Goal: Task Accomplishment & Management: Complete application form

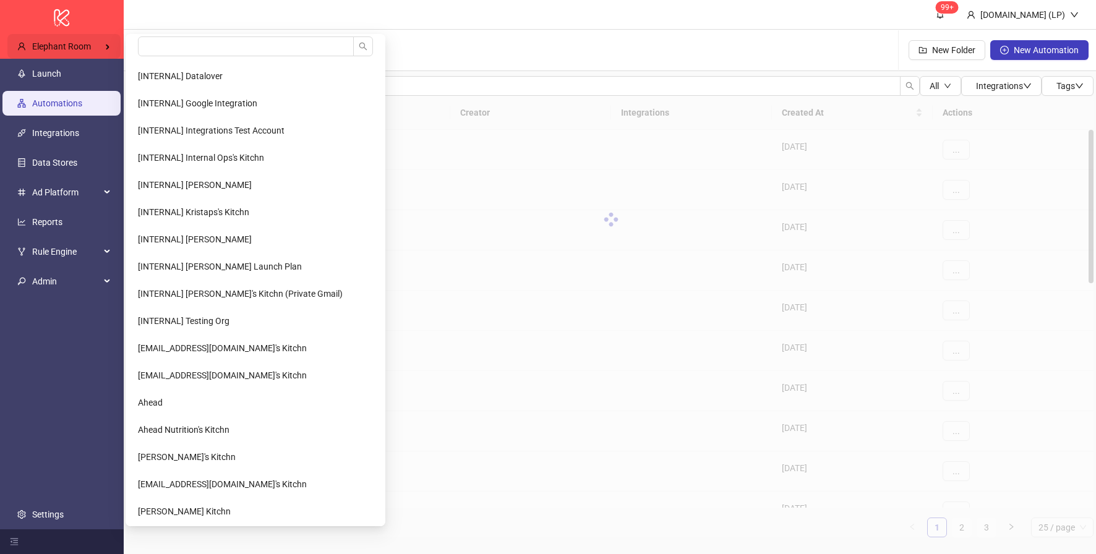
click at [101, 46] on div "Elephant Room" at bounding box center [63, 46] width 113 height 25
click at [203, 57] on li at bounding box center [255, 48] width 255 height 25
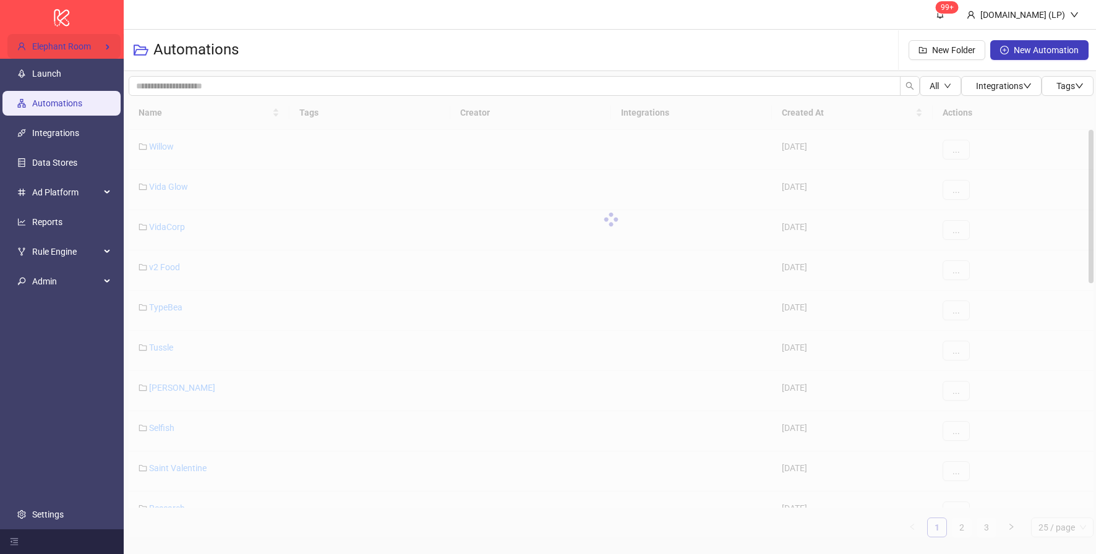
click at [117, 43] on div "Elephant Room" at bounding box center [63, 46] width 113 height 25
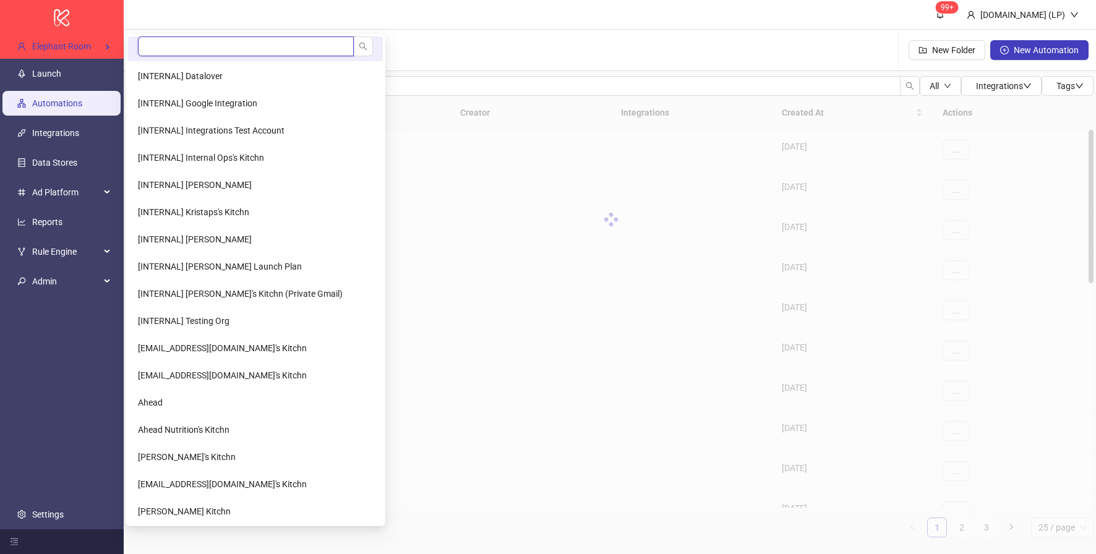
click at [175, 52] on input "search" at bounding box center [246, 46] width 216 height 20
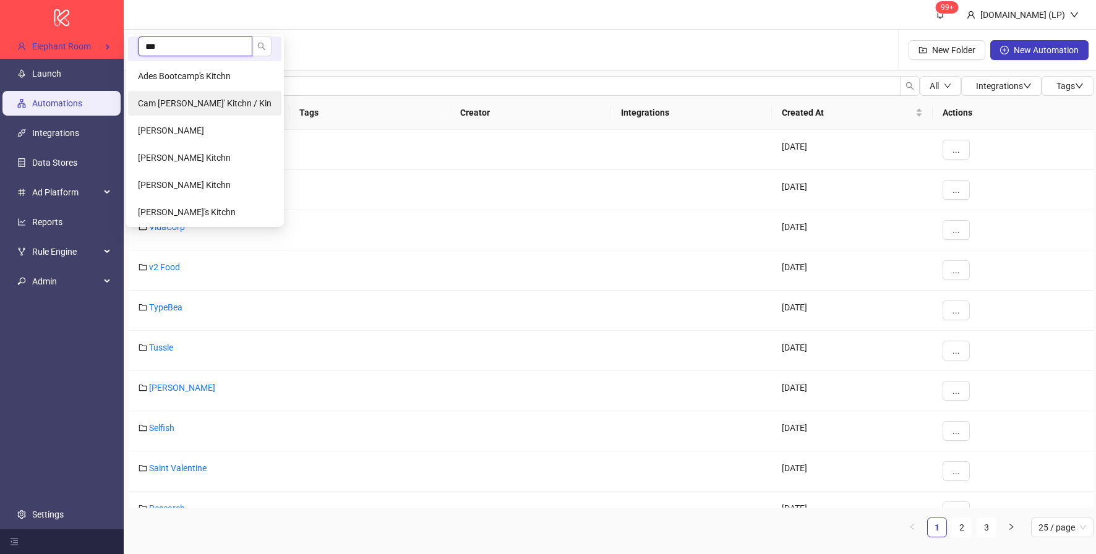
type input "***"
click at [166, 105] on span "Cam [PERSON_NAME]' Kitchn / Kin" at bounding box center [205, 103] width 134 height 10
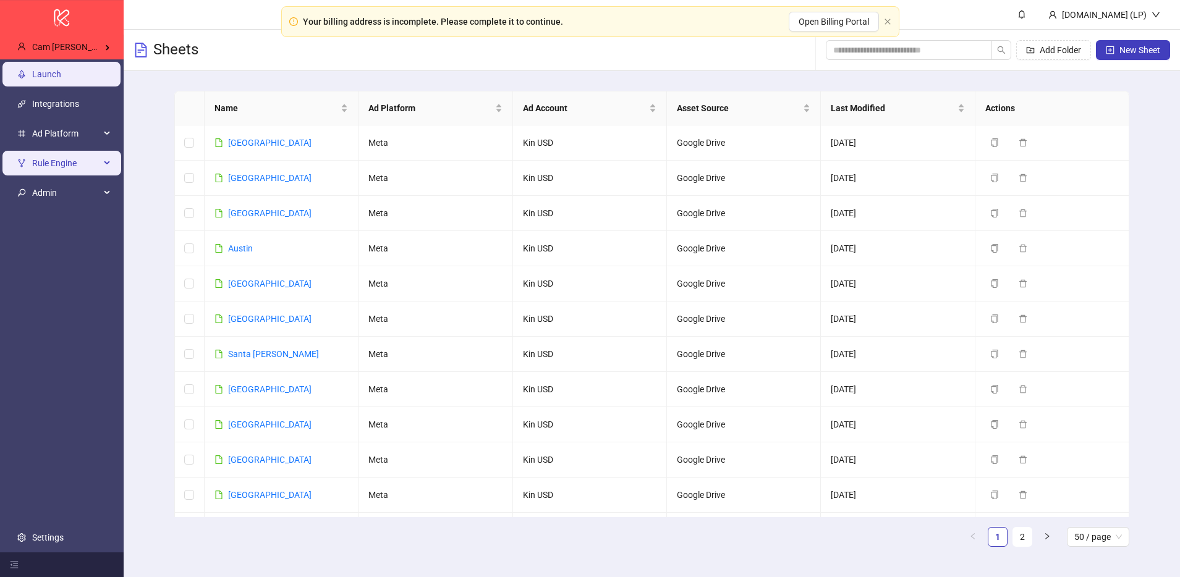
click at [85, 160] on span "Rule Engine" at bounding box center [66, 163] width 68 height 25
click at [81, 175] on span "Rule Engine" at bounding box center [66, 163] width 68 height 25
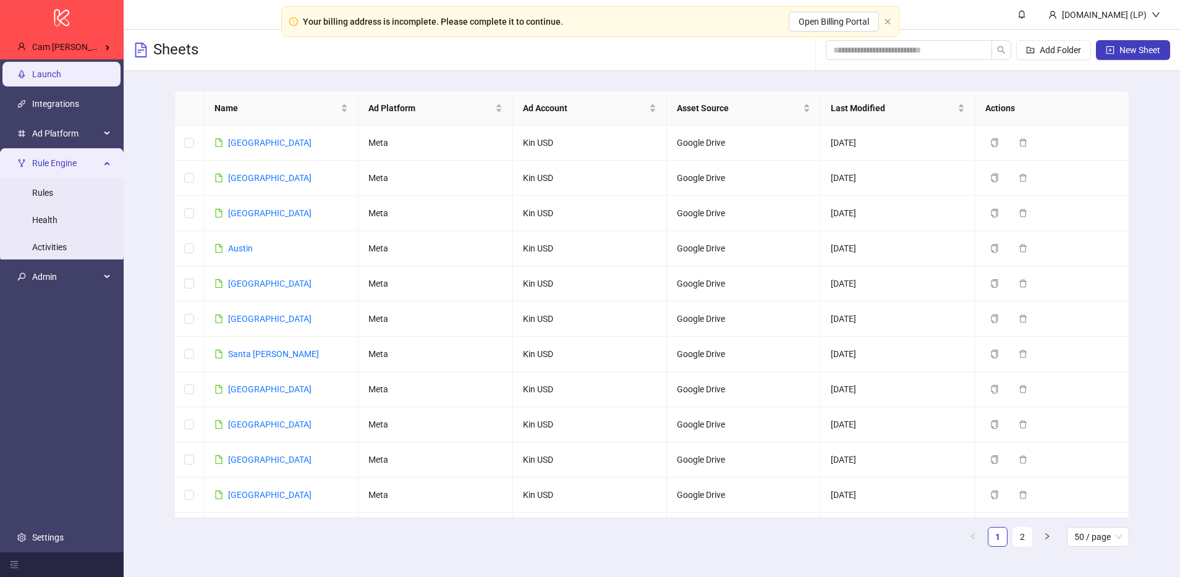
click at [53, 192] on link "Rules" at bounding box center [42, 193] width 21 height 10
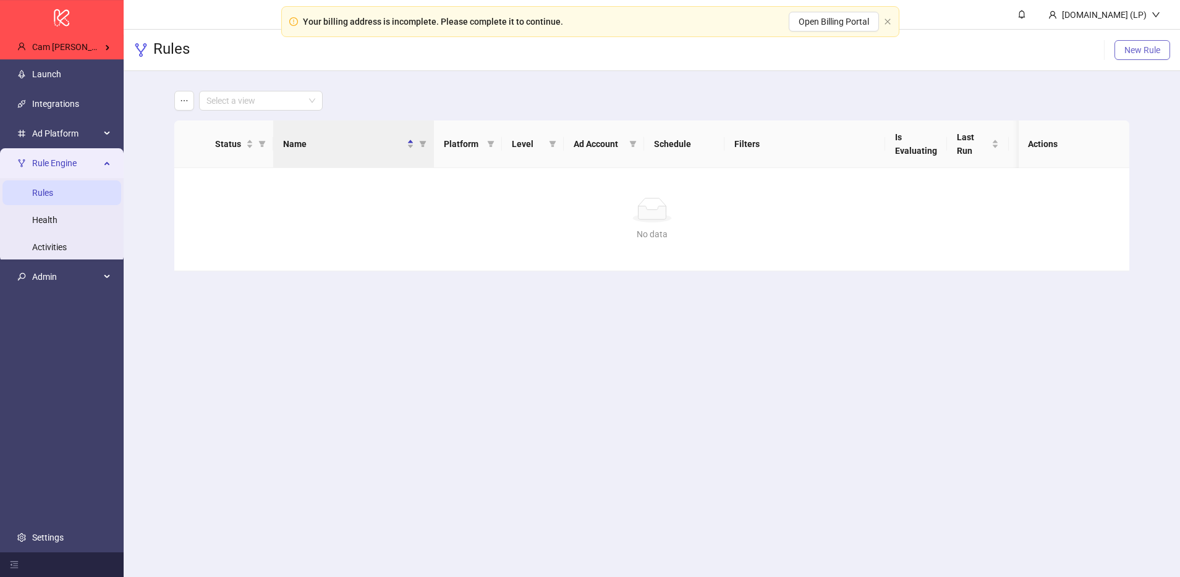
click at [1095, 51] on span "New Rule" at bounding box center [1143, 50] width 36 height 10
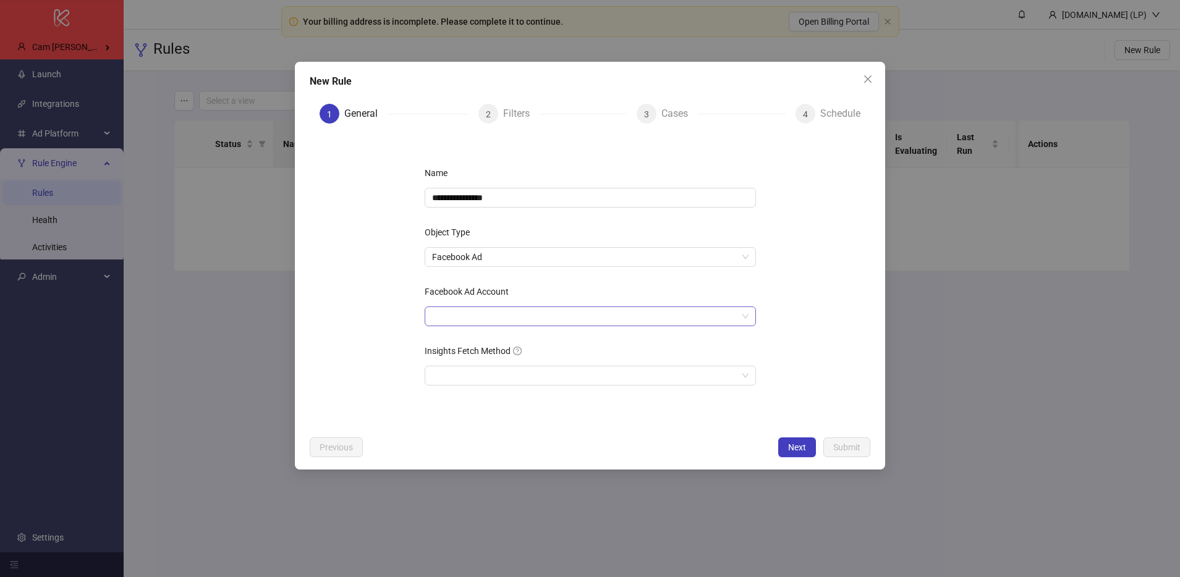
click at [553, 310] on input "Facebook Ad Account" at bounding box center [584, 316] width 305 height 19
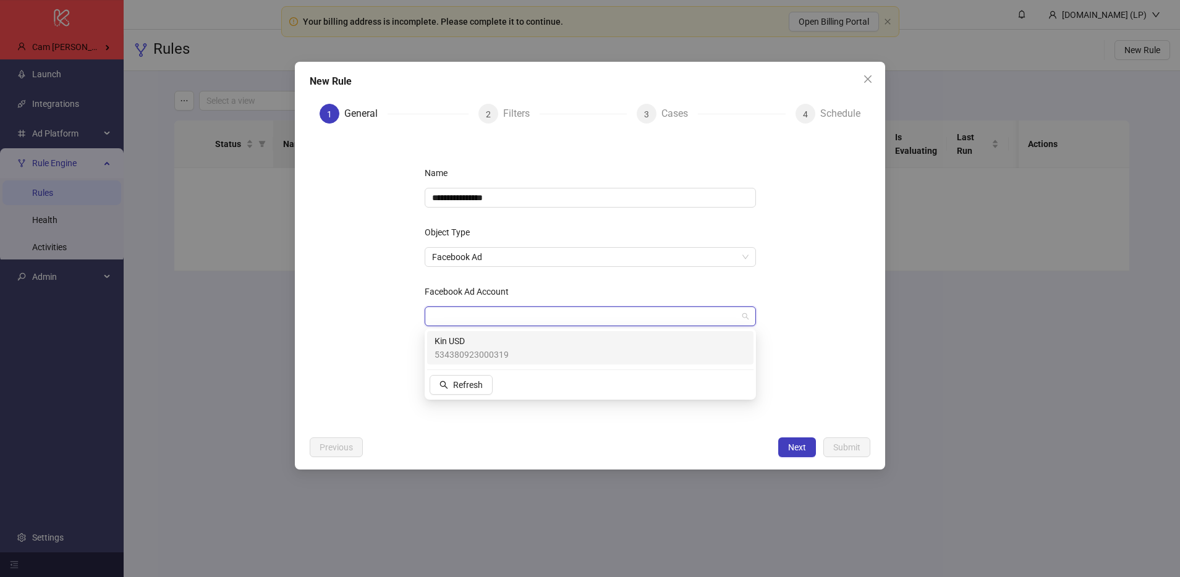
drag, startPoint x: 471, startPoint y: 336, endPoint x: 485, endPoint y: 329, distance: 15.5
click at [471, 336] on span "Kin USD" at bounding box center [472, 341] width 74 height 14
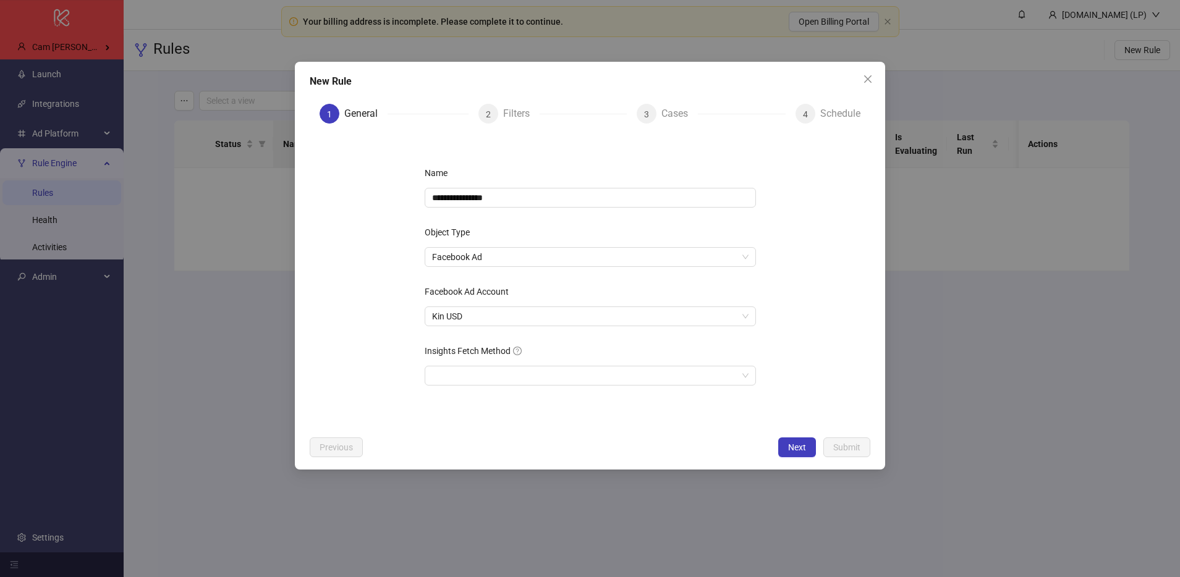
click at [878, 82] on div "**********" at bounding box center [590, 266] width 590 height 408
click at [870, 78] on icon "close" at bounding box center [868, 79] width 10 height 10
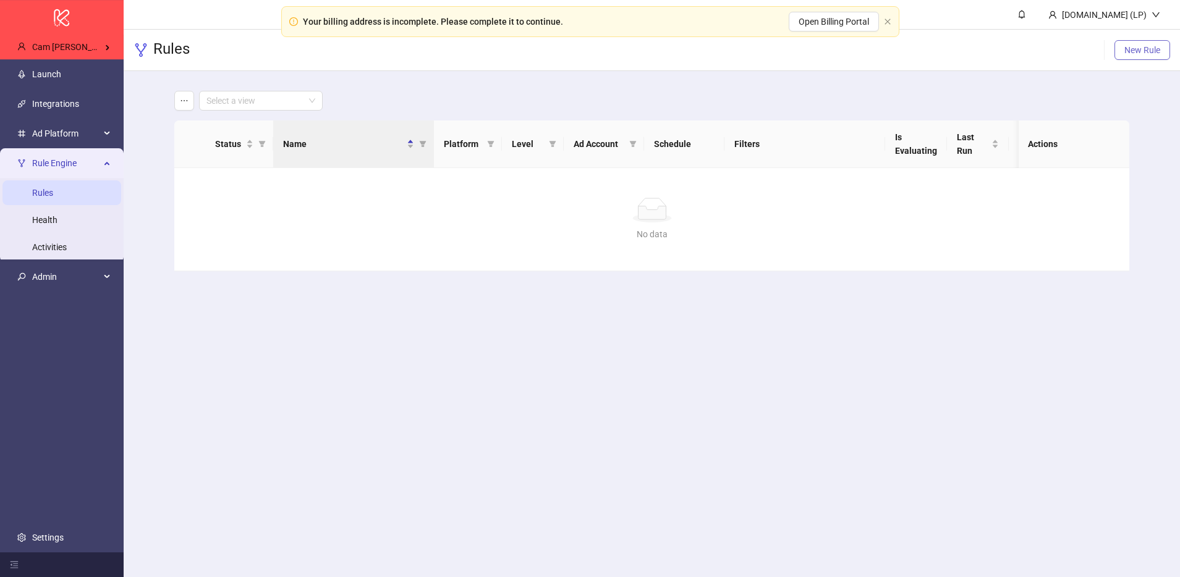
click at [1095, 54] on span "New Rule" at bounding box center [1143, 50] width 36 height 10
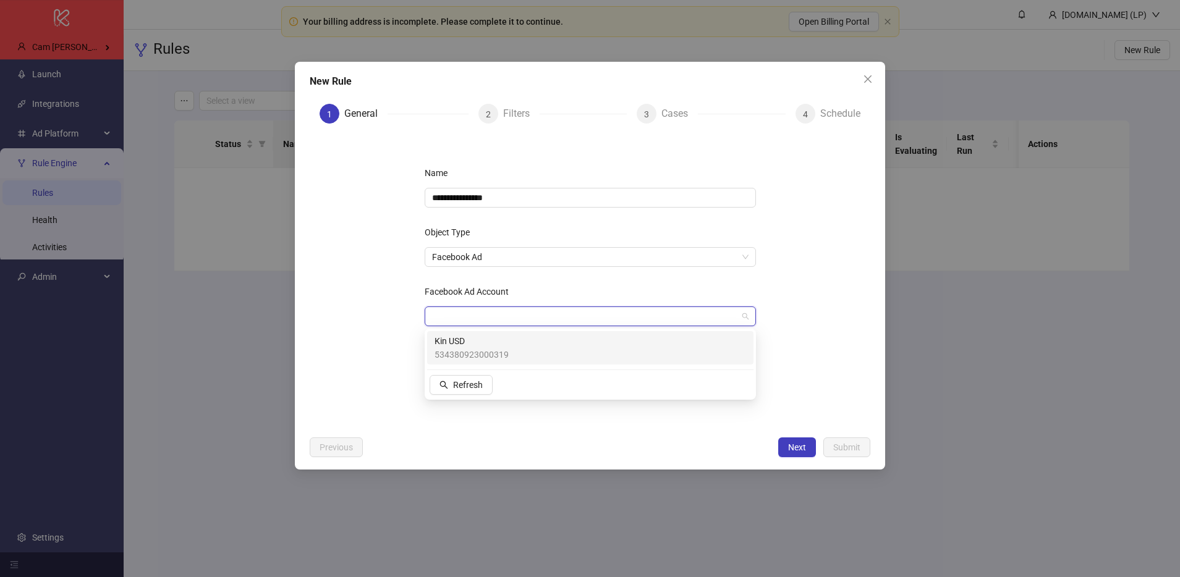
click at [470, 313] on input "Facebook Ad Account" at bounding box center [584, 316] width 305 height 19
click at [468, 336] on span "Kin USD" at bounding box center [472, 341] width 74 height 14
click at [503, 199] on input "**********" at bounding box center [590, 198] width 331 height 20
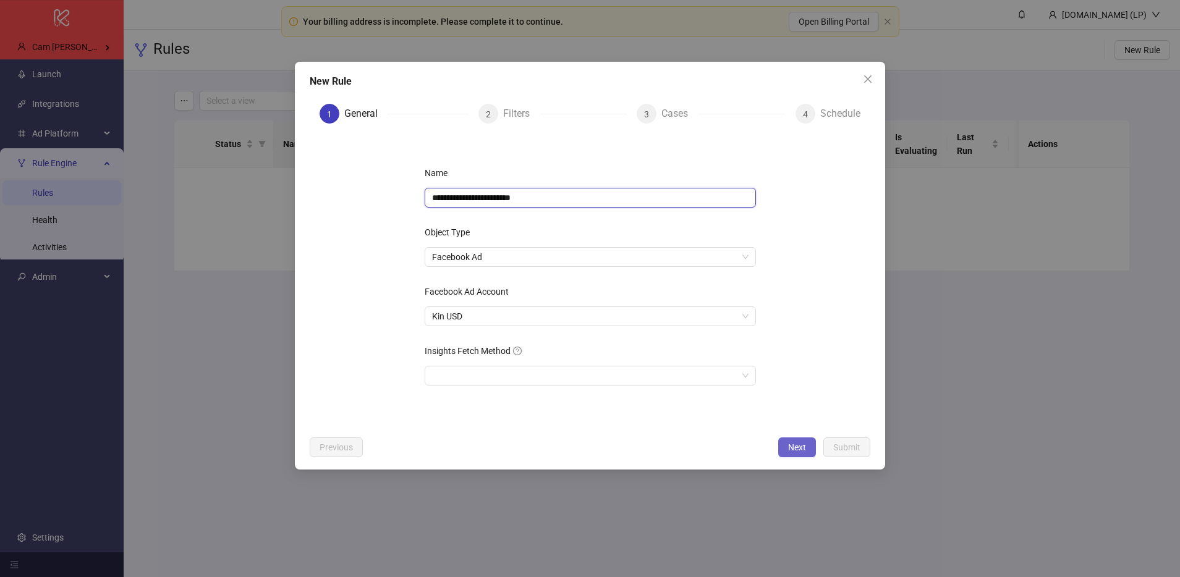
type input "**********"
click at [802, 443] on span "Next" at bounding box center [797, 448] width 18 height 10
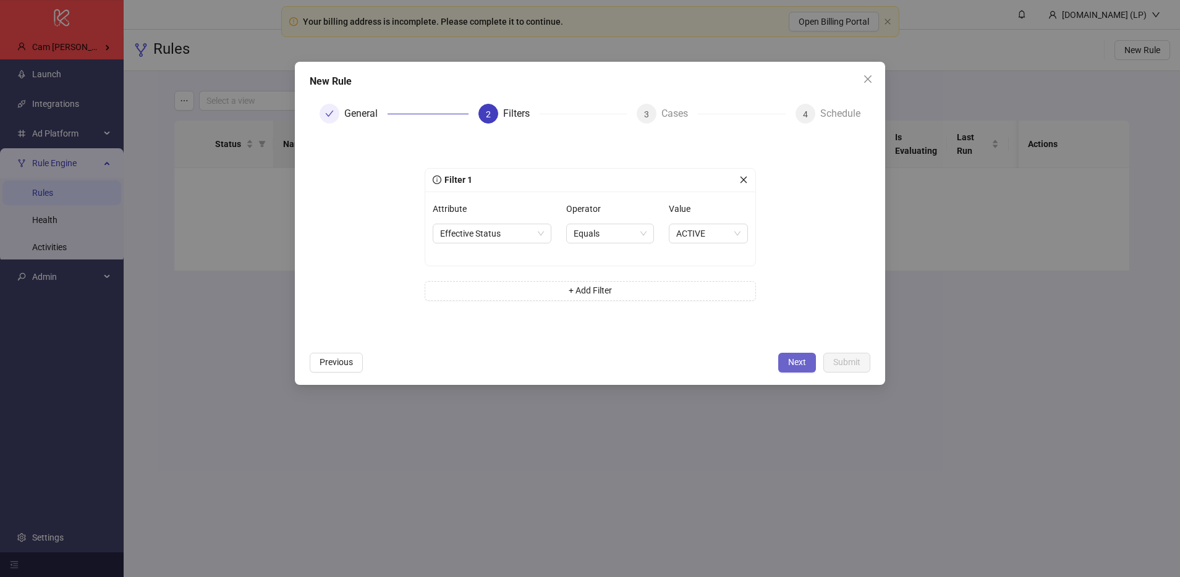
click at [806, 362] on button "Next" at bounding box center [797, 363] width 38 height 20
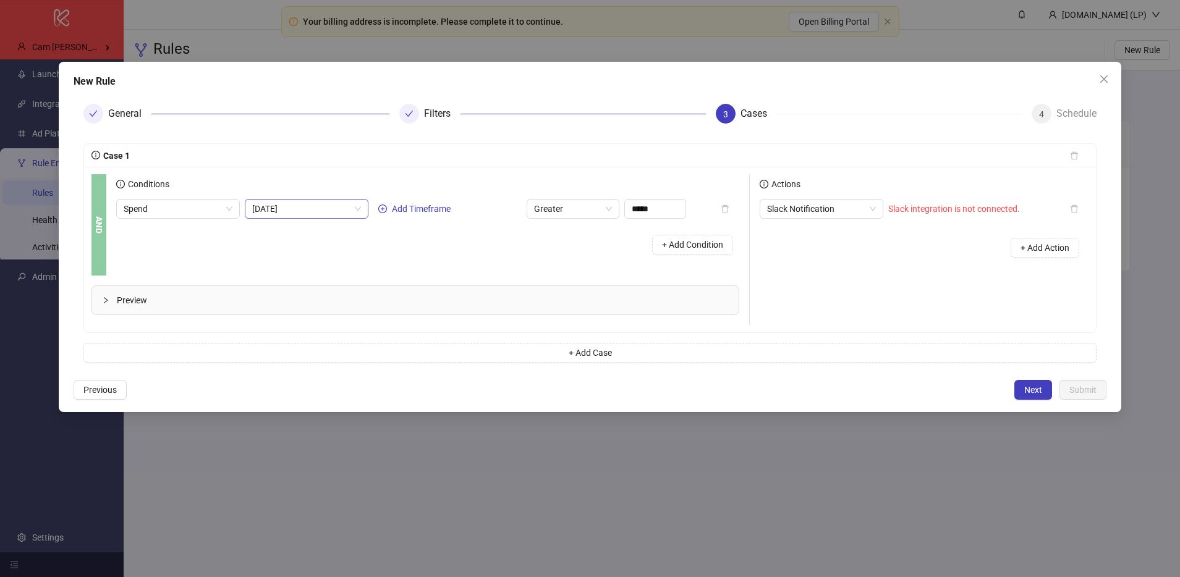
click at [287, 213] on span "Today" at bounding box center [306, 209] width 109 height 19
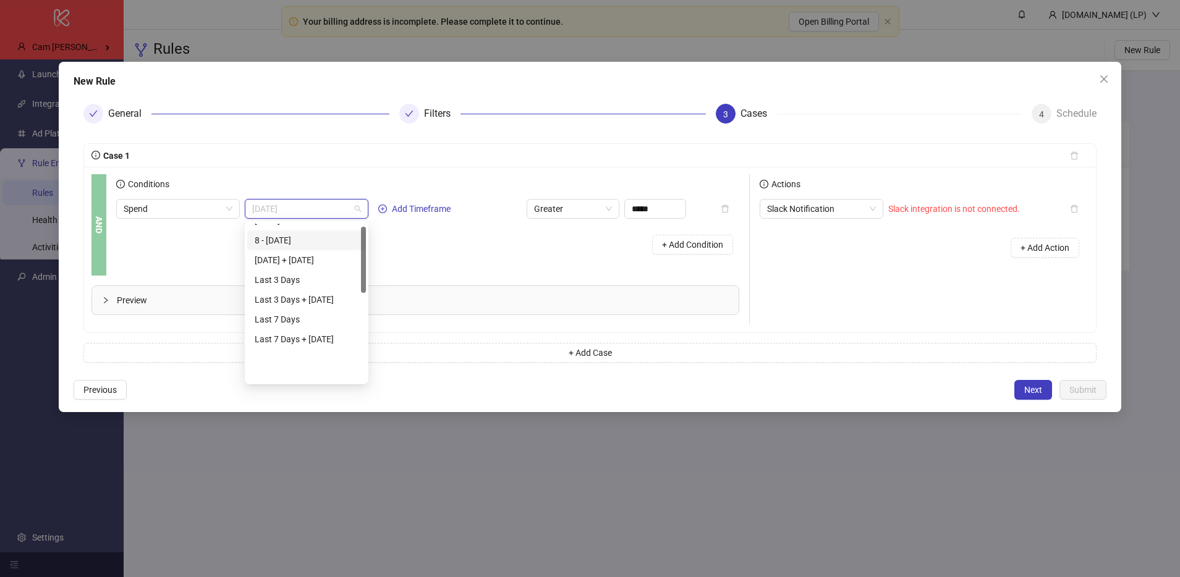
scroll to position [218, 0]
click at [281, 355] on div "Last 180 Days" at bounding box center [307, 353] width 104 height 14
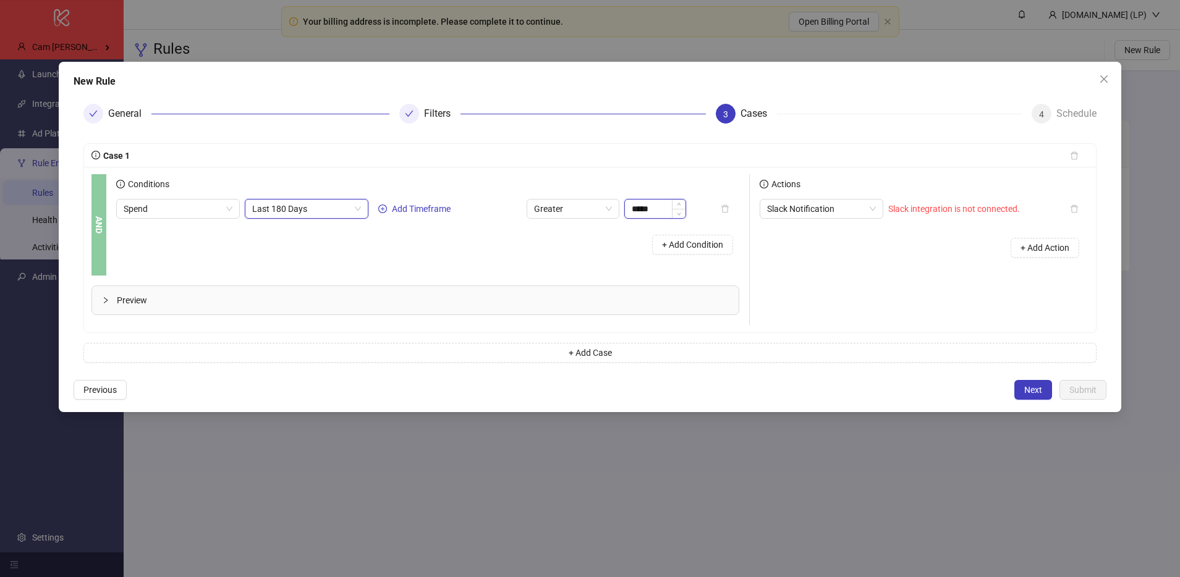
click at [643, 206] on input "*****" at bounding box center [655, 209] width 61 height 19
type input "******"
click at [678, 239] on button "+ Add Condition" at bounding box center [692, 245] width 81 height 20
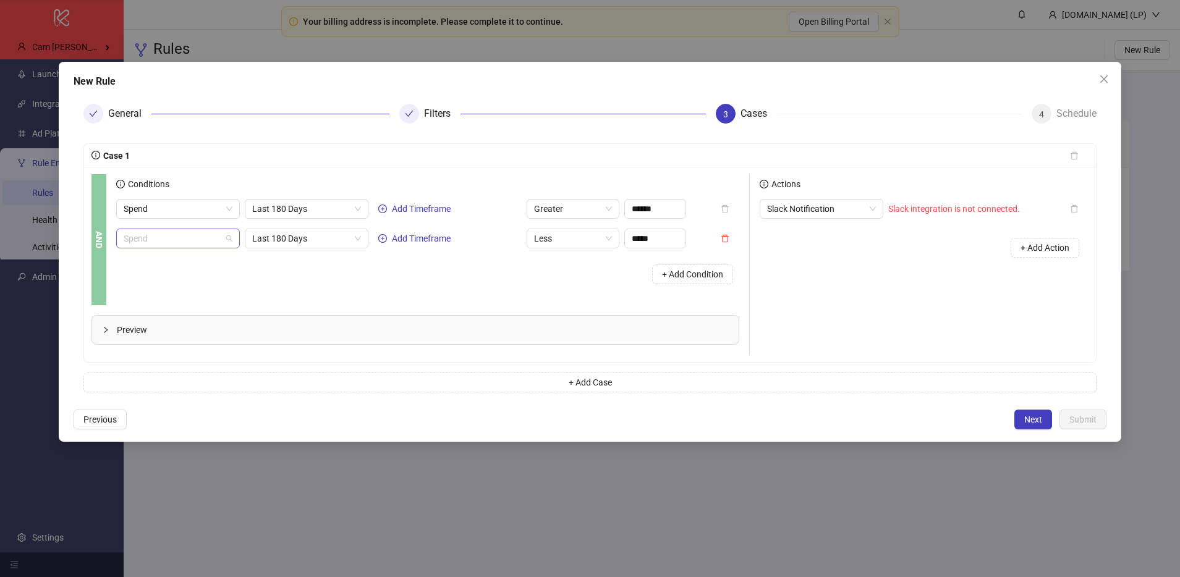
click at [200, 242] on span "Spend" at bounding box center [178, 238] width 109 height 19
type input "****"
click at [143, 283] on div "Roas" at bounding box center [182, 283] width 96 height 14
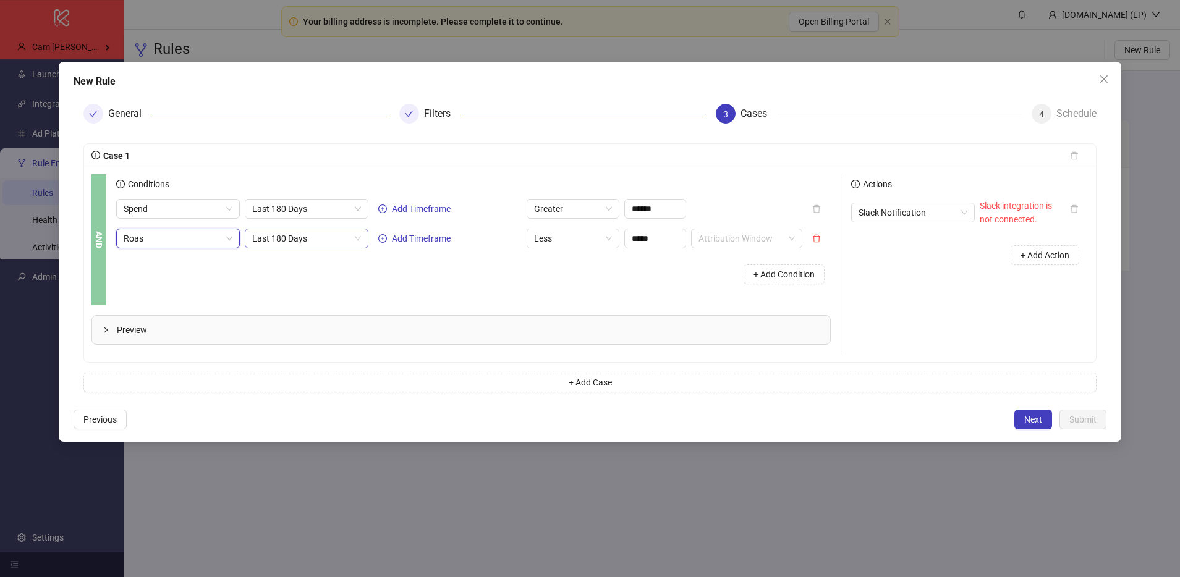
click at [295, 247] on span "Last 180 Days" at bounding box center [306, 238] width 109 height 19
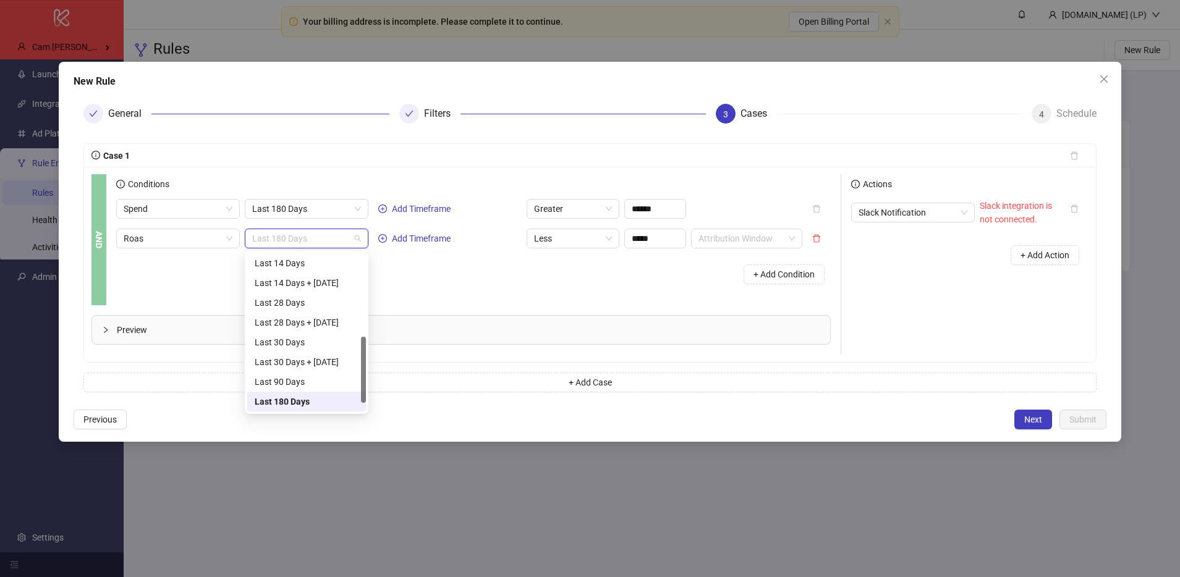
click at [407, 274] on div "+ Add Condition" at bounding box center [473, 274] width 715 height 32
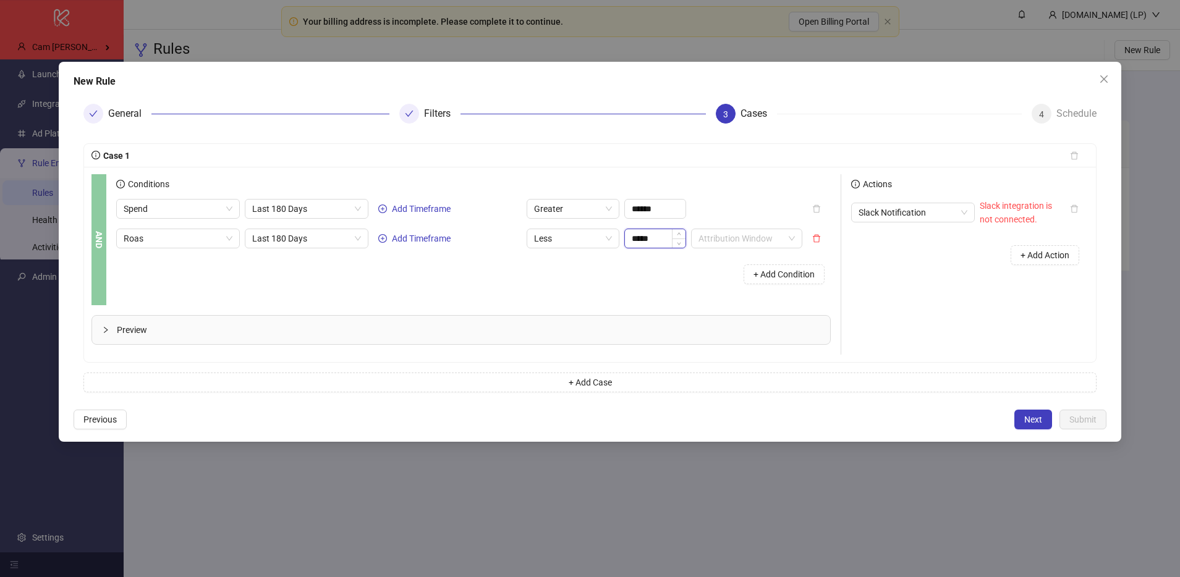
click at [671, 244] on input "*****" at bounding box center [655, 238] width 61 height 19
click at [653, 244] on input "*****" at bounding box center [655, 238] width 61 height 19
type input "****"
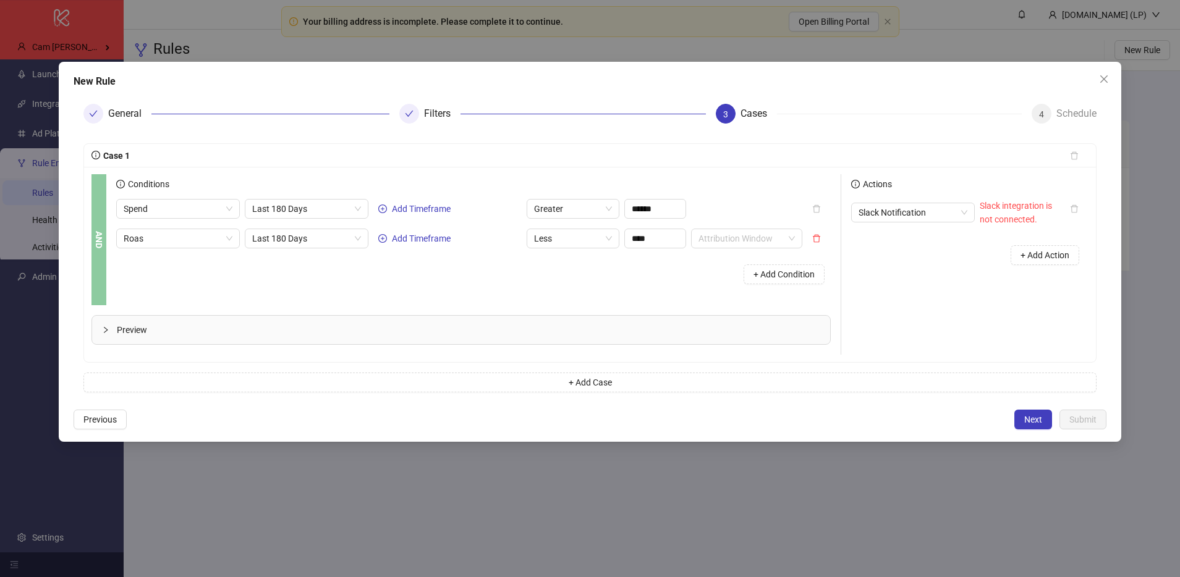
click at [634, 276] on div "+ Add Condition" at bounding box center [473, 274] width 715 height 32
click at [104, 331] on icon "collapsed" at bounding box center [105, 329] width 7 height 7
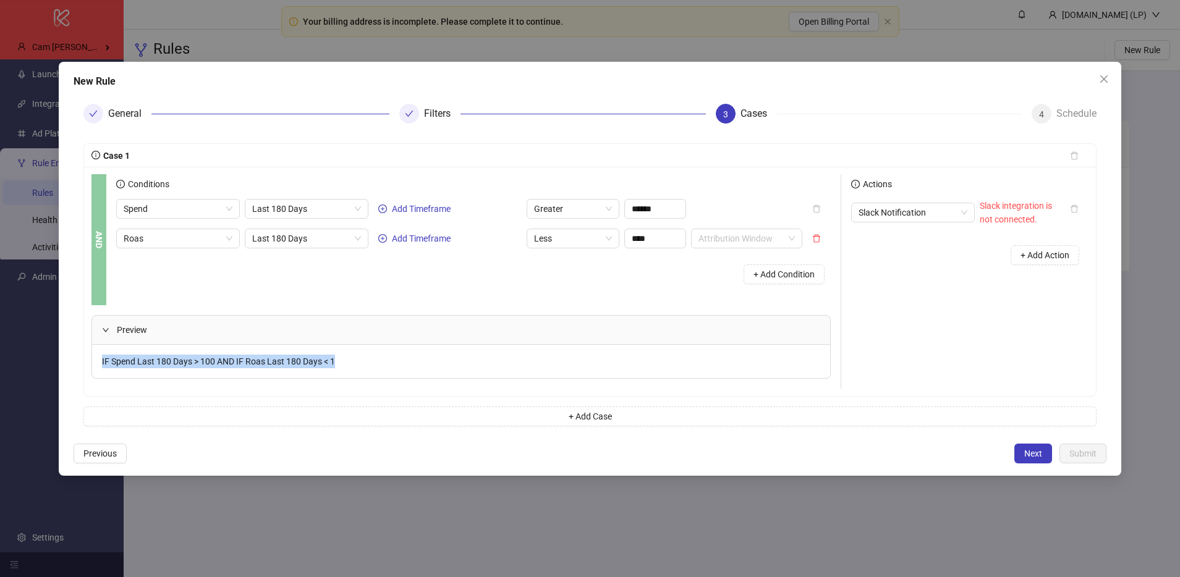
drag, startPoint x: 101, startPoint y: 360, endPoint x: 380, endPoint y: 365, distance: 278.9
click at [380, 365] on div "IF Spend Last 180 Days > 100 AND IF Roas Last 180 Days < 1" at bounding box center [461, 361] width 738 height 33
click at [417, 359] on div "IF Spend Last 180 Days > 100 AND IF Roas Last 180 Days < 1" at bounding box center [461, 361] width 738 height 33
drag, startPoint x: 417, startPoint y: 359, endPoint x: 100, endPoint y: 362, distance: 317.8
click at [100, 362] on div "IF Spend Last 180 Days > 100 AND IF Roas Last 180 Days < 1" at bounding box center [461, 361] width 738 height 33
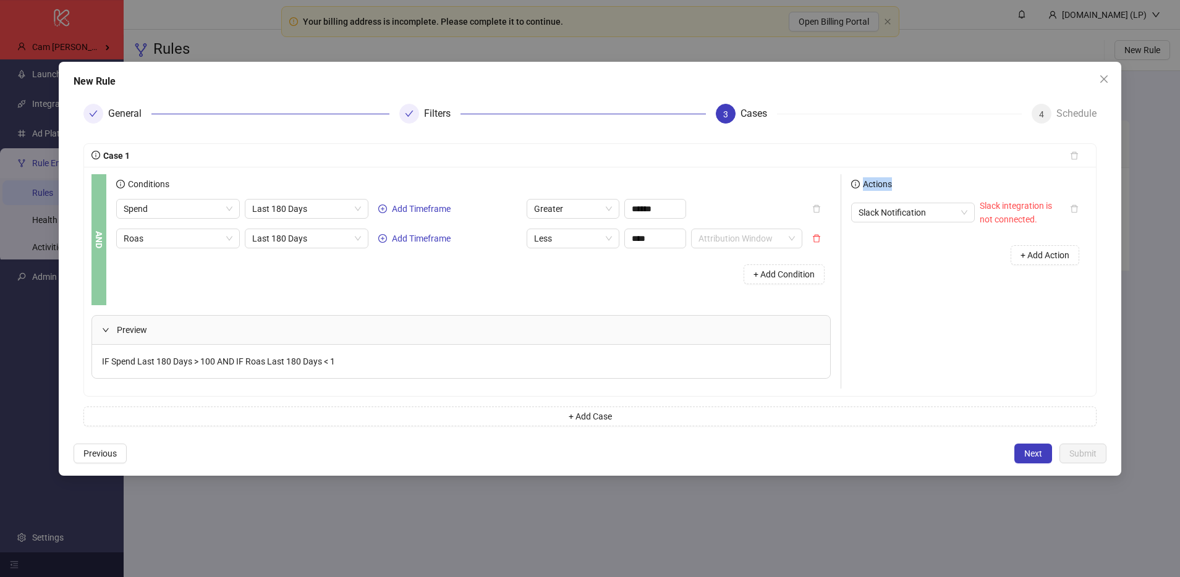
drag, startPoint x: 854, startPoint y: 177, endPoint x: 919, endPoint y: 177, distance: 64.9
click at [919, 177] on div "Actions" at bounding box center [969, 186] width 237 height 25
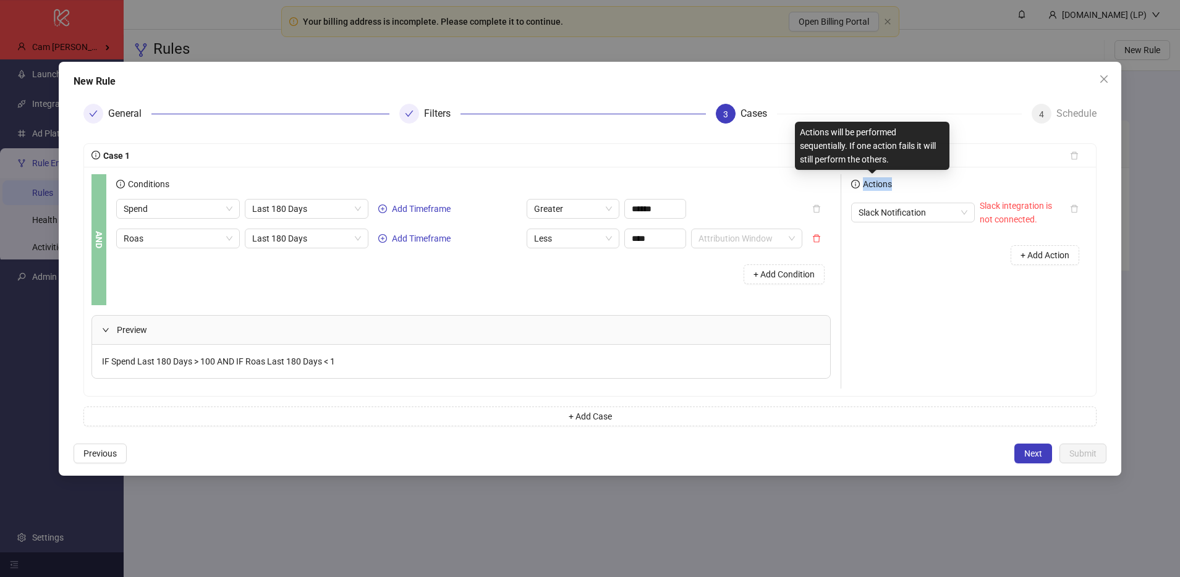
drag, startPoint x: 913, startPoint y: 179, endPoint x: 864, endPoint y: 185, distance: 49.2
click at [864, 185] on div "Actions" at bounding box center [969, 186] width 237 height 25
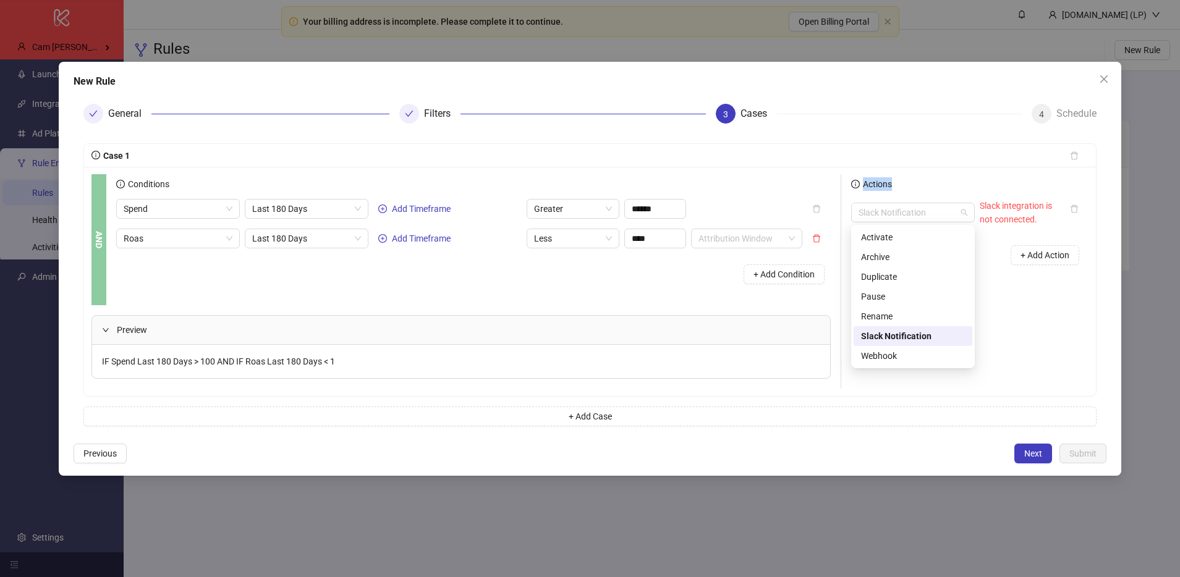
drag, startPoint x: 969, startPoint y: 202, endPoint x: 1038, endPoint y: 220, distance: 71.5
click at [1038, 220] on div "Slack Notification Slack integration is not connected." at bounding box center [955, 212] width 209 height 27
click at [1038, 220] on div "Slack integration is not connected." at bounding box center [1020, 212] width 80 height 27
click at [961, 216] on span "Slack Notification" at bounding box center [913, 212] width 109 height 19
click at [879, 294] on div "Pause" at bounding box center [913, 297] width 104 height 14
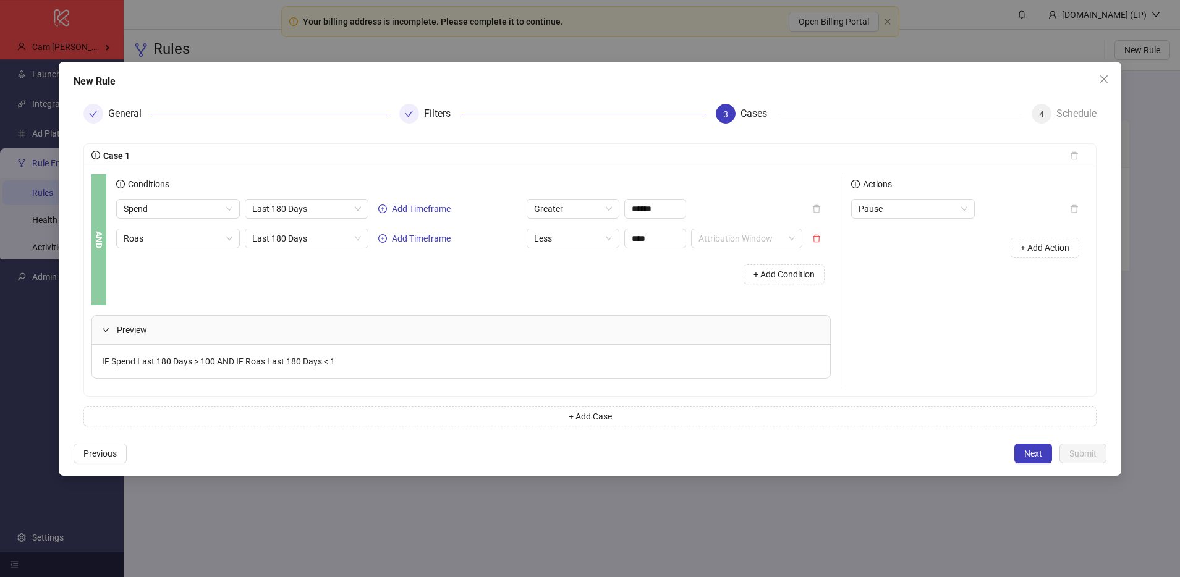
click at [924, 197] on div "Actions" at bounding box center [969, 186] width 237 height 25
click at [1030, 447] on button "Next" at bounding box center [1034, 454] width 38 height 20
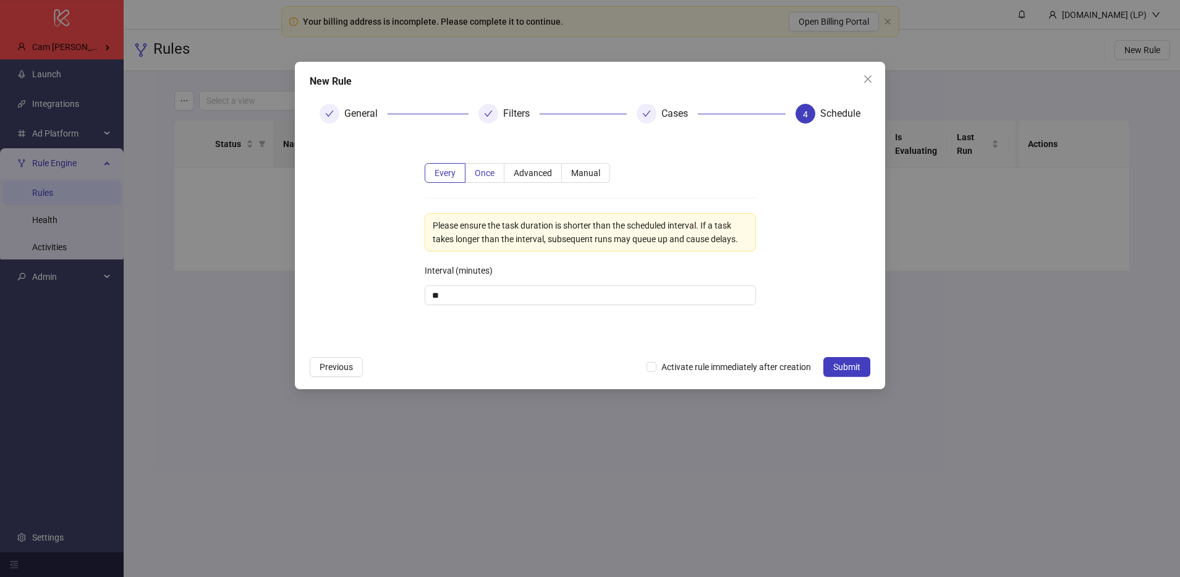
click at [490, 179] on label "Once" at bounding box center [485, 173] width 39 height 20
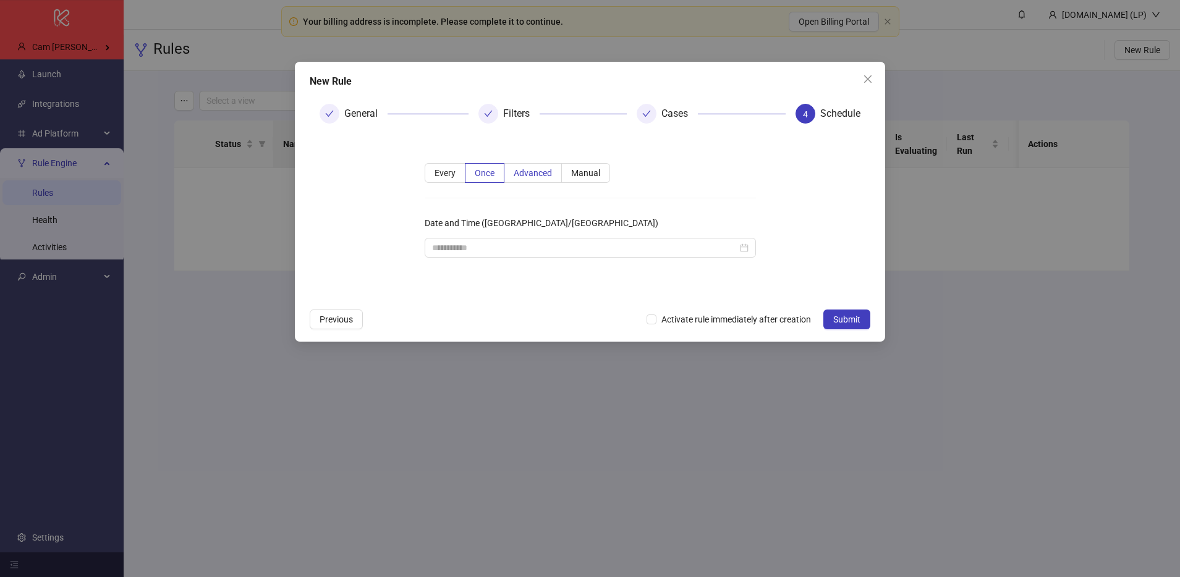
click at [530, 171] on span "Advanced" at bounding box center [533, 173] width 38 height 10
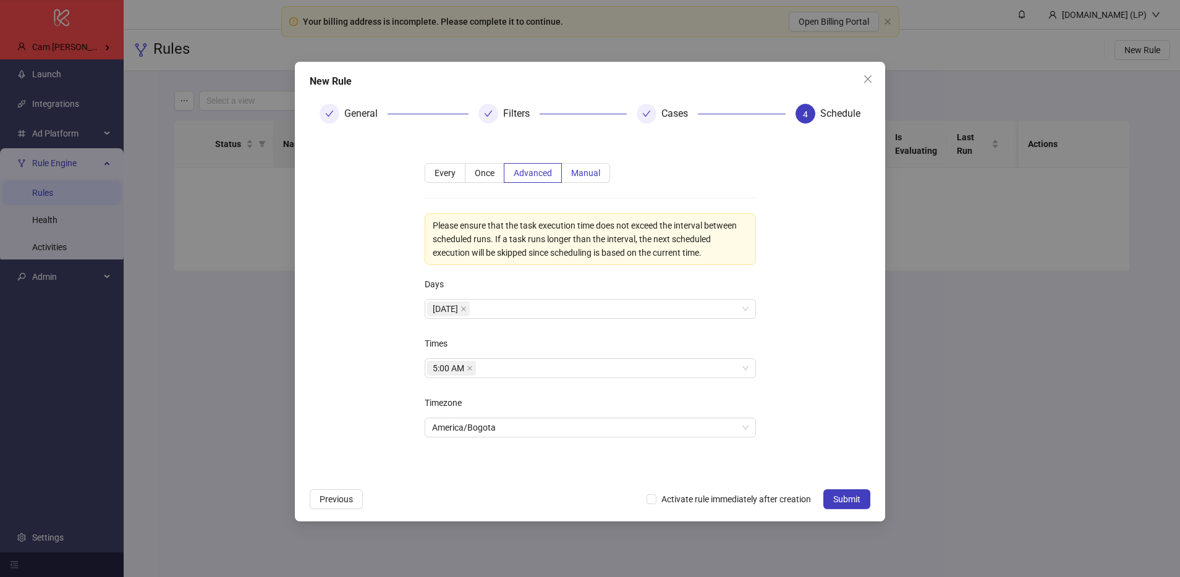
click at [573, 168] on span "Manual" at bounding box center [585, 173] width 29 height 10
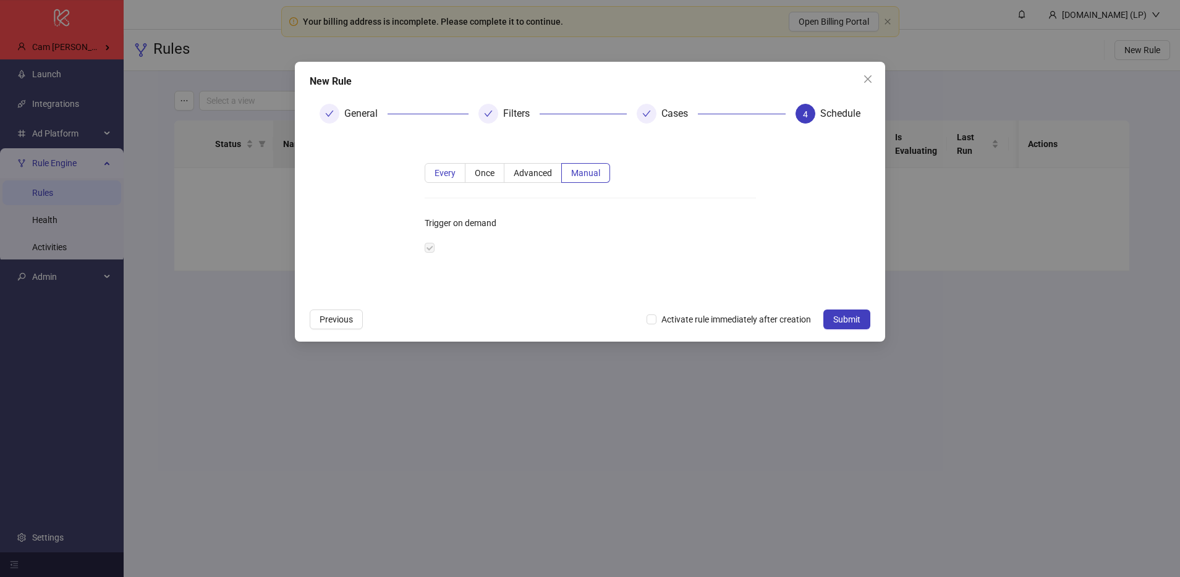
click at [448, 174] on span "Every" at bounding box center [445, 173] width 21 height 10
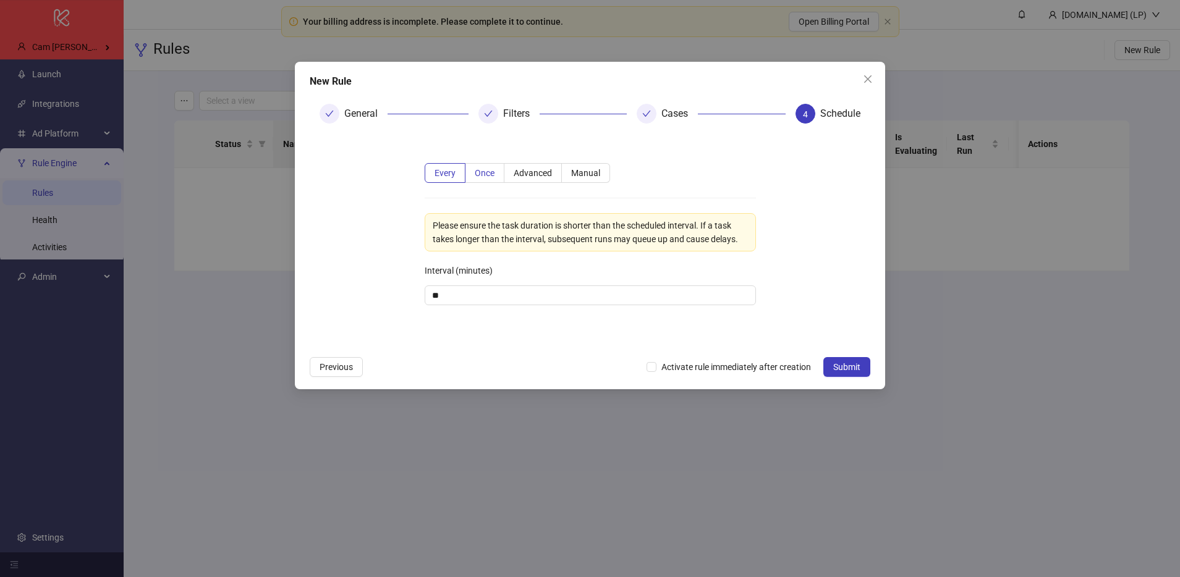
drag, startPoint x: 478, startPoint y: 184, endPoint x: 492, endPoint y: 175, distance: 16.1
click at [477, 184] on div "Every Once Advanced Manual Please ensure the task duration is shorter than the …" at bounding box center [590, 241] width 371 height 197
click at [492, 175] on span "Once" at bounding box center [485, 173] width 20 height 10
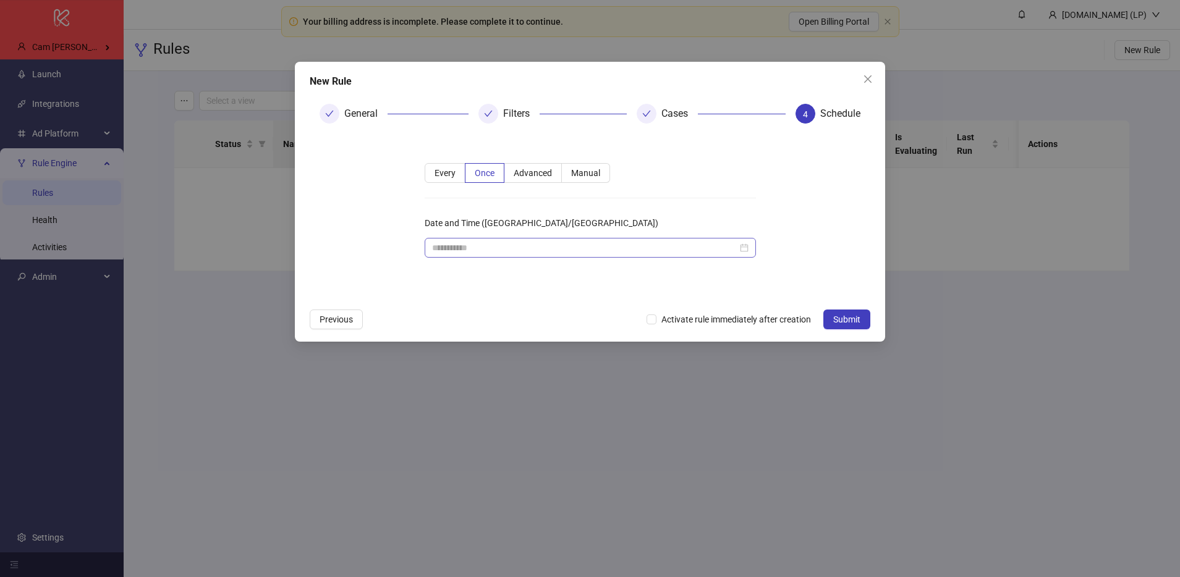
click at [520, 257] on div at bounding box center [590, 248] width 331 height 20
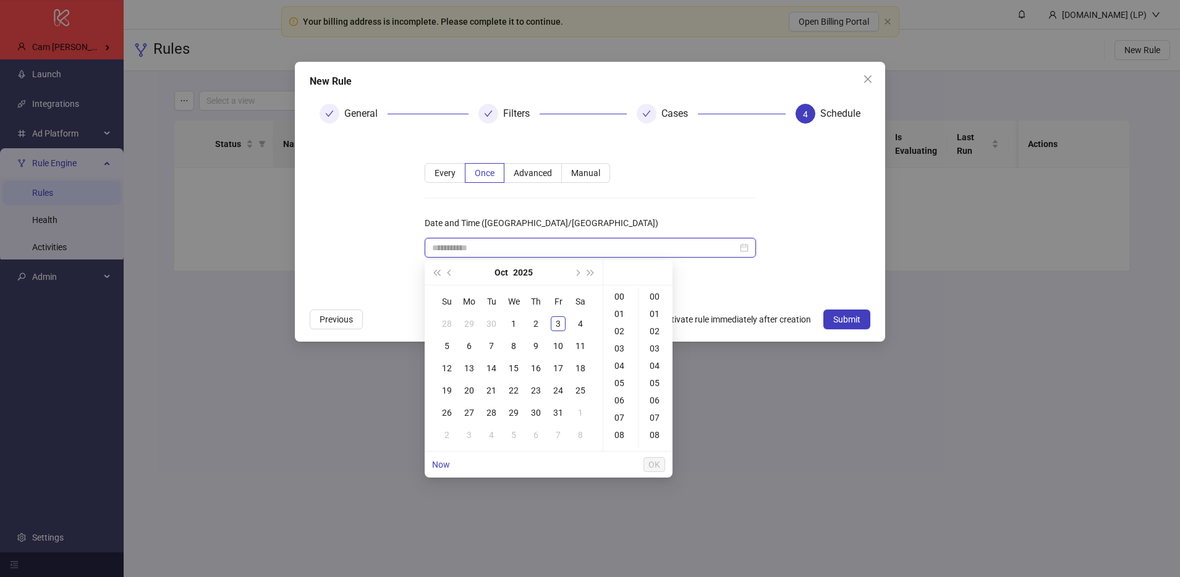
click at [537, 254] on input "Date and Time (America/Bogota)" at bounding box center [584, 248] width 305 height 14
type input "**********"
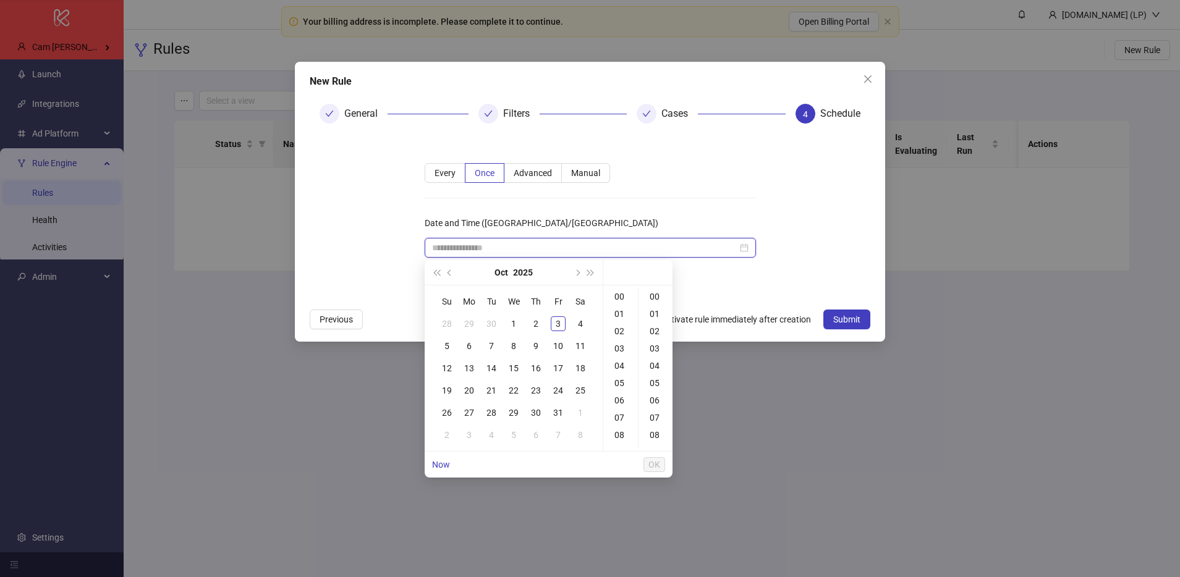
type input "**********"
click at [644, 192] on div "Every Once Advanced Manual Date and Time (America/Bogota)" at bounding box center [590, 217] width 371 height 149
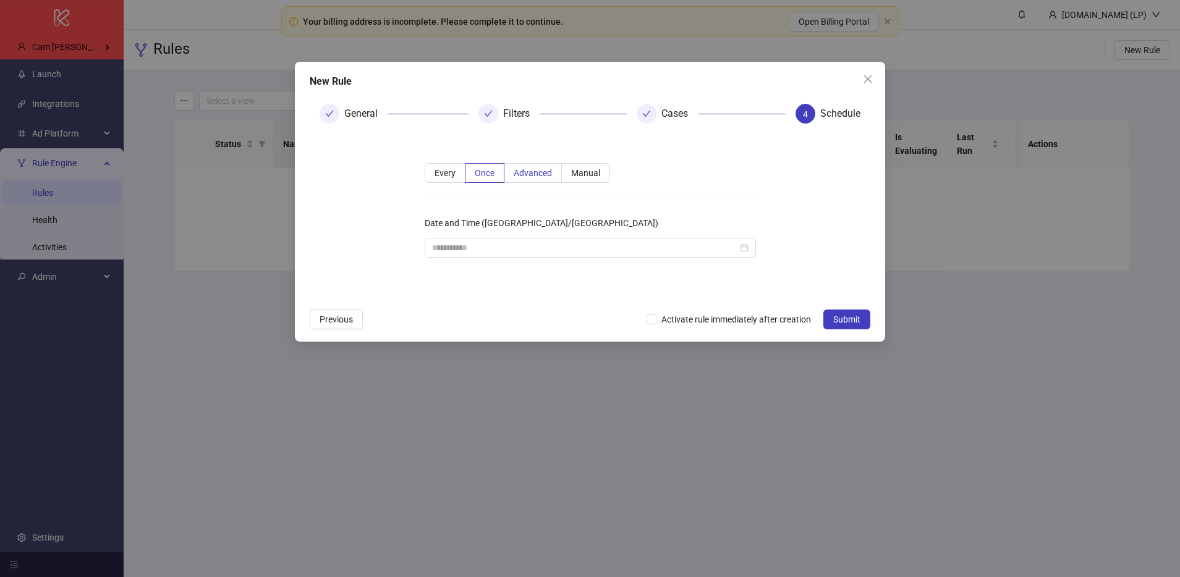
click at [551, 182] on label "Advanced" at bounding box center [532, 173] width 57 height 20
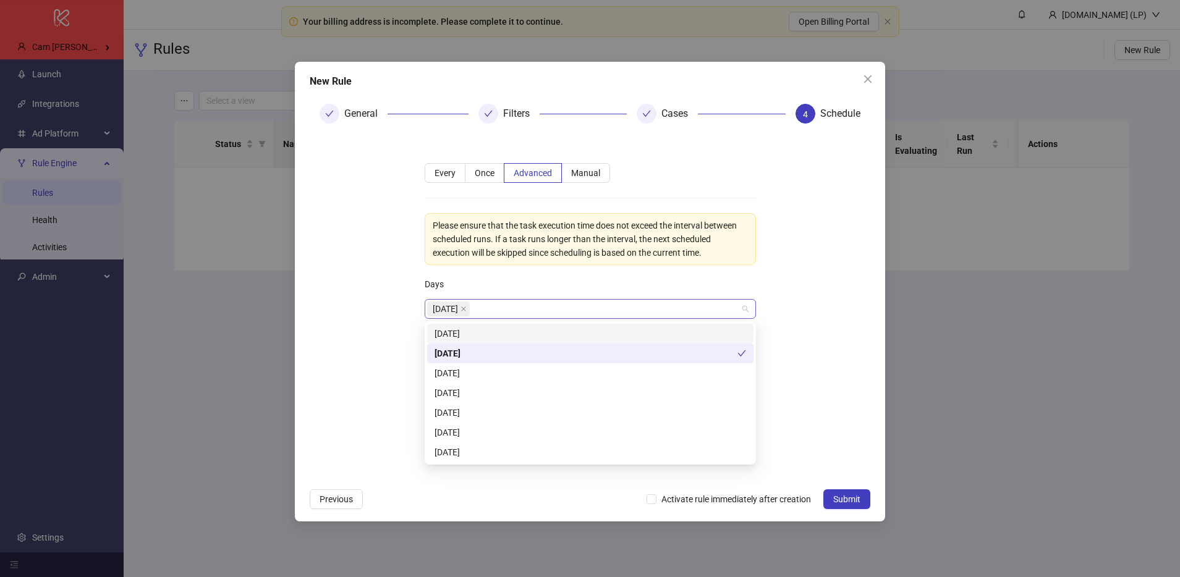
click at [611, 307] on div "Monday" at bounding box center [583, 308] width 313 height 17
click at [377, 409] on form "**********" at bounding box center [590, 308] width 561 height 349
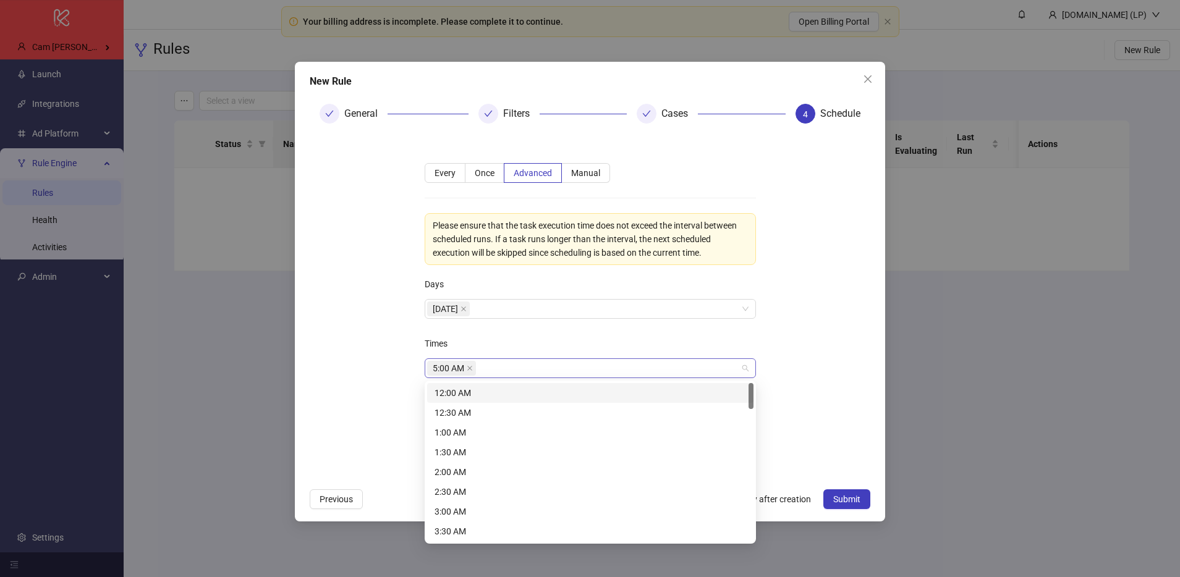
click at [509, 368] on div "5:00 AM" at bounding box center [583, 368] width 313 height 17
click at [367, 422] on form "**********" at bounding box center [590, 308] width 561 height 349
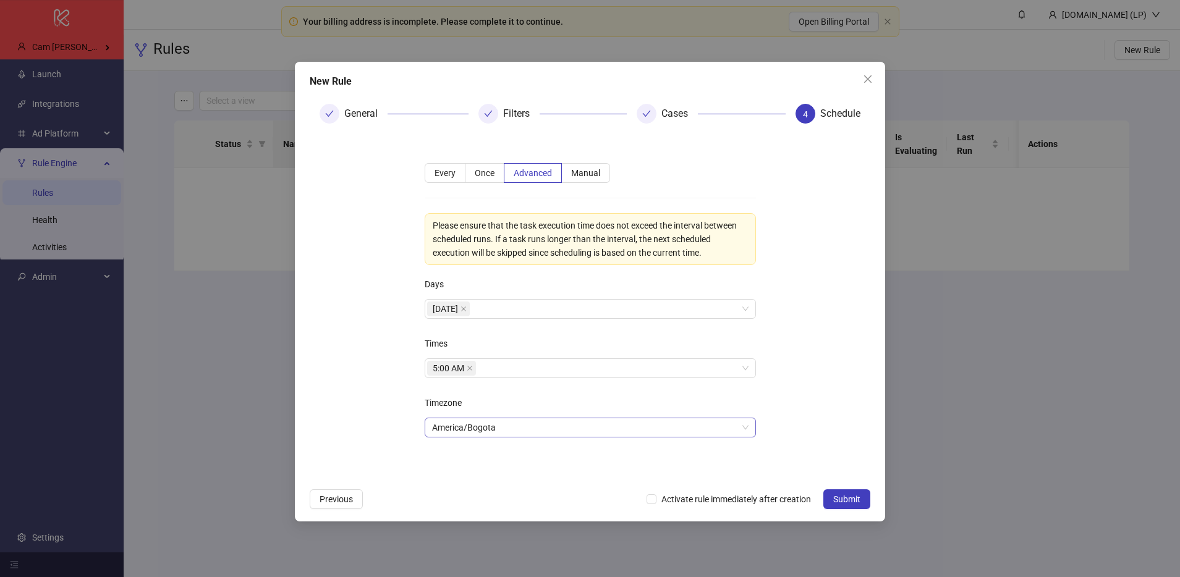
click at [643, 431] on span "America/Bogota" at bounding box center [590, 428] width 317 height 19
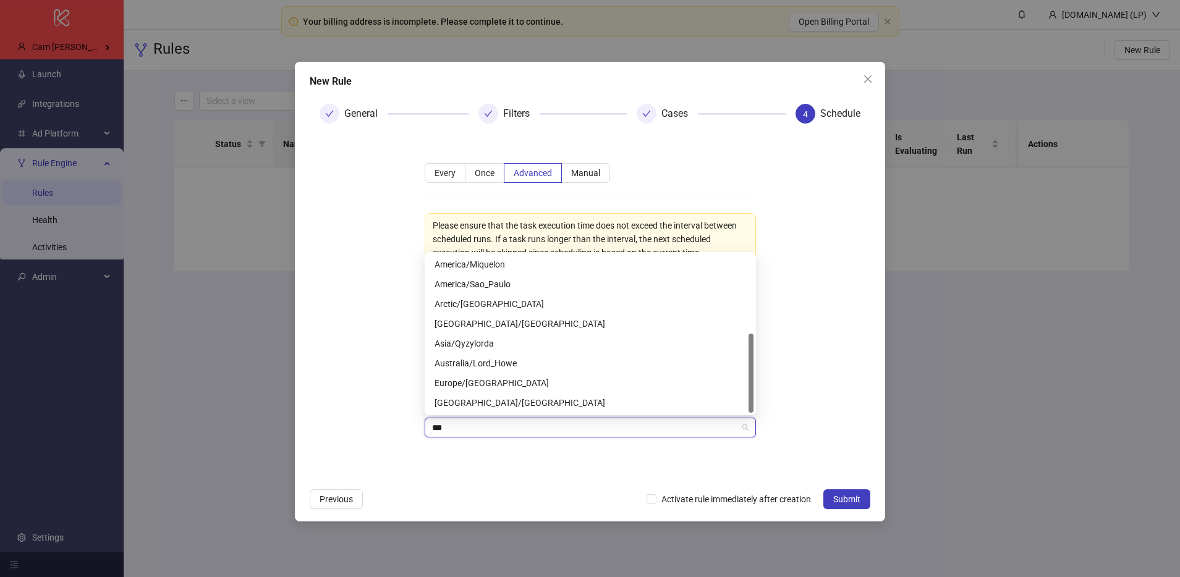
scroll to position [0, 0]
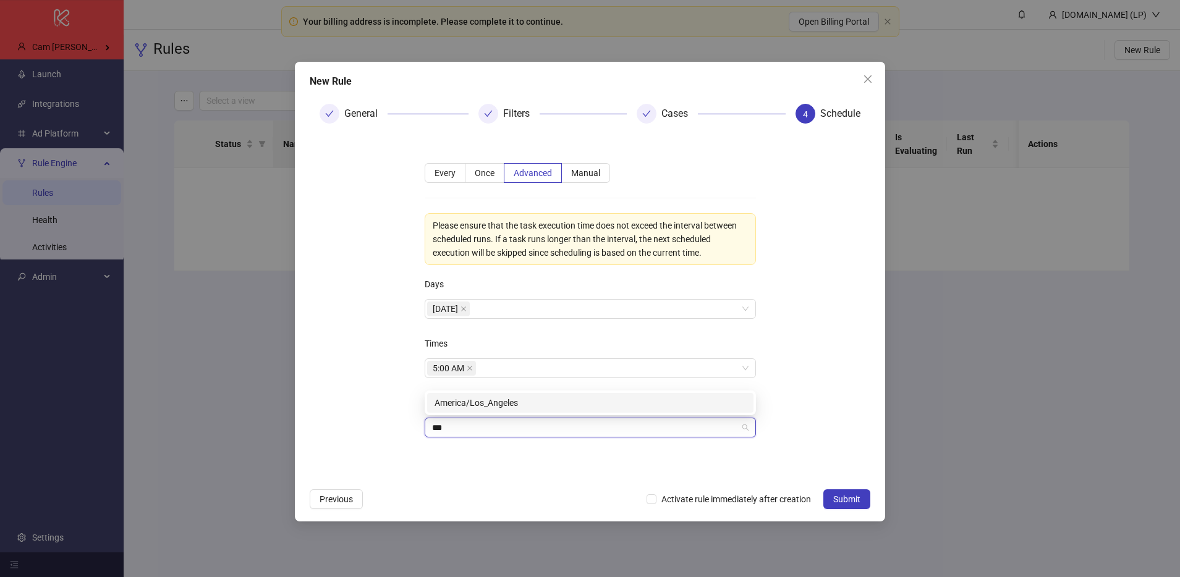
type input "***"
click at [822, 355] on form "**********" at bounding box center [590, 308] width 561 height 349
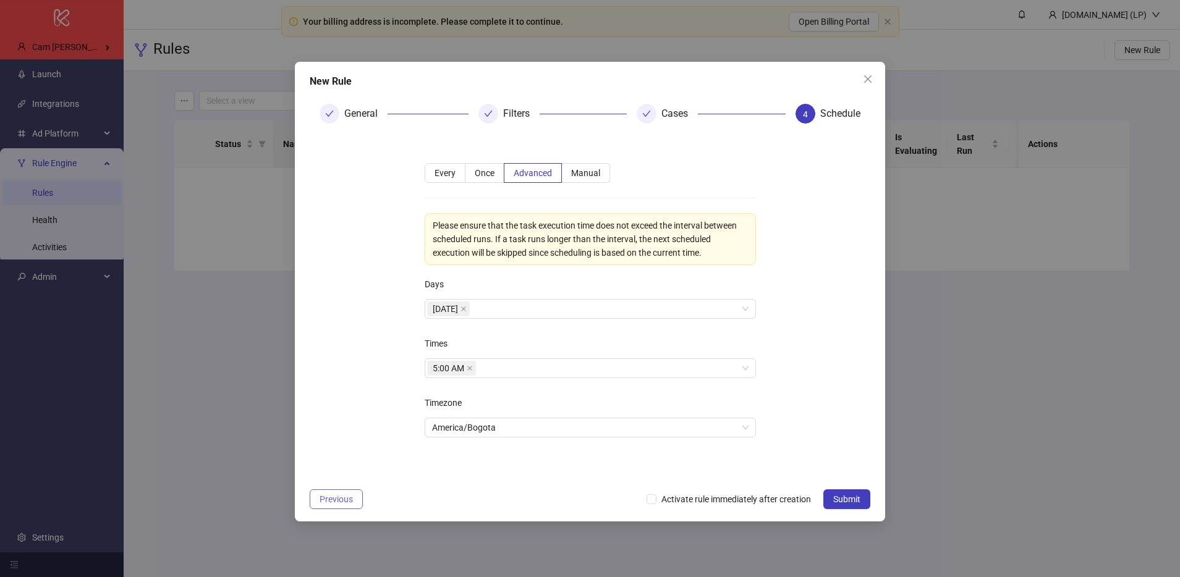
click at [326, 502] on span "Previous" at bounding box center [336, 500] width 33 height 10
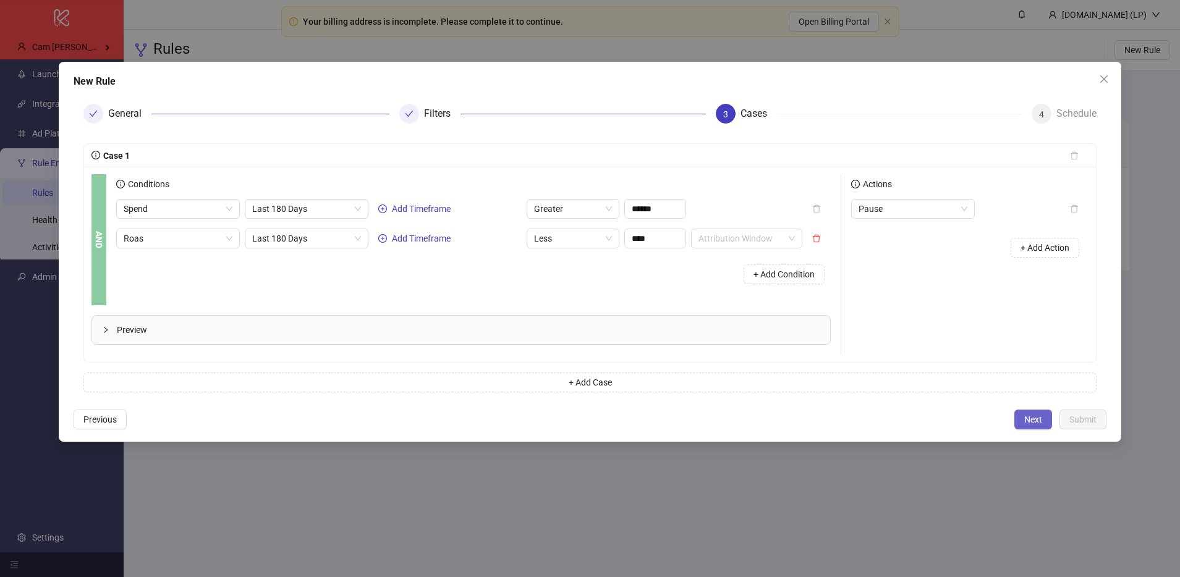
click at [1039, 422] on span "Next" at bounding box center [1033, 420] width 18 height 10
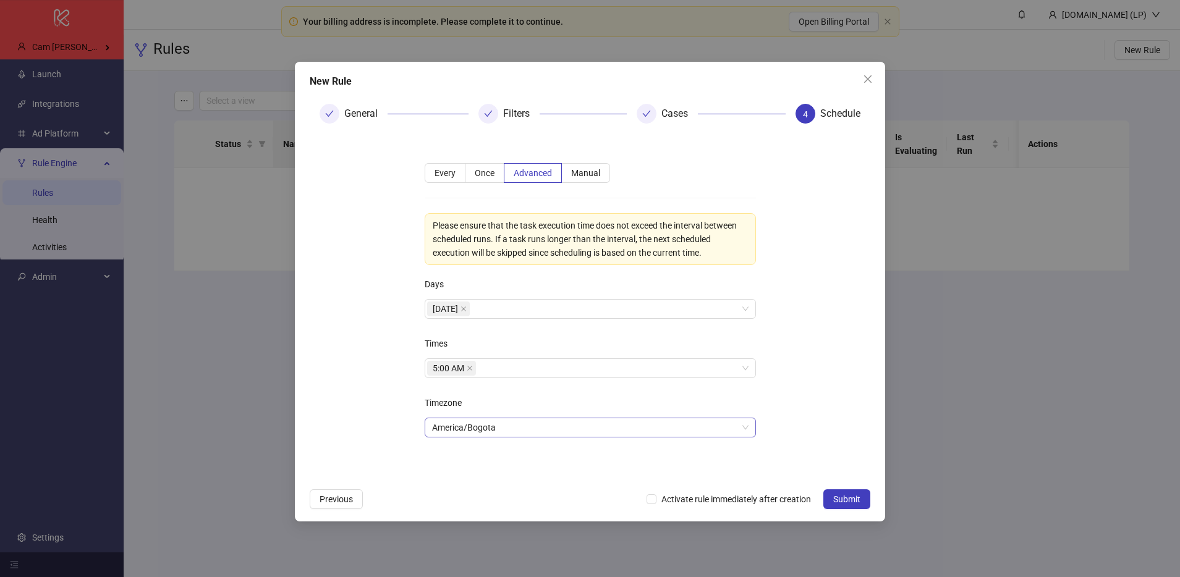
click at [513, 419] on span "America/Bogota" at bounding box center [590, 428] width 317 height 19
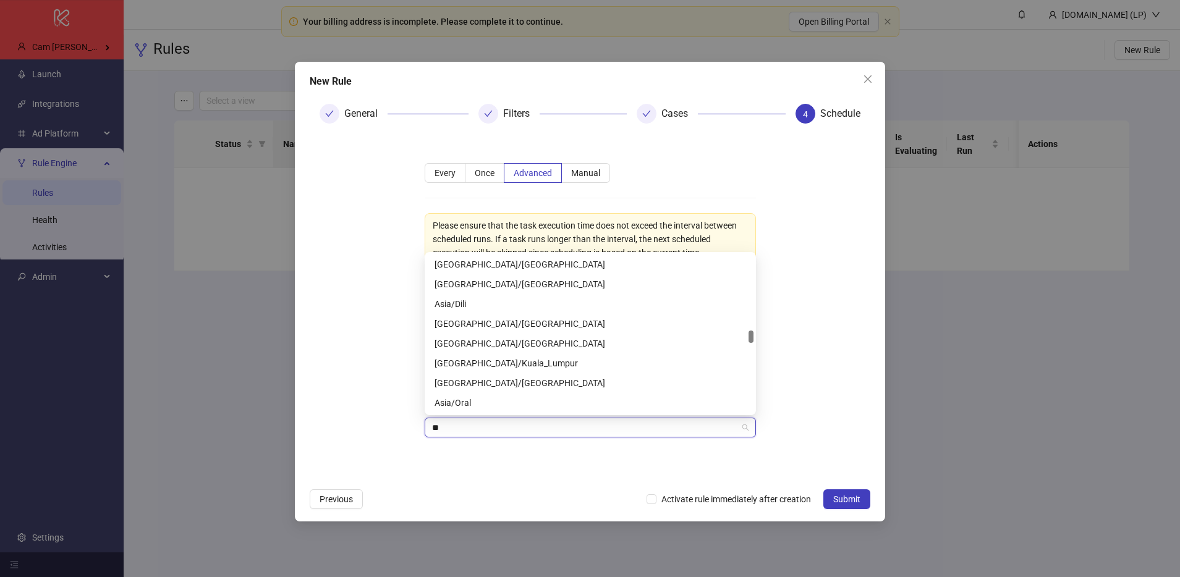
scroll to position [158, 0]
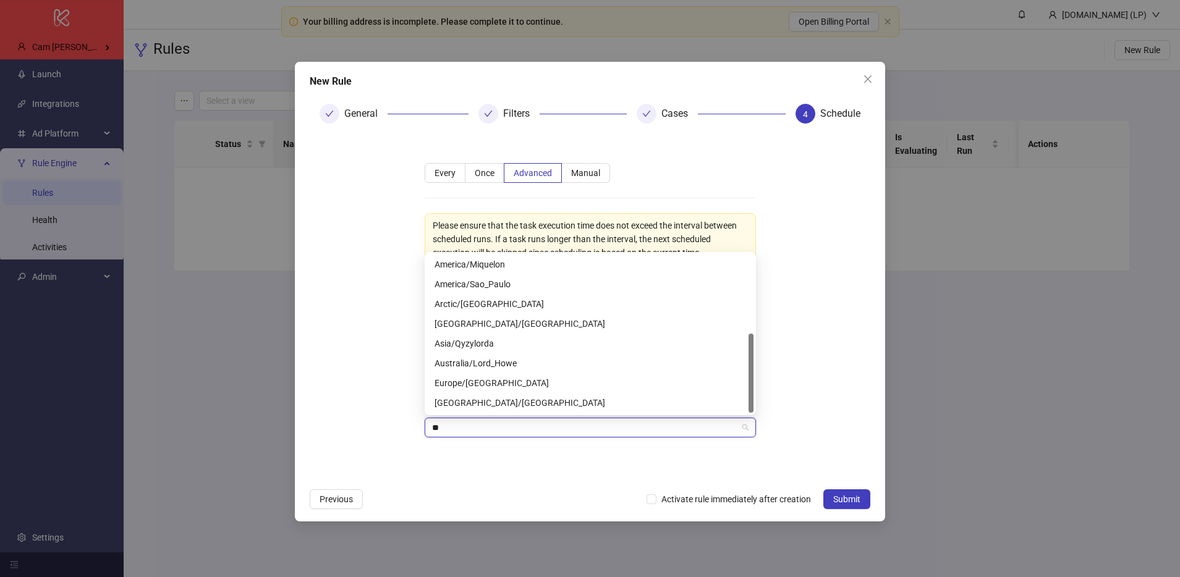
type input "***"
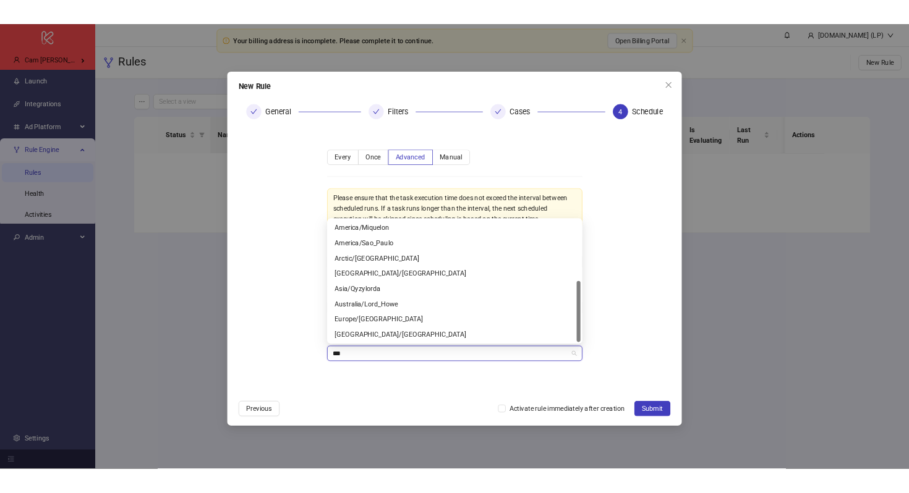
scroll to position [0, 0]
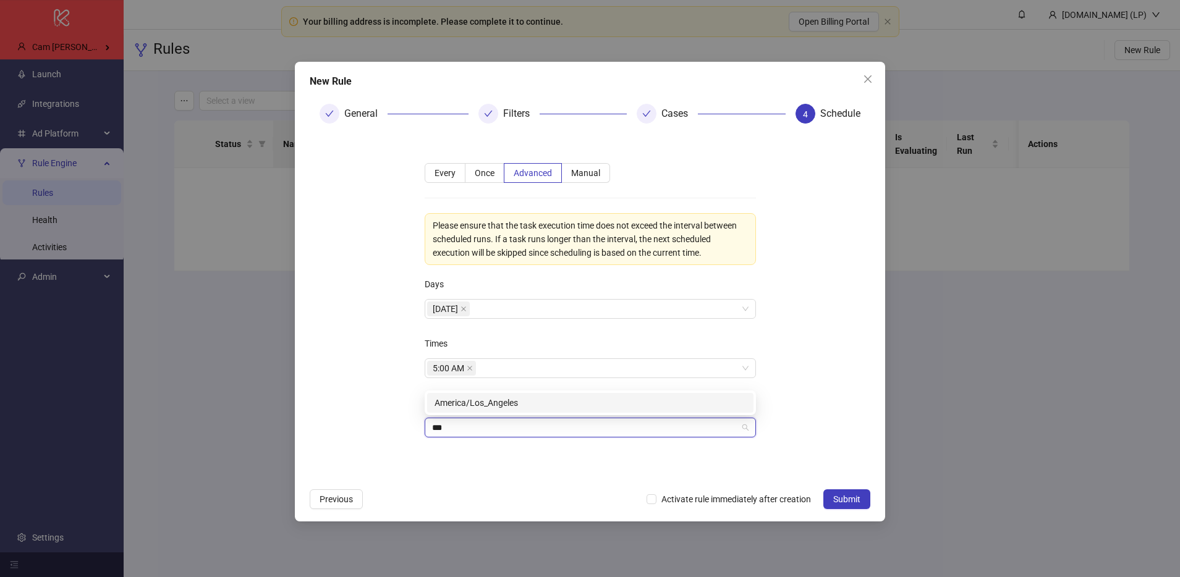
click at [501, 408] on div "America/Los_Angeles" at bounding box center [591, 403] width 312 height 14
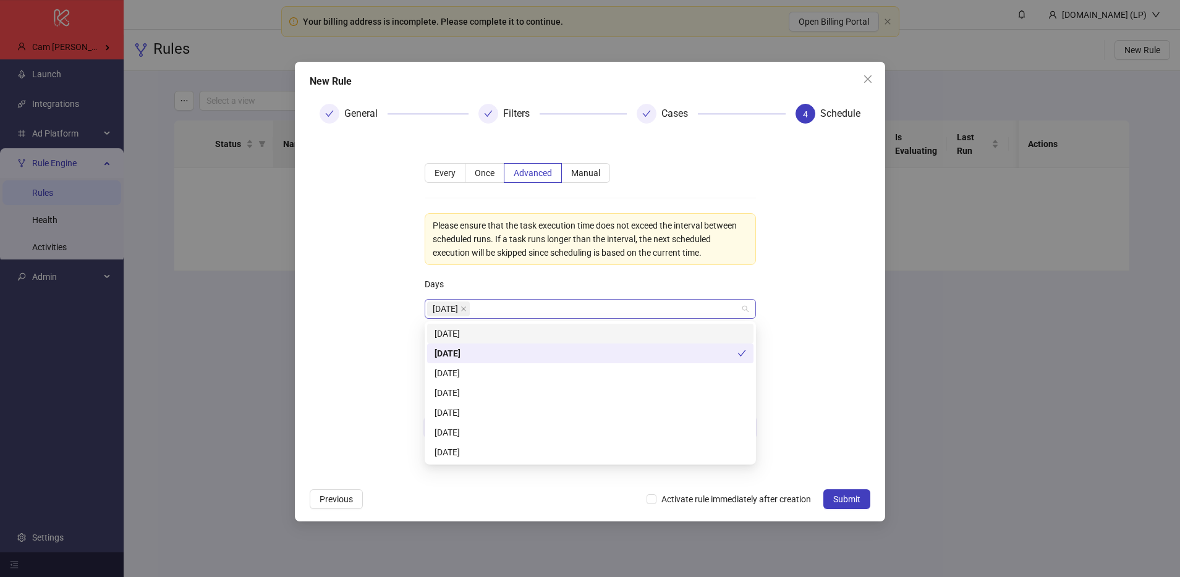
click at [538, 313] on div "Monday" at bounding box center [583, 308] width 313 height 17
click at [492, 367] on div "Tuesday" at bounding box center [591, 374] width 312 height 14
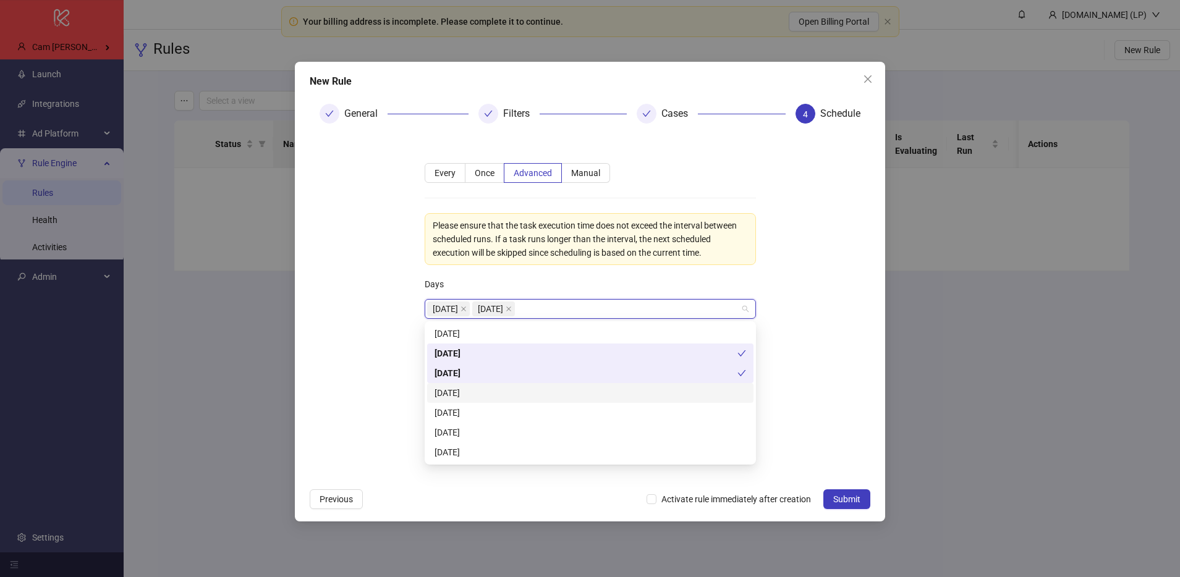
click at [481, 391] on div "Wednesday" at bounding box center [591, 393] width 312 height 14
click at [475, 407] on div "Thursday" at bounding box center [591, 413] width 312 height 14
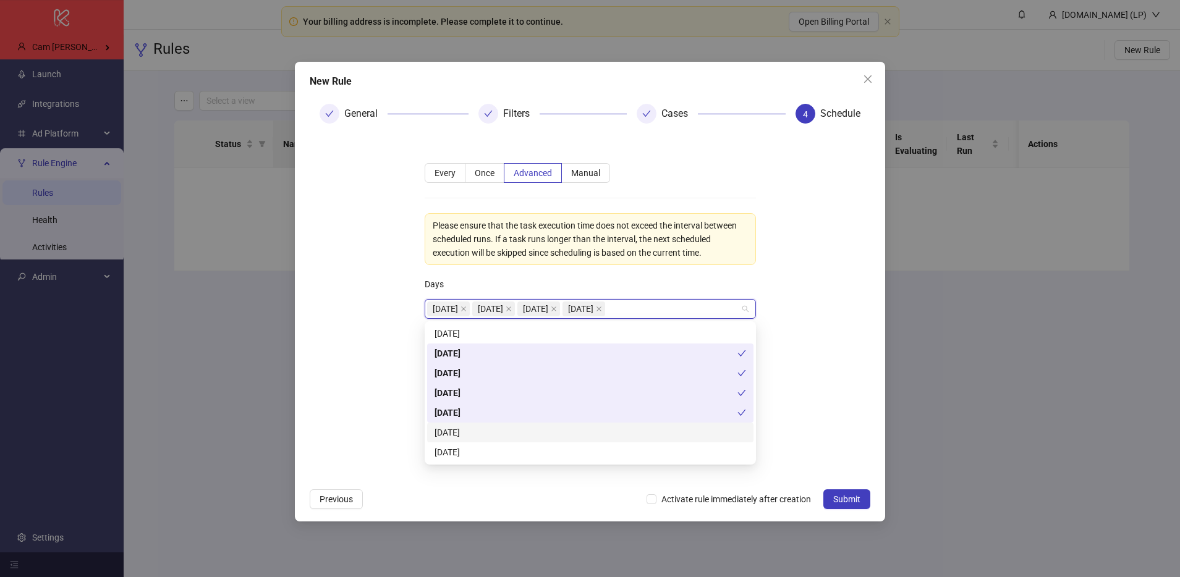
click at [465, 436] on div "Friday" at bounding box center [591, 433] width 312 height 14
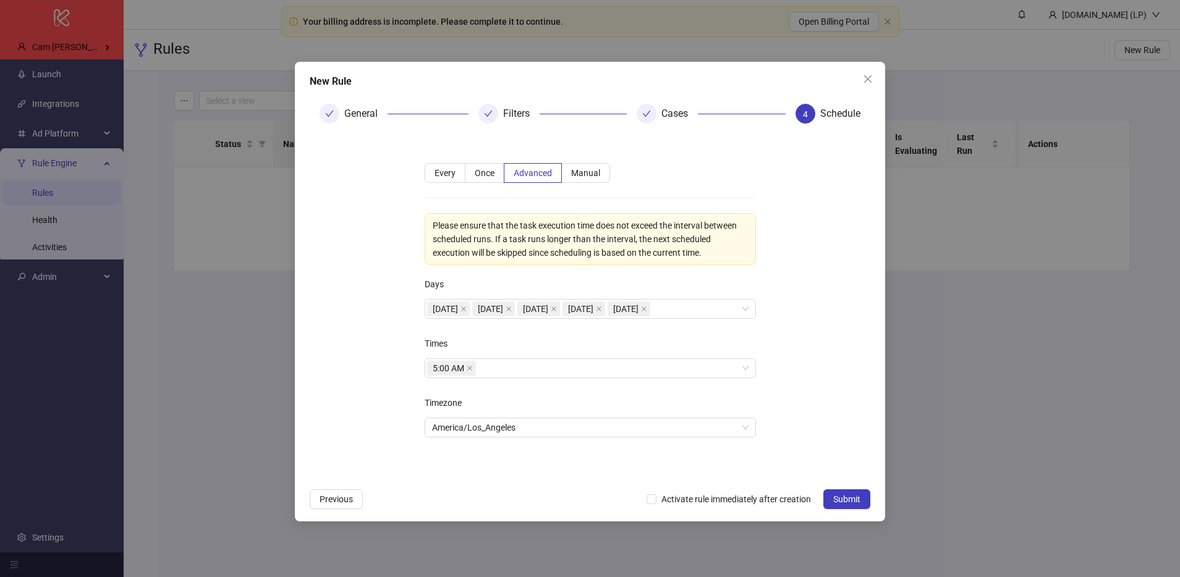
click at [802, 287] on form "**********" at bounding box center [590, 308] width 561 height 349
click at [471, 373] on span at bounding box center [470, 369] width 6 height 14
click at [481, 371] on div at bounding box center [583, 368] width 313 height 17
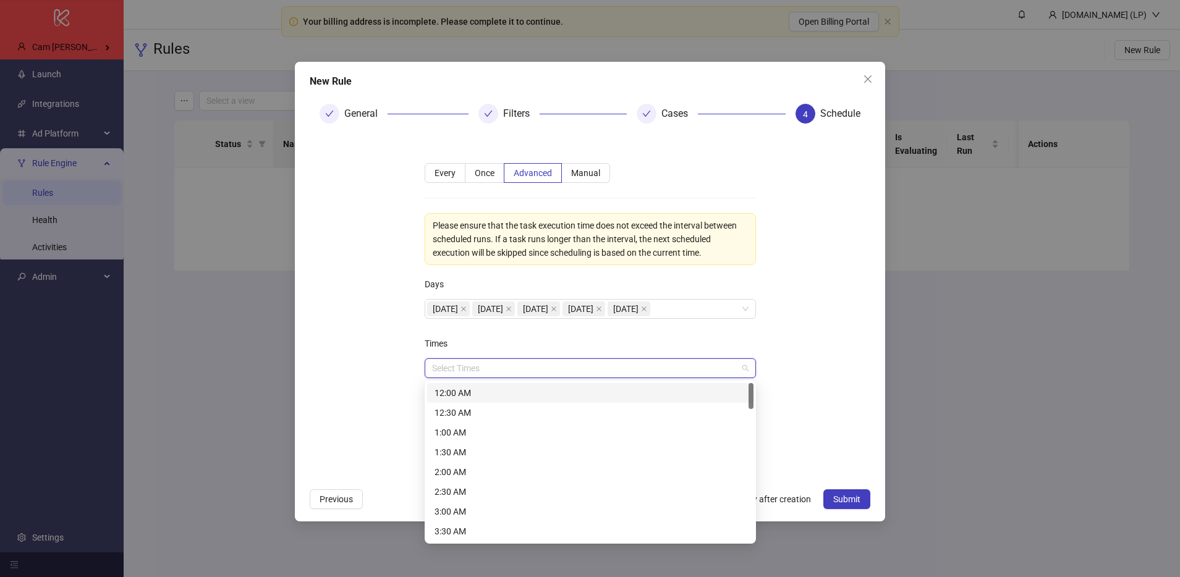
type input "*"
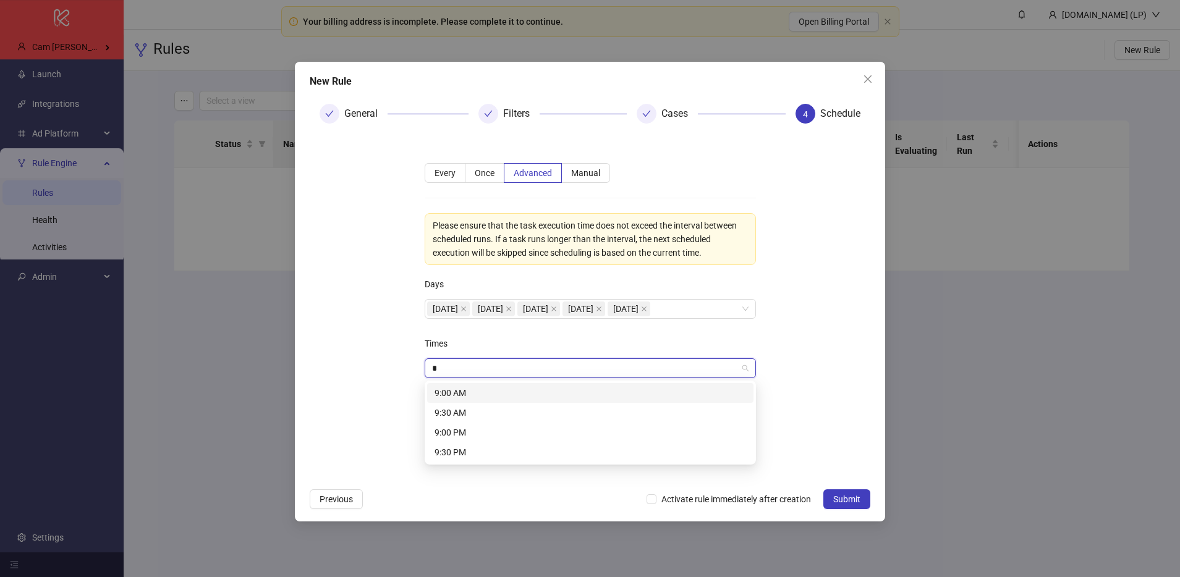
click at [469, 399] on div "9:00 AM" at bounding box center [591, 393] width 312 height 14
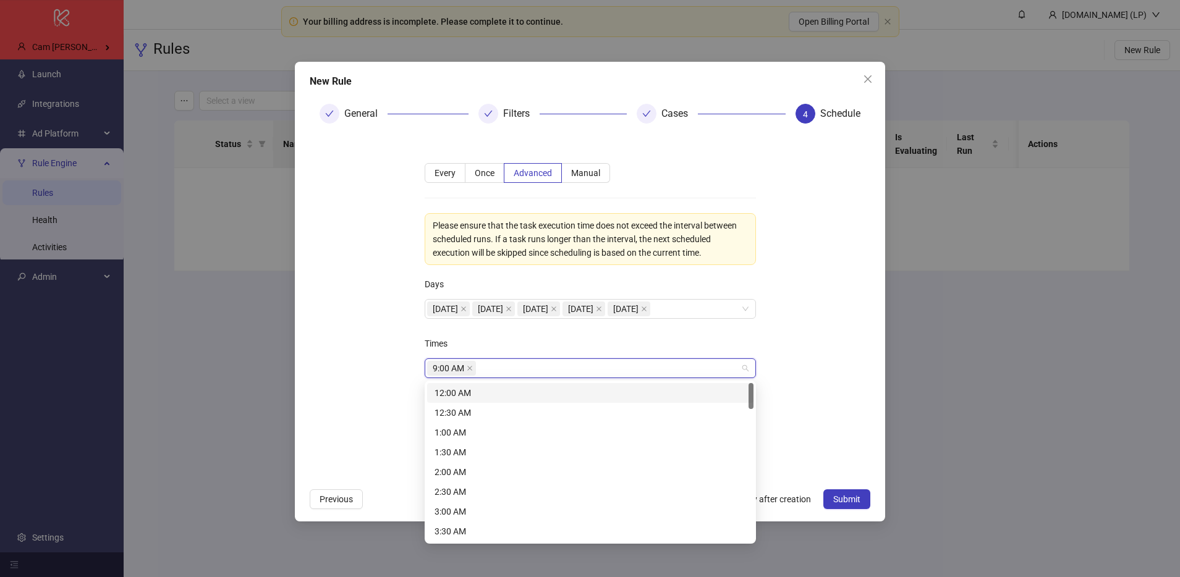
click at [788, 344] on form "**********" at bounding box center [590, 308] width 561 height 349
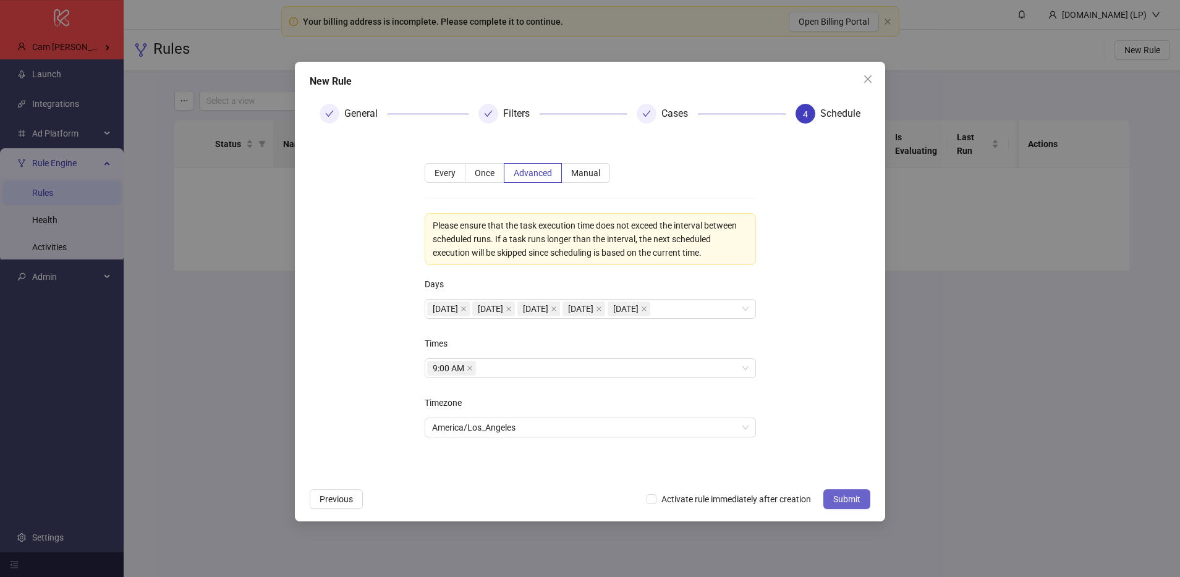
click at [843, 501] on span "Submit" at bounding box center [846, 500] width 27 height 10
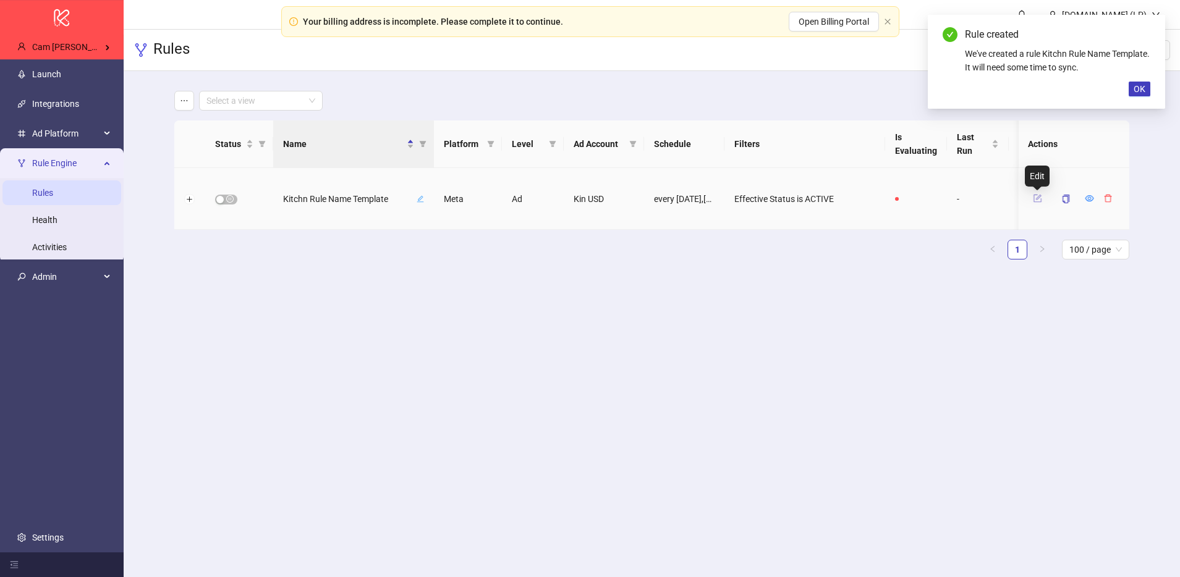
click at [1034, 198] on icon "form" at bounding box center [1038, 199] width 8 height 8
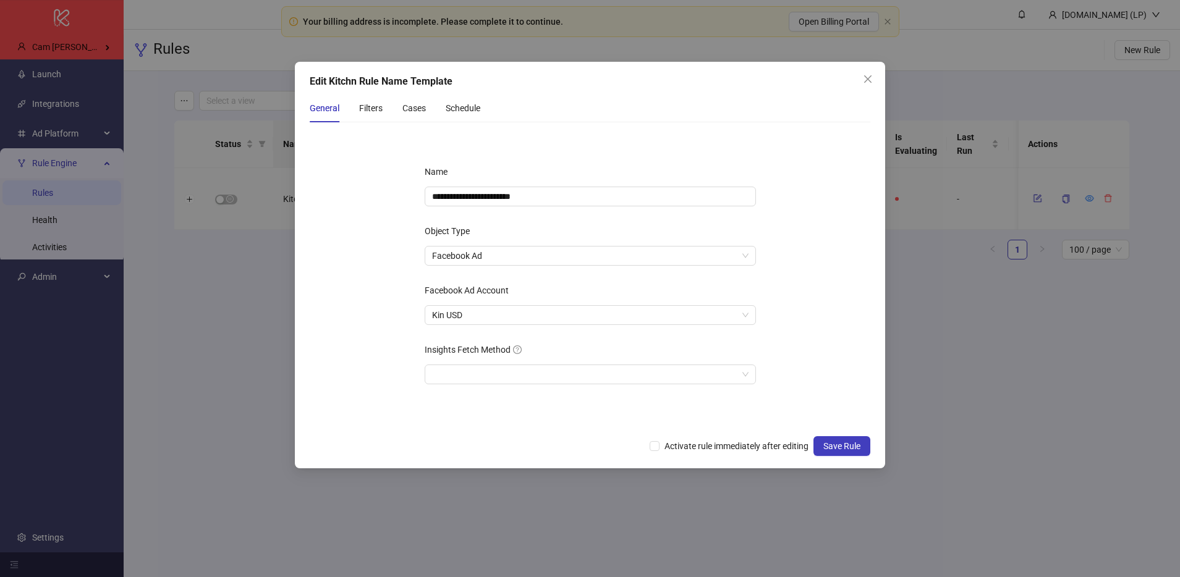
drag, startPoint x: 870, startPoint y: 81, endPoint x: 823, endPoint y: 160, distance: 91.5
click at [869, 81] on icon "close" at bounding box center [867, 78] width 7 height 7
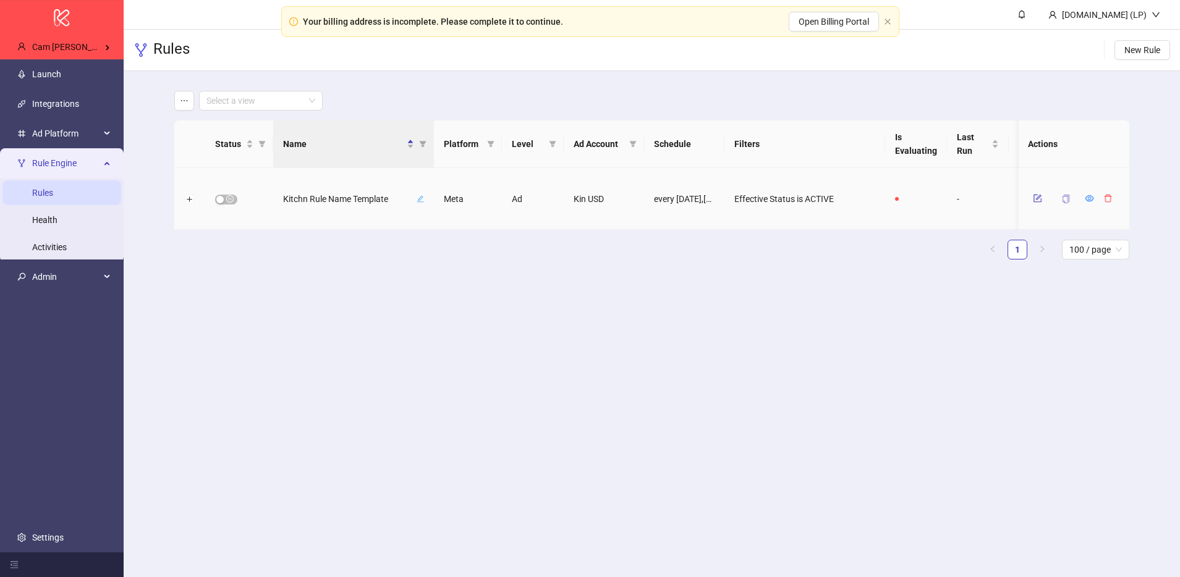
click at [1071, 202] on button "button" at bounding box center [1066, 199] width 28 height 20
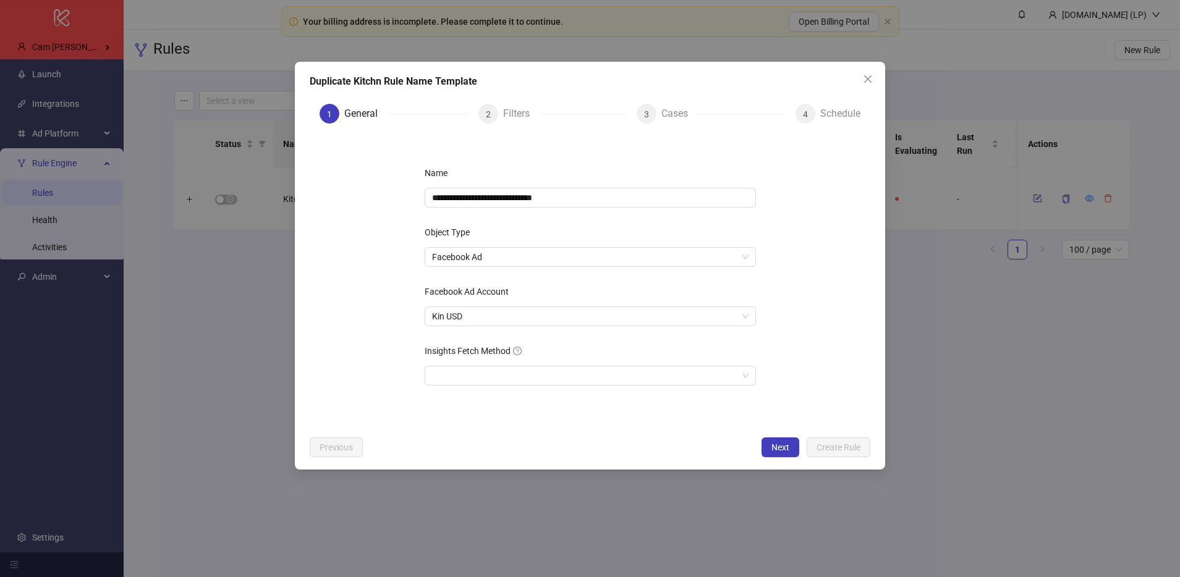
drag, startPoint x: 873, startPoint y: 82, endPoint x: 1096, endPoint y: 177, distance: 242.1
click at [873, 82] on span "Close" at bounding box center [868, 79] width 20 height 10
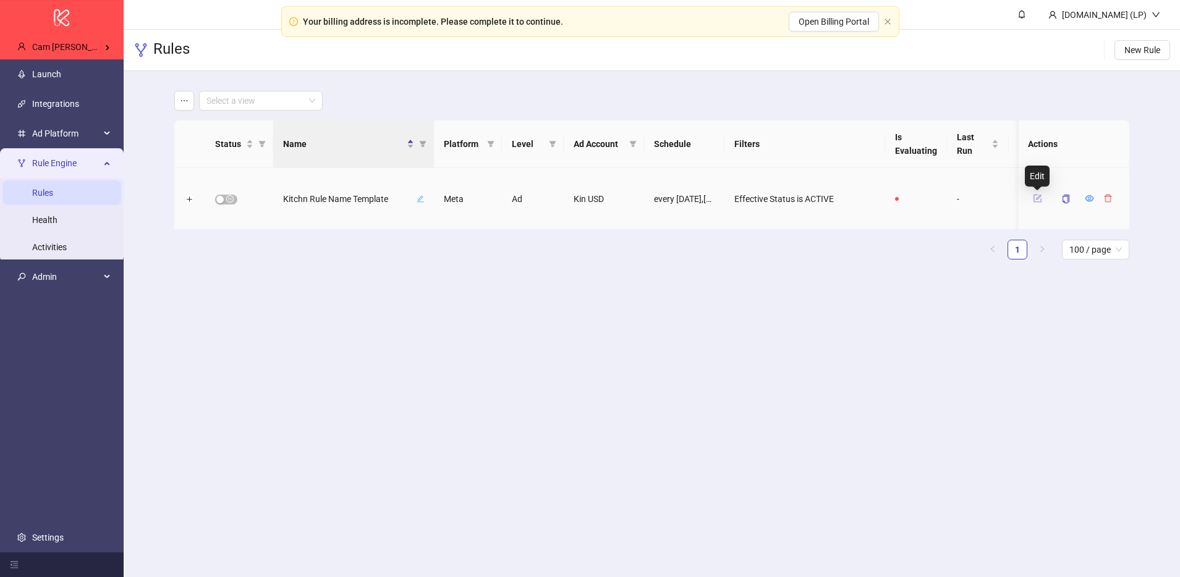
click at [1036, 198] on icon "form" at bounding box center [1039, 198] width 6 height 6
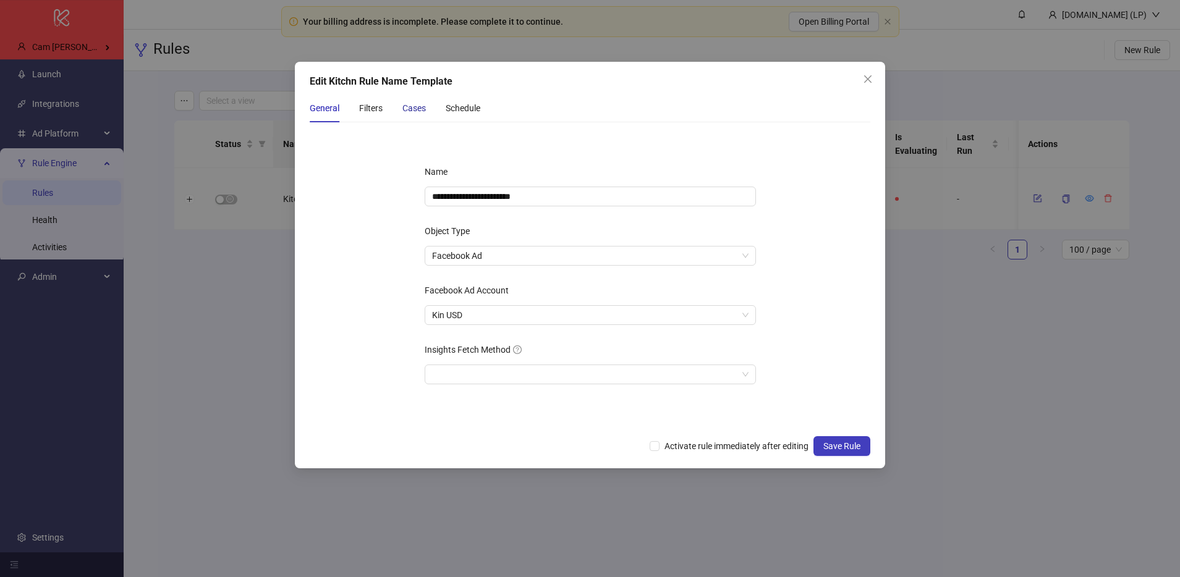
click at [422, 103] on div "Cases" at bounding box center [413, 108] width 23 height 14
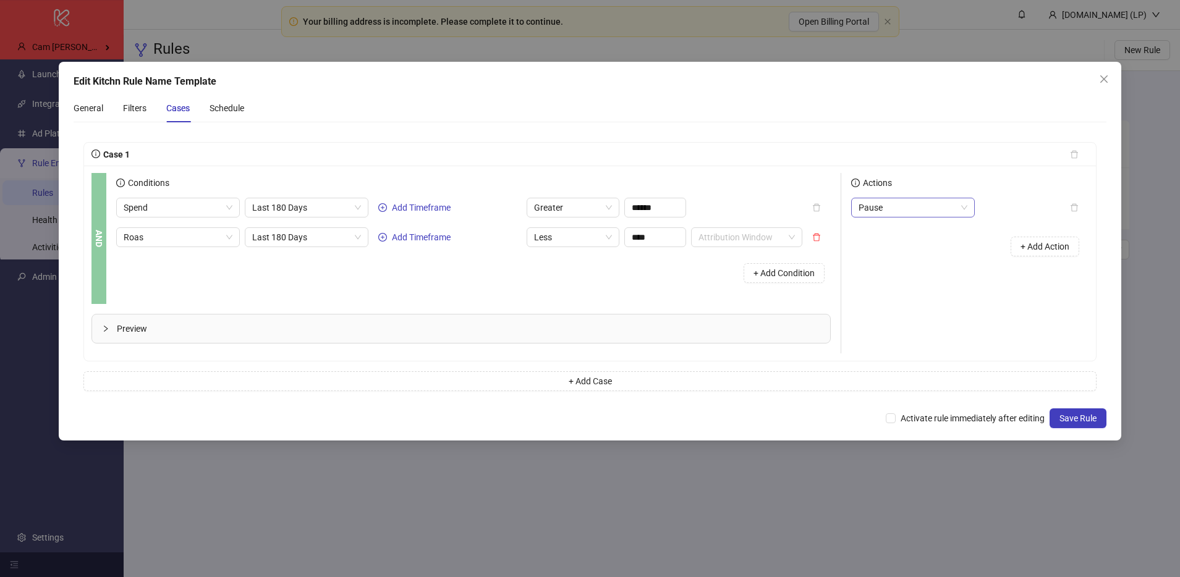
click at [904, 212] on span "Pause" at bounding box center [913, 207] width 109 height 19
click at [1039, 357] on div "AND Conditions Spend Last 180 Days Add Timeframe Greater ****** Roas Last 180 D…" at bounding box center [589, 263] width 1011 height 195
click at [942, 212] on span "Pause" at bounding box center [913, 207] width 109 height 19
click at [938, 189] on div "Actions" at bounding box center [969, 185] width 237 height 25
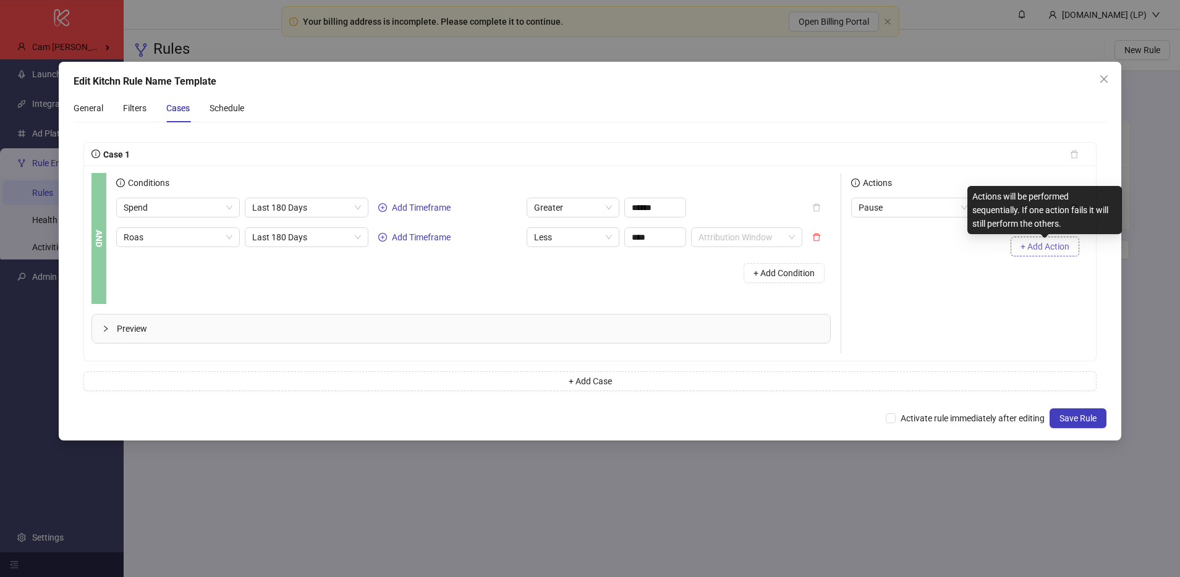
click at [1047, 245] on span "+ Add Action" at bounding box center [1045, 247] width 49 height 10
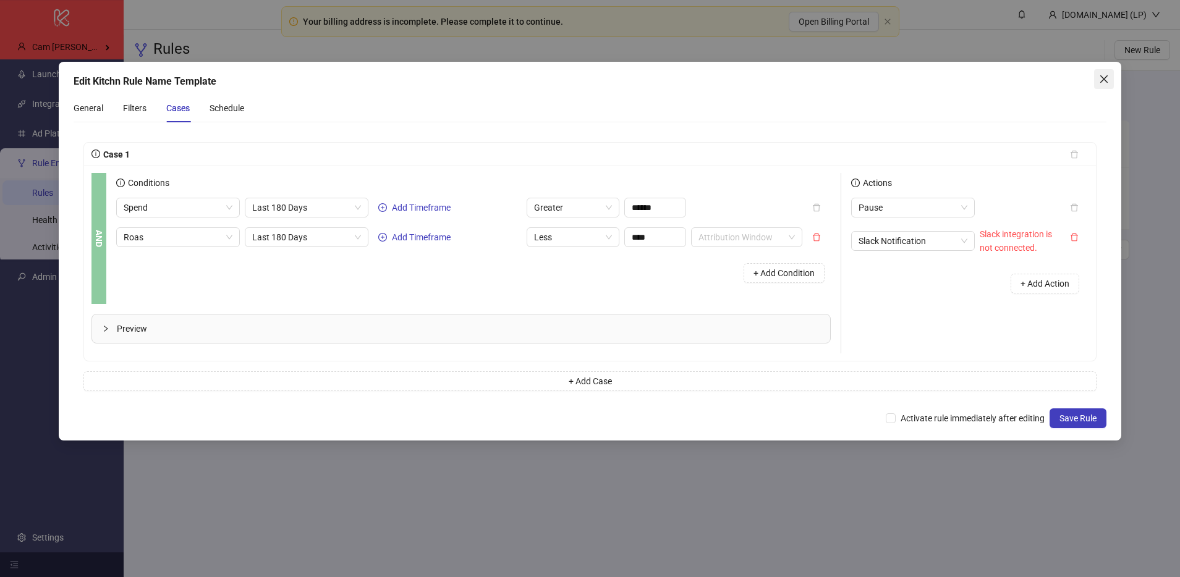
click at [1095, 69] on button "Close" at bounding box center [1104, 79] width 20 height 20
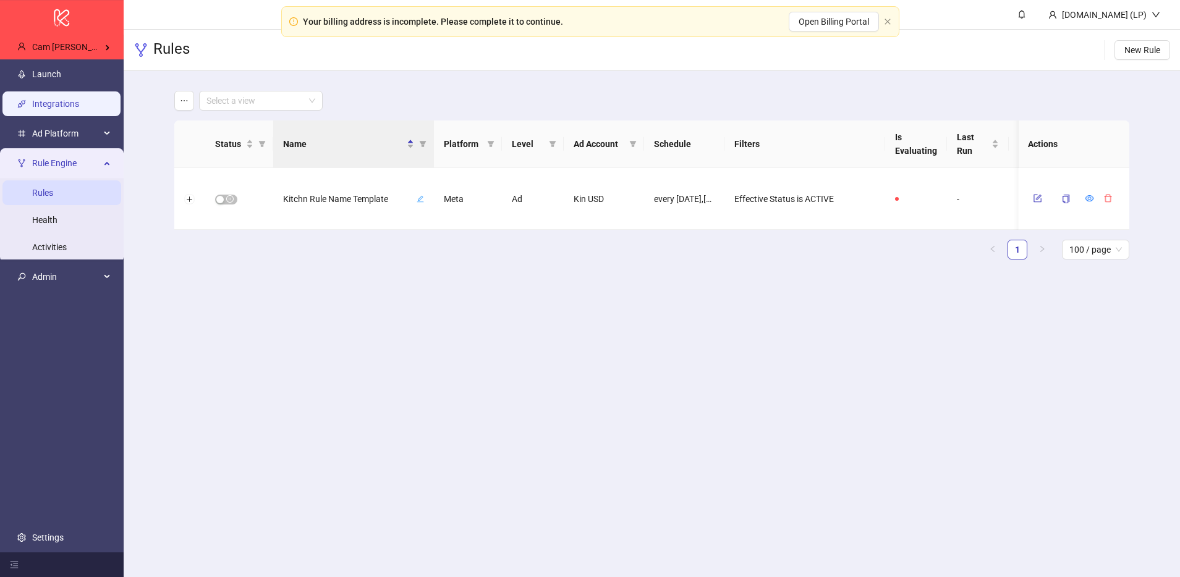
click at [50, 99] on link "Integrations" at bounding box center [55, 104] width 47 height 10
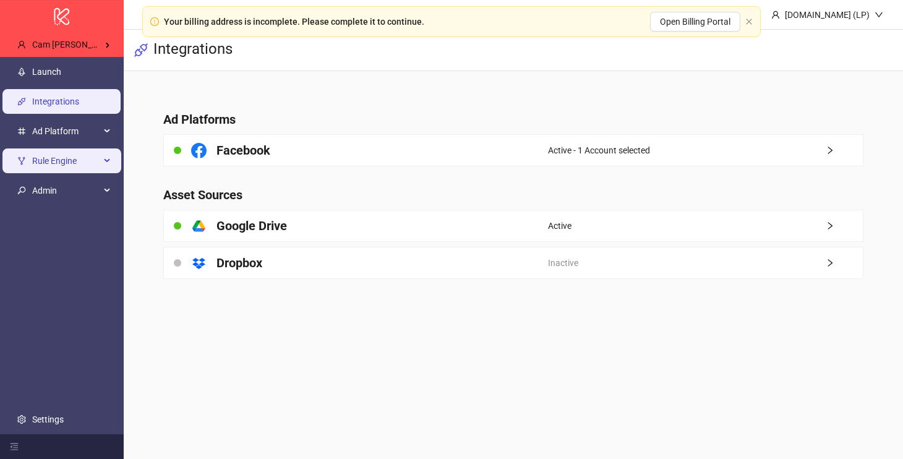
click at [93, 169] on span "Rule Engine" at bounding box center [66, 160] width 68 height 25
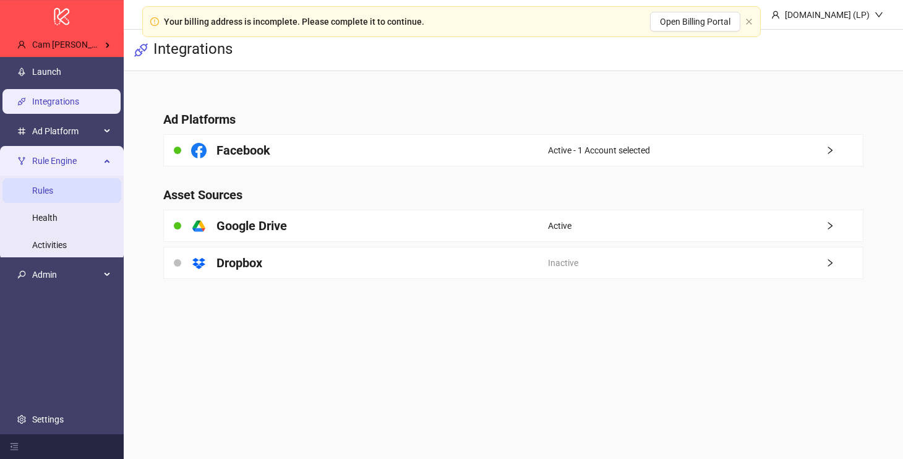
click at [53, 195] on link "Rules" at bounding box center [42, 190] width 21 height 10
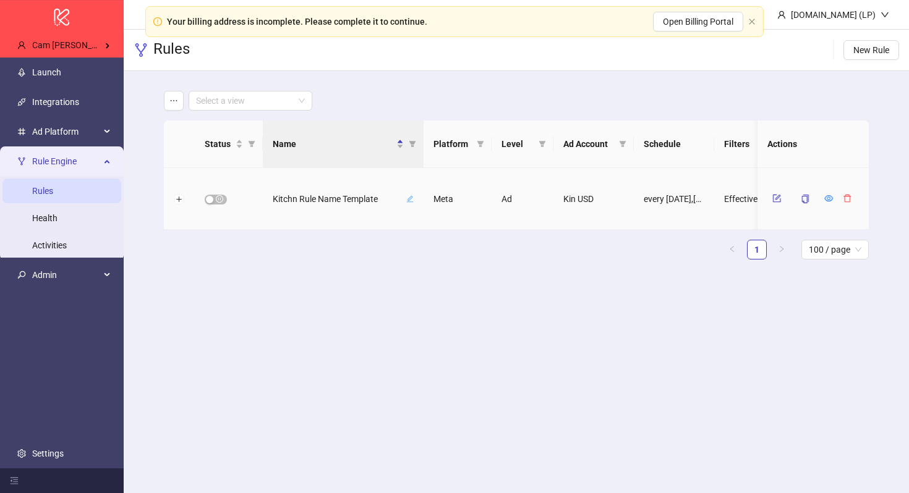
click at [847, 207] on div at bounding box center [811, 199] width 89 height 20
click at [847, 192] on button "button" at bounding box center [847, 198] width 19 height 15
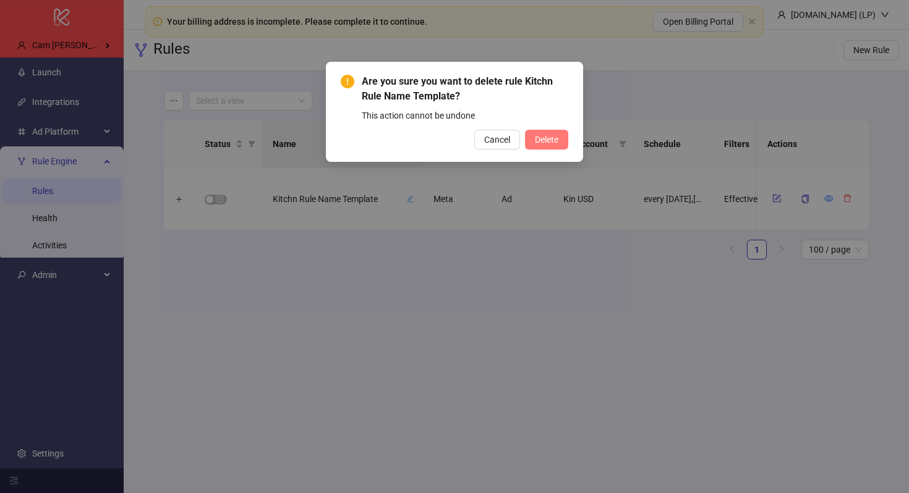
click at [563, 135] on button "Delete" at bounding box center [546, 140] width 43 height 20
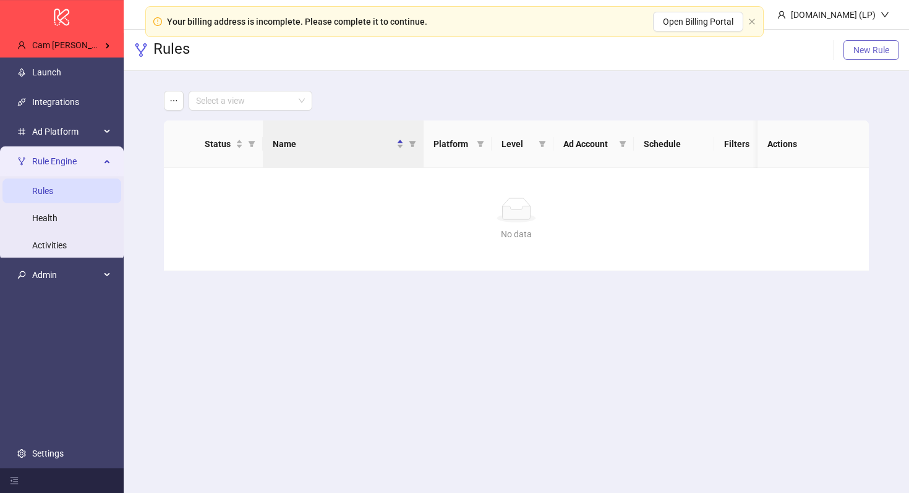
click at [867, 56] on button "New Rule" at bounding box center [871, 50] width 56 height 20
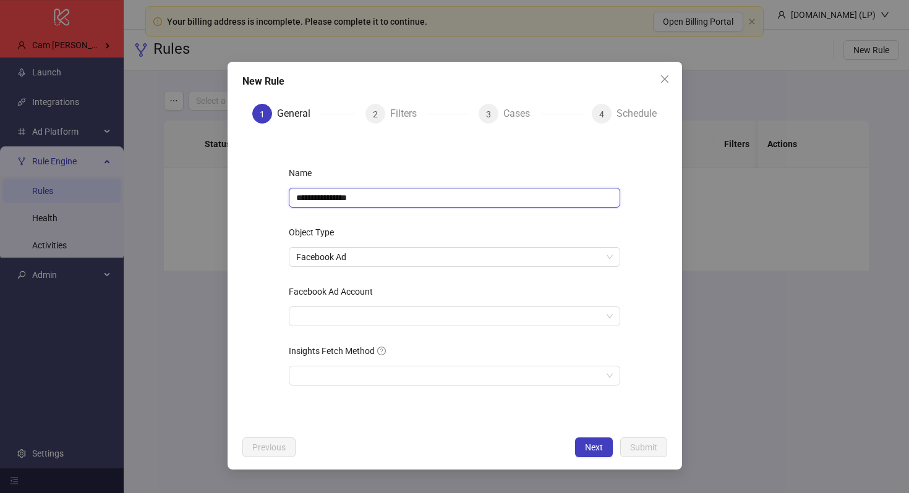
click at [366, 201] on input "**********" at bounding box center [454, 198] width 331 height 20
type input "**********"
click at [433, 225] on div "Object Type" at bounding box center [454, 235] width 331 height 25
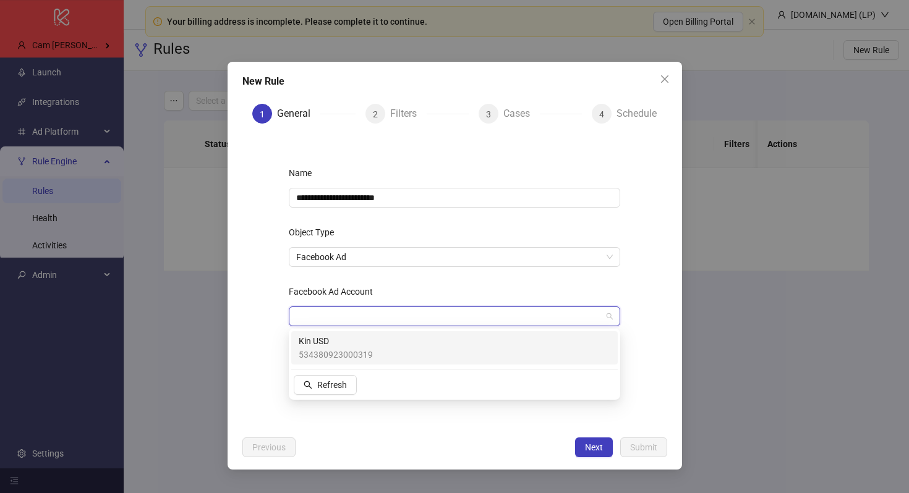
click at [344, 325] on input "Facebook Ad Account" at bounding box center [448, 316] width 305 height 19
click at [331, 351] on span "534380923000319" at bounding box center [336, 355] width 74 height 14
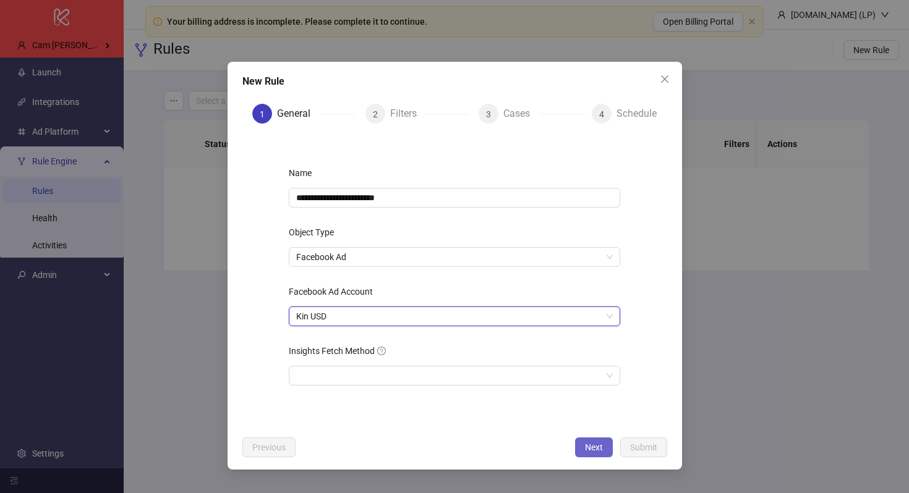
click at [597, 443] on span "Next" at bounding box center [594, 448] width 18 height 10
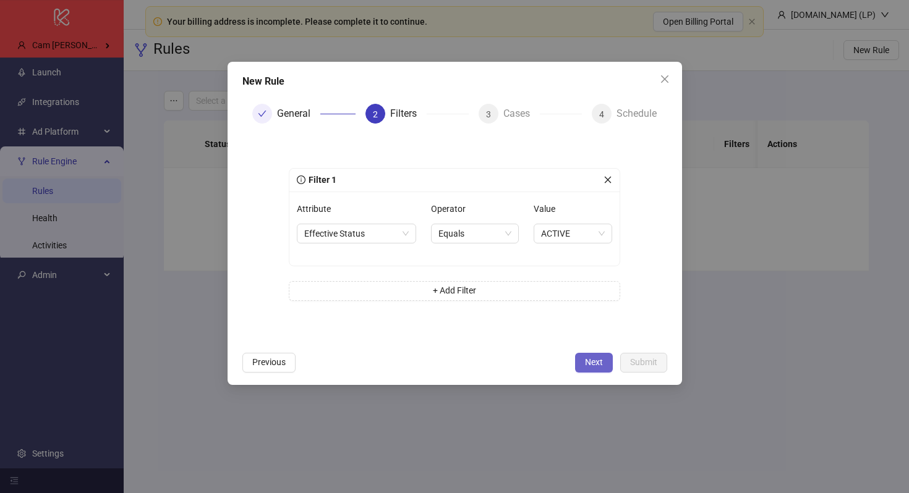
click at [598, 362] on span "Next" at bounding box center [594, 362] width 18 height 10
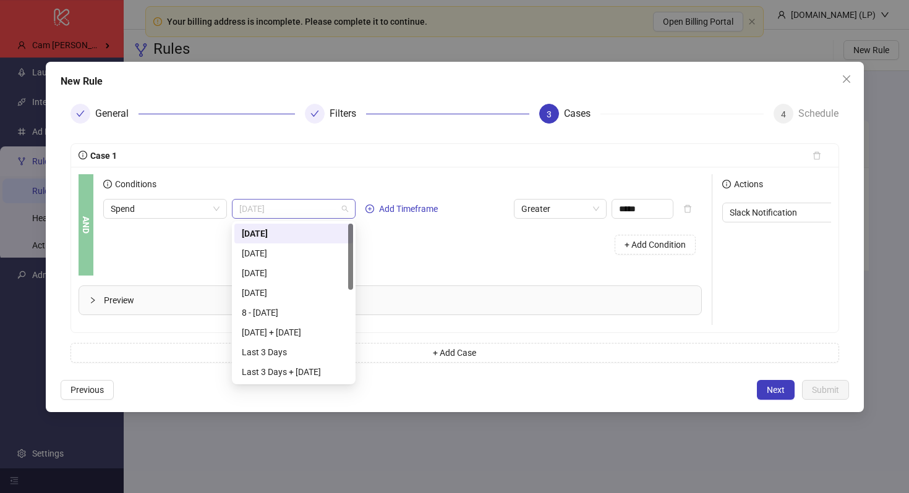
click at [268, 218] on div "Today" at bounding box center [294, 209] width 124 height 20
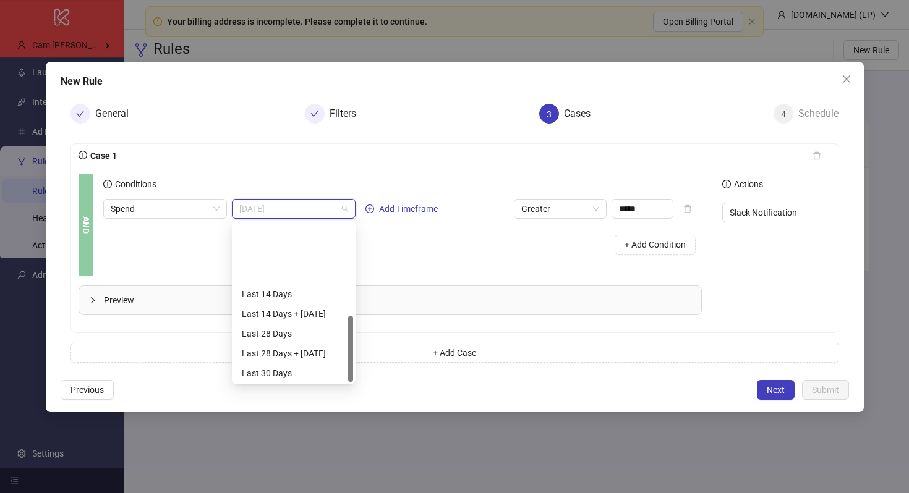
scroll to position [218, 0]
click at [286, 351] on div "Last 180 Days" at bounding box center [294, 353] width 104 height 14
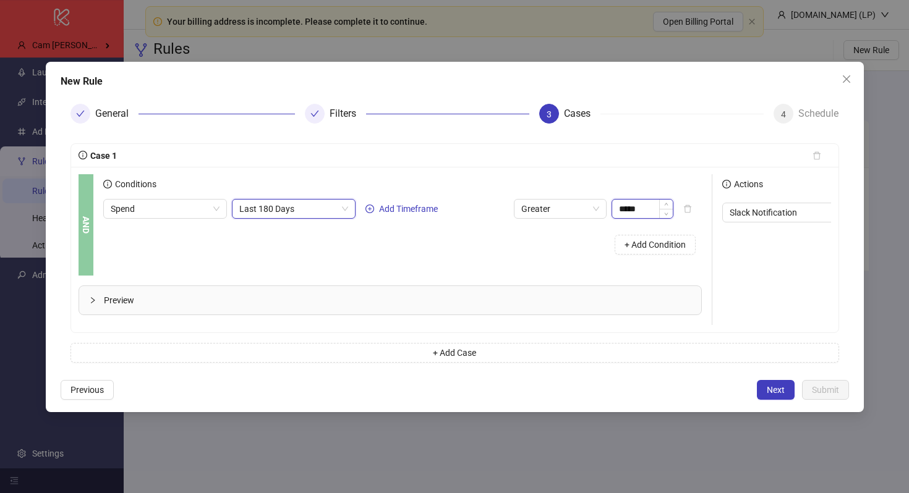
click at [632, 210] on input "*****" at bounding box center [642, 209] width 61 height 19
type input "******"
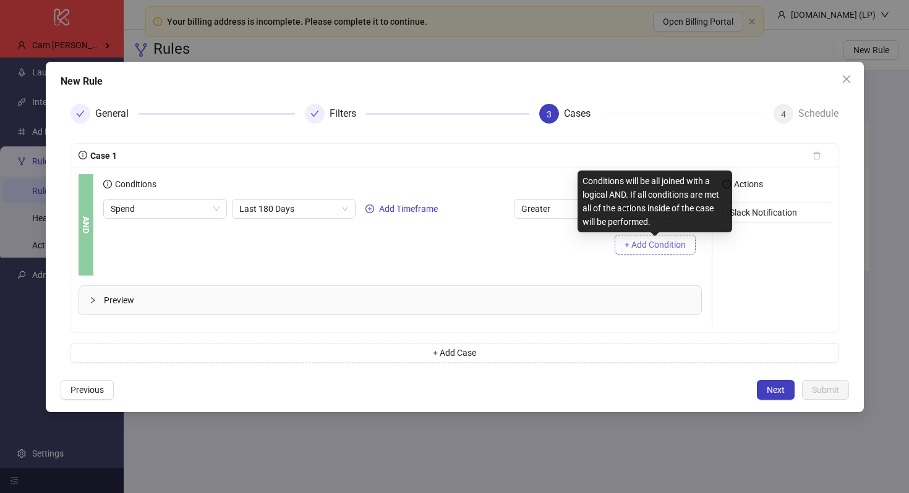
click at [653, 240] on span "+ Add Condition" at bounding box center [654, 245] width 61 height 10
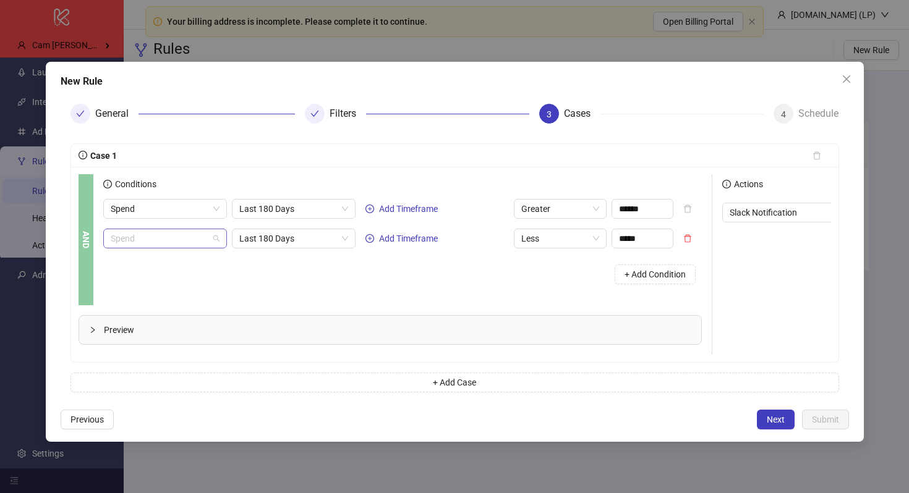
click at [154, 242] on span "Spend" at bounding box center [165, 238] width 109 height 19
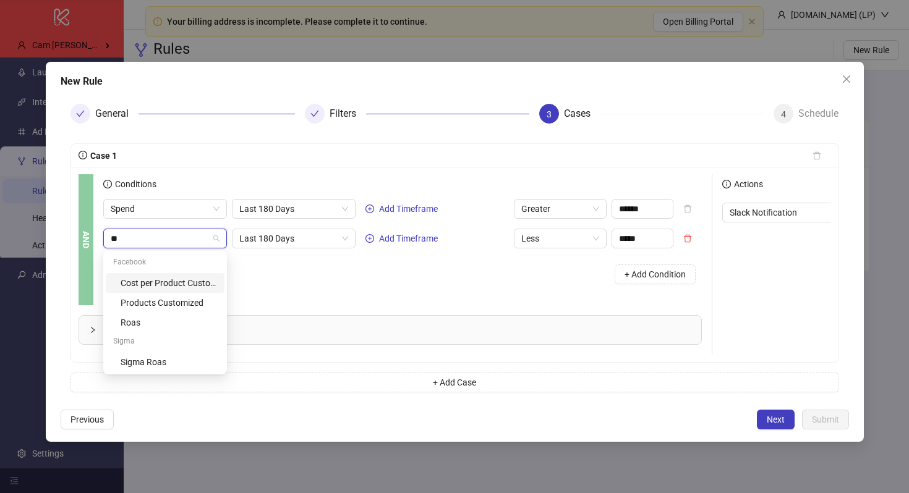
scroll to position [0, 0]
type input "****"
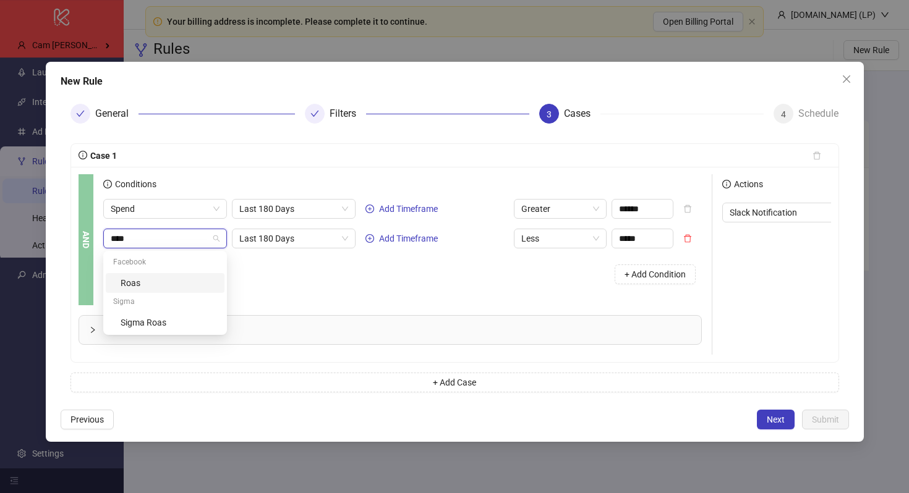
click at [127, 279] on div "Roas" at bounding box center [169, 283] width 96 height 14
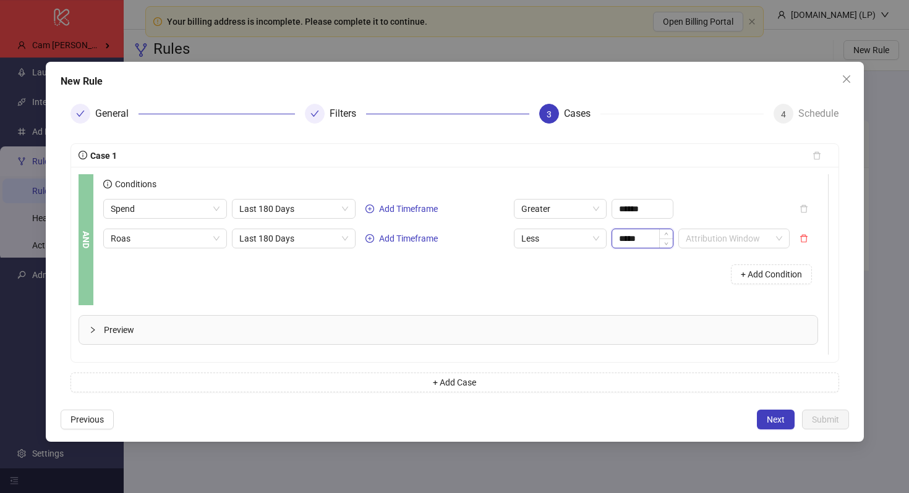
click at [646, 236] on input "*****" at bounding box center [642, 238] width 61 height 19
type input "****"
click at [665, 267] on div "+ Add Condition" at bounding box center [460, 274] width 715 height 32
click at [93, 326] on icon "collapsed" at bounding box center [92, 329] width 7 height 7
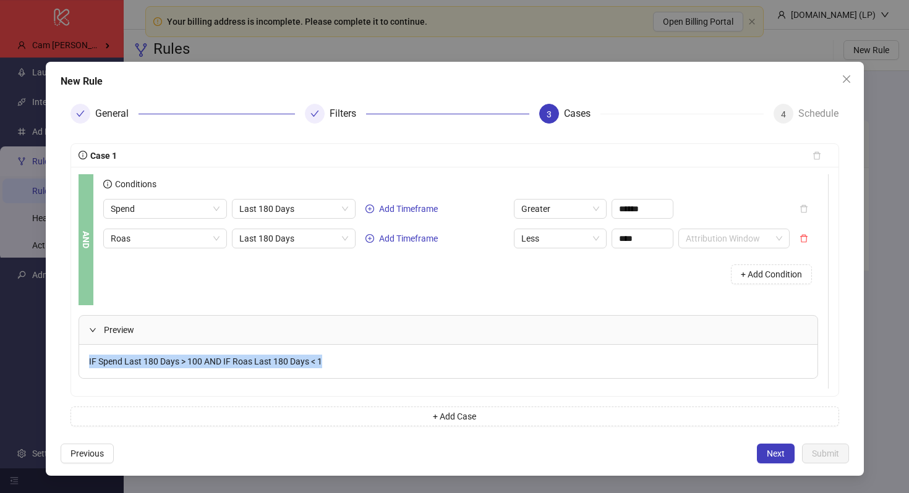
drag, startPoint x: 89, startPoint y: 364, endPoint x: 317, endPoint y: 369, distance: 227.6
click at [317, 369] on div "IF Spend Last 180 Days > 100 AND IF Roas Last 180 Days < 1" at bounding box center [448, 361] width 738 height 33
click at [330, 360] on div "IF Spend Last 180 Days > 100 AND IF Roas Last 180 Days < 1" at bounding box center [448, 361] width 738 height 33
drag, startPoint x: 319, startPoint y: 359, endPoint x: 114, endPoint y: 351, distance: 204.8
click at [114, 351] on div "IF Spend Last 180 Days > 100 AND IF Roas Last 180 Days < 1" at bounding box center [448, 361] width 738 height 33
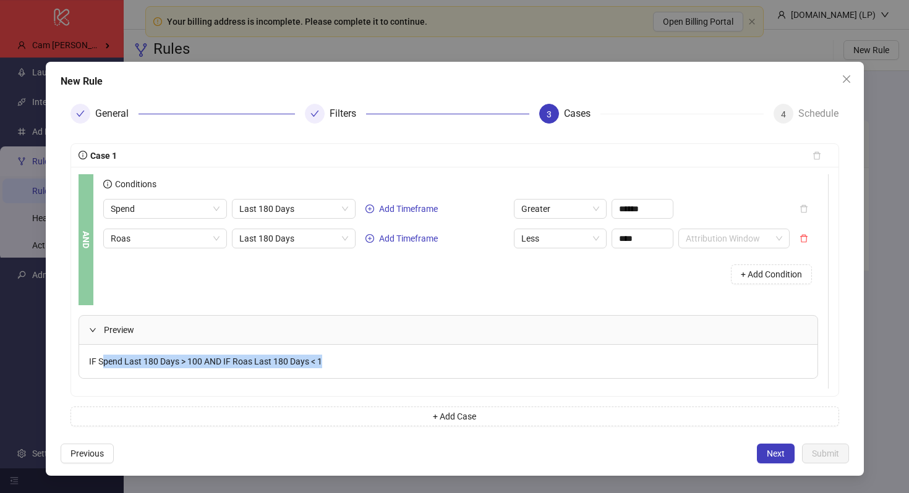
drag, startPoint x: 346, startPoint y: 362, endPoint x: 101, endPoint y: 357, distance: 244.3
click at [101, 357] on div "IF Spend Last 180 Days > 100 AND IF Roas Last 180 Days < 1" at bounding box center [448, 361] width 738 height 33
click at [92, 330] on icon "expanded" at bounding box center [92, 329] width 7 height 7
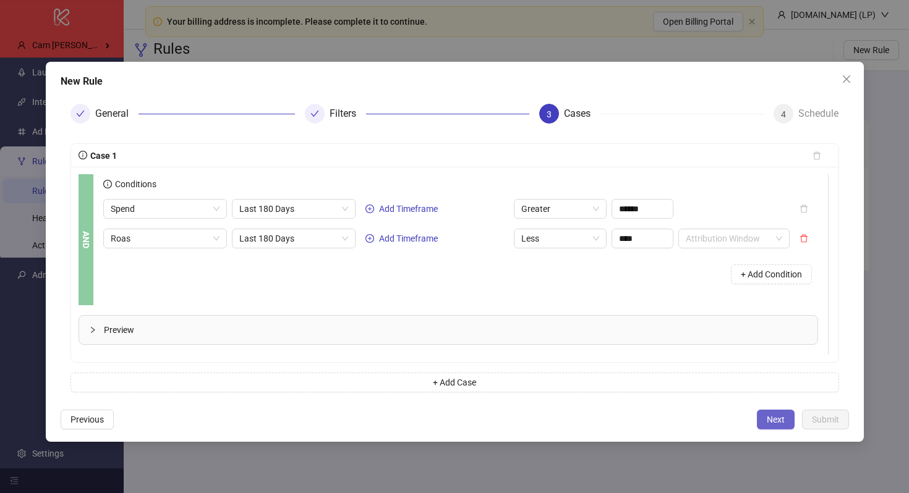
click at [770, 423] on span "Next" at bounding box center [776, 420] width 18 height 10
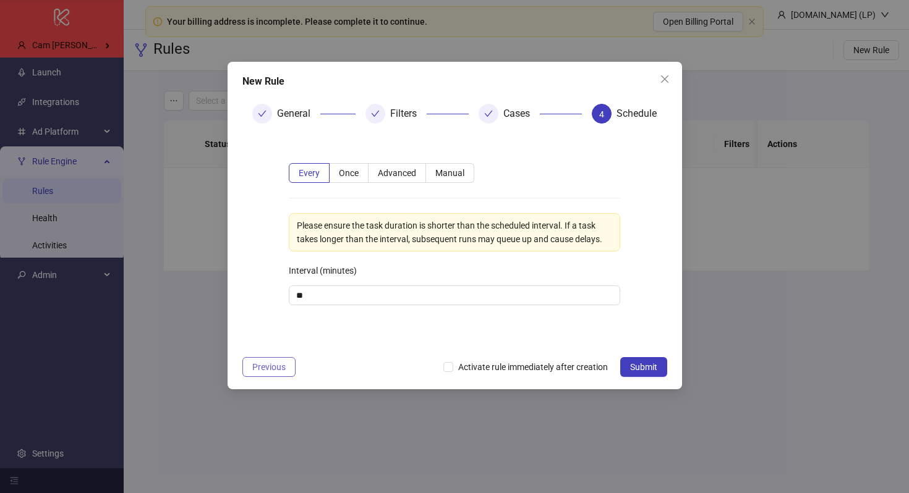
click at [268, 368] on span "Previous" at bounding box center [268, 367] width 33 height 10
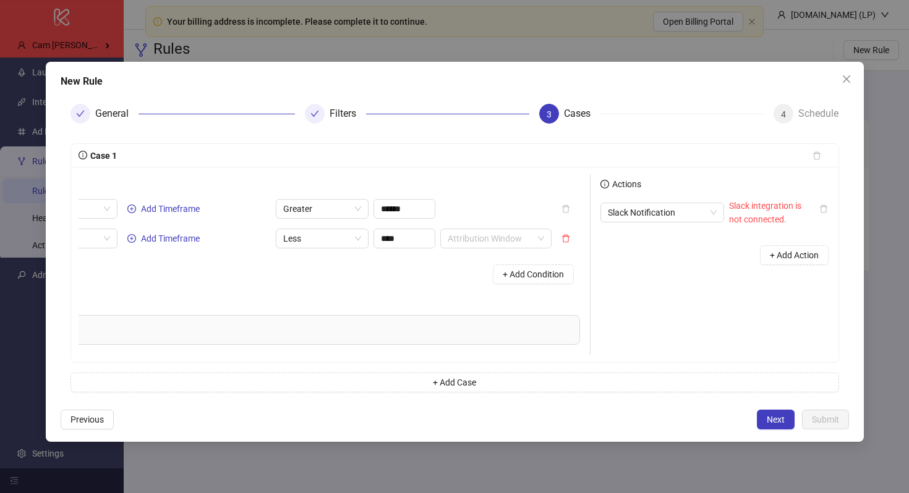
scroll to position [0, 245]
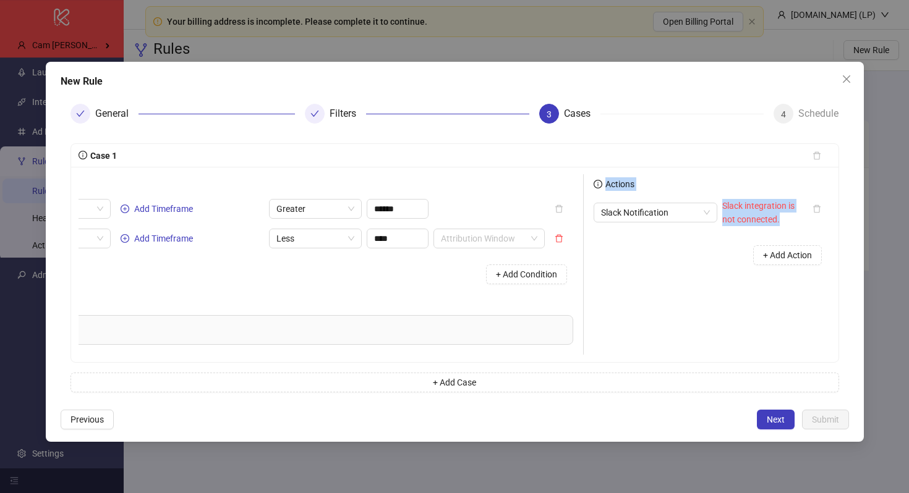
drag, startPoint x: 591, startPoint y: 181, endPoint x: 778, endPoint y: 226, distance: 192.7
click at [778, 226] on div "Actions Slack Notification Slack integration is not connected. + Add Action" at bounding box center [707, 264] width 247 height 181
click at [667, 257] on div "+ Add Action" at bounding box center [712, 255] width 237 height 38
click at [655, 212] on span "Slack Notification" at bounding box center [655, 212] width 109 height 19
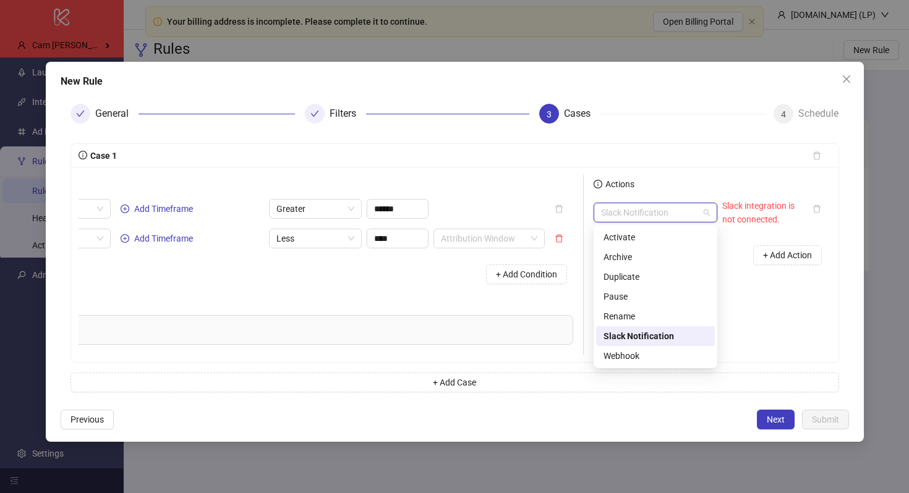
click at [624, 337] on div "Slack Notification" at bounding box center [655, 337] width 104 height 14
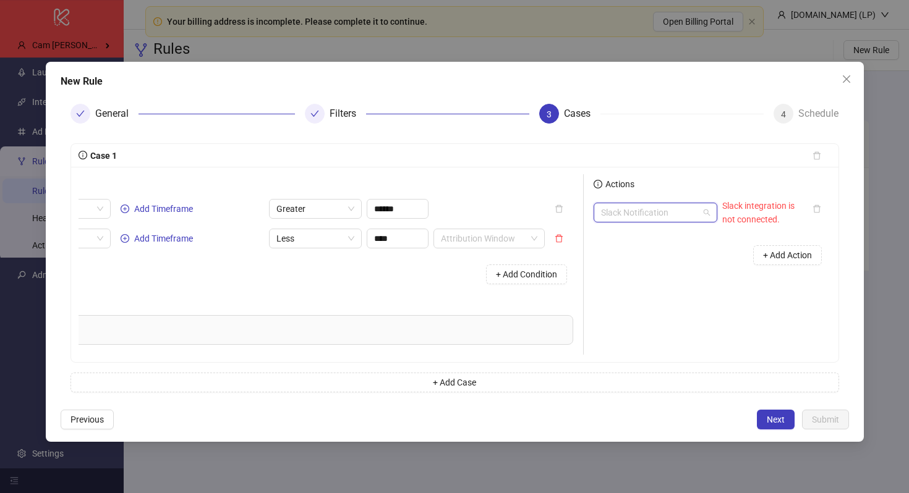
click at [710, 207] on div "Slack Notification" at bounding box center [656, 213] width 124 height 20
click at [743, 323] on div "Actions Slack Notification Slack integration is not connected. + Add Action" at bounding box center [707, 264] width 247 height 181
drag, startPoint x: 785, startPoint y: 218, endPoint x: 718, endPoint y: 208, distance: 67.5
click at [718, 208] on div "Slack Notification Slack integration is not connected." at bounding box center [698, 212] width 209 height 27
click at [674, 244] on div "+ Add Action" at bounding box center [712, 255] width 237 height 38
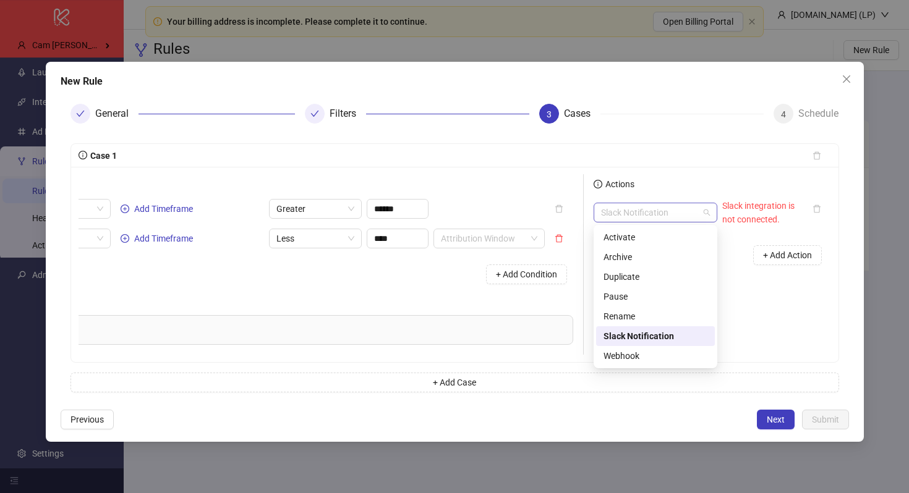
click at [699, 216] on span "Slack Notification" at bounding box center [655, 212] width 109 height 19
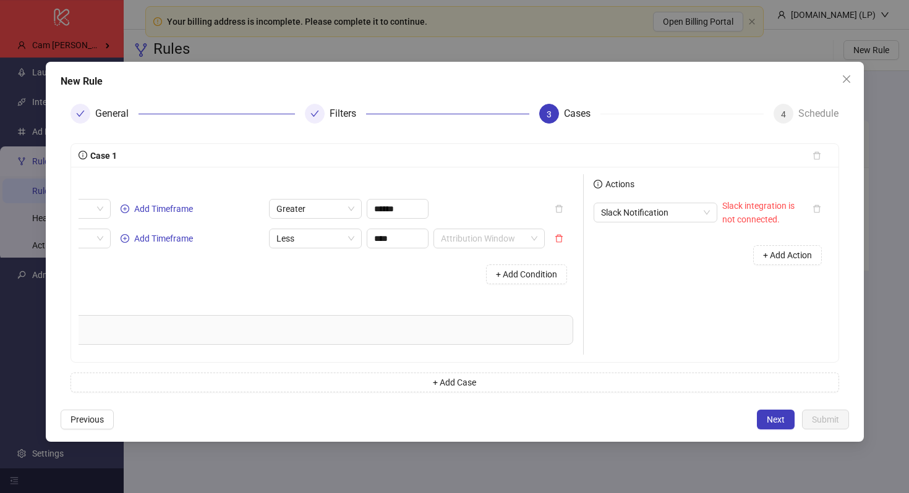
click at [798, 276] on div "Actions Slack Notification Slack integration is not connected. + Add Action" at bounding box center [707, 264] width 247 height 181
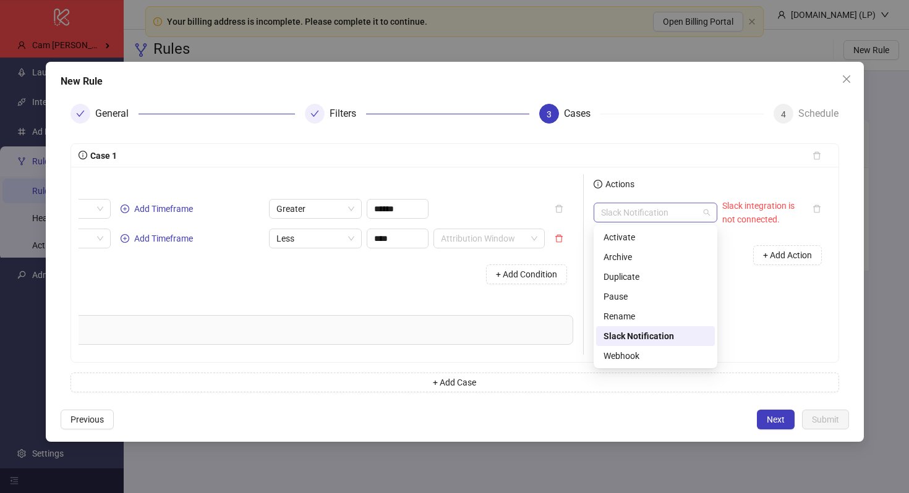
click at [697, 209] on span "Slack Notification" at bounding box center [655, 212] width 109 height 19
click at [636, 296] on div "Pause" at bounding box center [655, 297] width 104 height 14
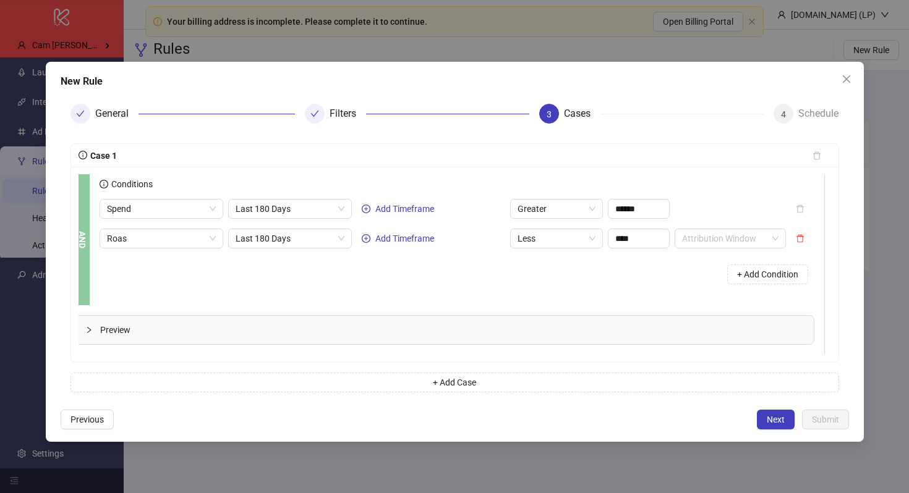
scroll to position [0, 0]
click at [90, 330] on icon "collapsed" at bounding box center [92, 329] width 7 height 7
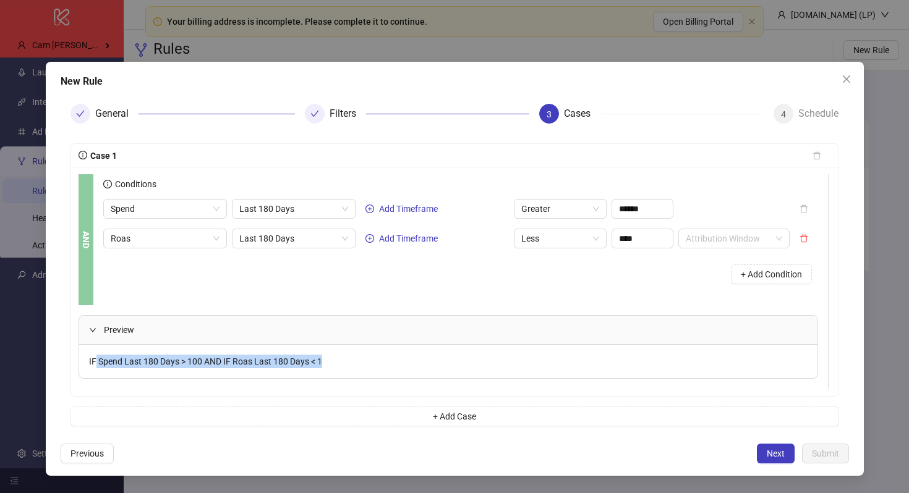
drag, startPoint x: 96, startPoint y: 359, endPoint x: 339, endPoint y: 357, distance: 243.0
click at [339, 357] on div "IF Spend Last 180 Days > 100 AND IF Roas Last 180 Days < 1" at bounding box center [448, 361] width 738 height 33
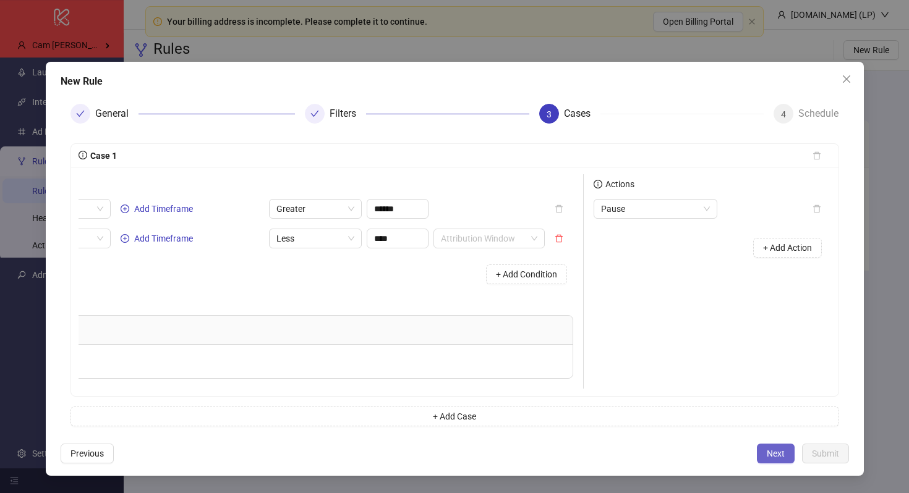
click at [758, 456] on button "Next" at bounding box center [776, 454] width 38 height 20
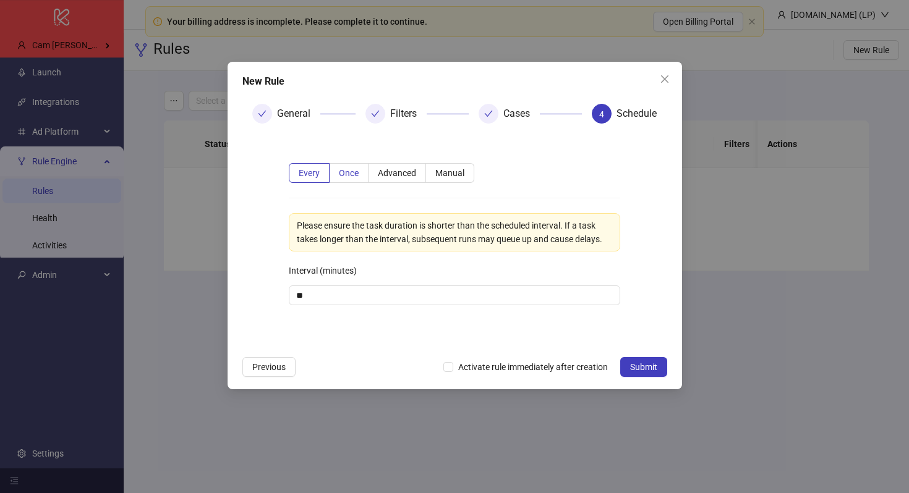
click at [336, 167] on label "Once" at bounding box center [349, 173] width 39 height 20
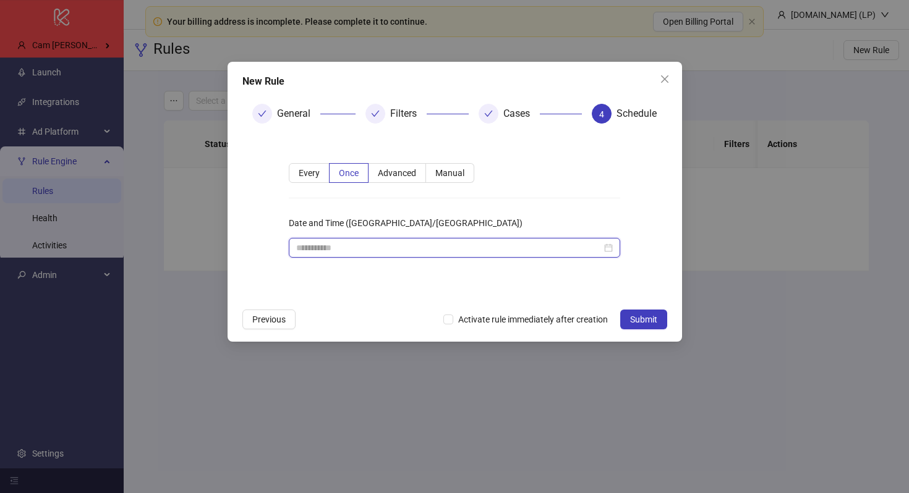
click at [360, 244] on input "Date and Time (America/Bogota)" at bounding box center [448, 248] width 305 height 14
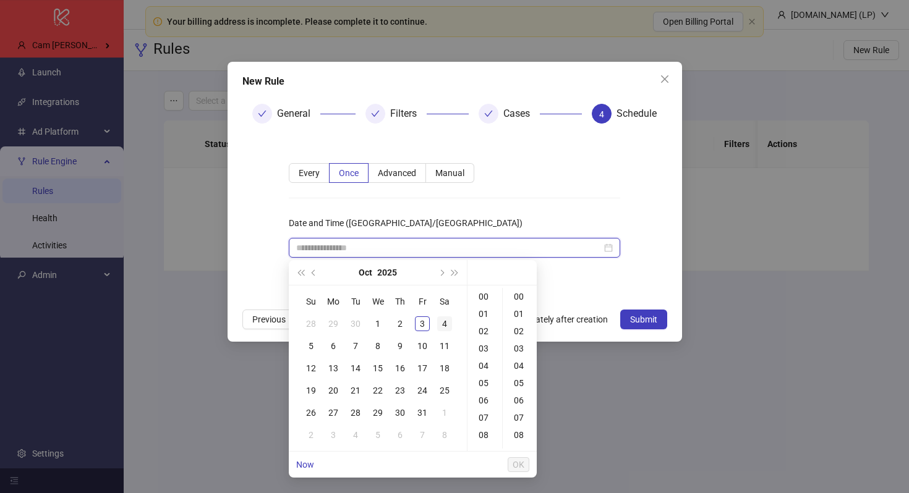
type input "**********"
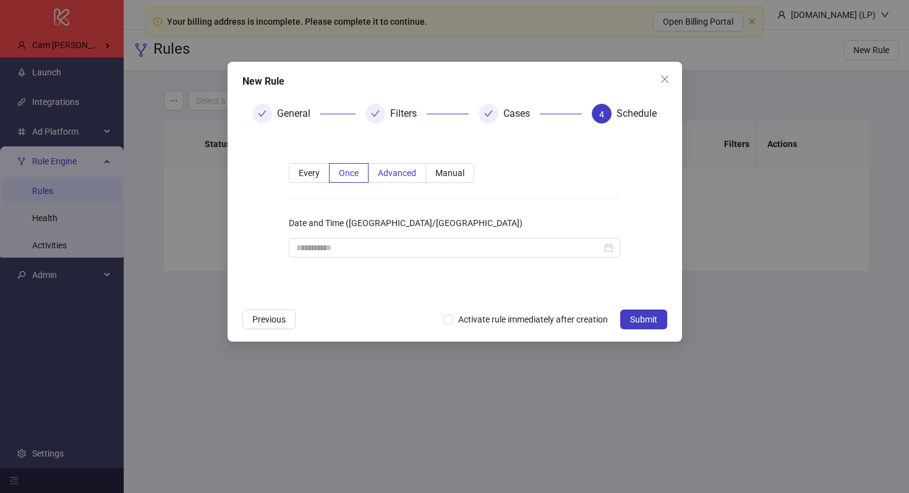
click at [406, 177] on span "Advanced" at bounding box center [397, 173] width 38 height 10
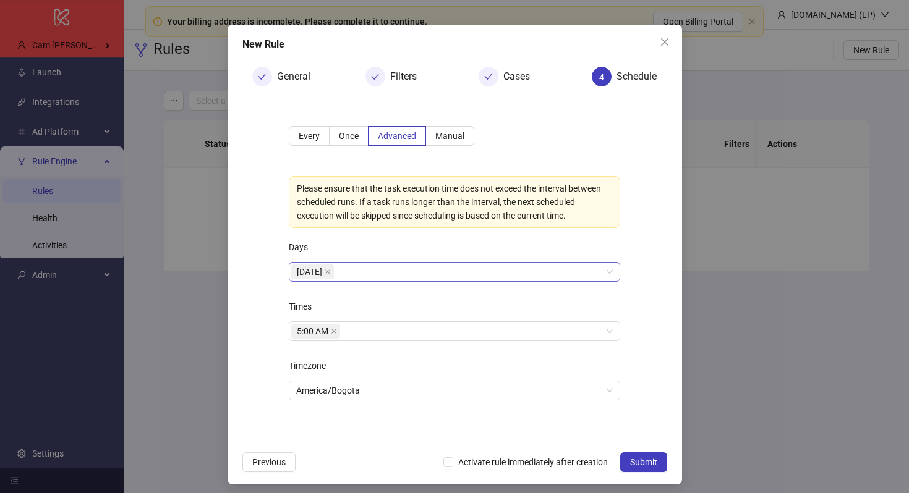
scroll to position [43, 0]
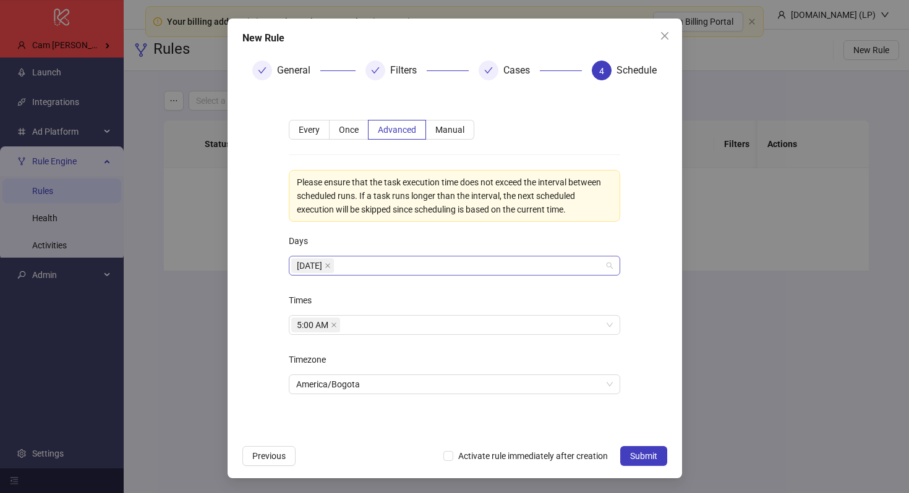
click at [498, 263] on div "Monday" at bounding box center [447, 265] width 313 height 17
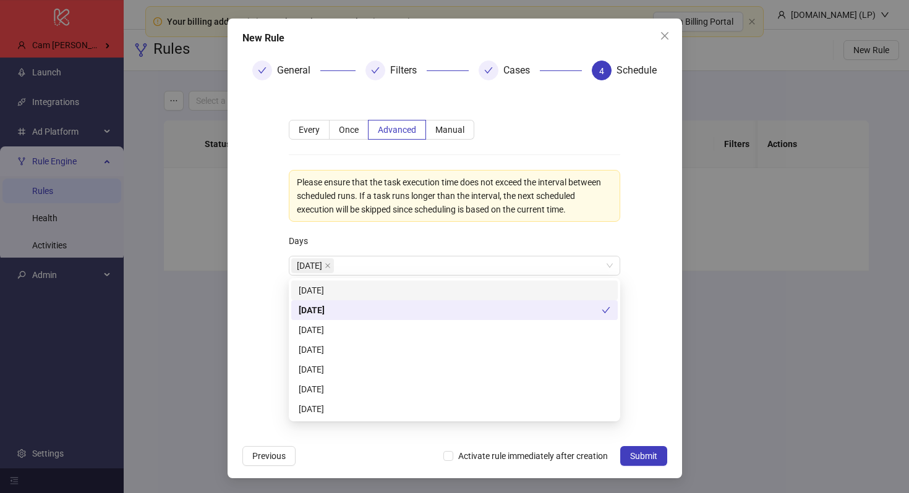
click at [449, 239] on div "Days" at bounding box center [454, 243] width 331 height 25
click at [373, 260] on div "Monday" at bounding box center [447, 265] width 313 height 17
click at [334, 327] on div "Tuesday" at bounding box center [455, 330] width 312 height 14
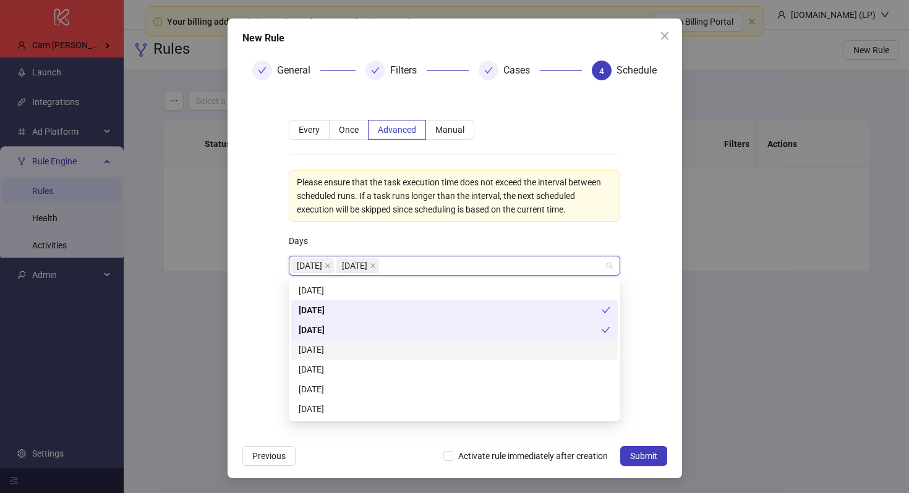
click at [334, 347] on div "Wednesday" at bounding box center [455, 350] width 312 height 14
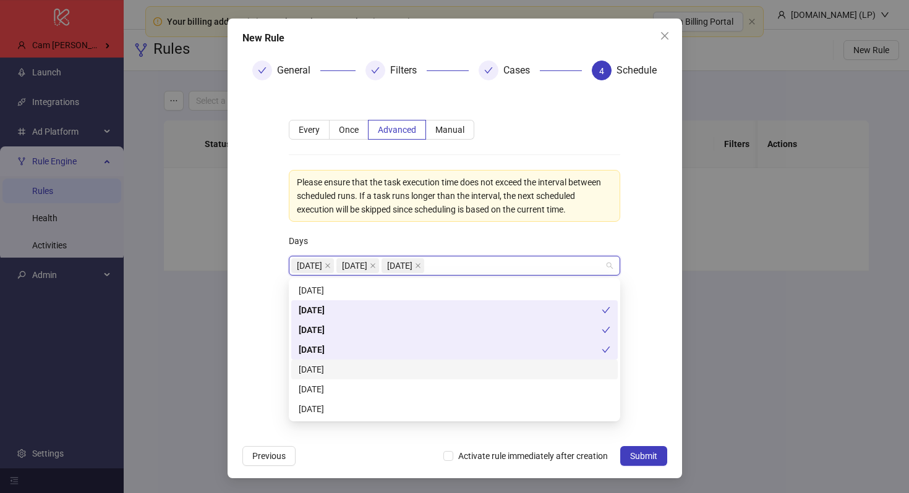
click at [316, 372] on div "Thursday" at bounding box center [455, 370] width 312 height 14
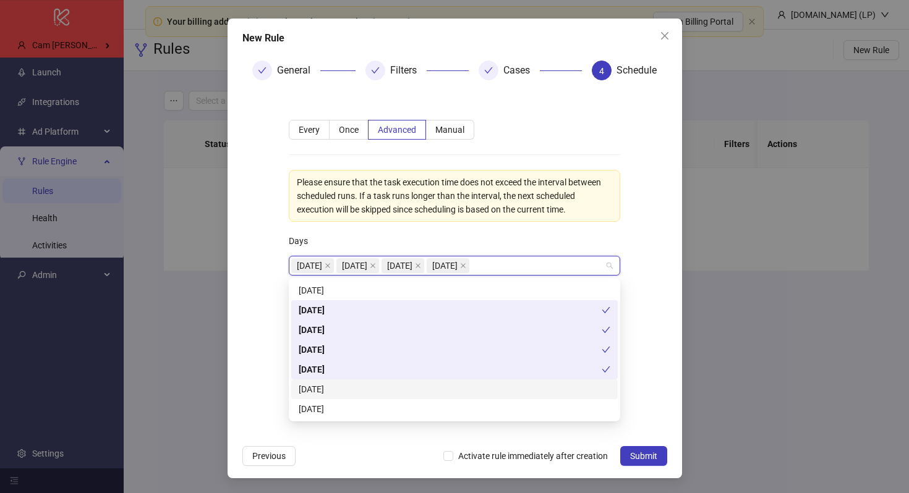
click at [313, 389] on div "Friday" at bounding box center [455, 390] width 312 height 14
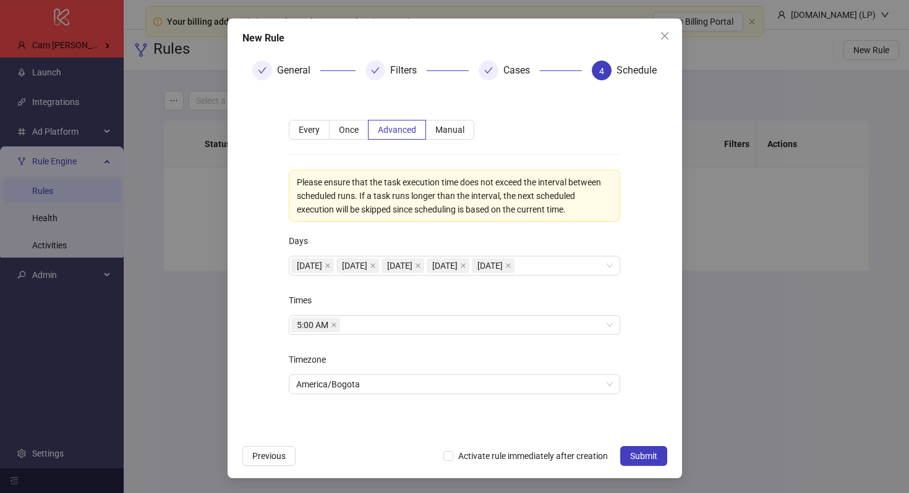
click at [275, 374] on div "**********" at bounding box center [454, 264] width 371 height 329
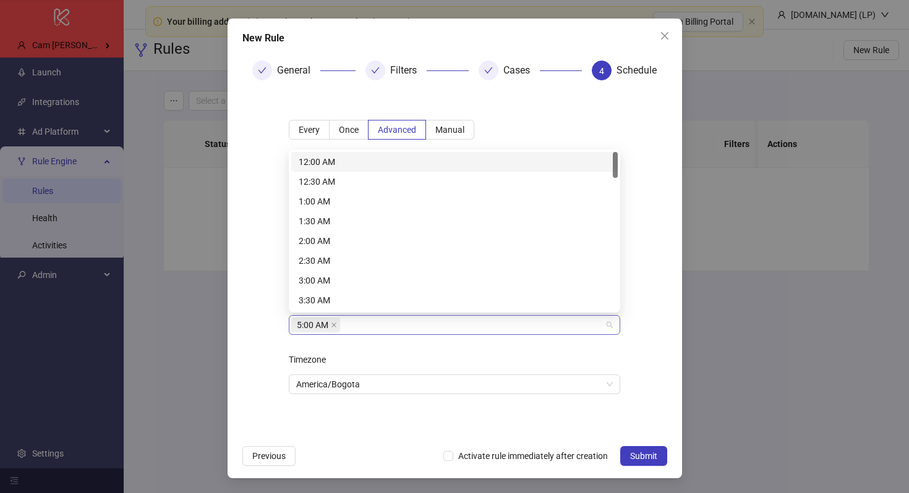
click at [379, 328] on div "5:00 AM" at bounding box center [447, 325] width 313 height 17
click at [334, 324] on icon "close" at bounding box center [334, 325] width 6 height 6
type input "*"
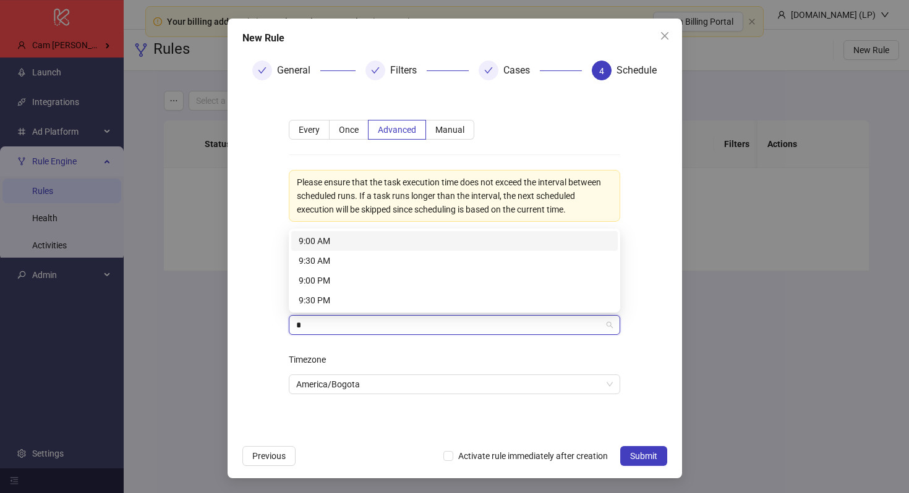
click at [351, 245] on div "9:00 AM" at bounding box center [455, 241] width 312 height 14
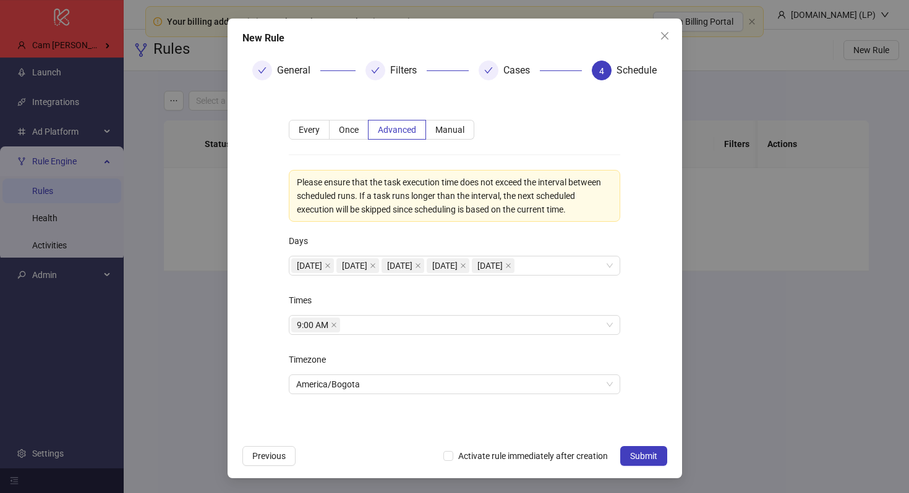
click at [626, 332] on div "**********" at bounding box center [454, 264] width 371 height 329
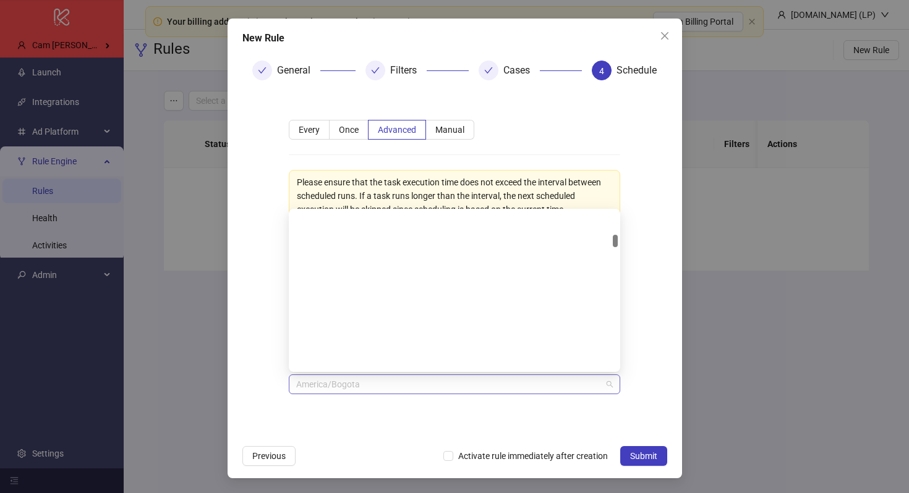
click at [428, 386] on span "America/Bogota" at bounding box center [454, 384] width 317 height 19
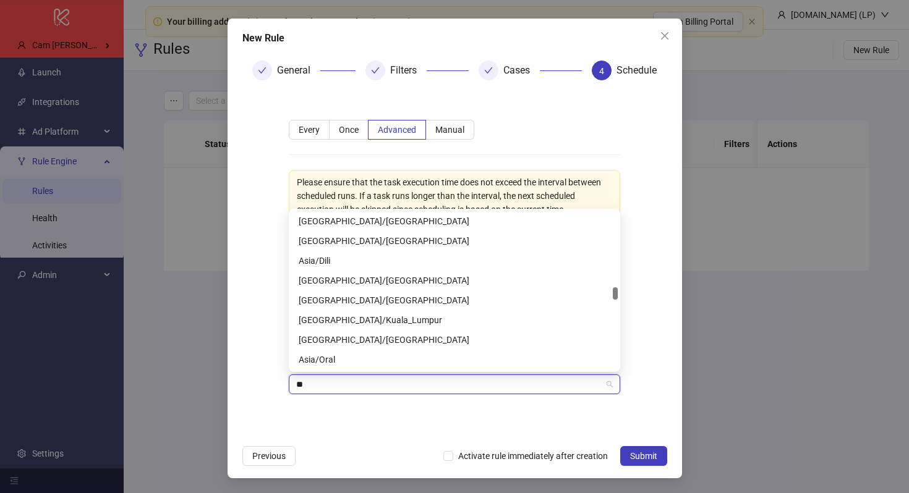
scroll to position [158, 0]
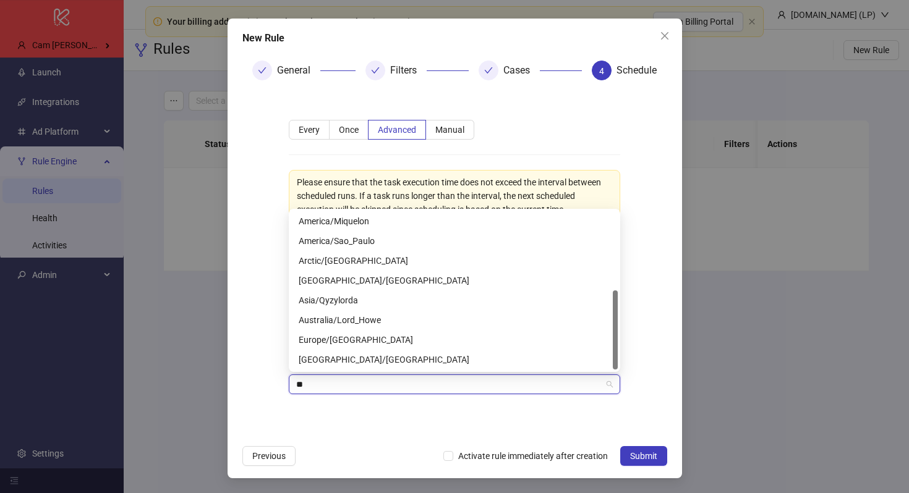
type input "***"
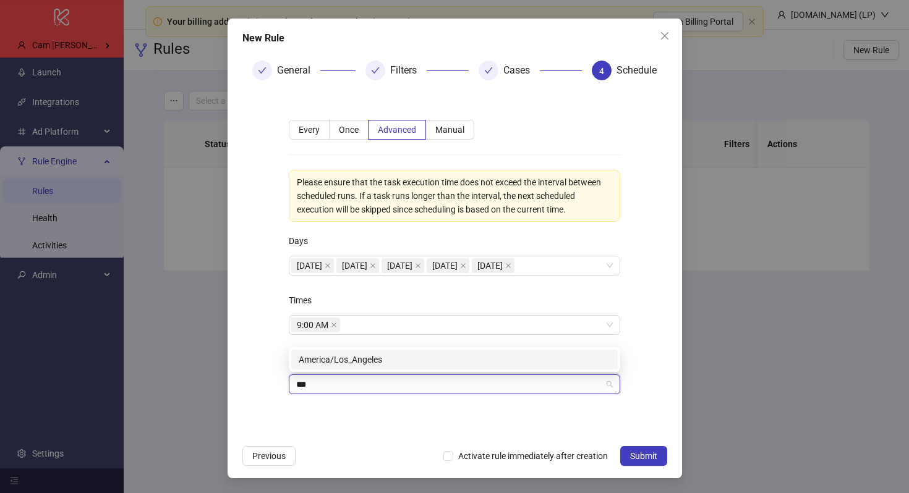
scroll to position [0, 0]
click at [368, 362] on div "America/Los_Angeles" at bounding box center [455, 360] width 312 height 14
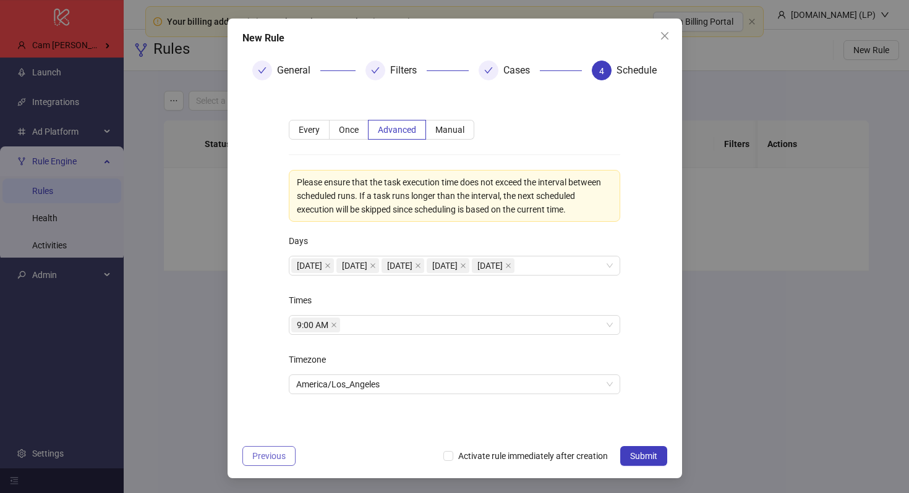
click at [267, 455] on span "Previous" at bounding box center [268, 456] width 33 height 10
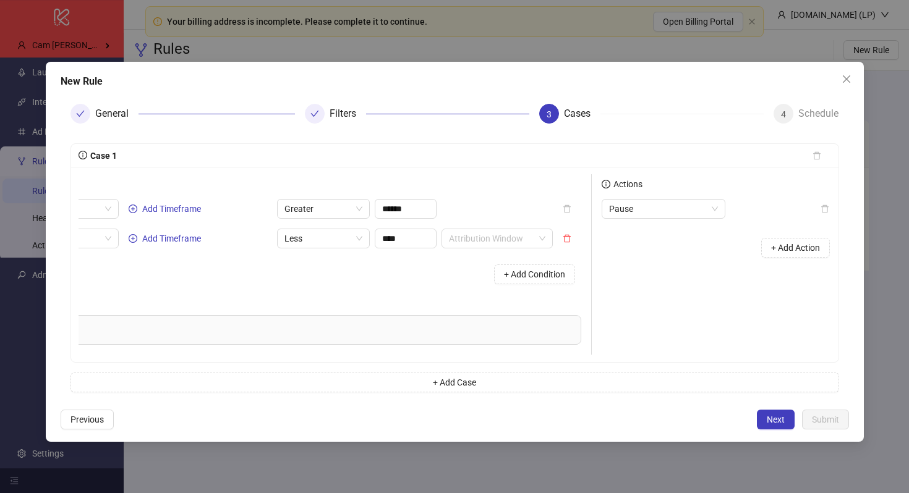
scroll to position [0, 245]
click at [793, 255] on button "+ Add Action" at bounding box center [787, 248] width 69 height 20
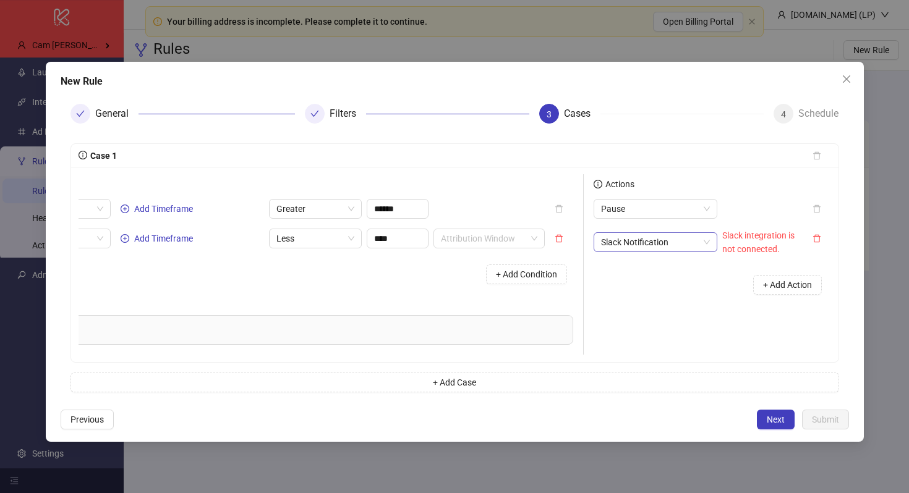
click at [657, 250] on span "Slack Notification" at bounding box center [655, 242] width 109 height 19
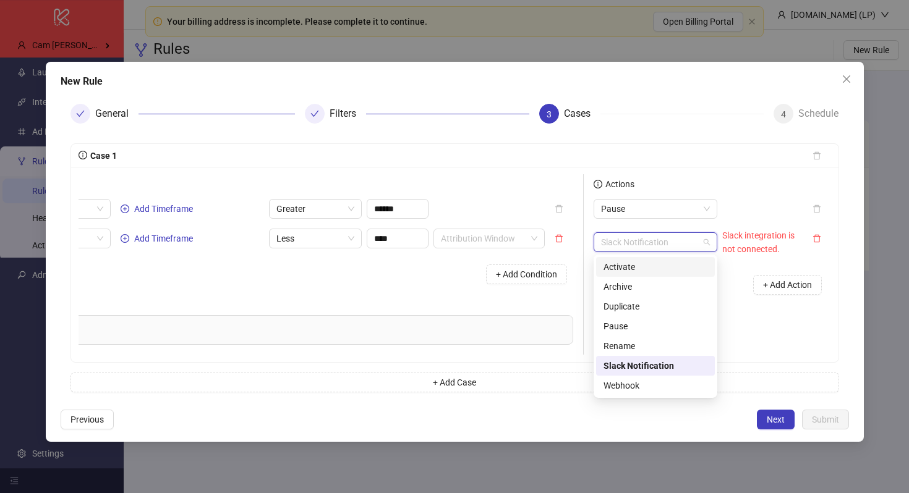
click at [746, 255] on div "Slack integration is not connected." at bounding box center [762, 242] width 80 height 27
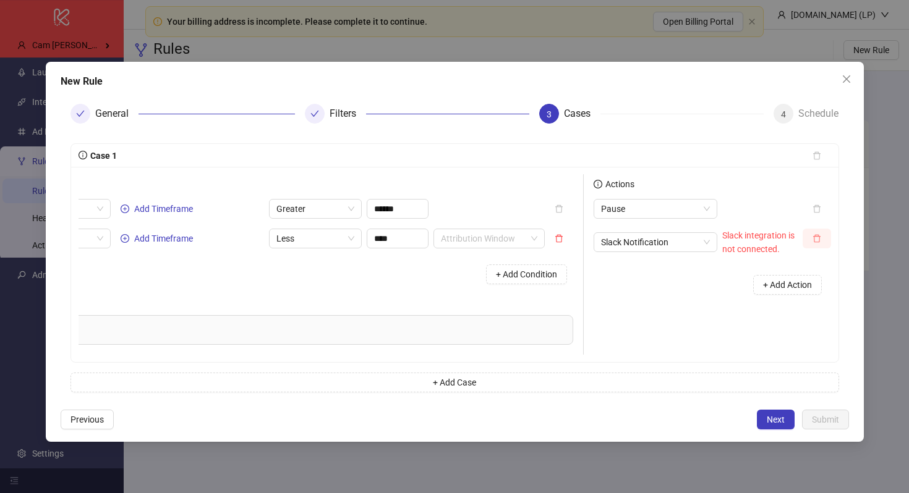
click at [819, 238] on icon "delete" at bounding box center [816, 239] width 7 height 8
click at [762, 417] on button "Next" at bounding box center [776, 420] width 38 height 20
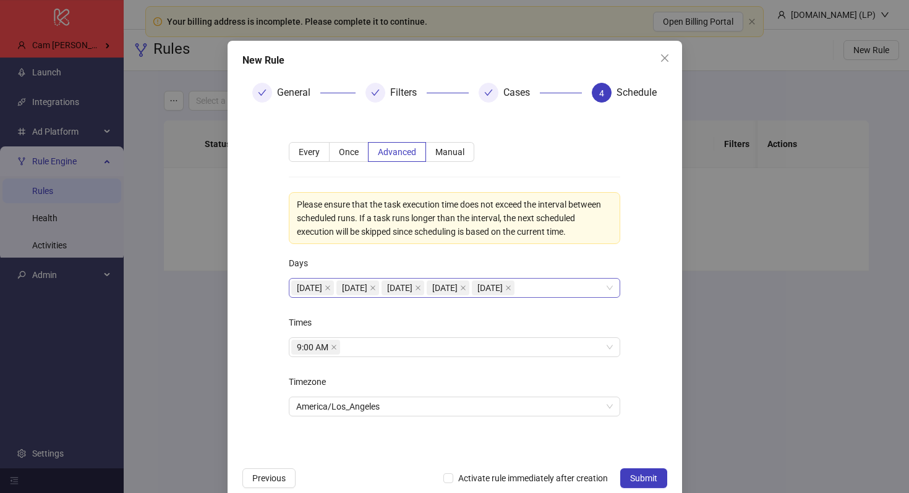
scroll to position [43, 0]
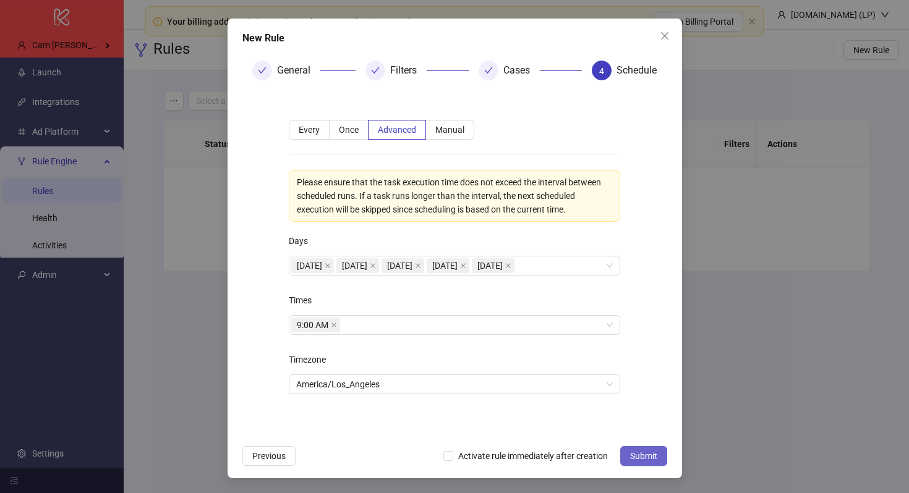
click at [659, 457] on button "Submit" at bounding box center [643, 456] width 47 height 20
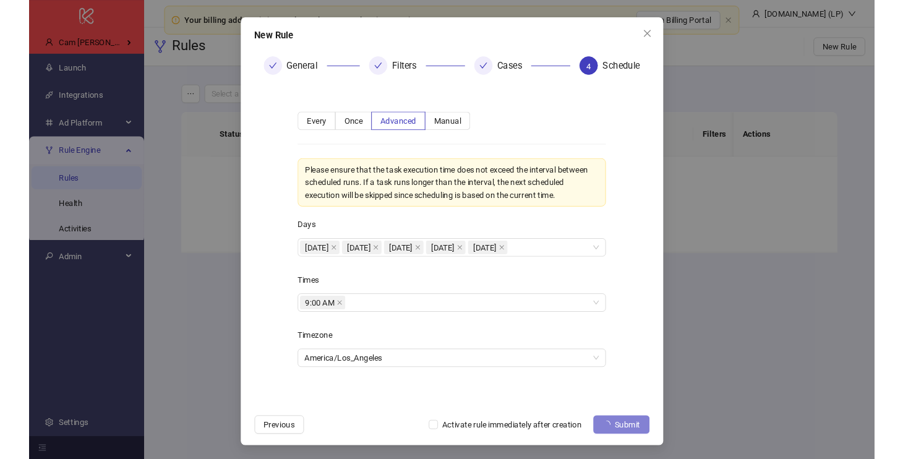
scroll to position [0, 0]
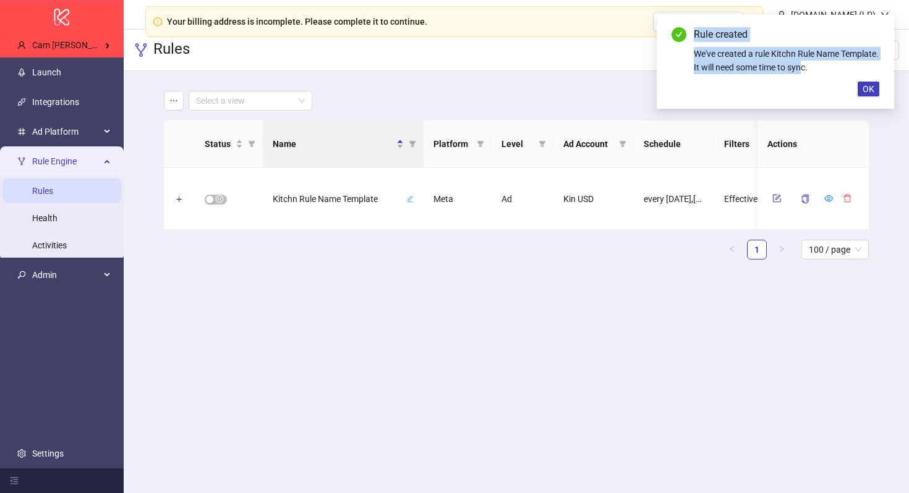
drag, startPoint x: 673, startPoint y: 33, endPoint x: 845, endPoint y: 73, distance: 177.1
click at [845, 73] on div "Rule created We've created a rule Kitchn Rule Name Template. It will need some …" at bounding box center [775, 50] width 208 height 47
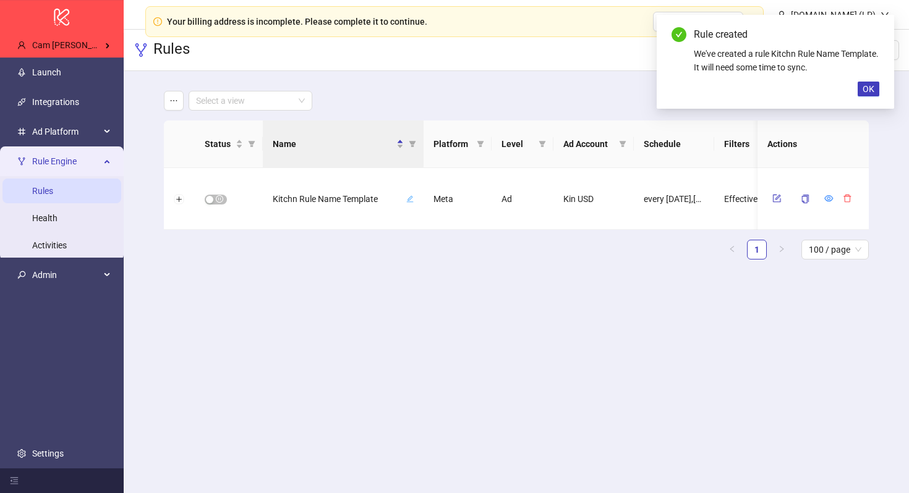
click at [334, 265] on div "Status Name Platform Level Ad Account Schedule Filters Is Evaluating Last Run N…" at bounding box center [516, 195] width 705 height 149
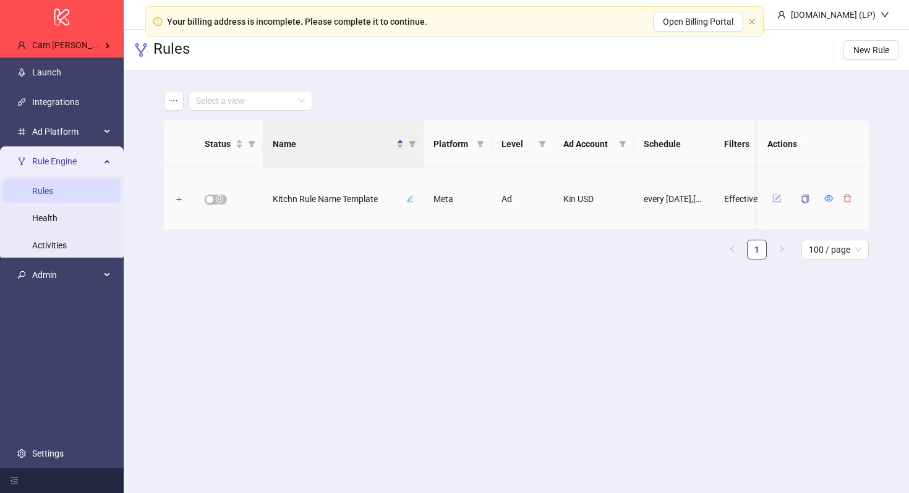
click at [773, 203] on button "button" at bounding box center [776, 198] width 19 height 15
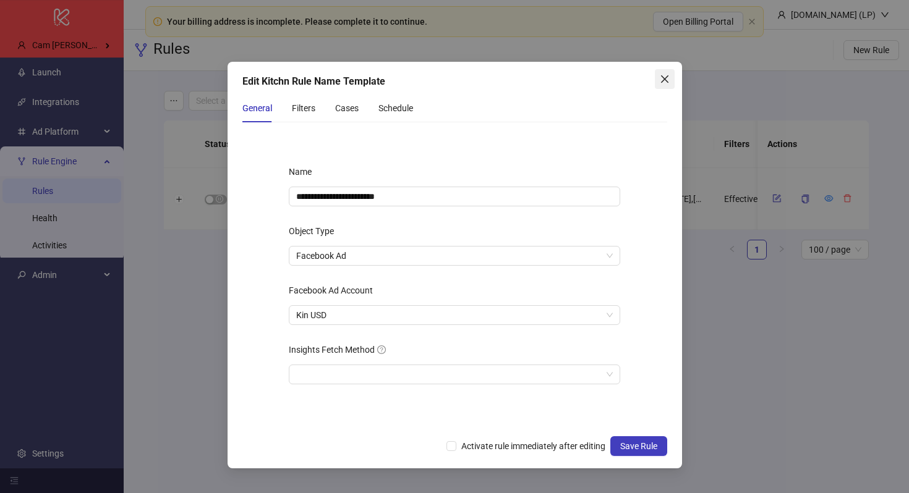
click at [667, 81] on icon "close" at bounding box center [665, 79] width 10 height 10
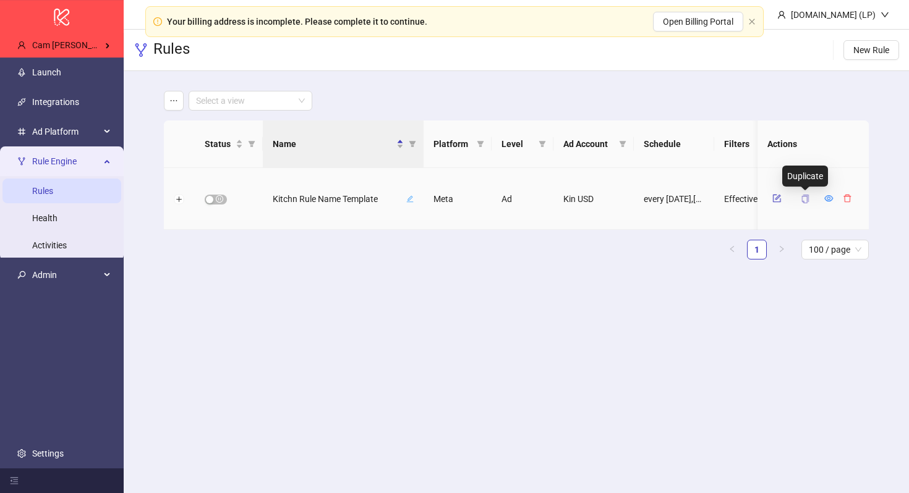
click at [805, 198] on icon "copy" at bounding box center [805, 199] width 9 height 9
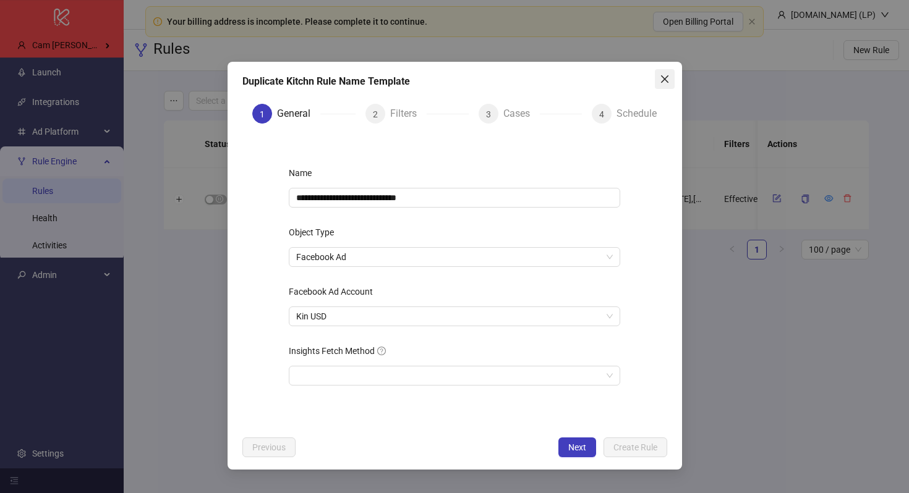
click at [658, 75] on span "Close" at bounding box center [665, 79] width 20 height 10
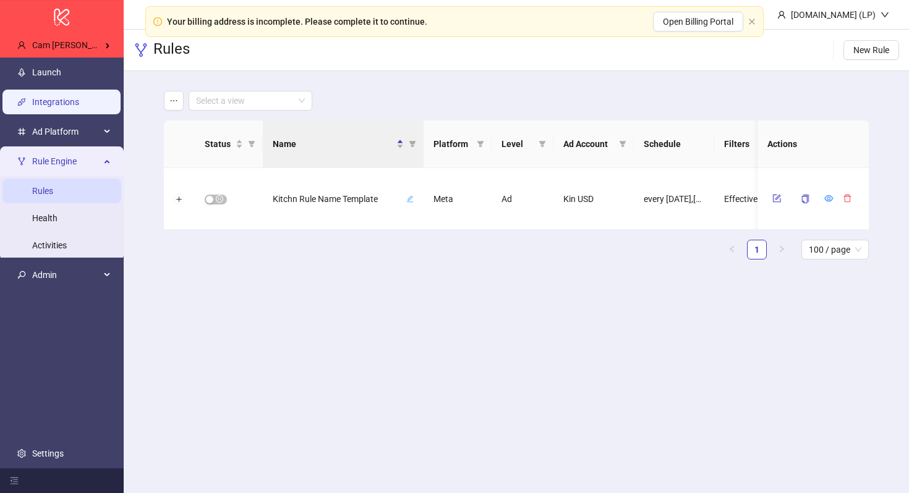
click at [62, 103] on link "Integrations" at bounding box center [55, 102] width 47 height 10
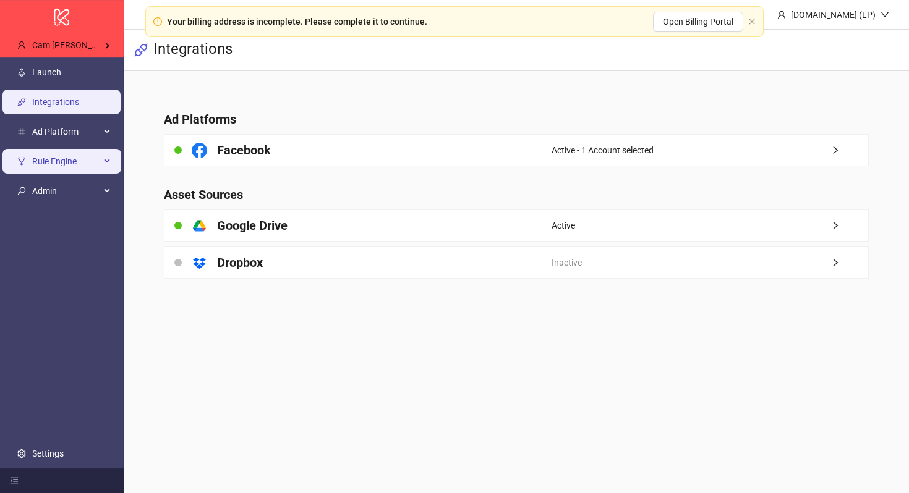
click at [79, 169] on span "Rule Engine" at bounding box center [66, 161] width 68 height 25
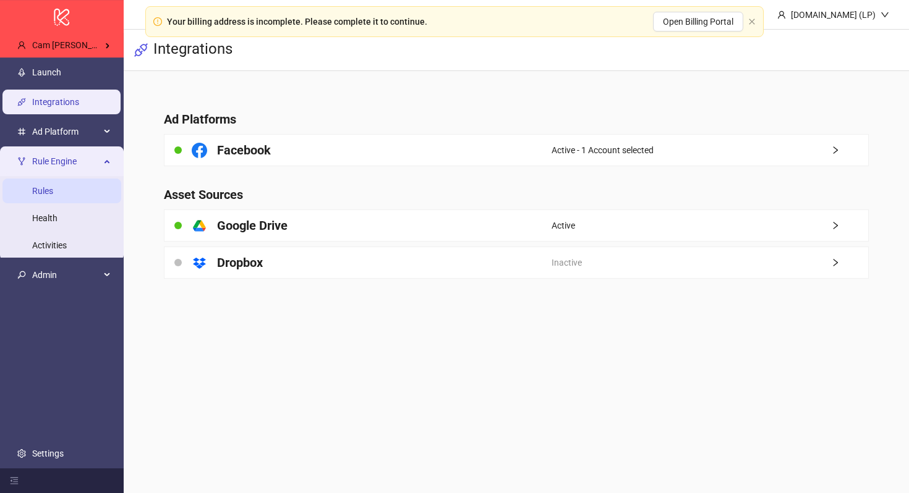
click at [53, 191] on link "Rules" at bounding box center [42, 191] width 21 height 10
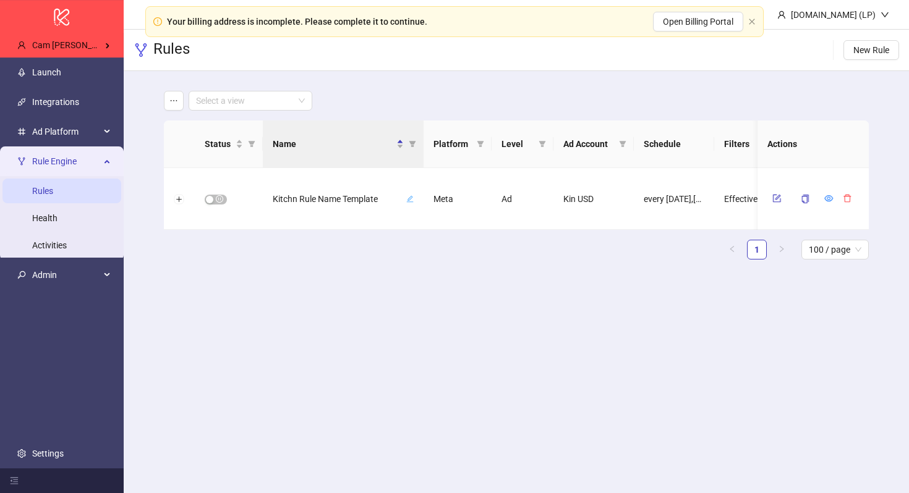
click at [105, 160] on icon at bounding box center [108, 160] width 6 height 0
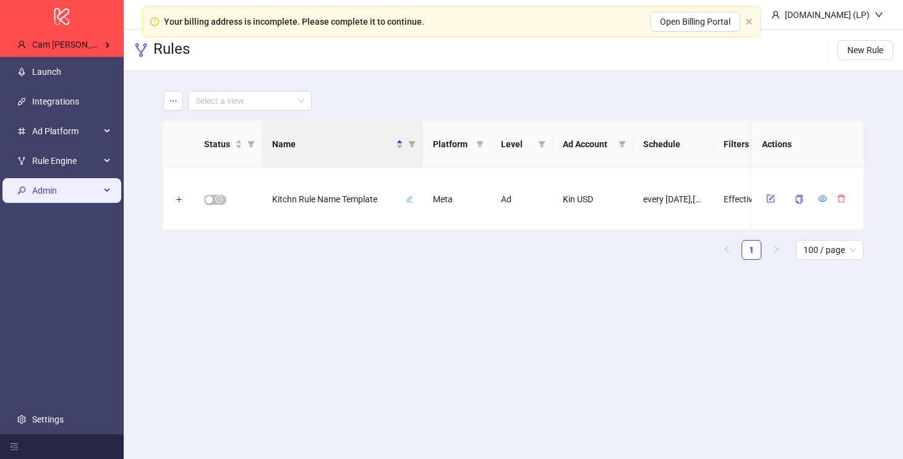
click at [35, 188] on span "Admin" at bounding box center [66, 190] width 68 height 25
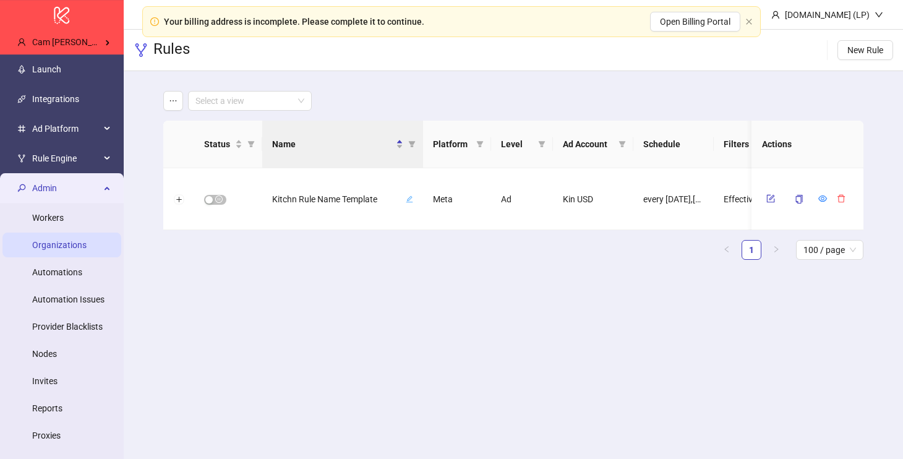
click at [66, 240] on link "Organizations" at bounding box center [59, 245] width 54 height 10
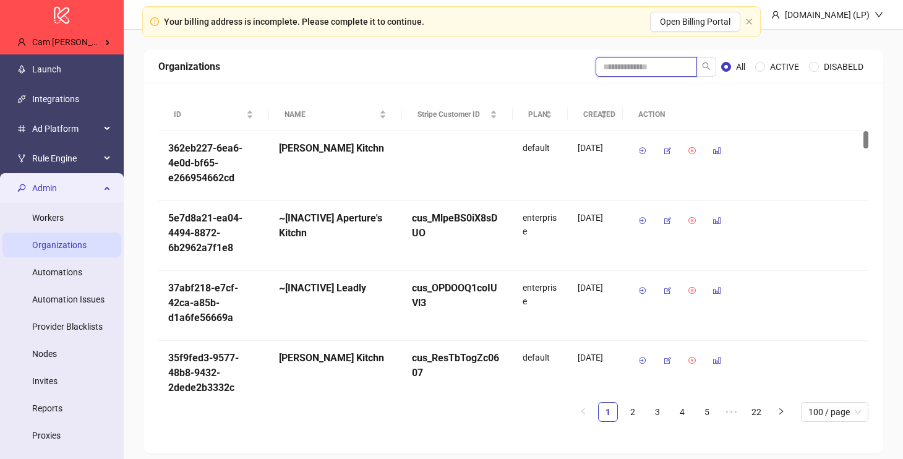
click at [637, 68] on input "search" at bounding box center [645, 67] width 101 height 20
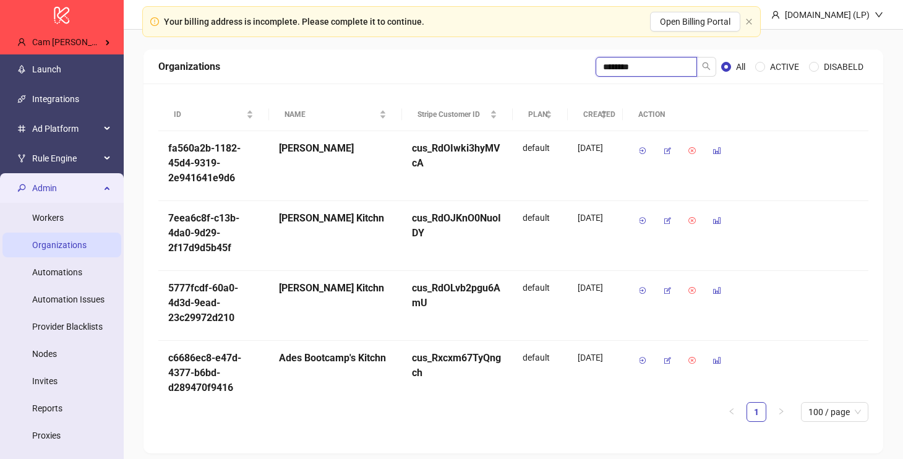
type input "********"
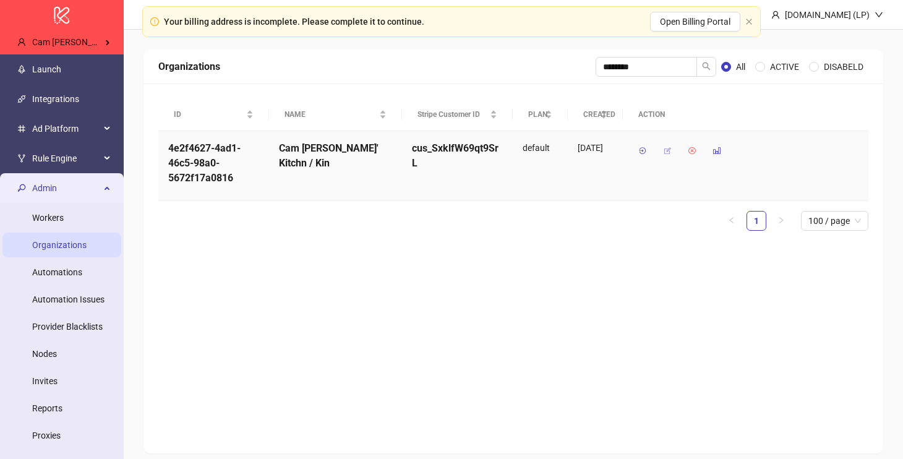
click at [666, 149] on icon "button" at bounding box center [667, 151] width 9 height 9
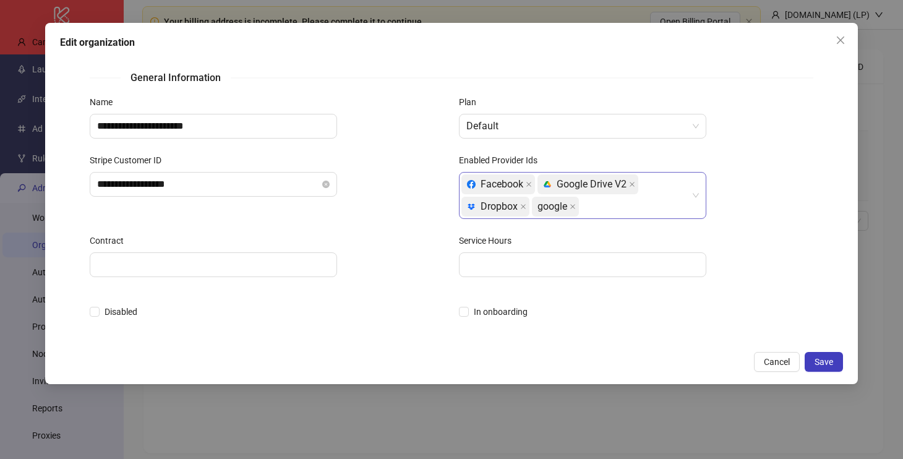
click at [650, 206] on div "Facebook platform/google_drive Google Drive V2 platform/dropbox Dropbox google" at bounding box center [575, 195] width 229 height 45
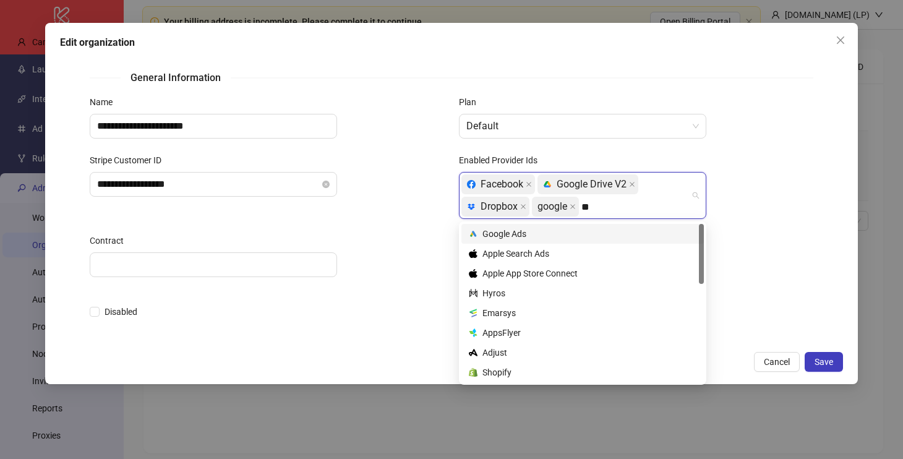
type input "***"
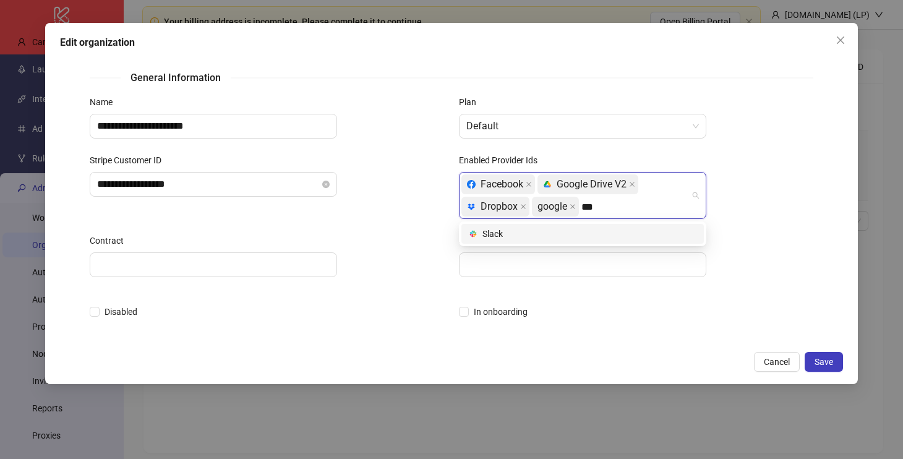
click at [608, 233] on div "platform/slack Slack" at bounding box center [583, 234] width 228 height 14
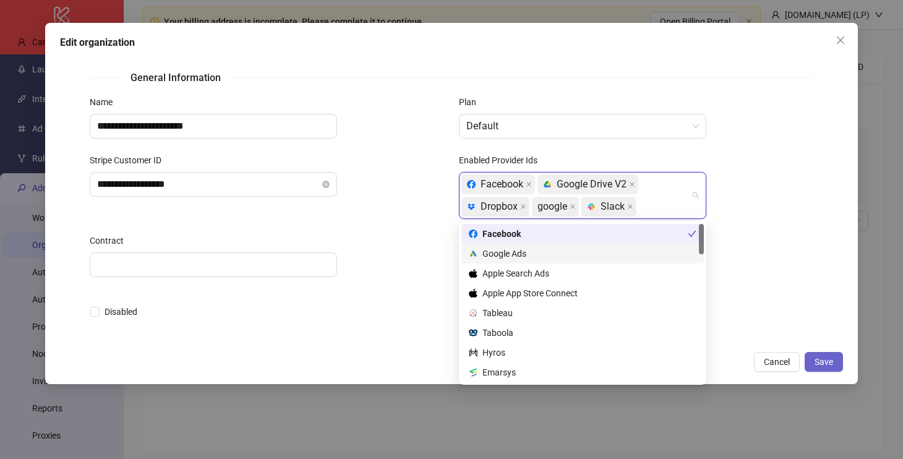
click at [832, 359] on span "Save" at bounding box center [823, 362] width 19 height 10
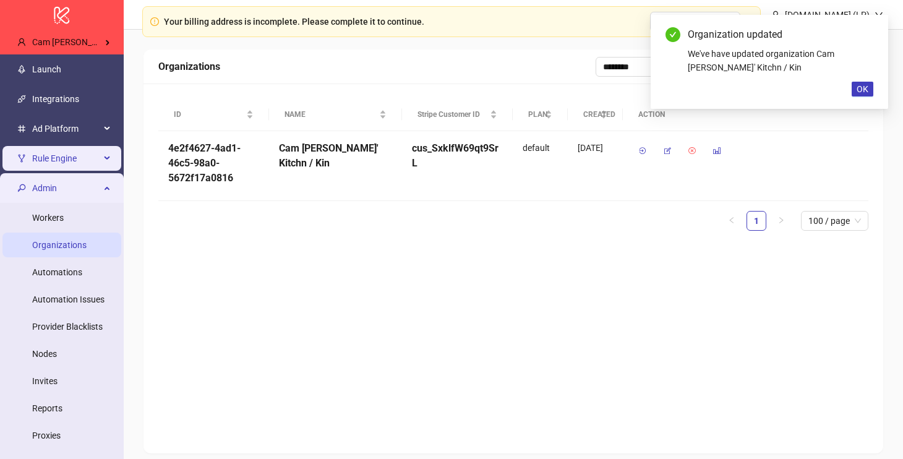
click at [54, 172] on li "Rule Engine" at bounding box center [62, 158] width 124 height 30
click at [54, 191] on span "Admin" at bounding box center [66, 188] width 68 height 25
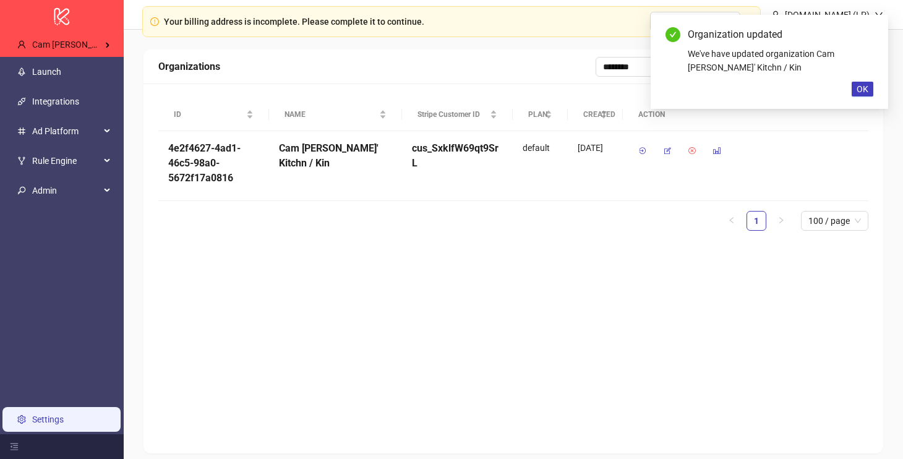
click at [53, 424] on link "Settings" at bounding box center [48, 419] width 32 height 10
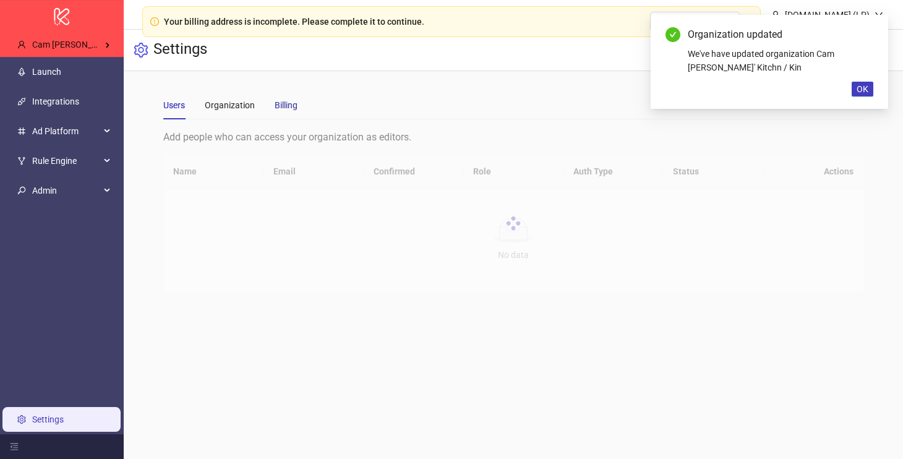
click at [287, 101] on div "Billing" at bounding box center [286, 105] width 23 height 14
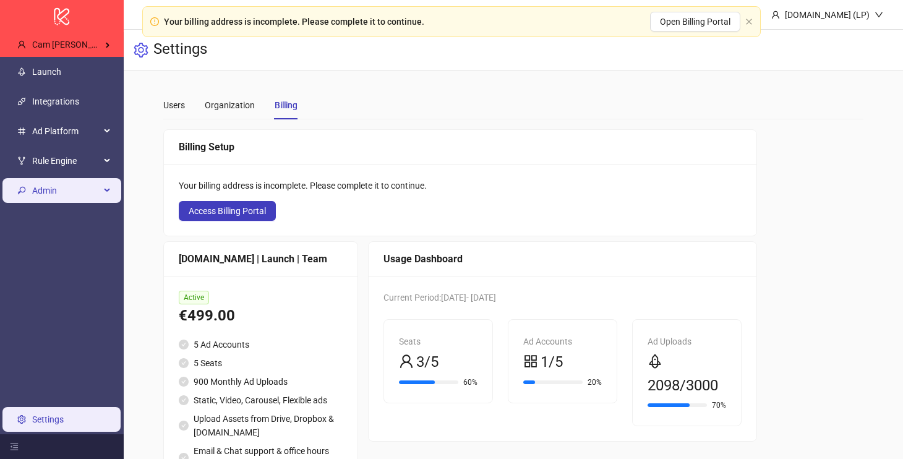
click at [83, 192] on span "Admin" at bounding box center [66, 190] width 68 height 25
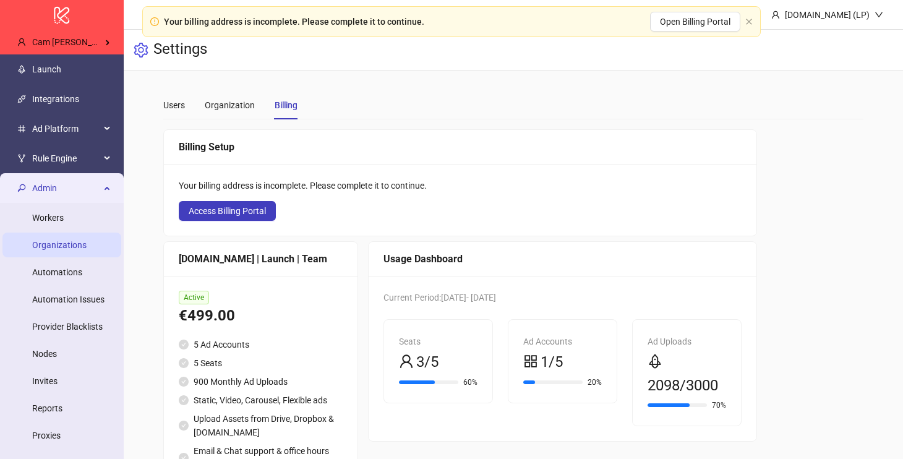
click at [69, 249] on link "Organizations" at bounding box center [59, 245] width 54 height 10
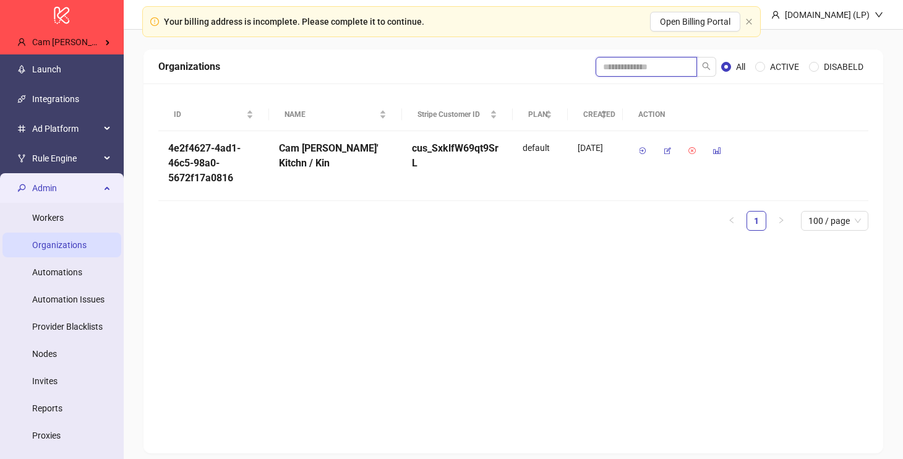
click at [664, 63] on input "search" at bounding box center [645, 67] width 101 height 20
click at [668, 152] on icon "button" at bounding box center [667, 151] width 9 height 9
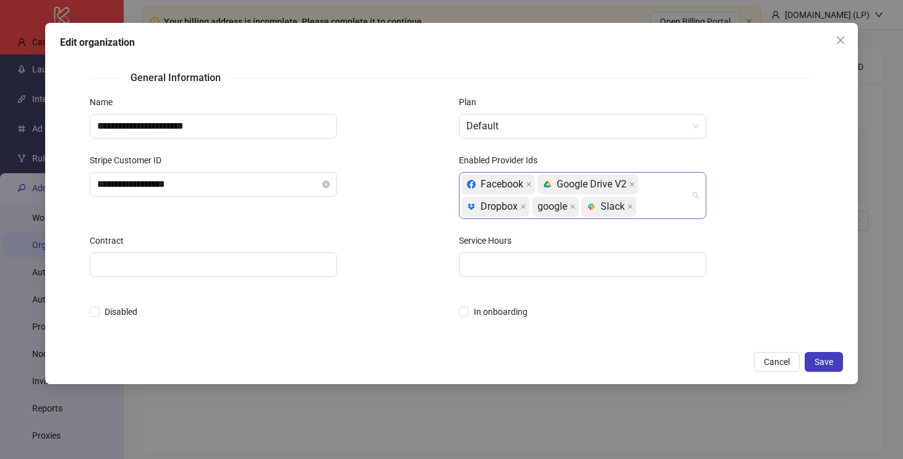
click at [683, 211] on div "Facebook platform/google_drive Google Drive V2 platform/dropbox Dropbox google …" at bounding box center [575, 195] width 229 height 45
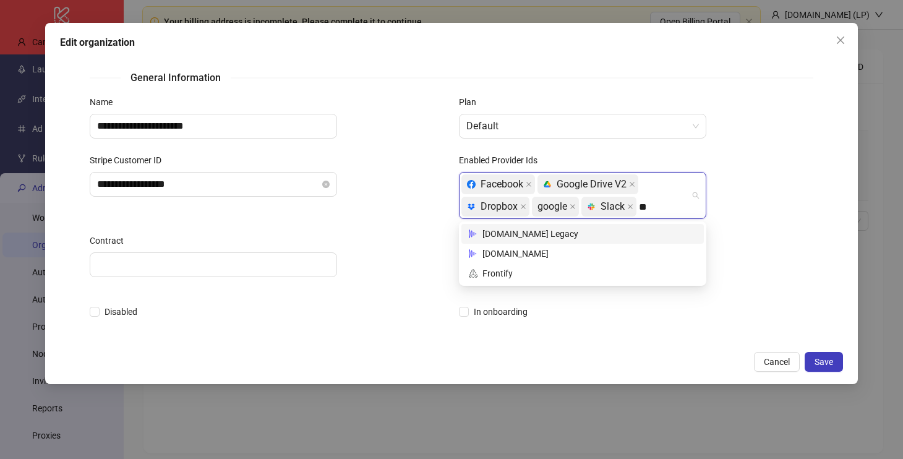
type input "***"
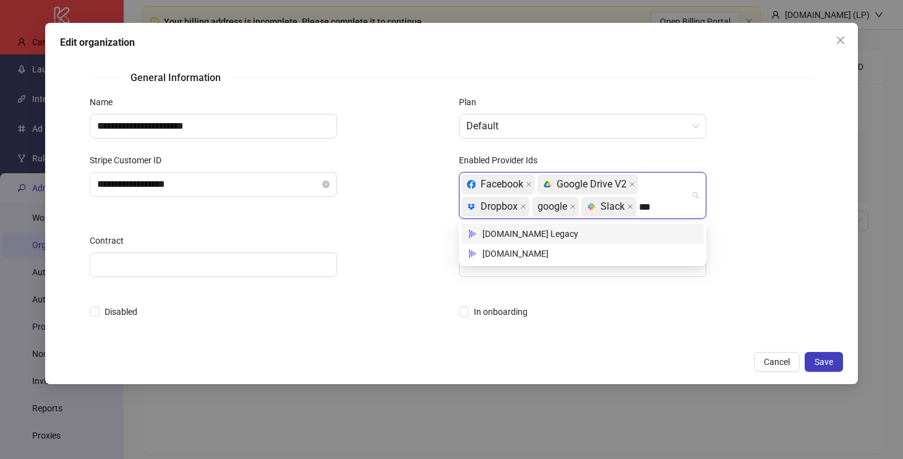
click at [620, 242] on div "Frame.io Legacy" at bounding box center [582, 234] width 242 height 20
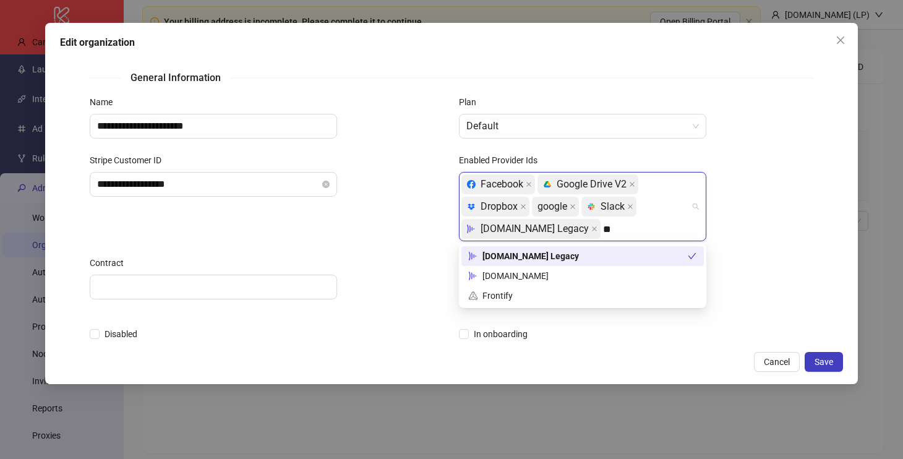
type input "***"
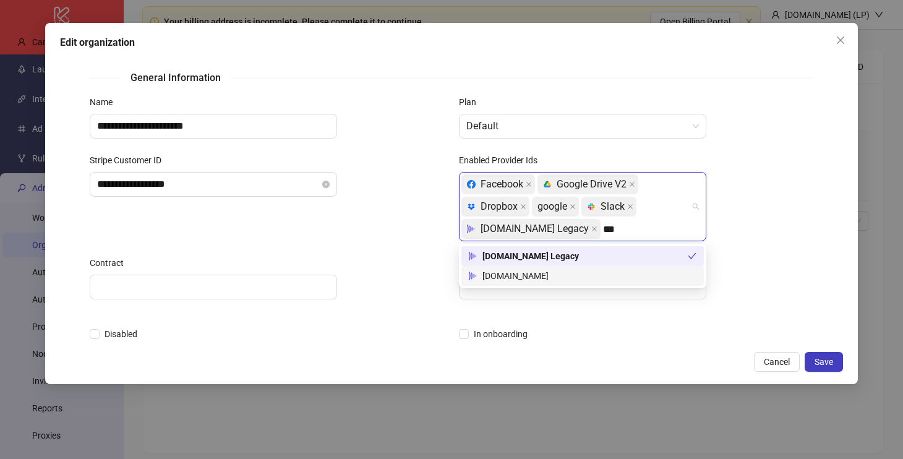
click at [568, 266] on div "Frame.io" at bounding box center [582, 276] width 242 height 20
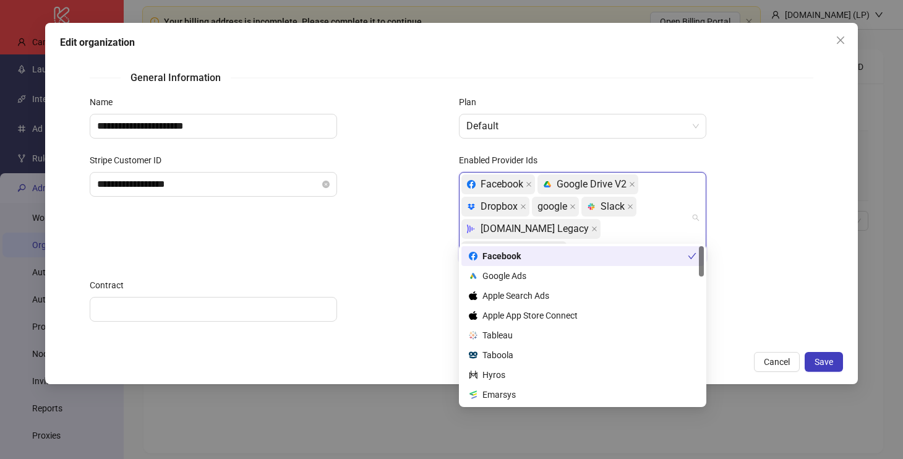
click at [814, 197] on div "Enabled Provider Ids Facebook platform/google_drive Google Drive V2 platform/dr…" at bounding box center [635, 215] width 369 height 125
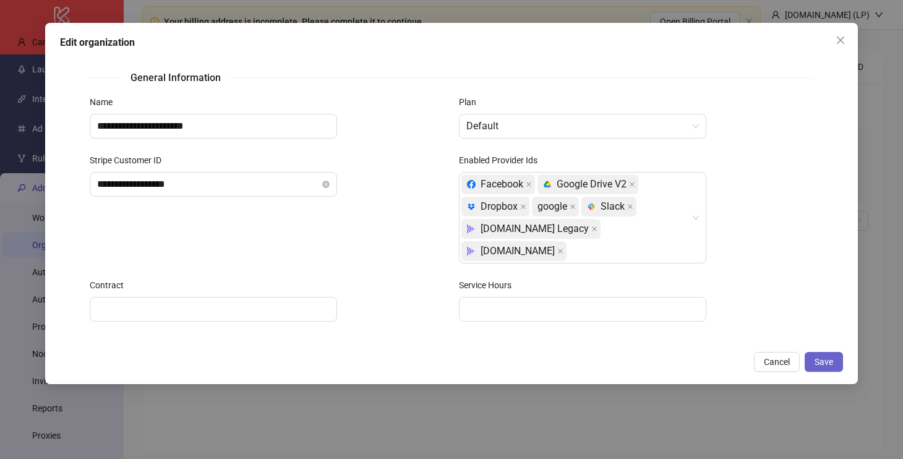
click at [824, 360] on span "Save" at bounding box center [823, 362] width 19 height 10
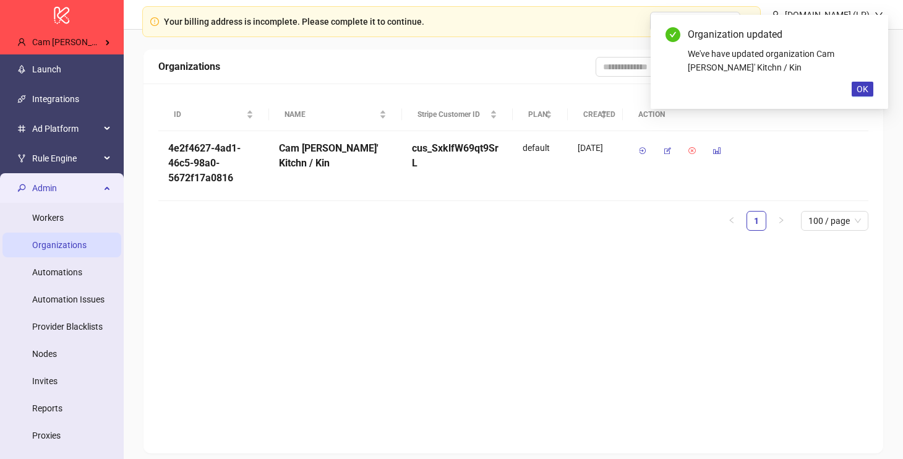
click at [26, 189] on div "Admin" at bounding box center [61, 188] width 119 height 25
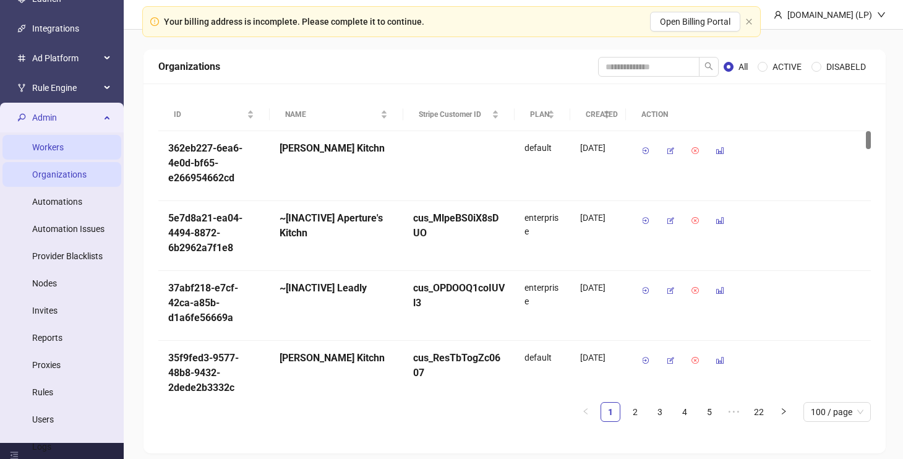
scroll to position [82, 0]
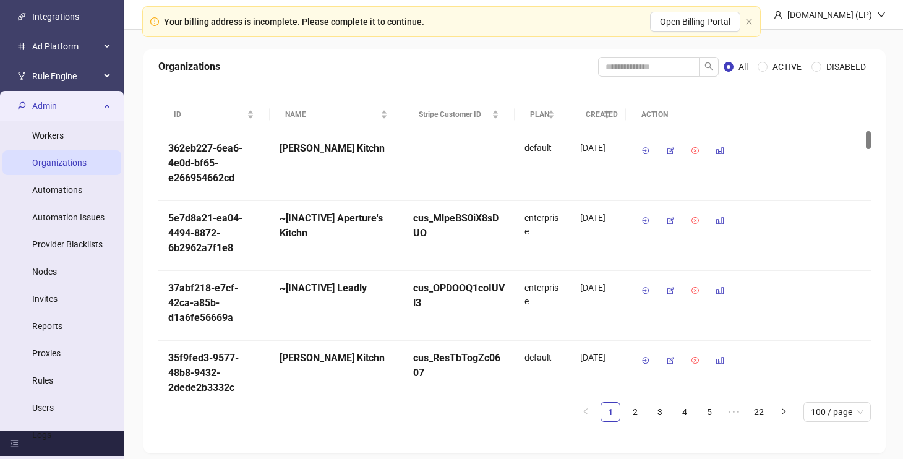
click at [61, 102] on span "Admin" at bounding box center [66, 105] width 68 height 25
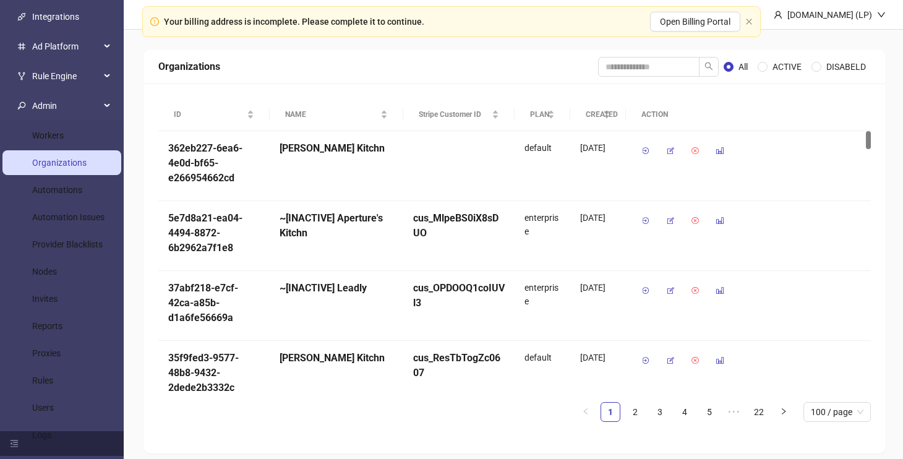
scroll to position [0, 0]
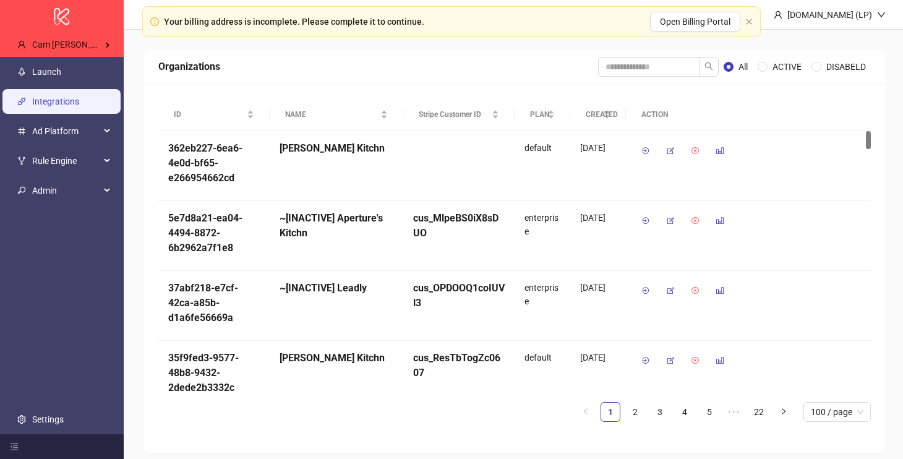
click at [56, 96] on link "Integrations" at bounding box center [55, 101] width 47 height 10
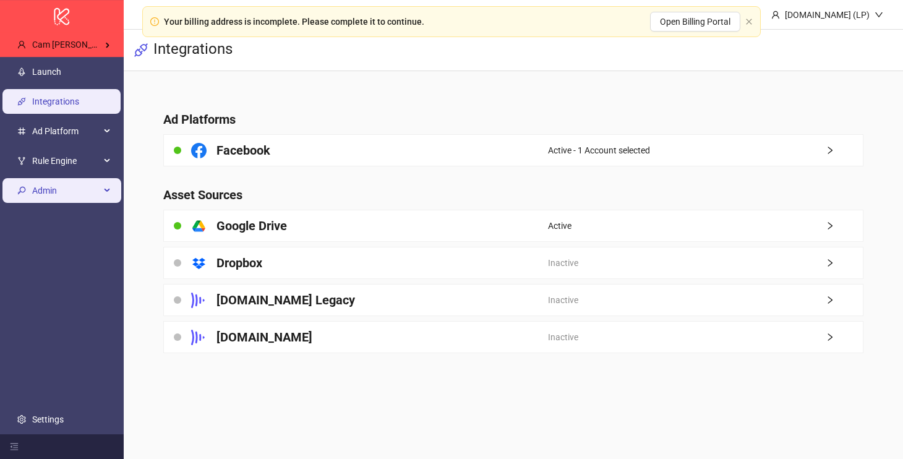
click at [49, 186] on span "Admin" at bounding box center [66, 190] width 68 height 25
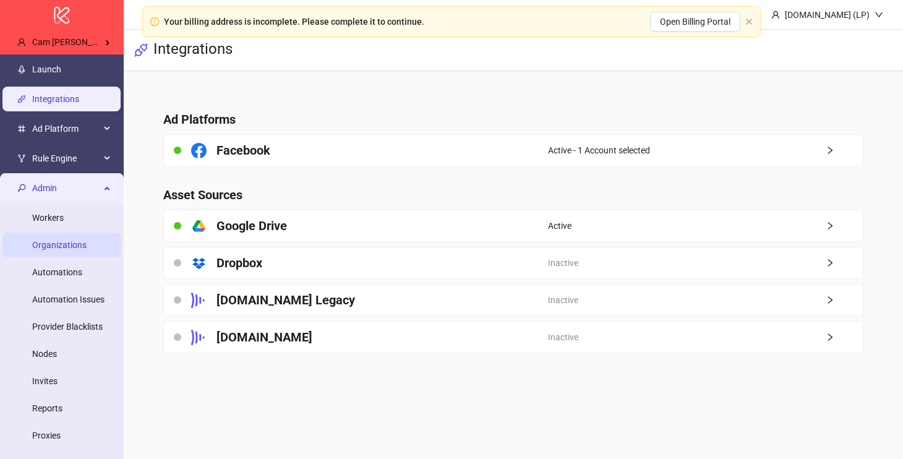
click at [62, 244] on link "Organizations" at bounding box center [59, 245] width 54 height 10
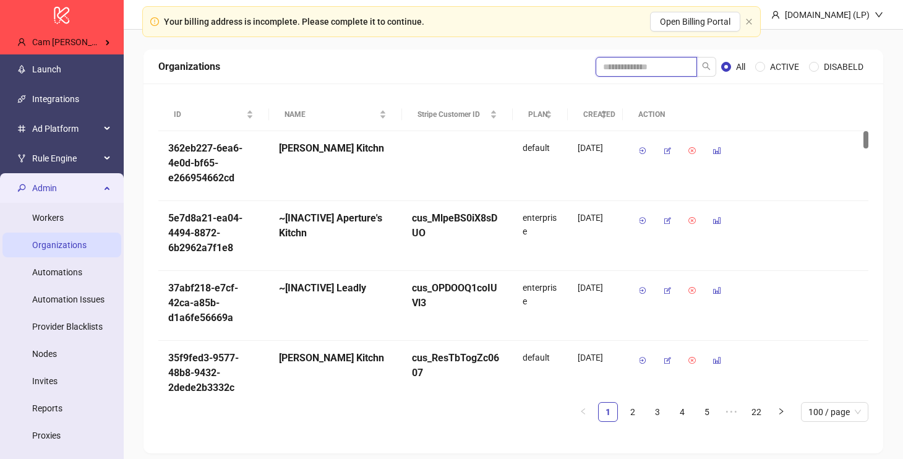
click at [664, 66] on input "search" at bounding box center [645, 67] width 101 height 20
type input "********"
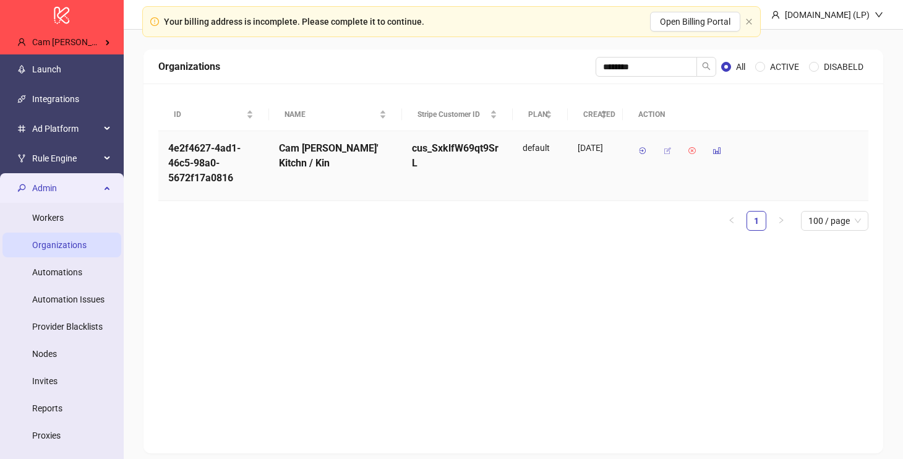
click at [669, 149] on icon "button" at bounding box center [667, 151] width 9 height 9
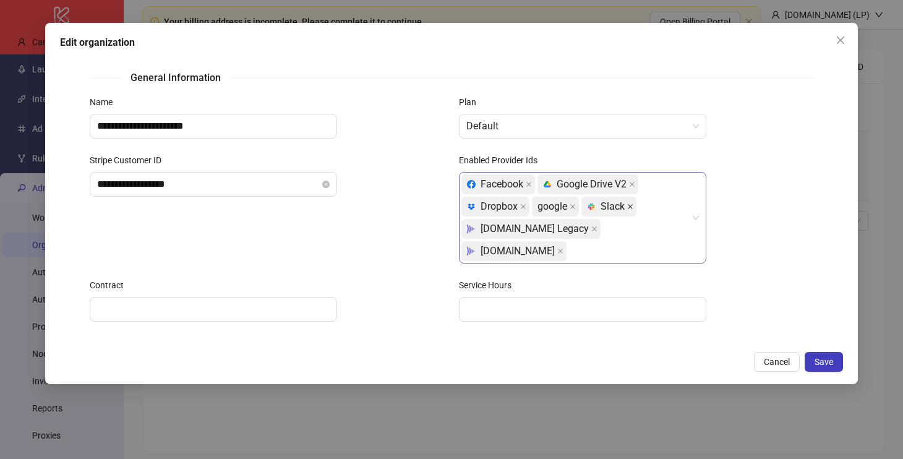
click at [632, 208] on icon "close" at bounding box center [630, 206] width 6 height 6
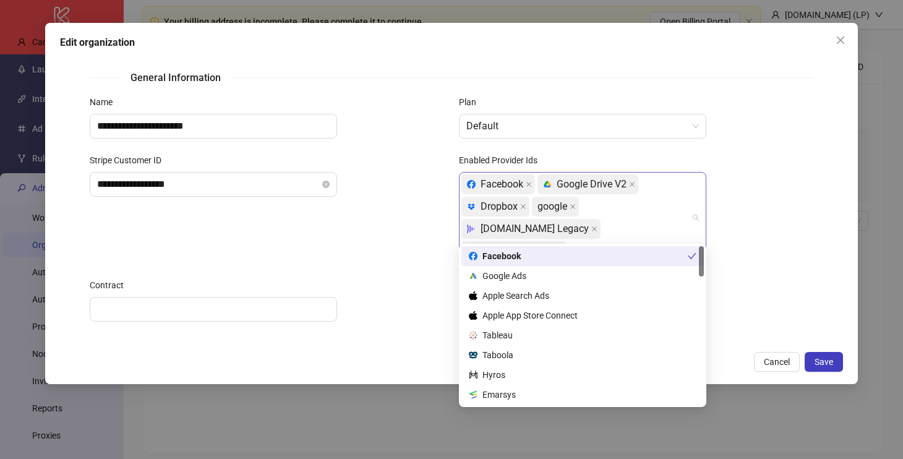
click at [642, 232] on div "Facebook platform/google_drive Google Drive V2 platform/dropbox Dropbox google …" at bounding box center [575, 217] width 229 height 89
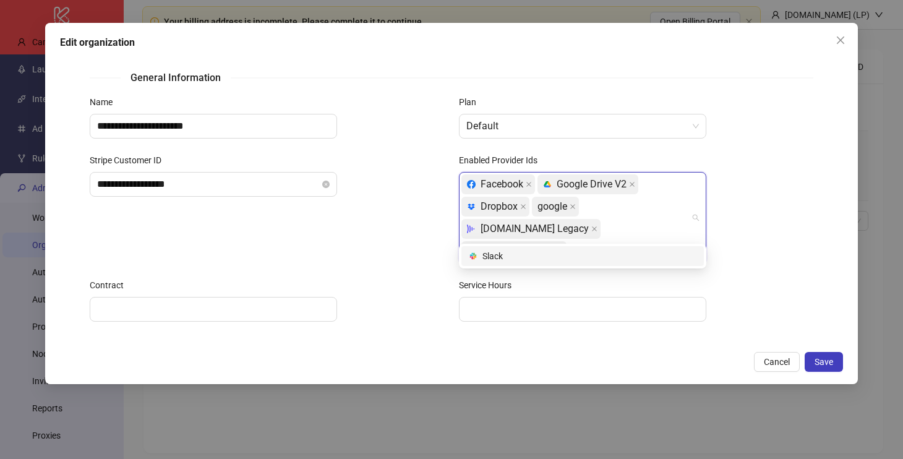
type input "***"
click at [585, 252] on div "platform/slack Slack" at bounding box center [583, 256] width 228 height 14
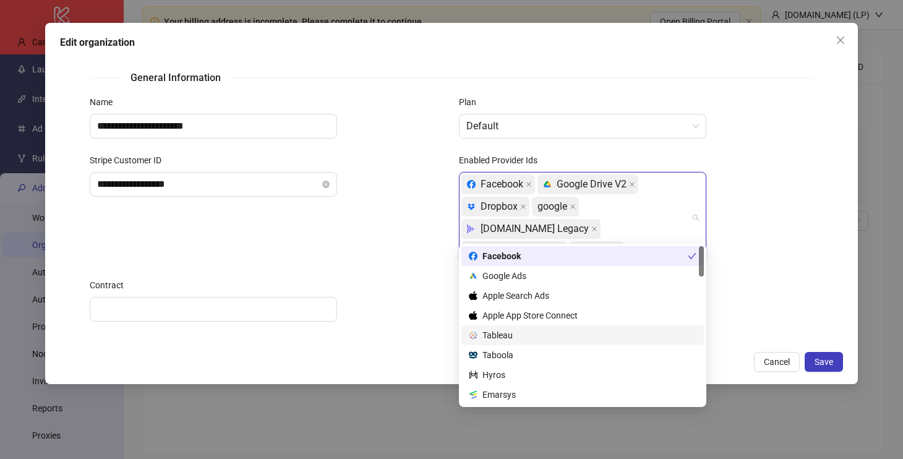
click at [406, 349] on div "Disabled" at bounding box center [267, 356] width 354 height 14
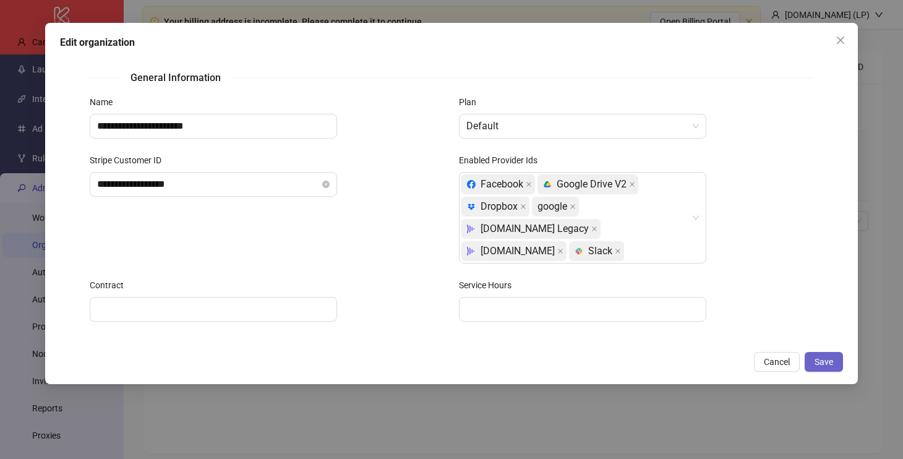
click at [826, 357] on span "Save" at bounding box center [823, 362] width 19 height 10
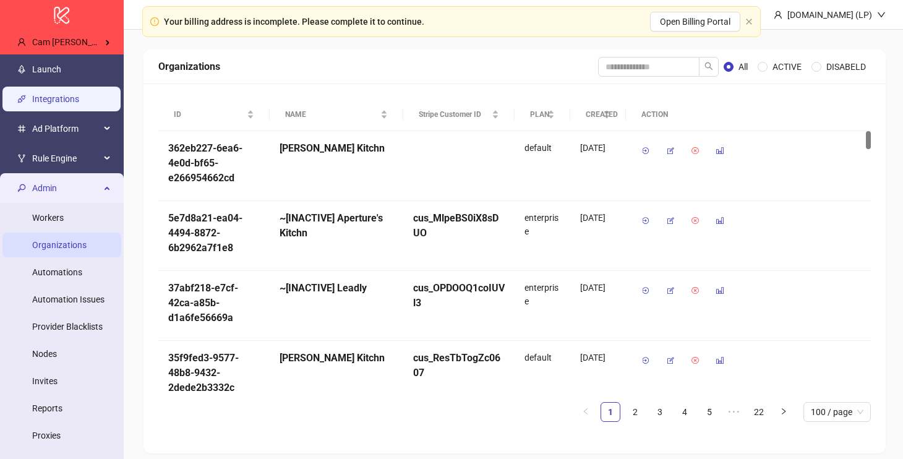
click at [79, 94] on link "Integrations" at bounding box center [55, 99] width 47 height 10
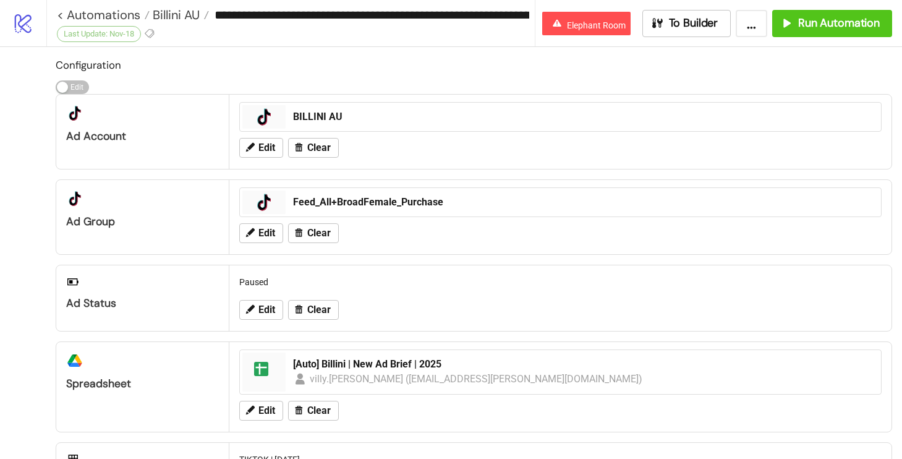
click at [15, 27] on icon "logo/logo-mobile" at bounding box center [23, 23] width 22 height 22
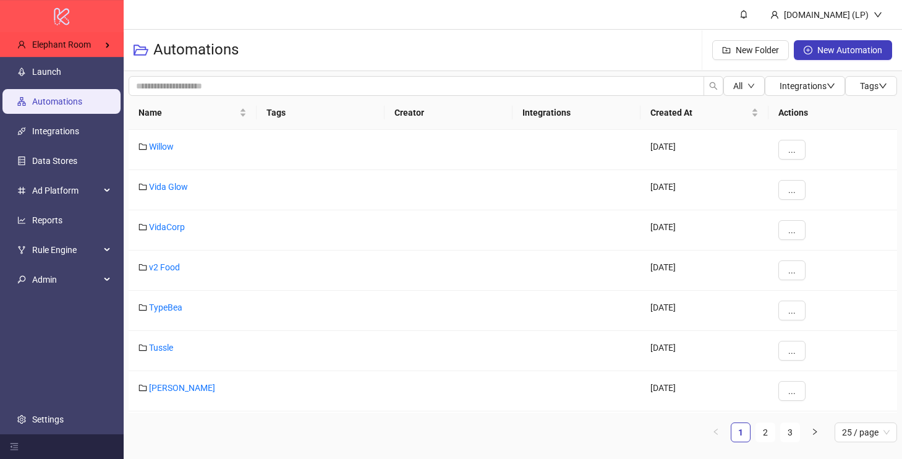
click at [103, 32] on div "logo/logo-mobile" at bounding box center [62, 16] width 124 height 32
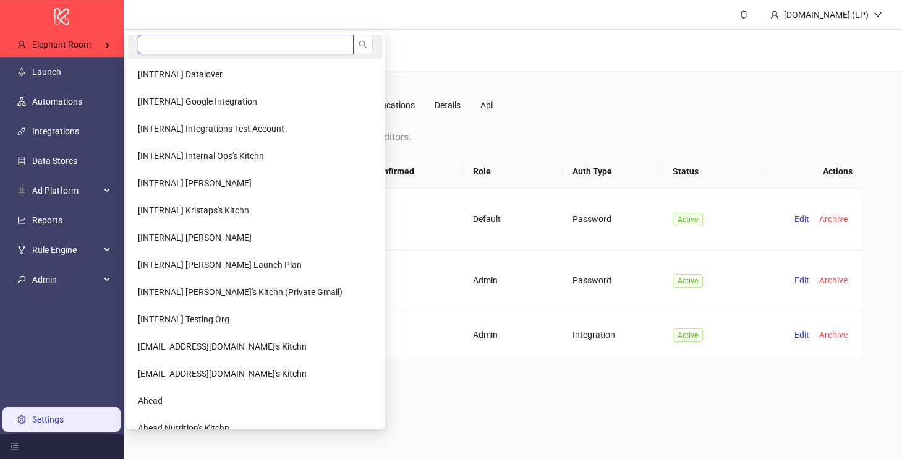
click at [198, 38] on input "search" at bounding box center [246, 45] width 216 height 20
click at [177, 44] on input "search" at bounding box center [246, 45] width 216 height 20
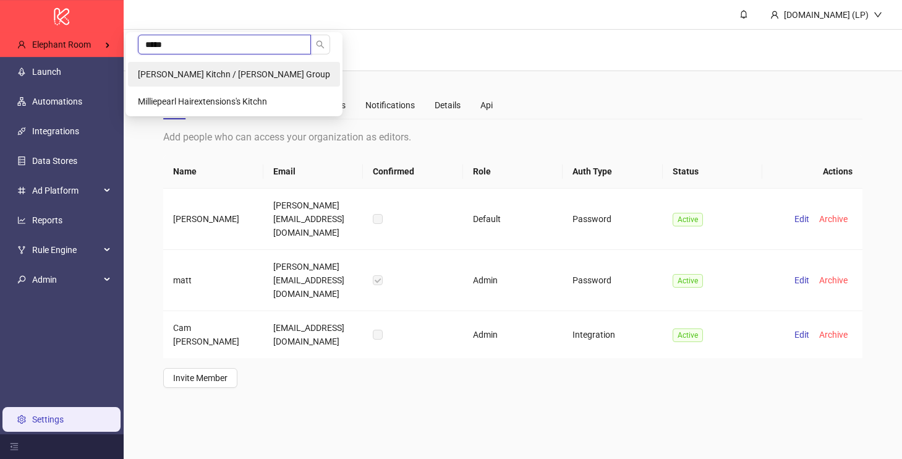
type input "*****"
click at [180, 69] on span "[PERSON_NAME] Kitchn / [PERSON_NAME] Group" at bounding box center [234, 74] width 192 height 10
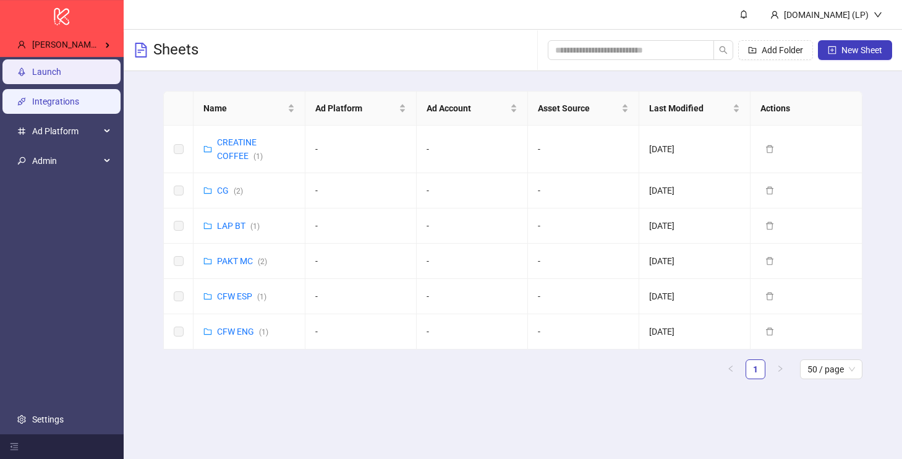
click at [66, 98] on link "Integrations" at bounding box center [55, 101] width 47 height 10
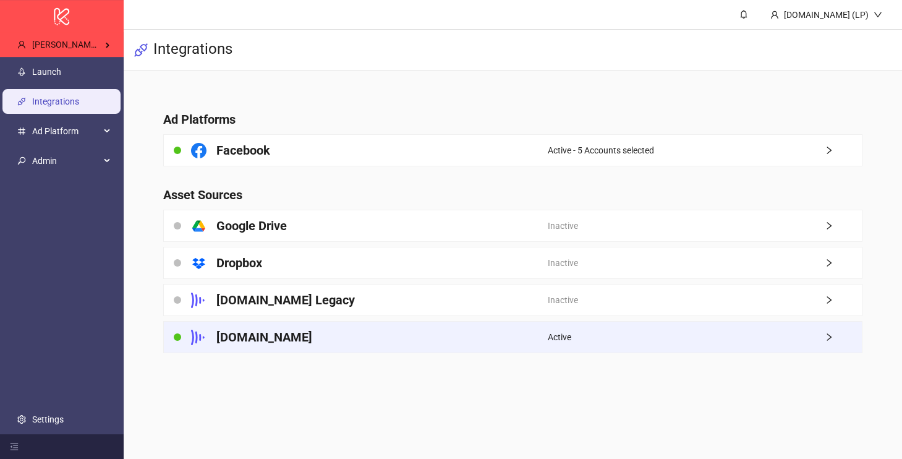
click at [409, 334] on div "[DOMAIN_NAME]" at bounding box center [355, 336] width 383 height 31
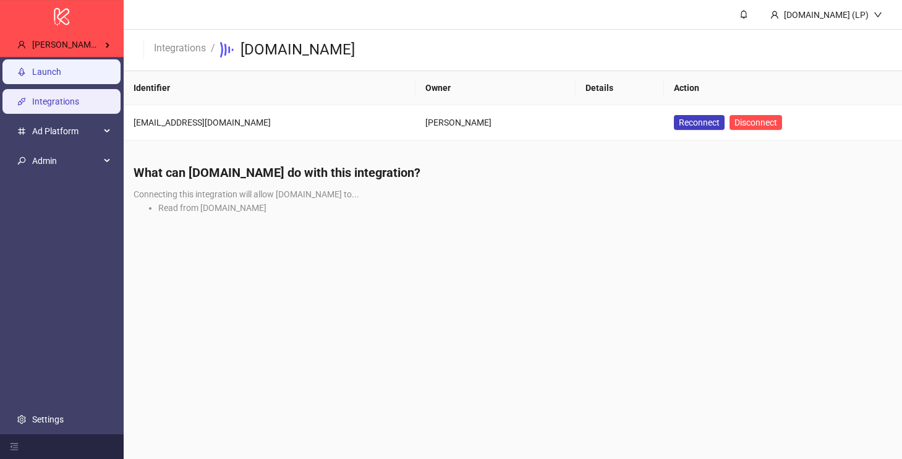
click at [61, 77] on link "Launch" at bounding box center [46, 72] width 29 height 10
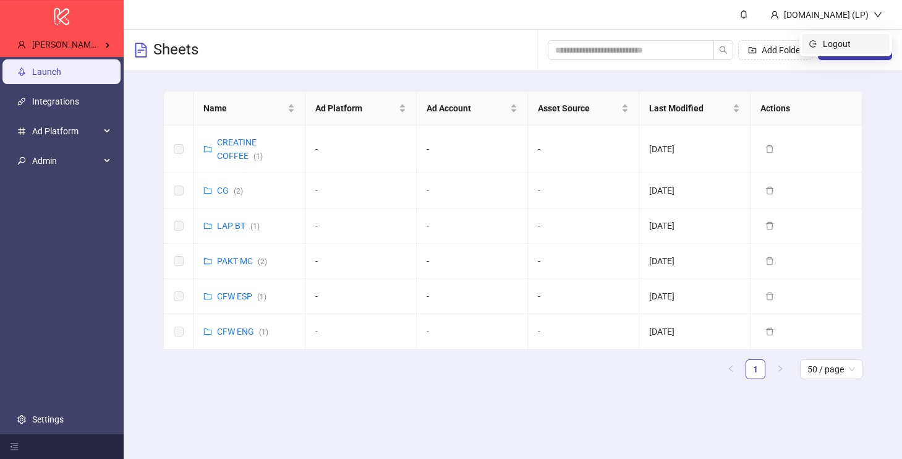
click at [842, 46] on span "Logout" at bounding box center [852, 44] width 59 height 14
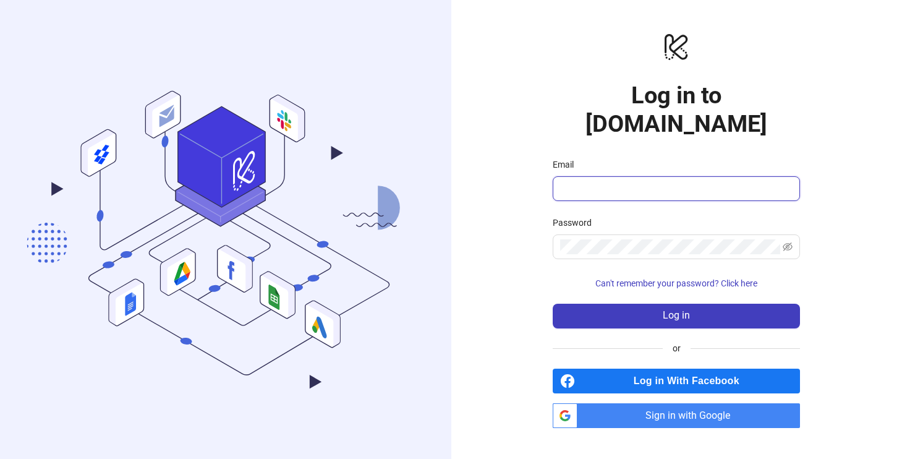
type input "**********"
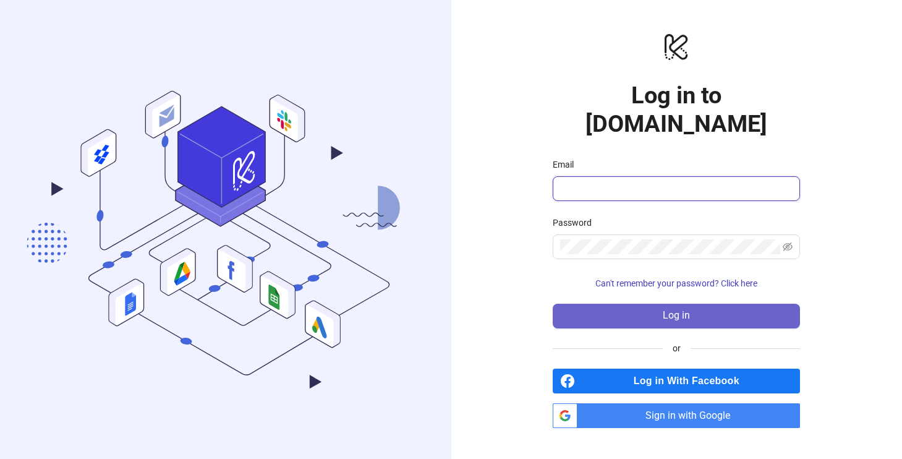
type input "**********"
click at [645, 304] on button "Log in" at bounding box center [676, 316] width 247 height 25
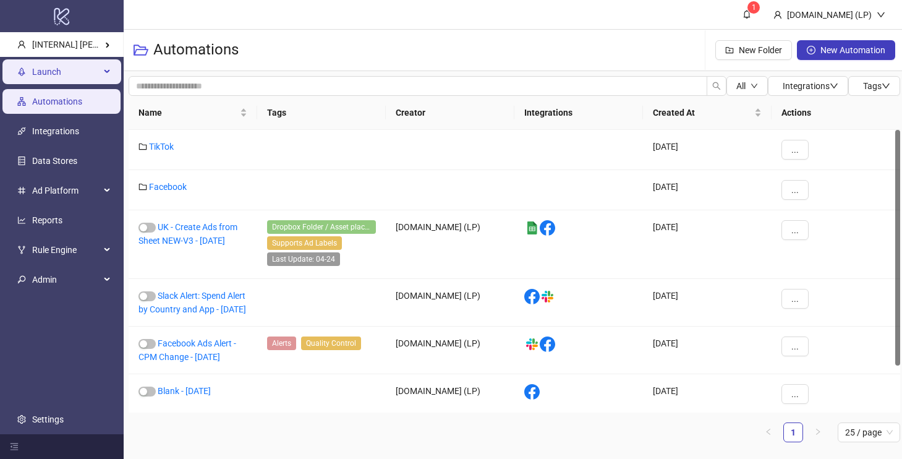
click at [49, 77] on span "Launch" at bounding box center [66, 71] width 68 height 25
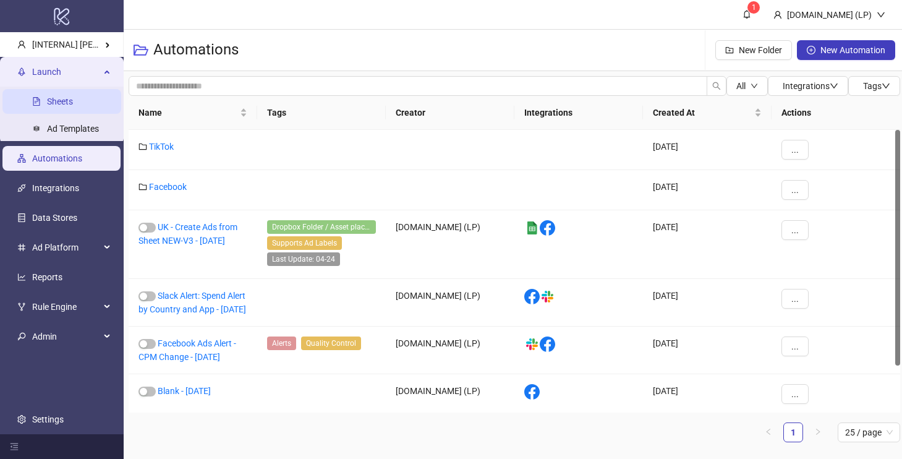
click at [73, 106] on link "Sheets" at bounding box center [60, 101] width 26 height 10
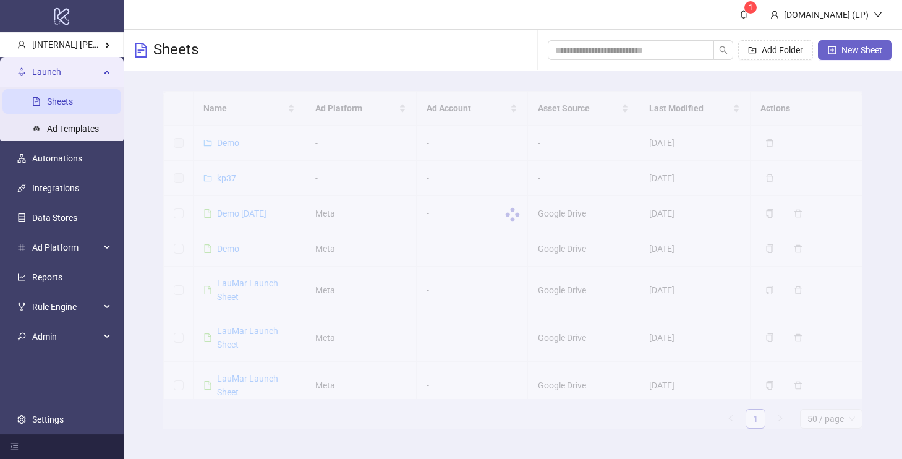
click at [872, 54] on span "New Sheet" at bounding box center [861, 50] width 41 height 10
type input "**********"
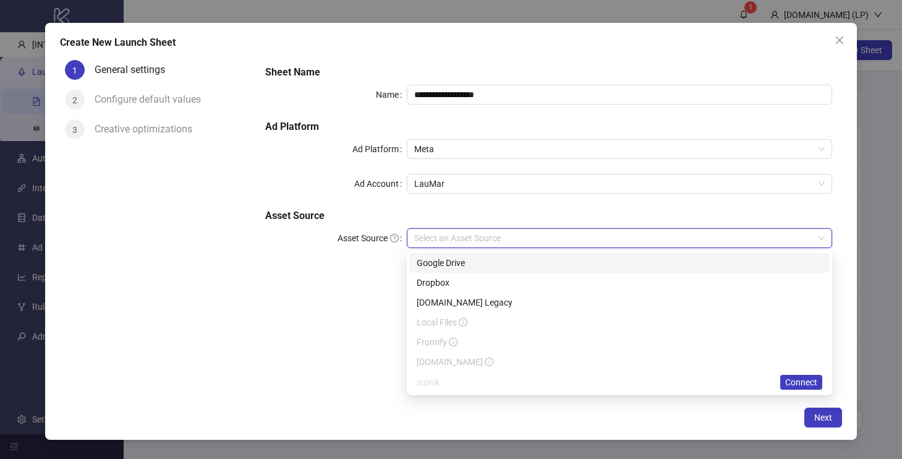
click at [494, 236] on input "Asset Source" at bounding box center [613, 238] width 399 height 19
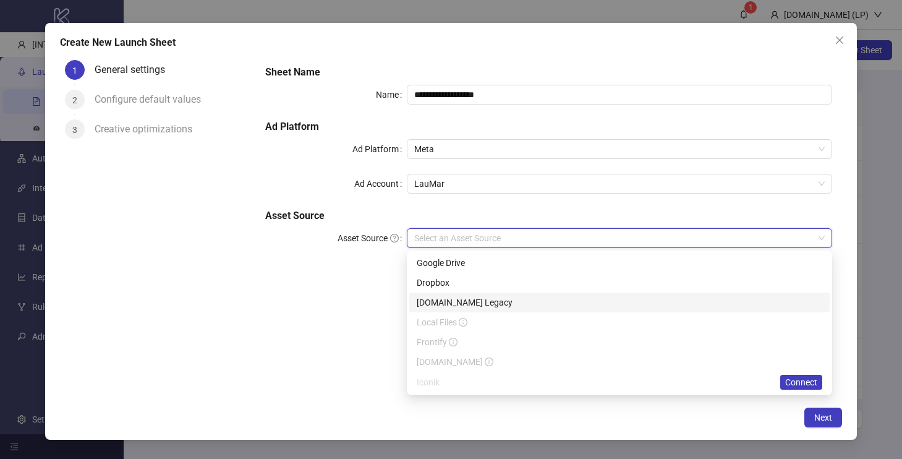
click at [472, 301] on div "Frame.io Legacy" at bounding box center [620, 303] width 406 height 14
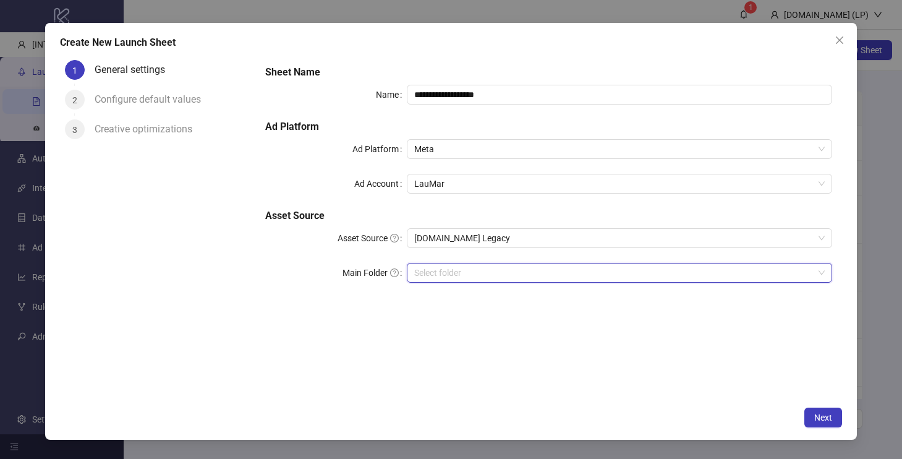
click at [496, 267] on input "search" at bounding box center [613, 272] width 399 height 19
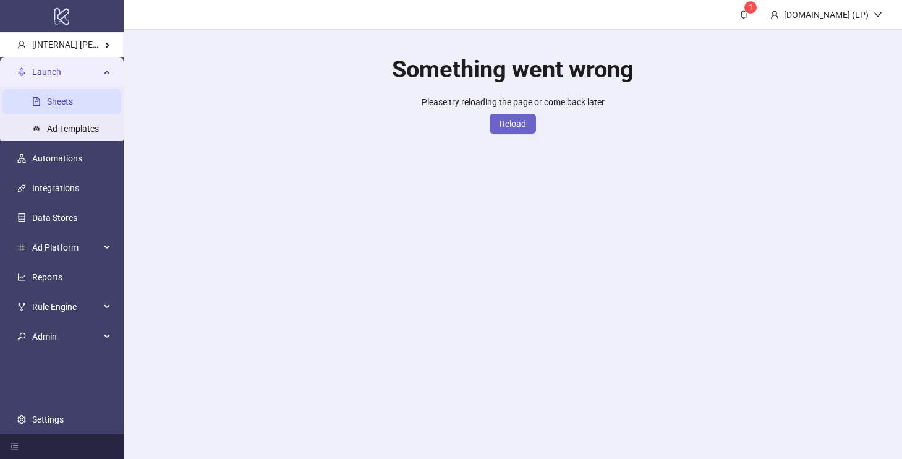
click at [517, 127] on span "Reload" at bounding box center [513, 124] width 27 height 10
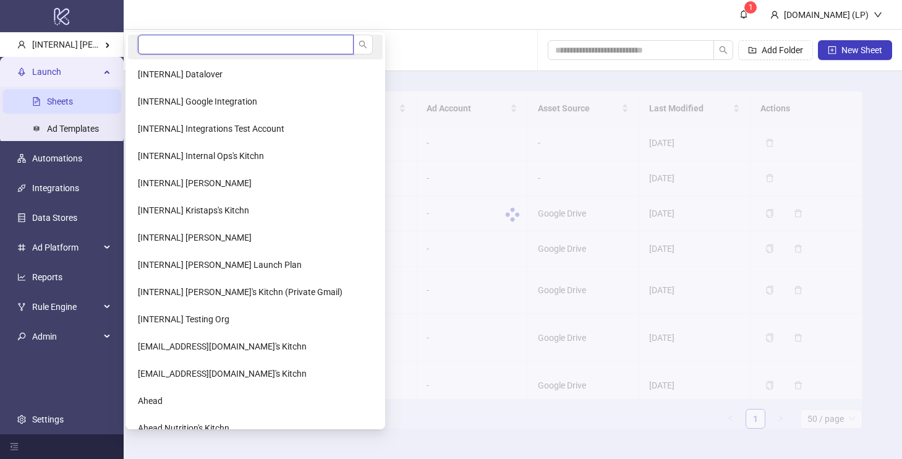
click at [164, 41] on input "search" at bounding box center [246, 45] width 216 height 20
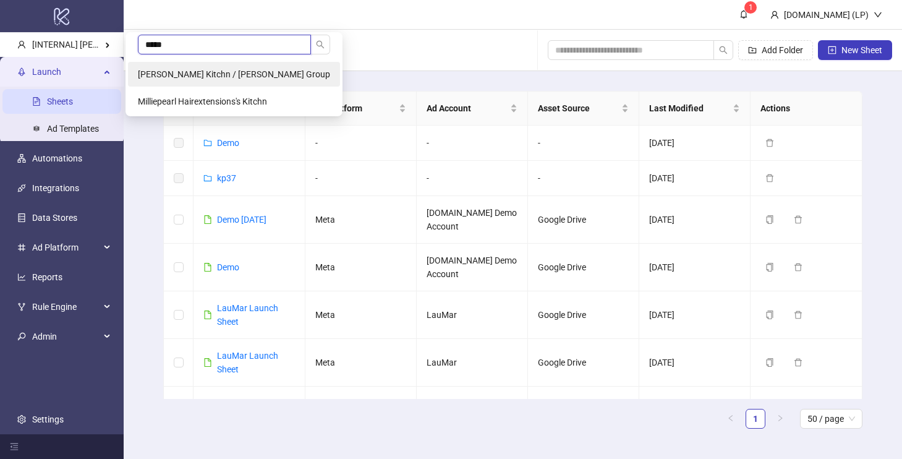
type input "*****"
click at [153, 74] on span "[PERSON_NAME] Kitchn / [PERSON_NAME] Group" at bounding box center [234, 74] width 192 height 10
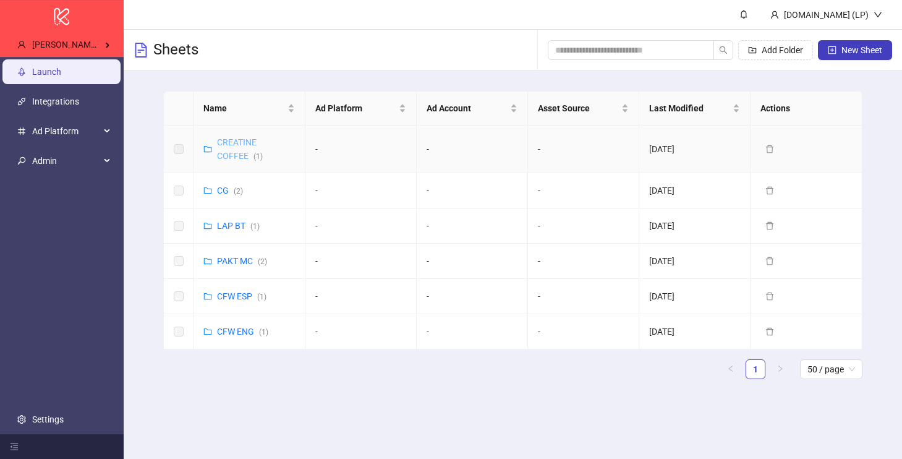
click at [242, 155] on link "CREATINE COFFEE ( 1 )" at bounding box center [240, 148] width 46 height 23
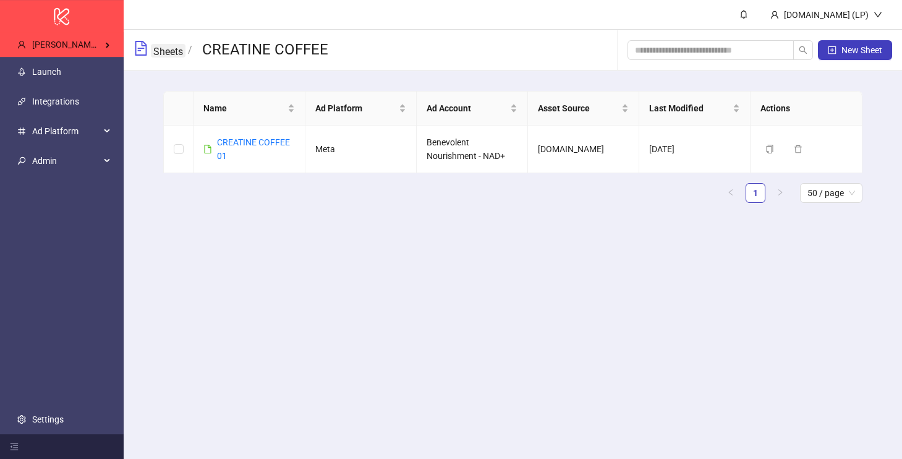
click at [175, 51] on link "Sheets" at bounding box center [168, 51] width 35 height 14
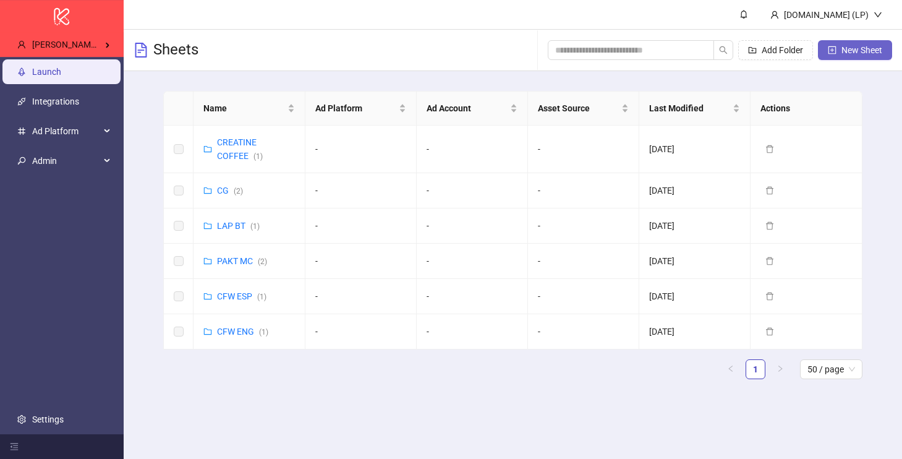
click at [836, 52] on icon "plus-square" at bounding box center [832, 50] width 9 height 9
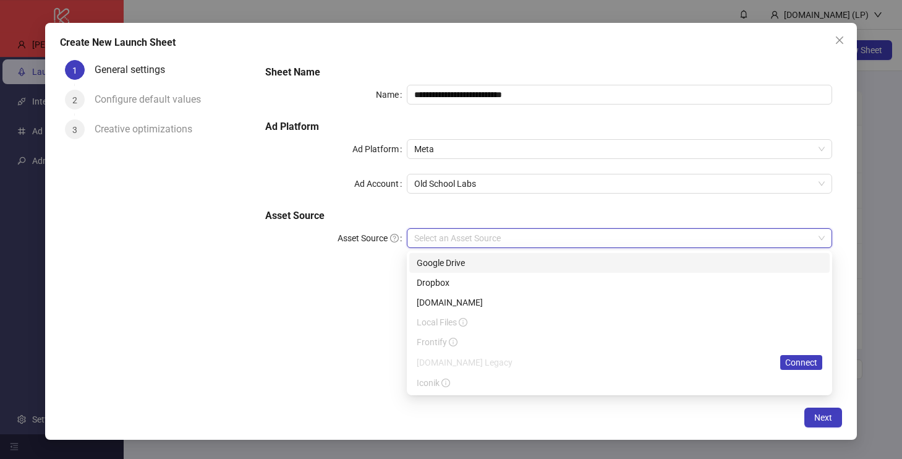
click at [453, 239] on input "Asset Source" at bounding box center [613, 238] width 399 height 19
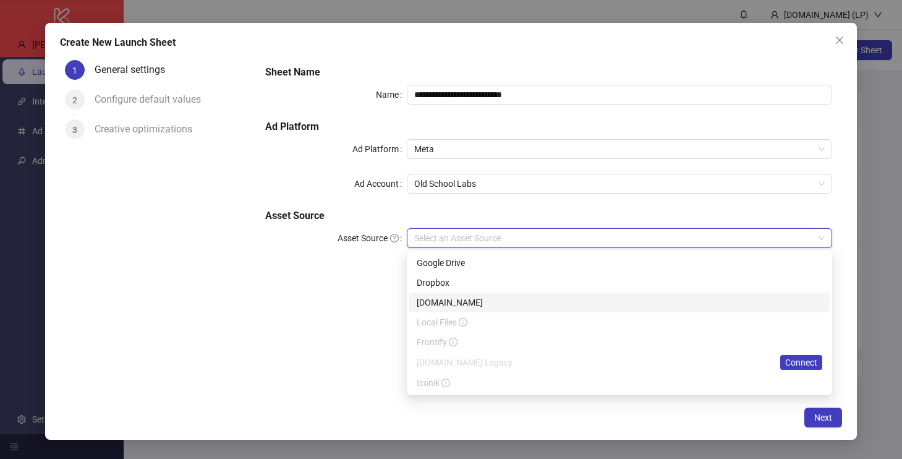
click at [450, 306] on div "Frame.io" at bounding box center [620, 303] width 406 height 14
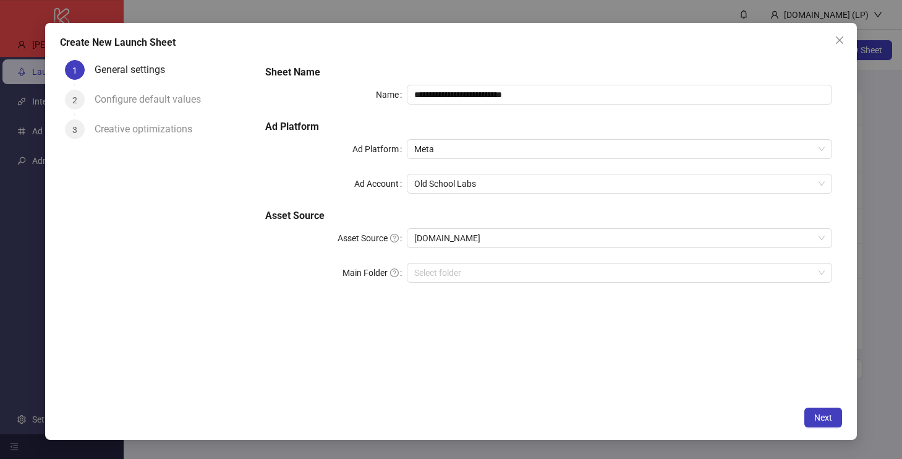
click at [488, 260] on div "**********" at bounding box center [548, 181] width 577 height 242
click at [488, 263] on input "search" at bounding box center [613, 272] width 399 height 19
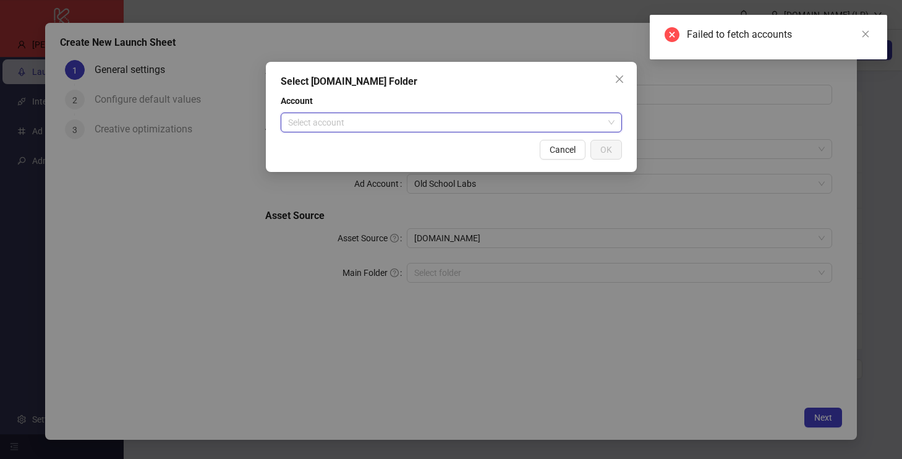
click at [435, 119] on input "search" at bounding box center [445, 122] width 315 height 19
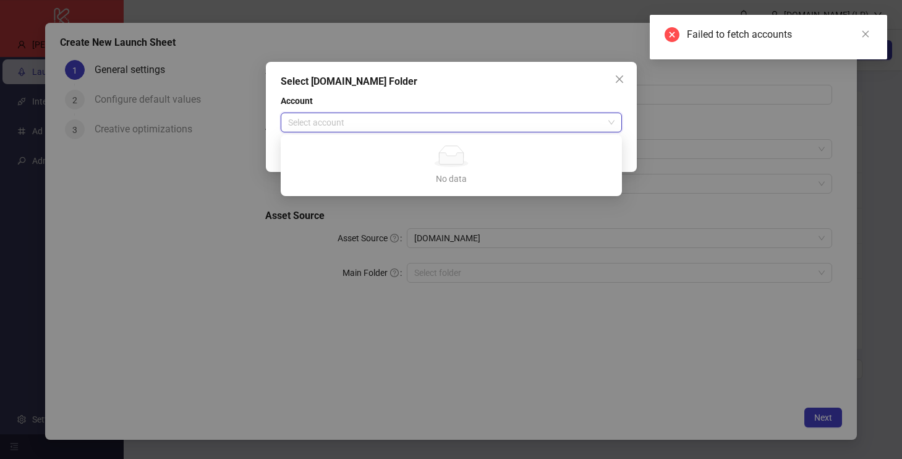
click at [880, 163] on div "Select Frame.io Folder Account Select account Cancel OK" at bounding box center [451, 229] width 902 height 459
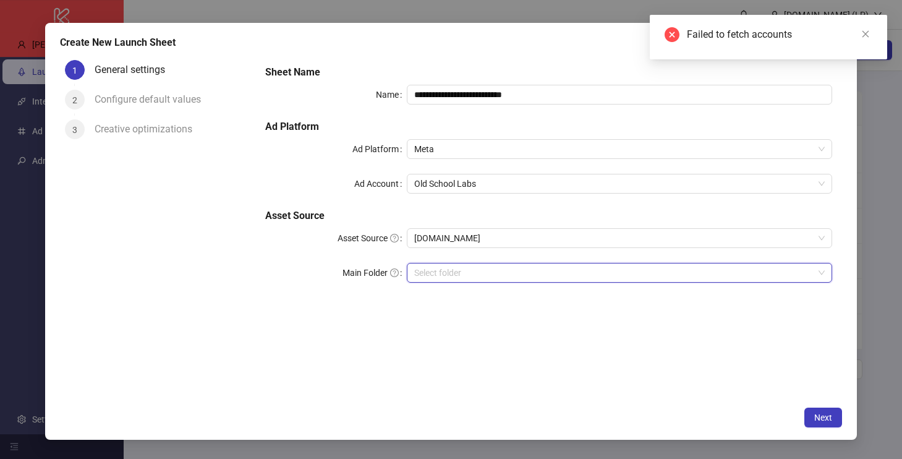
click at [874, 37] on div "Failed to fetch accounts" at bounding box center [768, 37] width 237 height 45
click at [870, 37] on link "Close" at bounding box center [866, 34] width 14 height 14
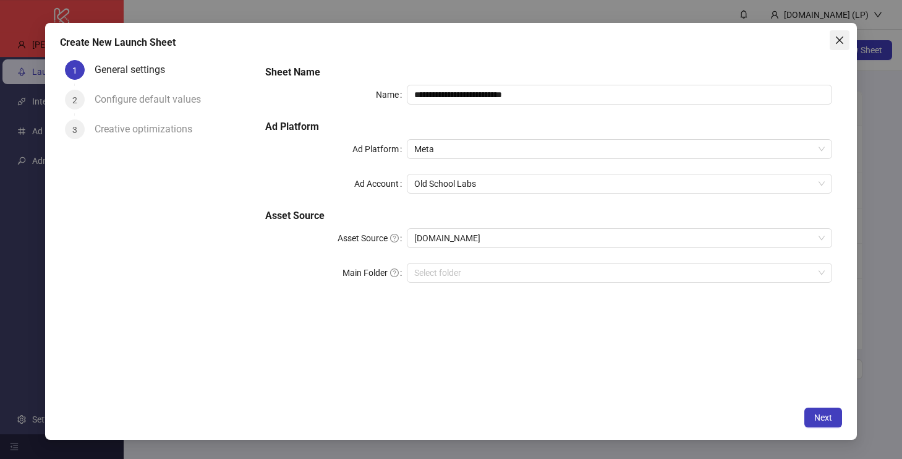
click at [846, 43] on span "Close" at bounding box center [840, 40] width 20 height 10
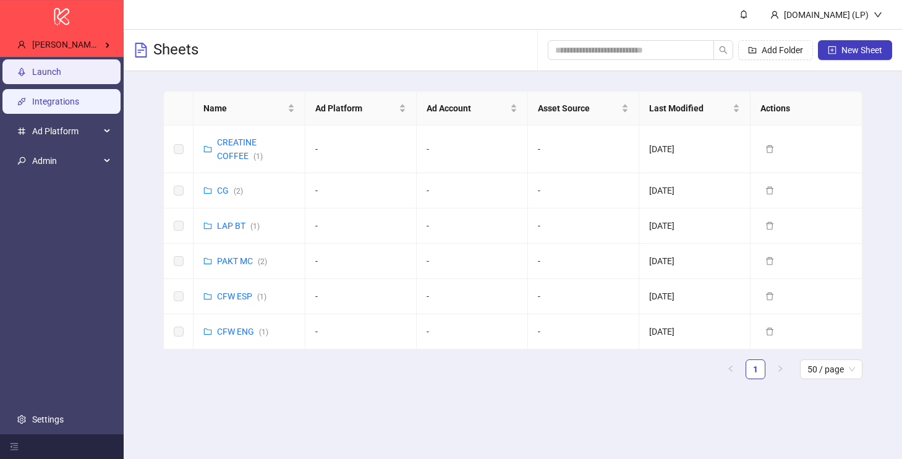
click at [78, 104] on link "Integrations" at bounding box center [55, 101] width 47 height 10
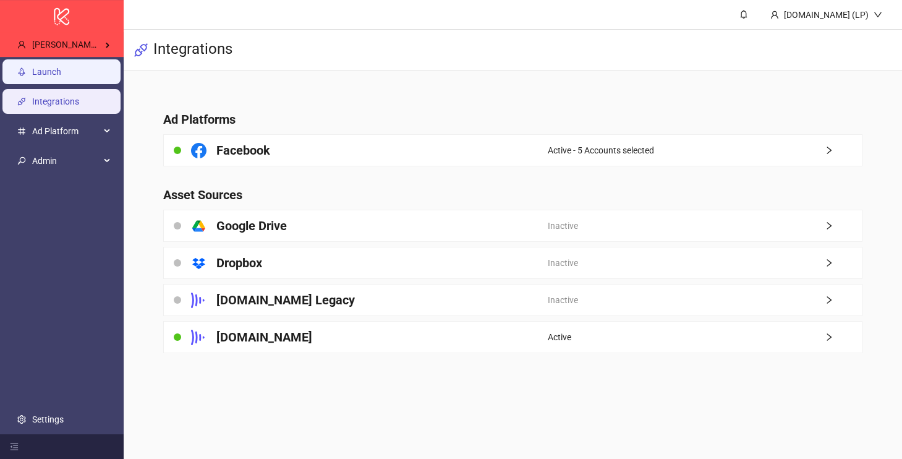
click at [61, 77] on link "Launch" at bounding box center [46, 72] width 29 height 10
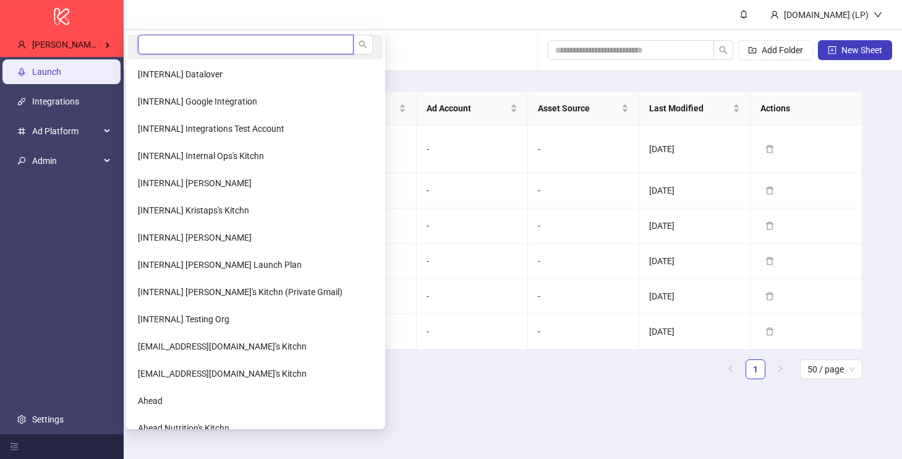
click at [160, 49] on input "search" at bounding box center [246, 45] width 216 height 20
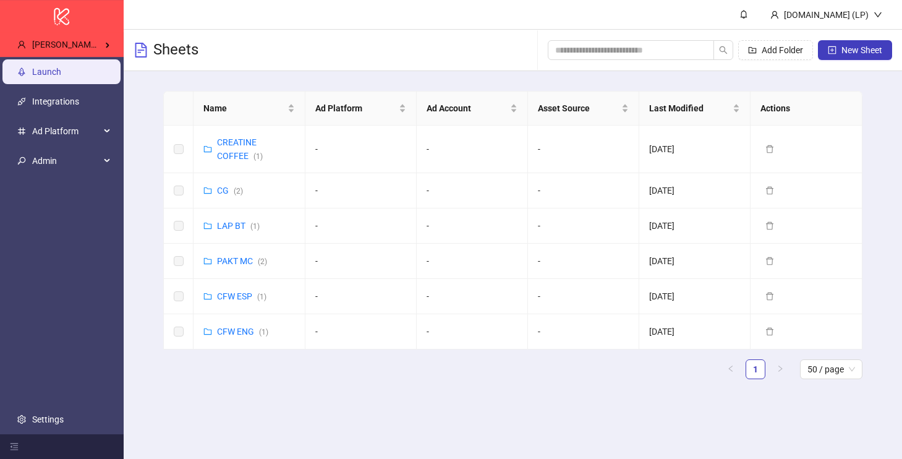
type input "****"
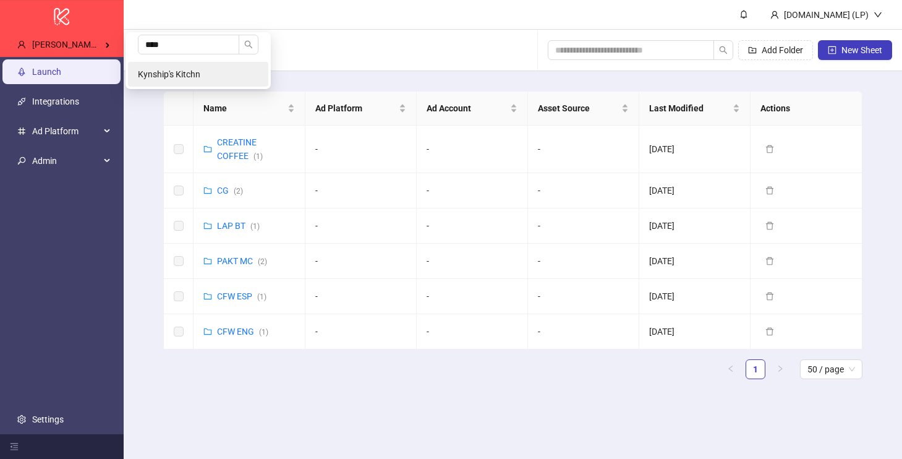
click at [152, 74] on span "Kynship's Kitchn" at bounding box center [169, 74] width 62 height 10
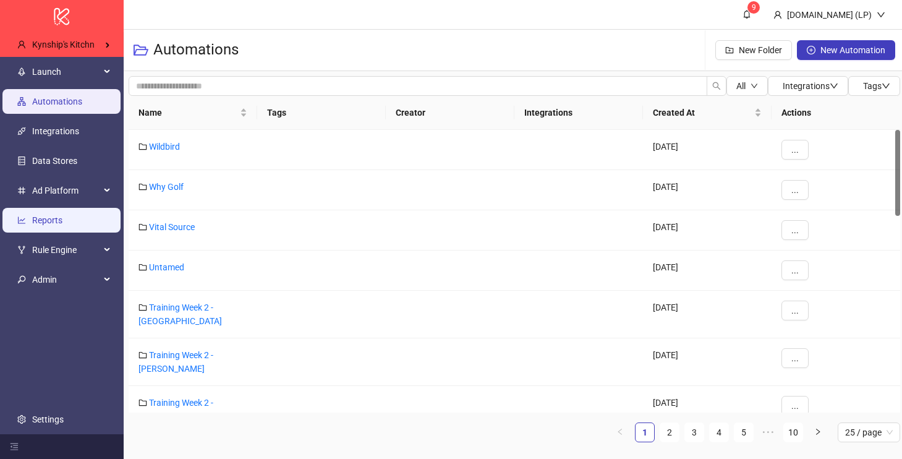
click at [62, 219] on link "Reports" at bounding box center [47, 220] width 30 height 10
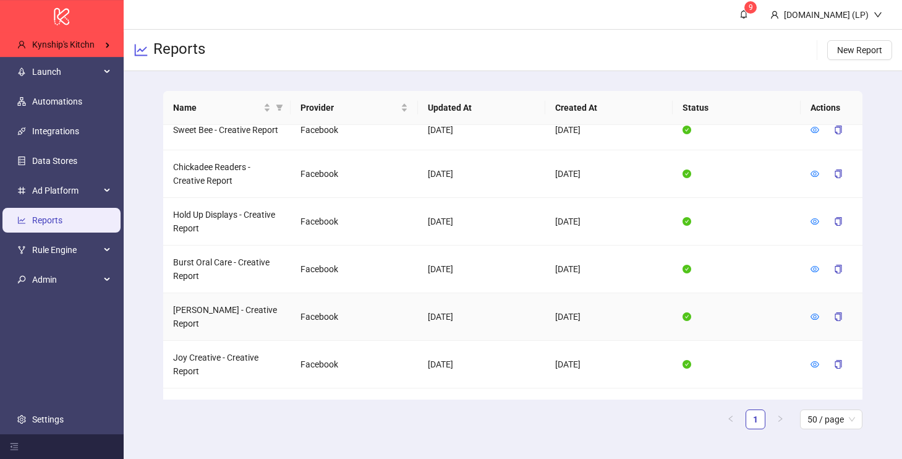
scroll to position [890, 0]
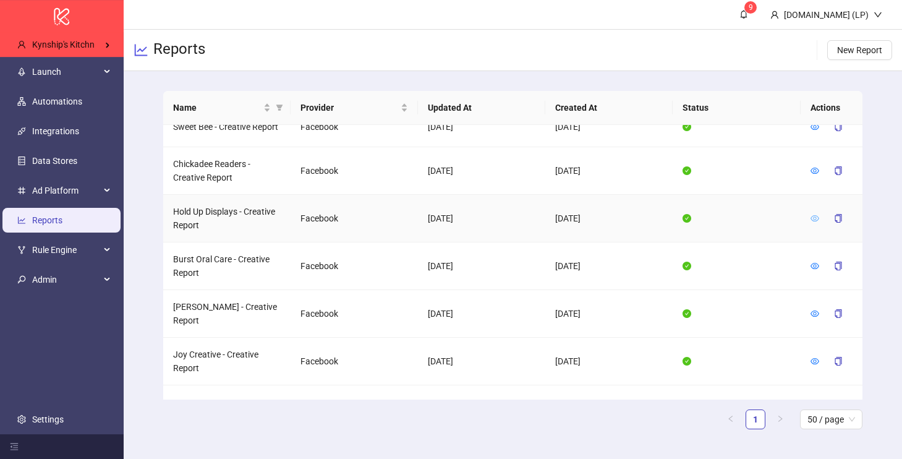
click at [814, 213] on link at bounding box center [815, 218] width 9 height 10
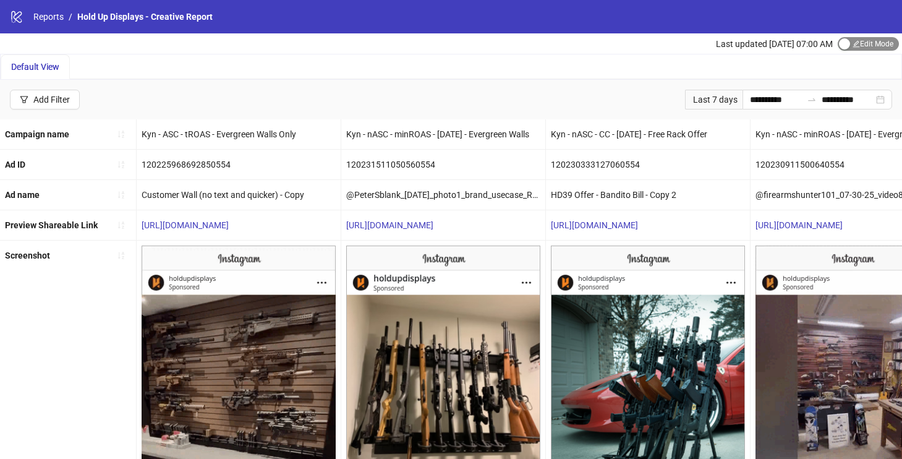
click at [839, 44] on div "button" at bounding box center [844, 43] width 11 height 11
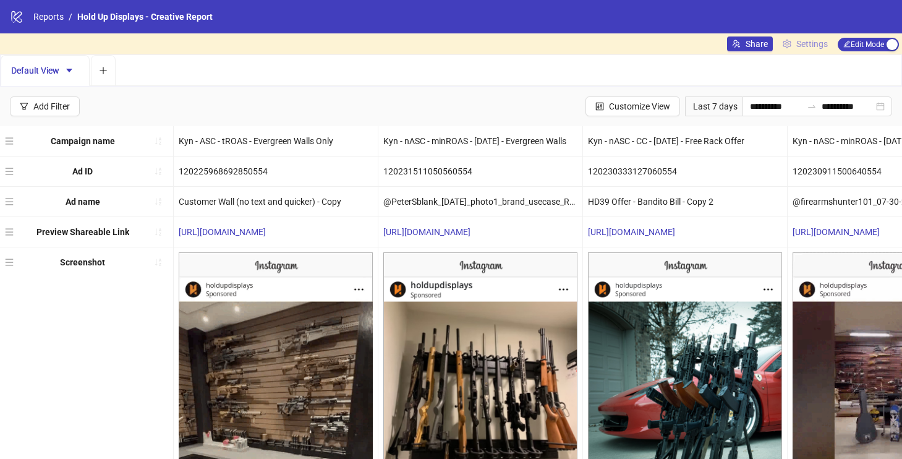
click at [823, 43] on span "Settings" at bounding box center [812, 44] width 32 height 14
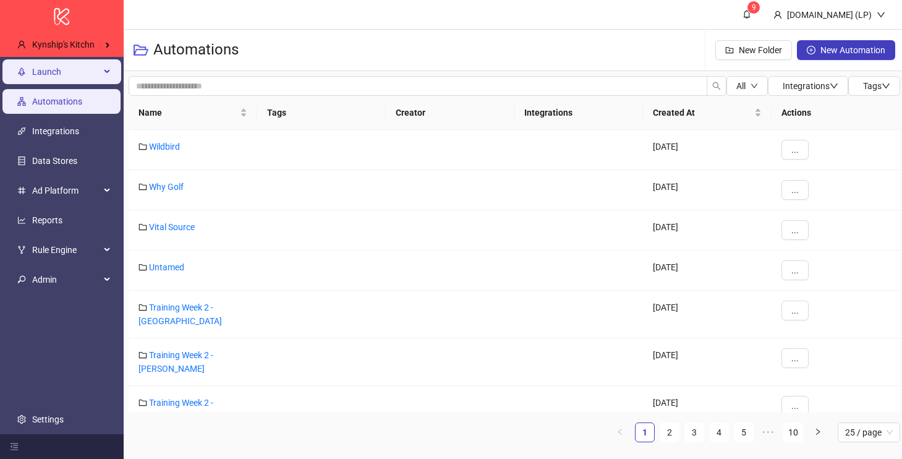
click at [66, 69] on span "Launch" at bounding box center [66, 71] width 68 height 25
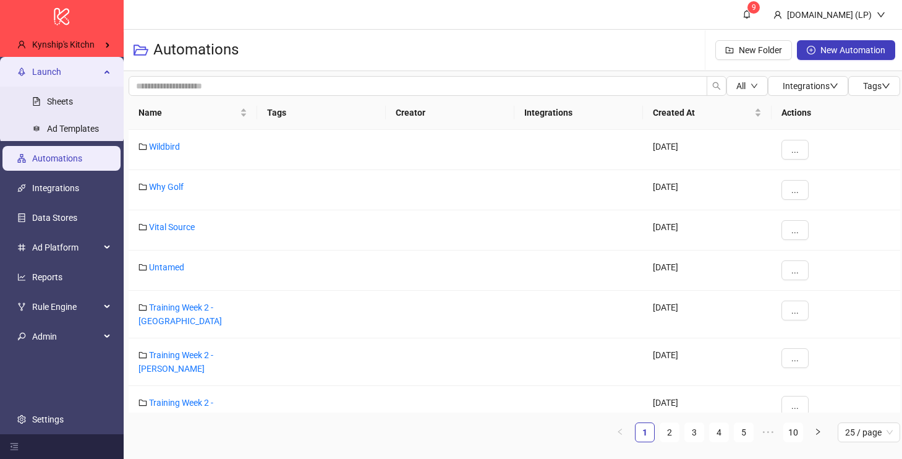
click at [66, 69] on span "Launch" at bounding box center [66, 71] width 68 height 25
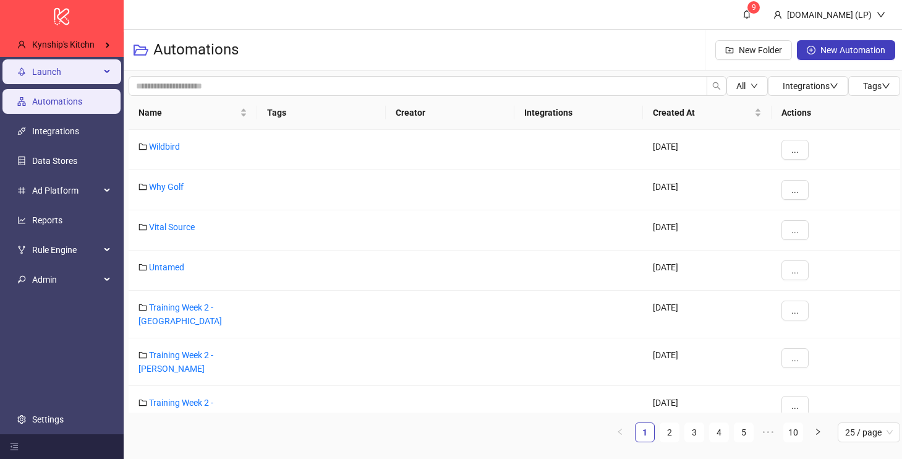
click at [66, 69] on span "Launch" at bounding box center [66, 71] width 68 height 25
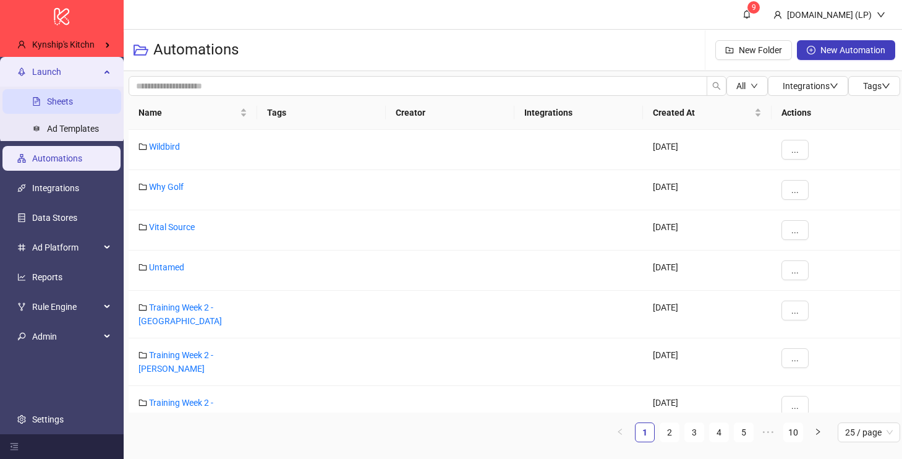
click at [66, 98] on link "Sheets" at bounding box center [60, 101] width 26 height 10
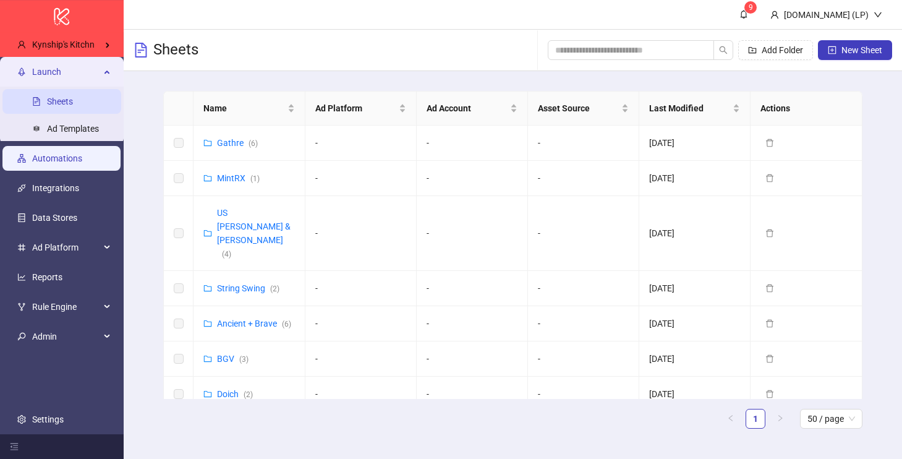
click at [74, 163] on link "Automations" at bounding box center [57, 158] width 50 height 10
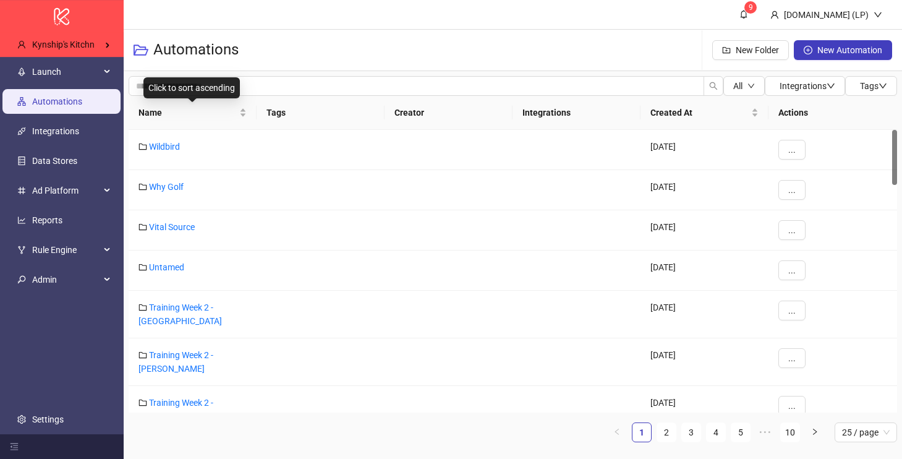
click at [231, 86] on div "Click to sort ascending" at bounding box center [191, 87] width 96 height 21
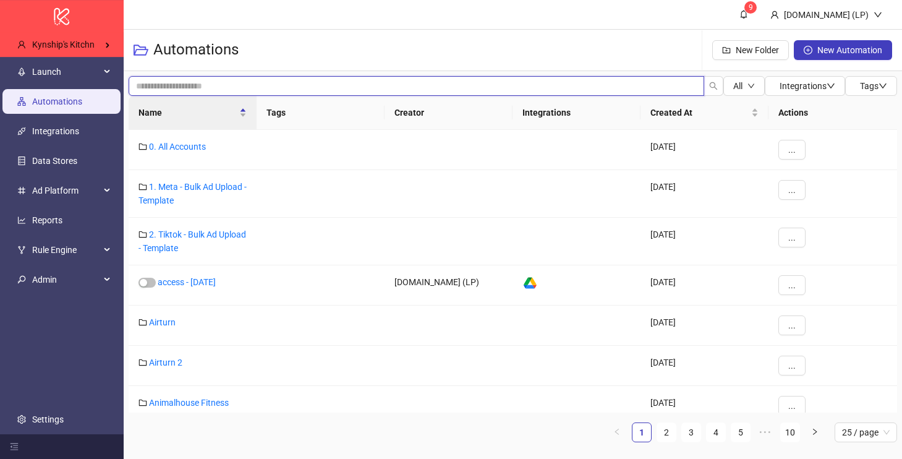
click at [314, 85] on input "search" at bounding box center [417, 86] width 576 height 20
type input "********"
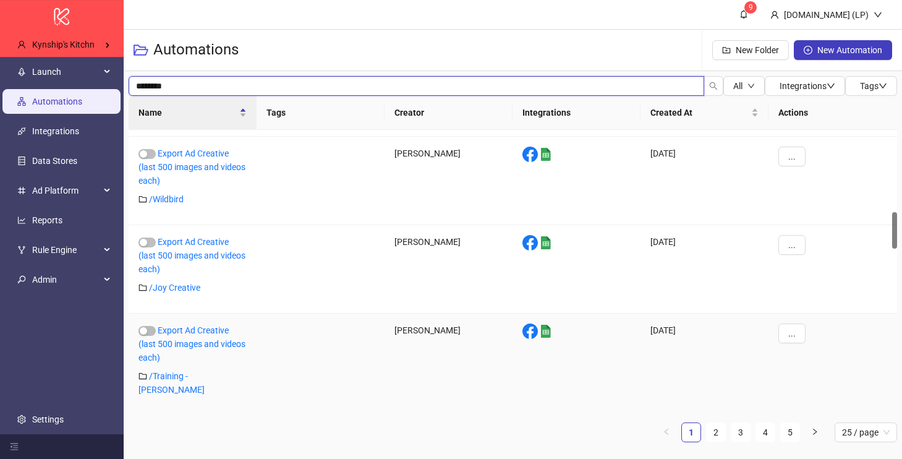
scroll to position [15, 0]
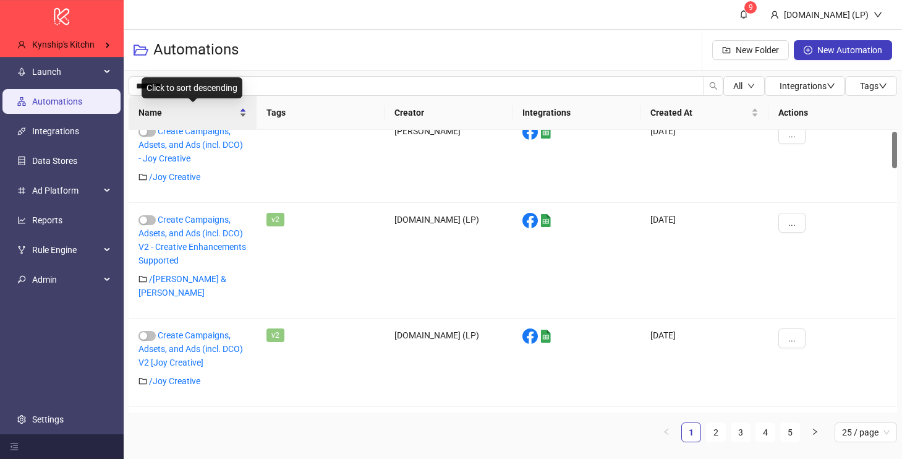
click at [195, 119] on div "Name" at bounding box center [192, 113] width 108 height 14
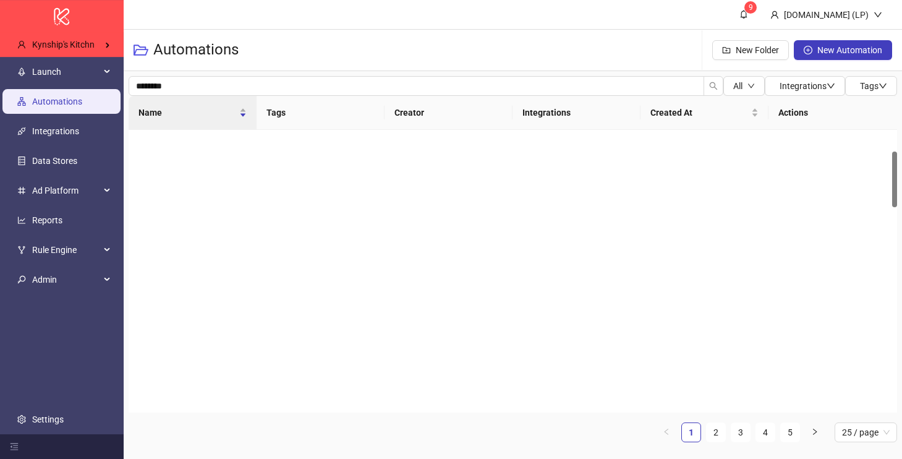
scroll to position [653, 0]
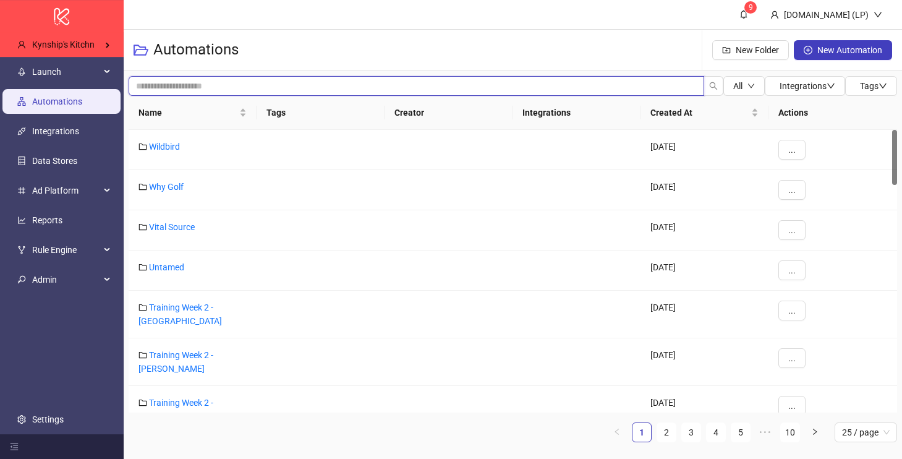
click at [256, 82] on input "search" at bounding box center [417, 86] width 576 height 20
type input "********"
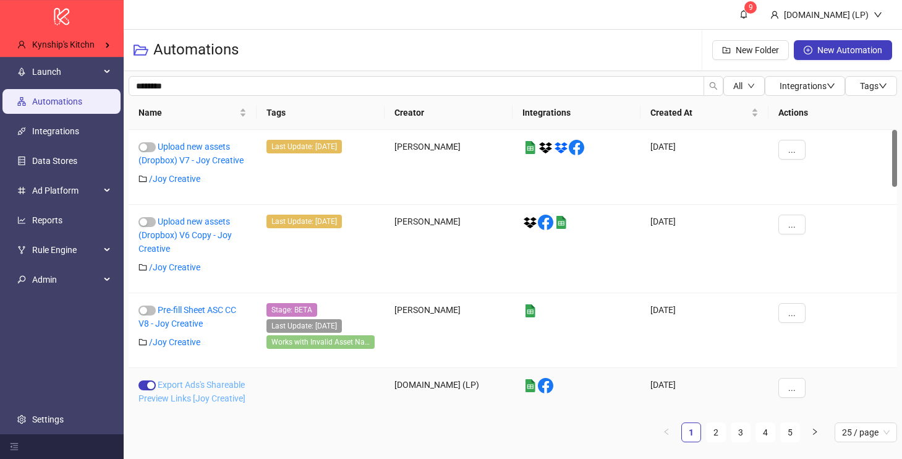
click at [238, 396] on link "Export Ads's Shareable Preview Links [Joy Creative]" at bounding box center [191, 391] width 107 height 23
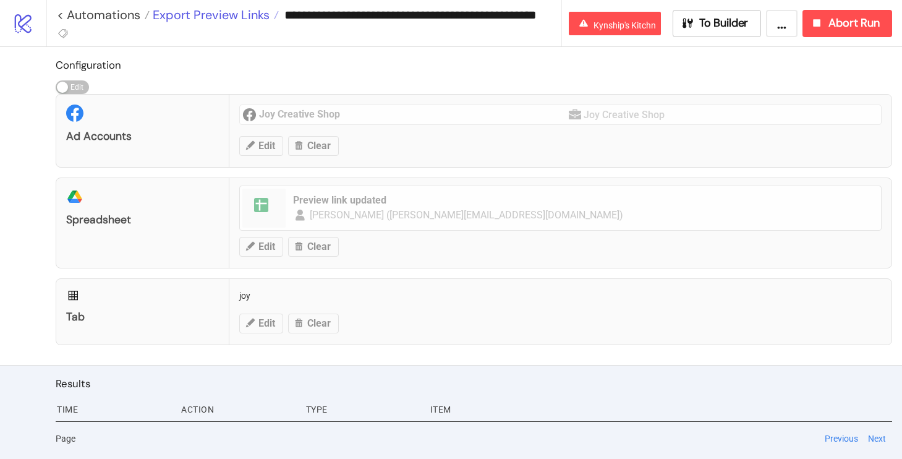
click at [196, 14] on span "Export Preview Links" at bounding box center [210, 15] width 120 height 16
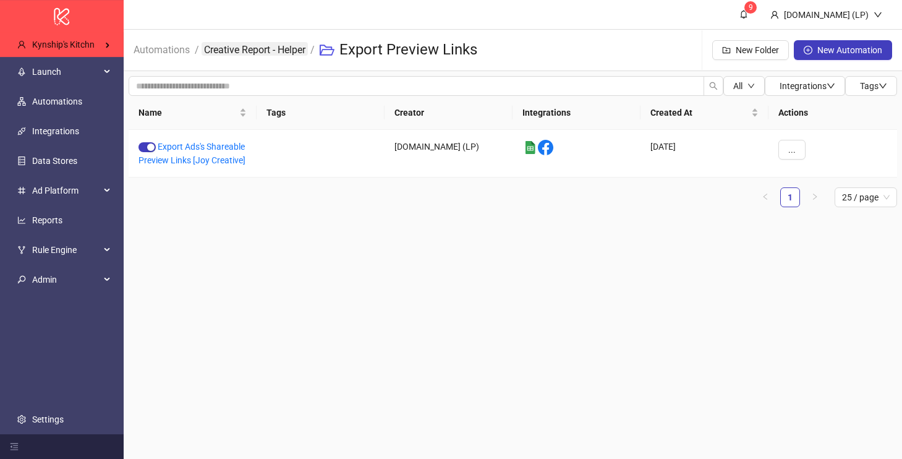
click at [236, 51] on link "Creative Report - Helper" at bounding box center [255, 49] width 106 height 14
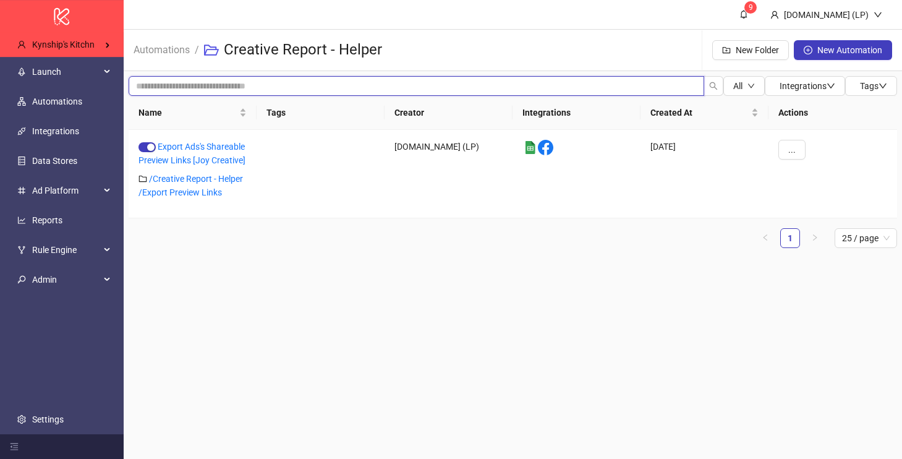
click at [227, 77] on input "search" at bounding box center [417, 86] width 576 height 20
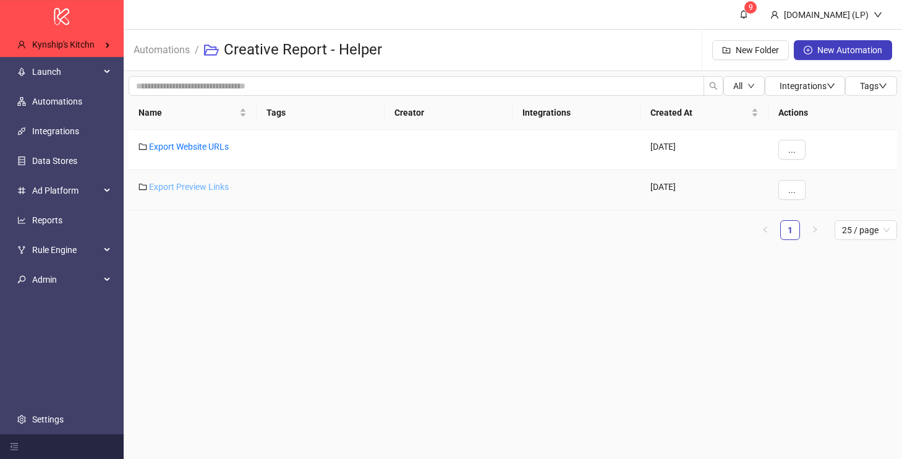
click at [209, 189] on link "Export Preview Links" at bounding box center [189, 187] width 80 height 10
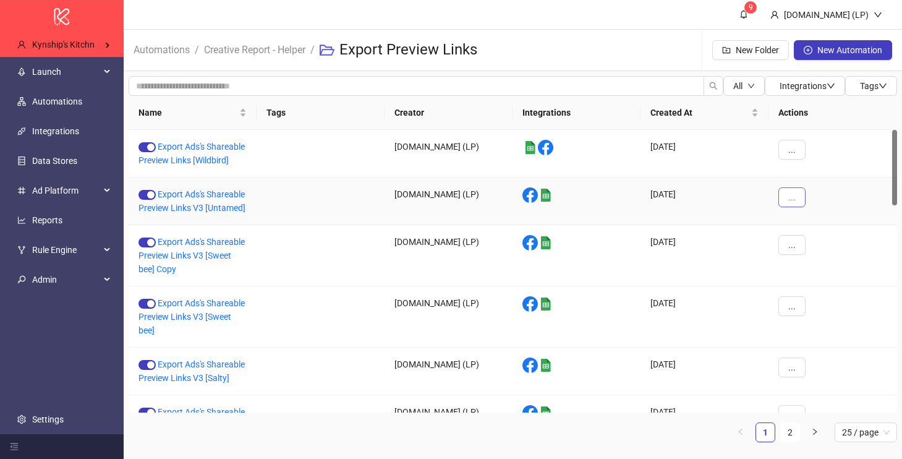
click at [785, 203] on button "..." at bounding box center [791, 197] width 27 height 20
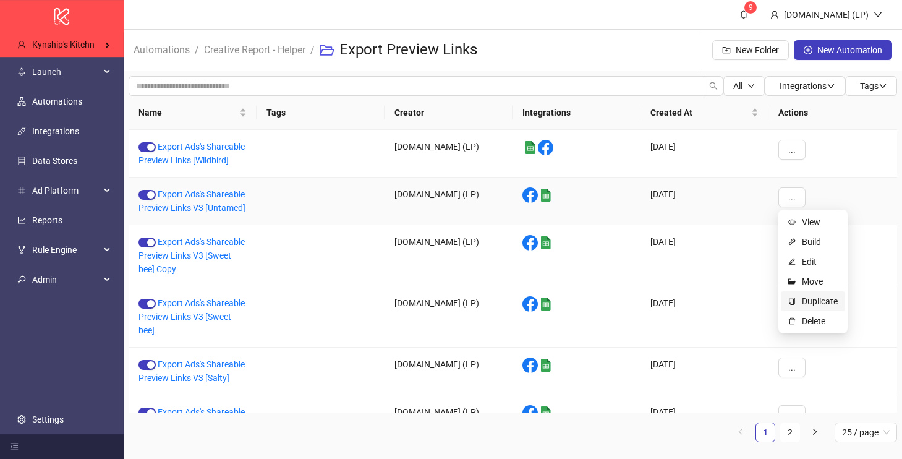
click at [807, 300] on span "Duplicate" at bounding box center [820, 301] width 36 height 14
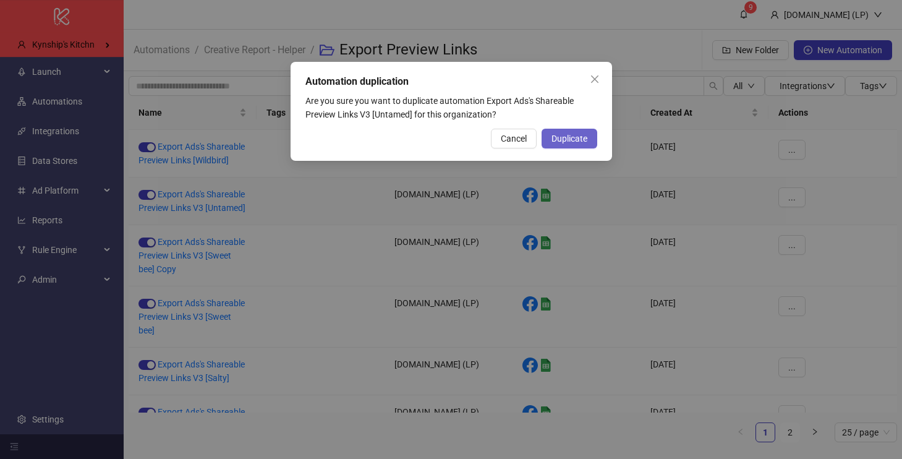
click at [585, 138] on span "Duplicate" at bounding box center [569, 139] width 36 height 10
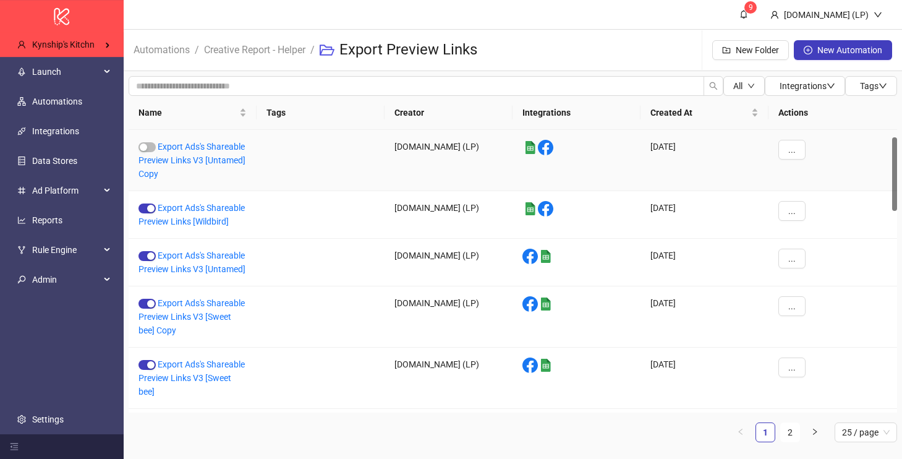
scroll to position [27, 0]
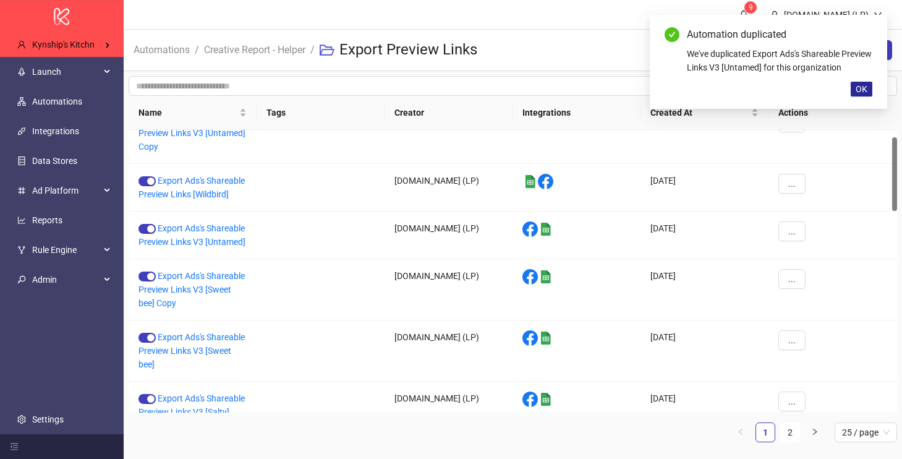
click at [858, 94] on span "OK" at bounding box center [862, 89] width 12 height 10
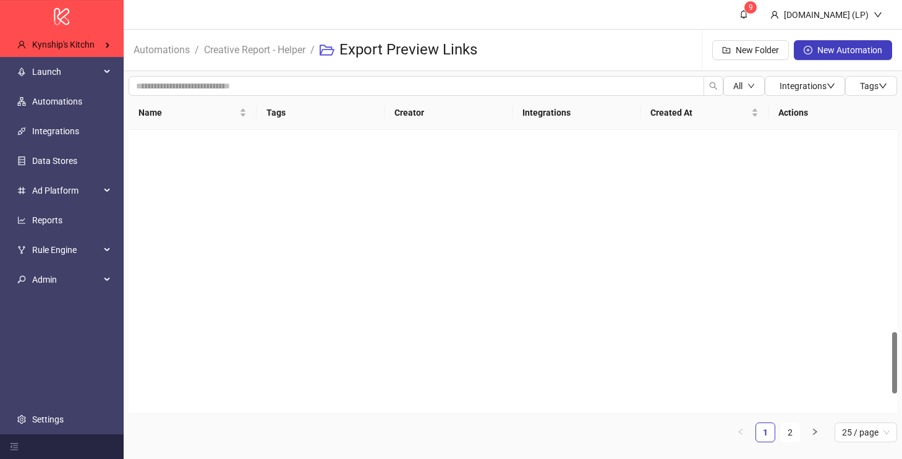
scroll to position [0, 0]
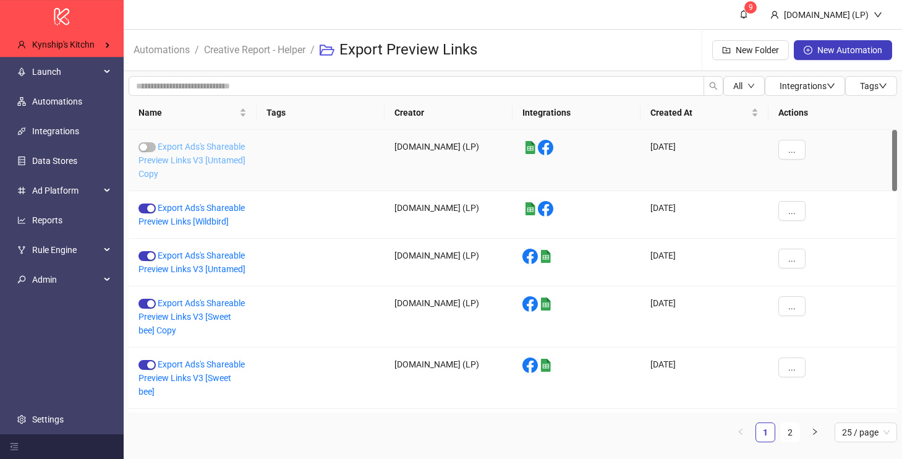
click at [239, 161] on link "Export Ads's Shareable Preview Links V3 [Untamed] Copy" at bounding box center [191, 160] width 107 height 37
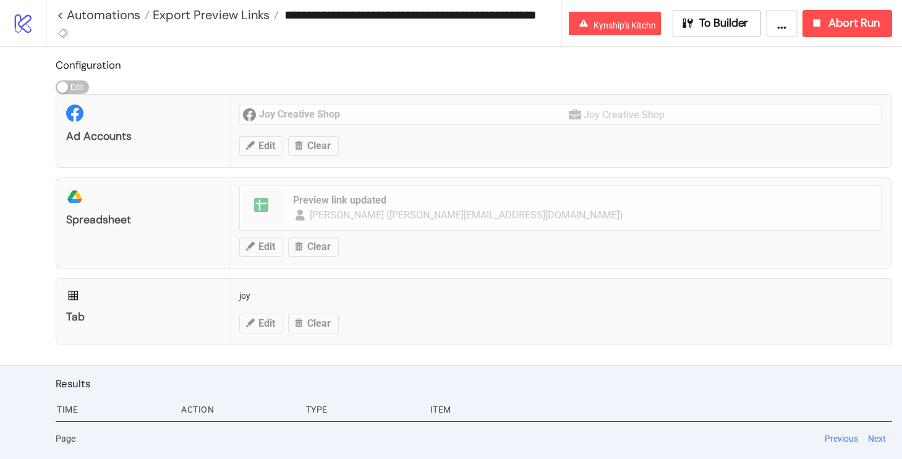
type input "**********"
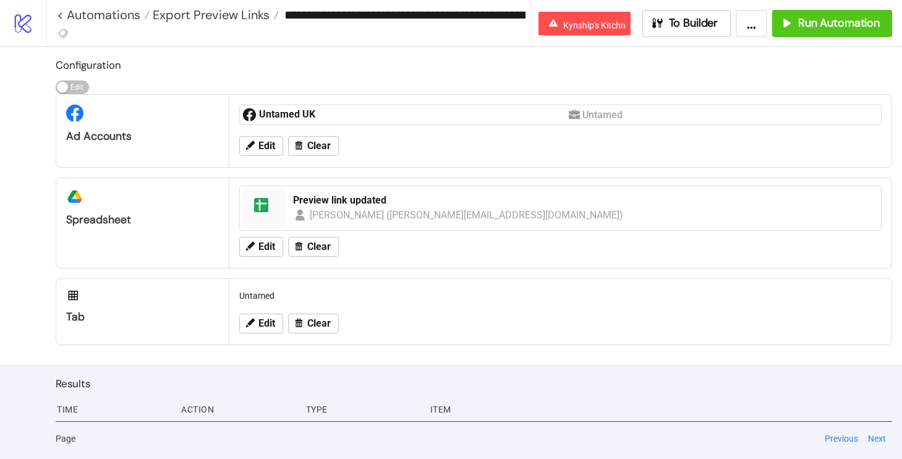
click at [370, 207] on div "[PERSON_NAME] ([PERSON_NAME][EMAIL_ADDRESS][DOMAIN_NAME])" at bounding box center [467, 214] width 314 height 15
click at [370, 198] on div "Preview link updated" at bounding box center [583, 201] width 581 height 14
click at [262, 137] on button "Edit" at bounding box center [261, 146] width 44 height 20
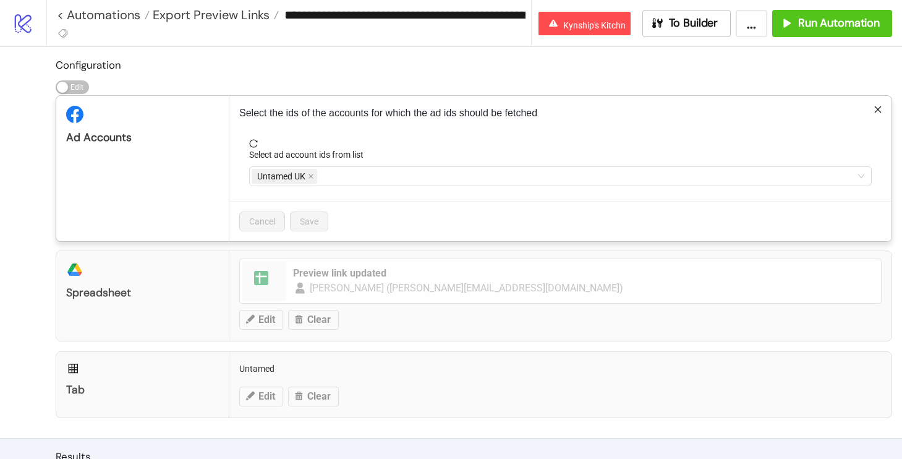
click at [334, 173] on div "Untamed UK" at bounding box center [554, 176] width 605 height 17
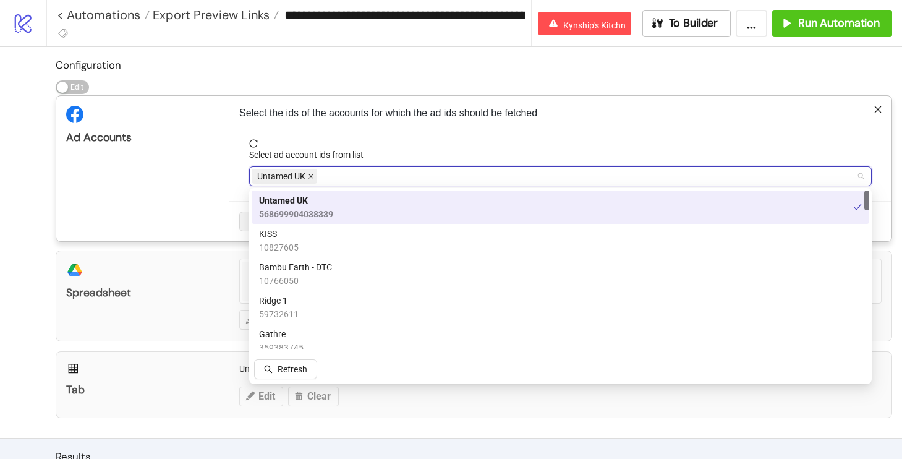
click at [312, 176] on icon "close" at bounding box center [311, 176] width 6 height 6
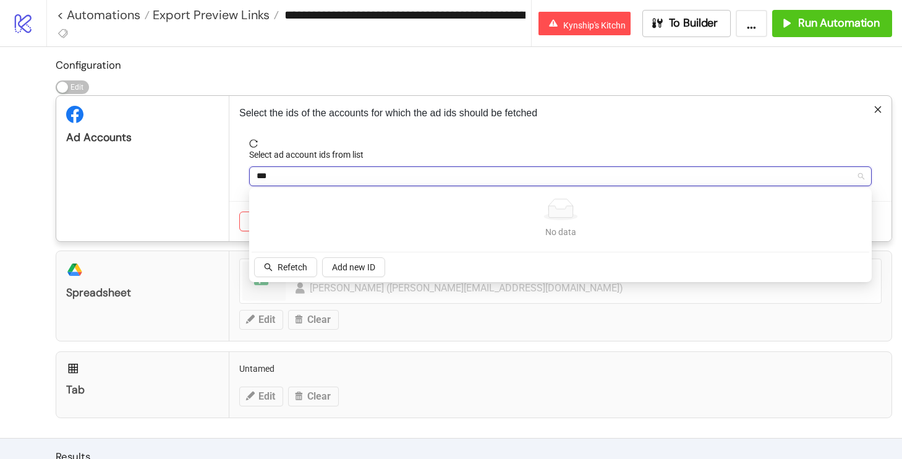
type input "***"
type input "*"
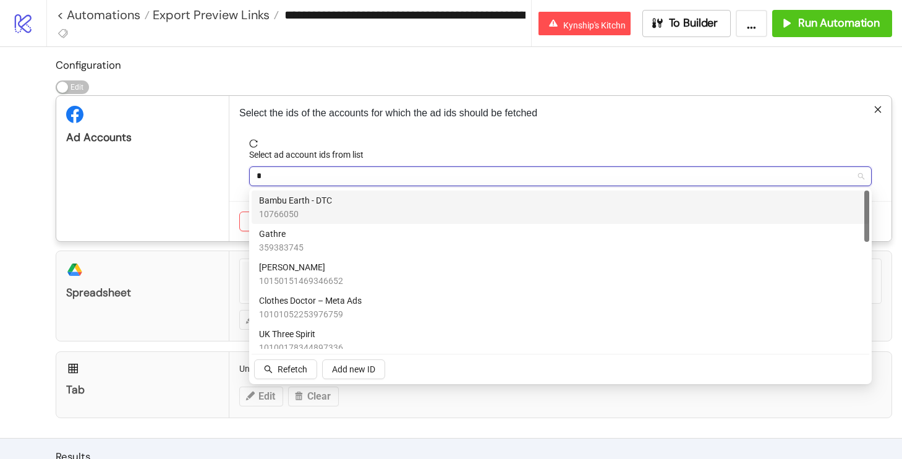
type input "**"
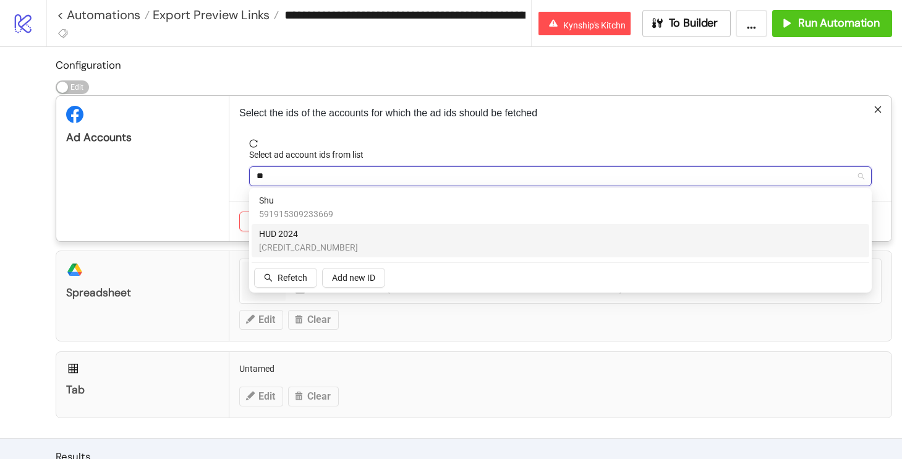
click at [279, 229] on span "HUD 2024" at bounding box center [308, 234] width 99 height 14
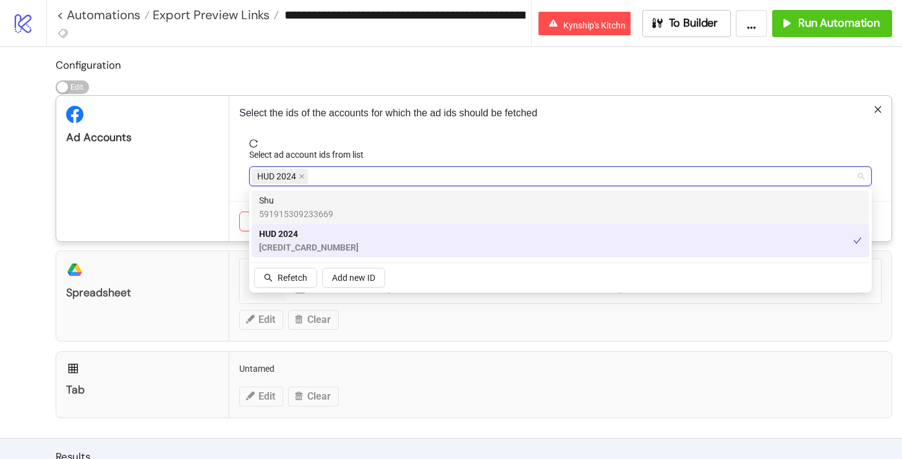
click at [200, 169] on div "Ad Accounts" at bounding box center [142, 168] width 173 height 145
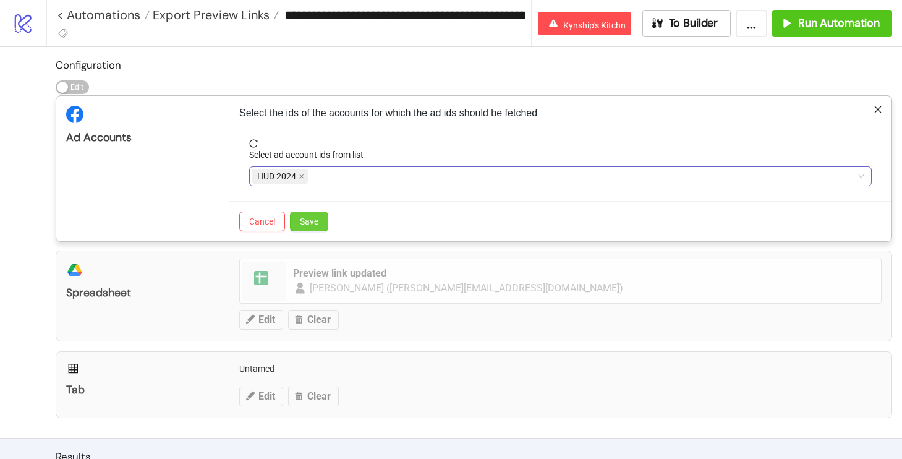
click at [305, 216] on span "Save" at bounding box center [309, 221] width 19 height 10
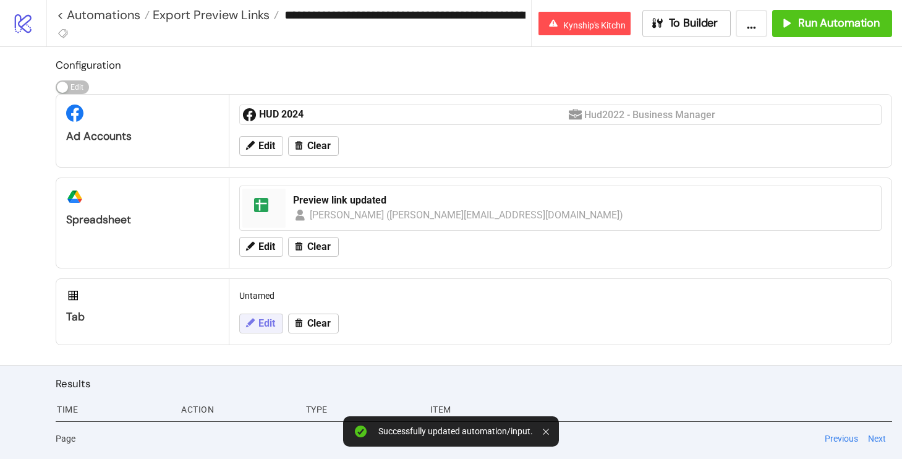
click at [263, 326] on span "Edit" at bounding box center [266, 323] width 17 height 11
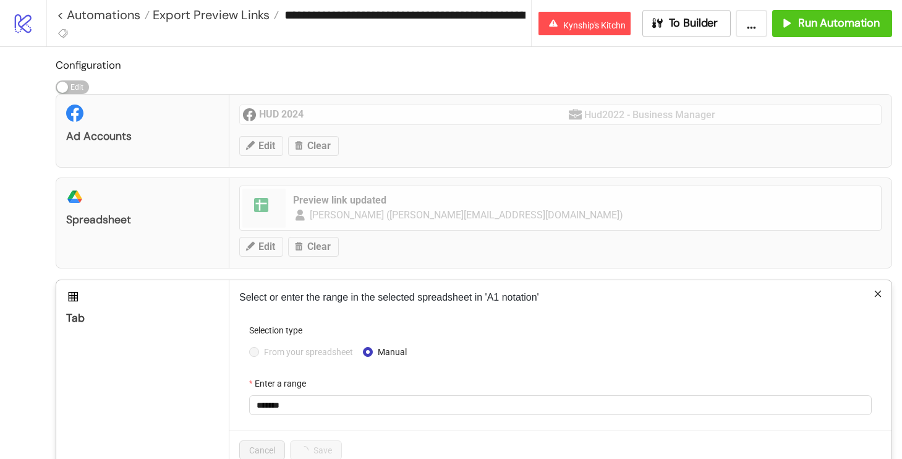
click at [271, 352] on span "From your spreadsheet" at bounding box center [308, 352] width 99 height 14
click at [294, 344] on div "From your spreadsheet Manual" at bounding box center [560, 352] width 623 height 20
click at [260, 353] on span "From your spreadsheet" at bounding box center [308, 352] width 99 height 14
click at [282, 401] on span "Untamed" at bounding box center [561, 405] width 608 height 19
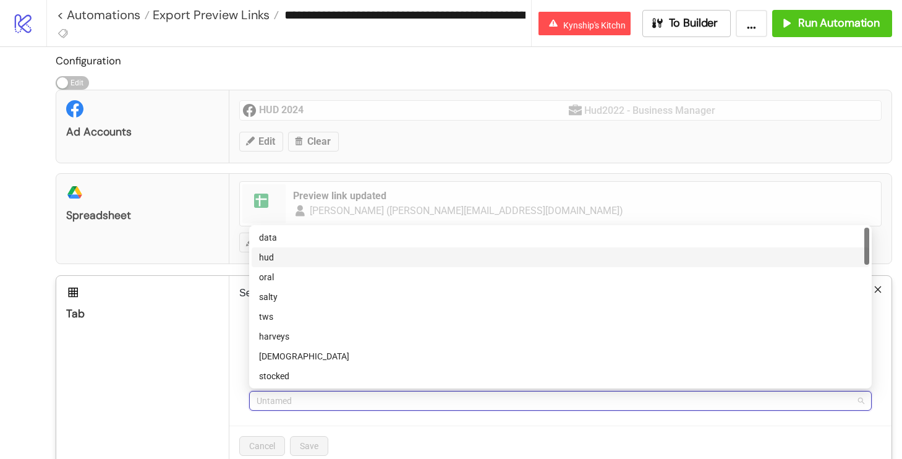
click at [277, 260] on div "hud" at bounding box center [560, 257] width 603 height 14
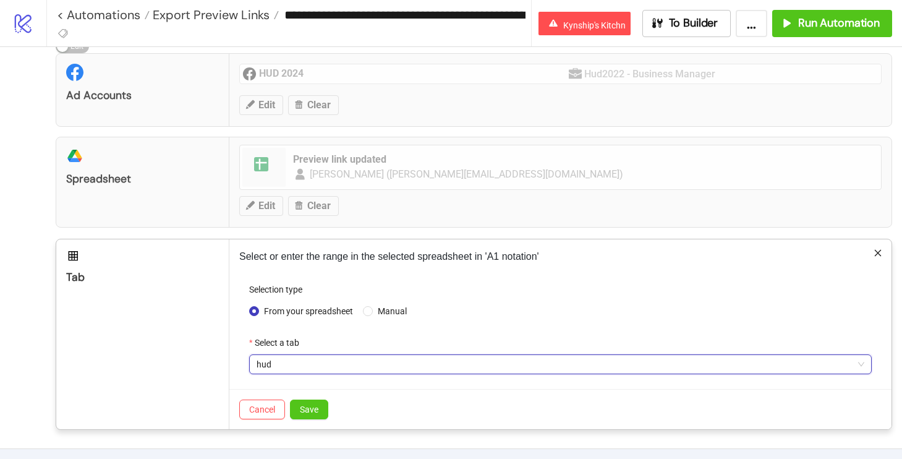
scroll to position [121, 0]
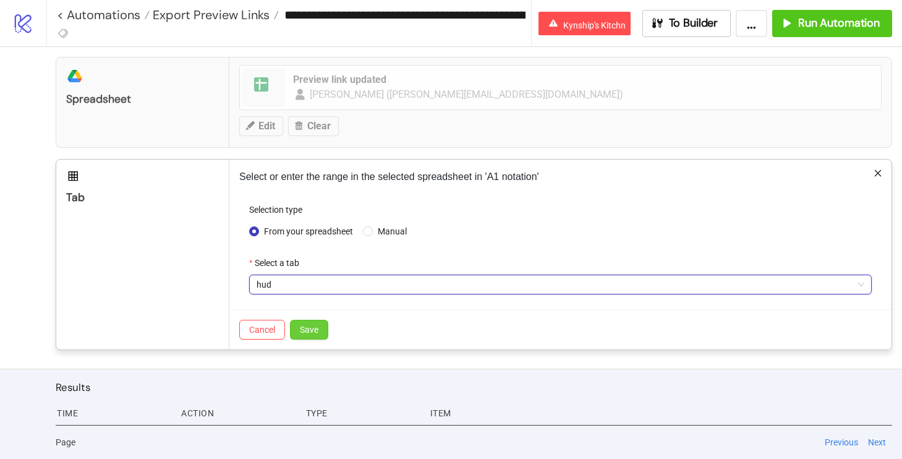
click at [313, 334] on button "Save" at bounding box center [309, 330] width 38 height 20
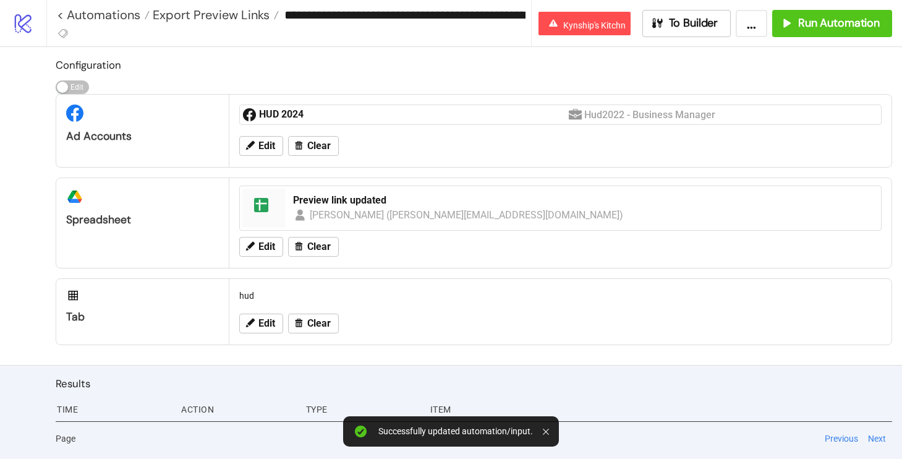
scroll to position [0, 0]
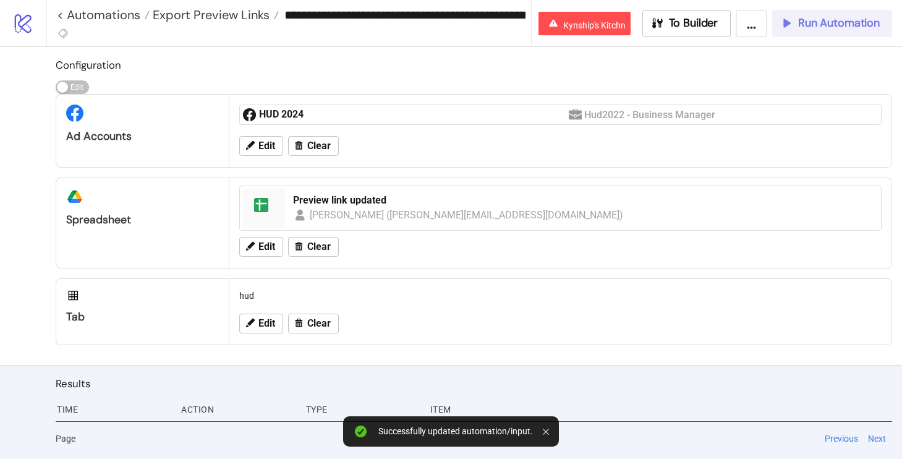
click at [809, 19] on span "Run Automation" at bounding box center [839, 23] width 82 height 14
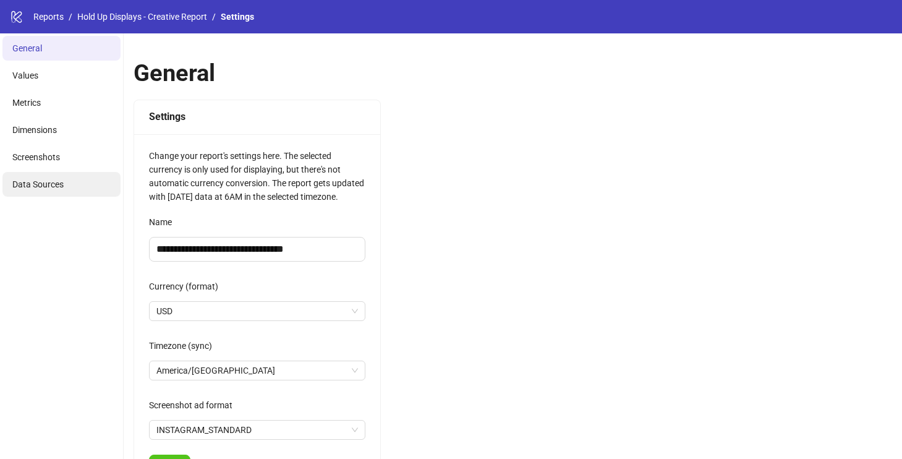
click at [94, 189] on li "Data Sources" at bounding box center [61, 184] width 118 height 25
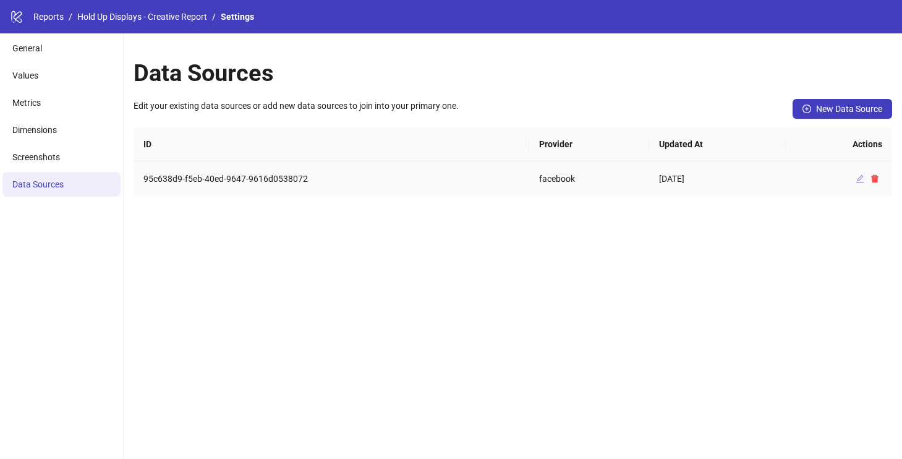
click at [859, 179] on icon "edit" at bounding box center [860, 178] width 9 height 9
click at [809, 115] on button "New Data Source" at bounding box center [843, 109] width 100 height 20
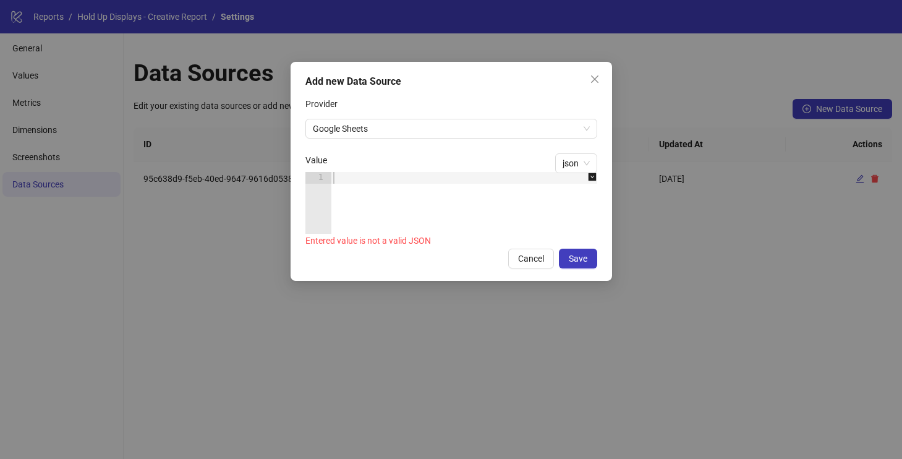
click at [420, 180] on div at bounding box center [470, 214] width 279 height 85
paste textarea "*"
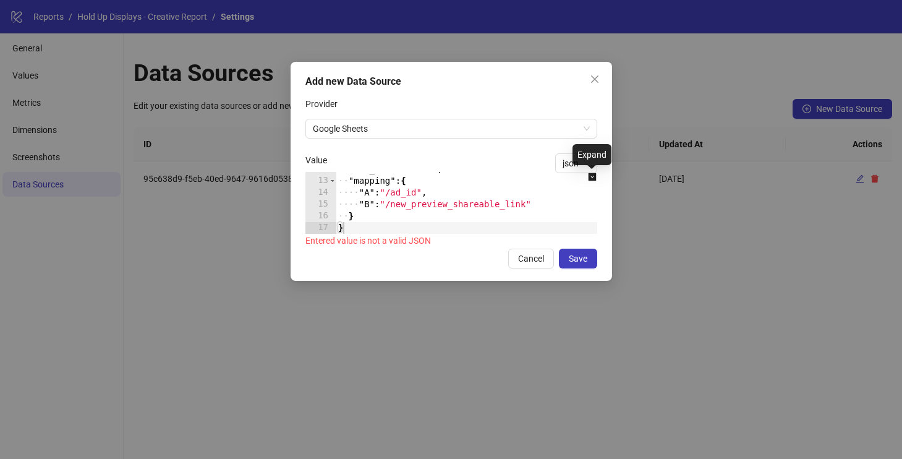
click at [590, 179] on icon "down-square" at bounding box center [592, 177] width 8 height 8
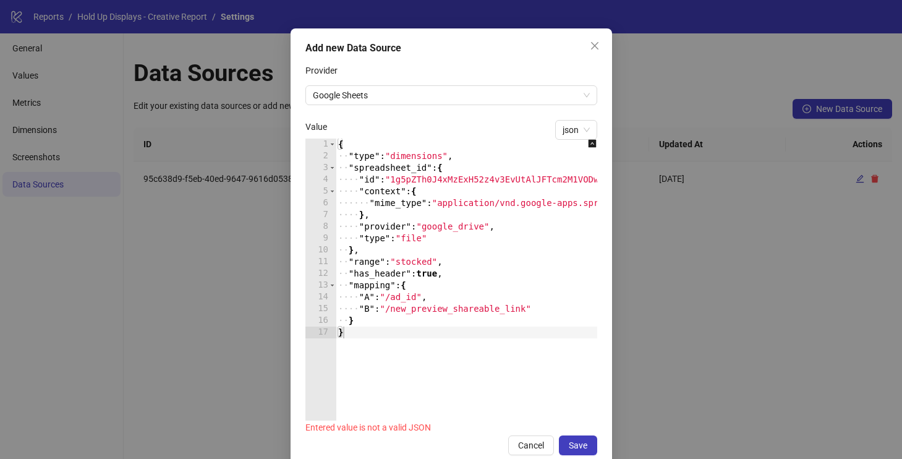
scroll to position [57, 0]
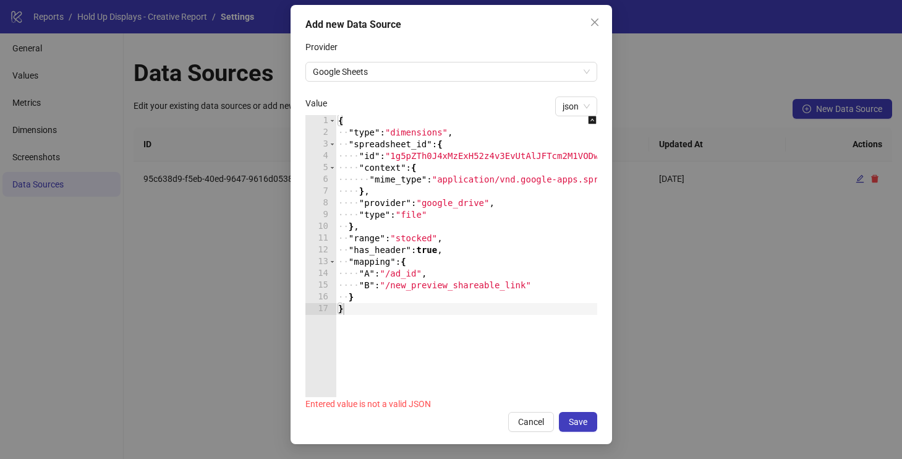
click at [470, 180] on div "{ ·· "type" : "dimensions" , ·· "spreadsheet_id" : { ···· "id" : "1g5pZTh0J4xMz…" at bounding box center [494, 267] width 317 height 305
type textarea "* *"
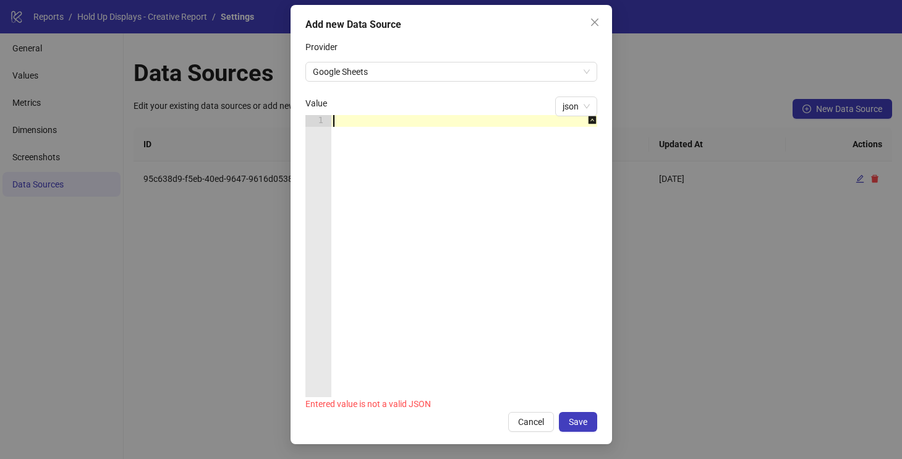
paste textarea "*"
type textarea "*"
paste textarea "*"
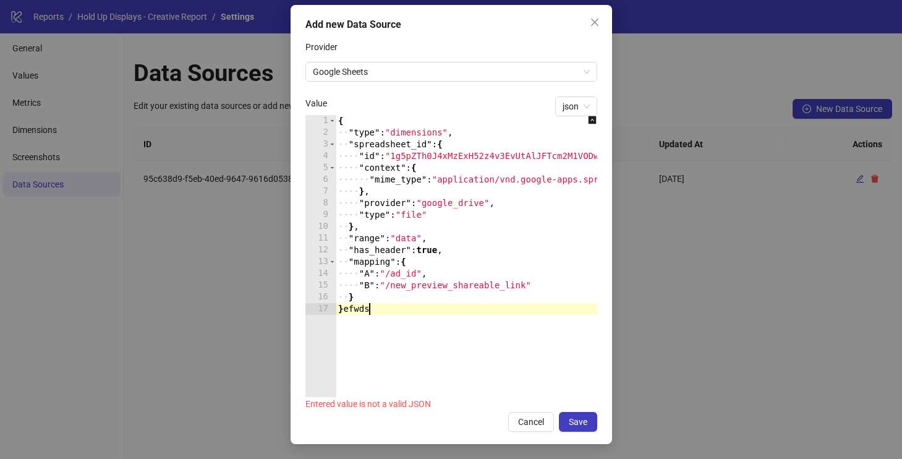
scroll to position [0, 2]
type textarea "*******"
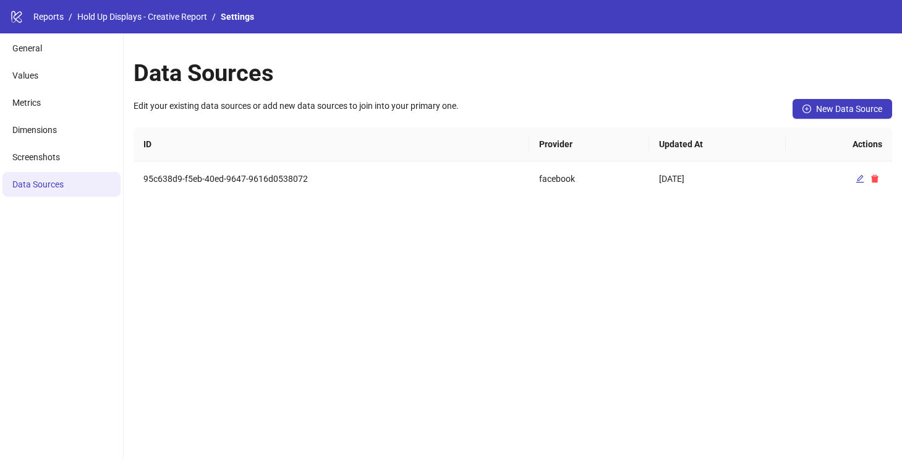
scroll to position [0, 0]
click at [855, 113] on span "New Data Source" at bounding box center [849, 109] width 66 height 10
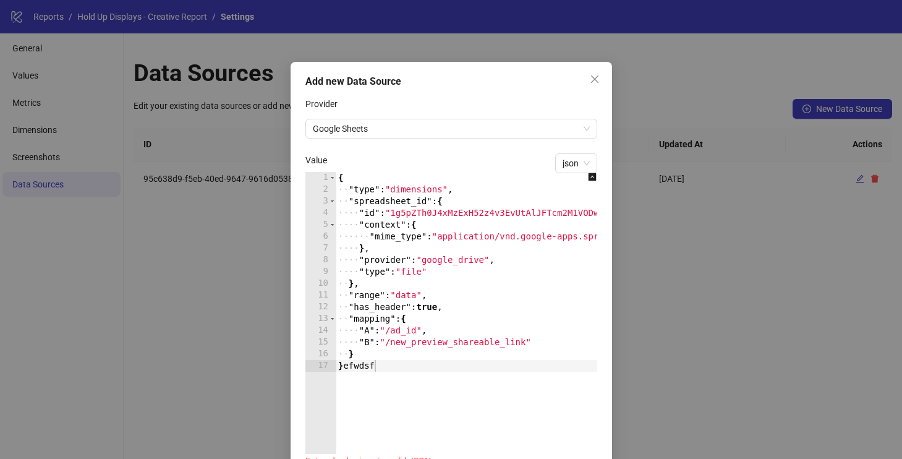
click at [423, 272] on div "{ ·· "type" : "dimensions" , ·· "spreadsheet_id" : { ···· "id" : "1g5pZTh0J4xMz…" at bounding box center [494, 324] width 317 height 305
type textarea "* *******"
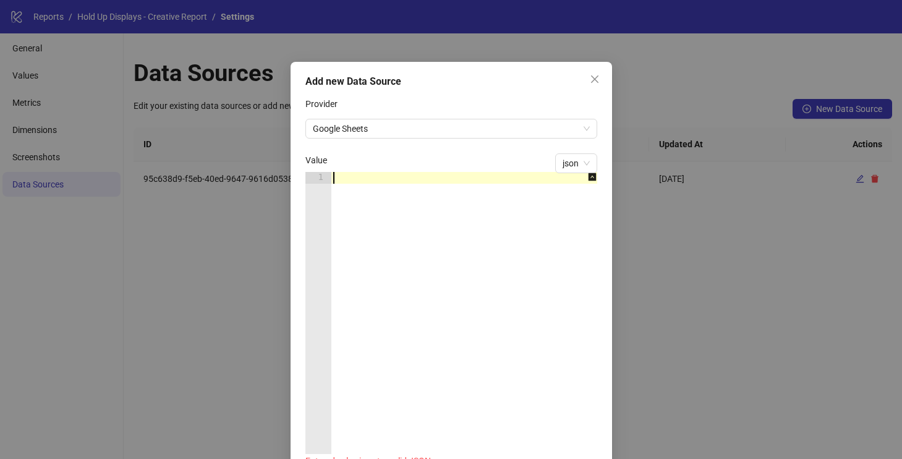
paste textarea "*"
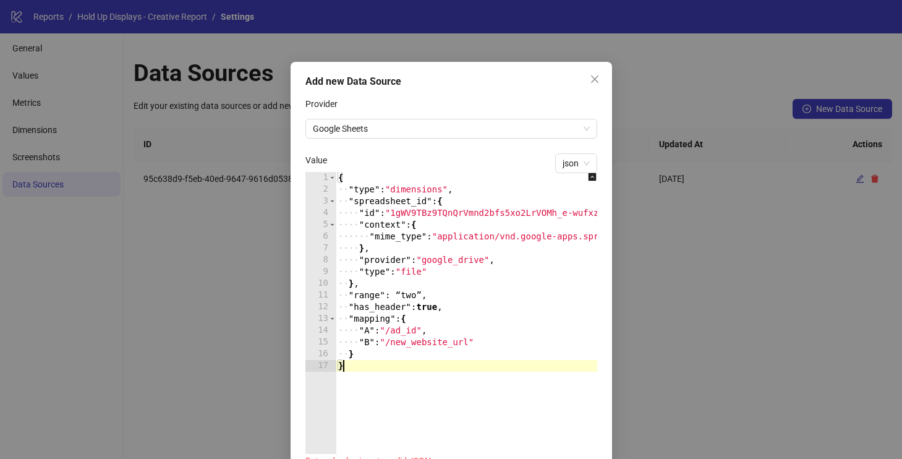
scroll to position [57, 0]
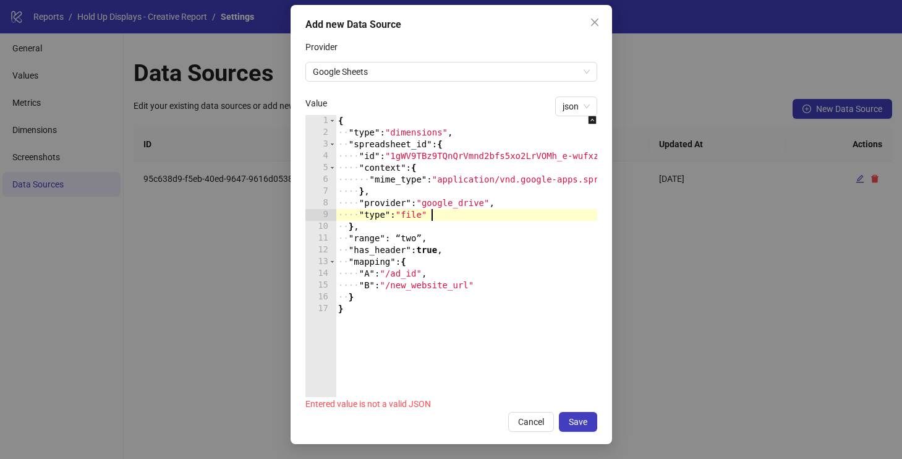
click at [440, 215] on div "{ ·· "type" : "dimensions" , ·· "spreadsheet_id" : { ···· "id" : "1gWV9TBz9TQnQ…" at bounding box center [494, 267] width 317 height 305
type textarea "* *"
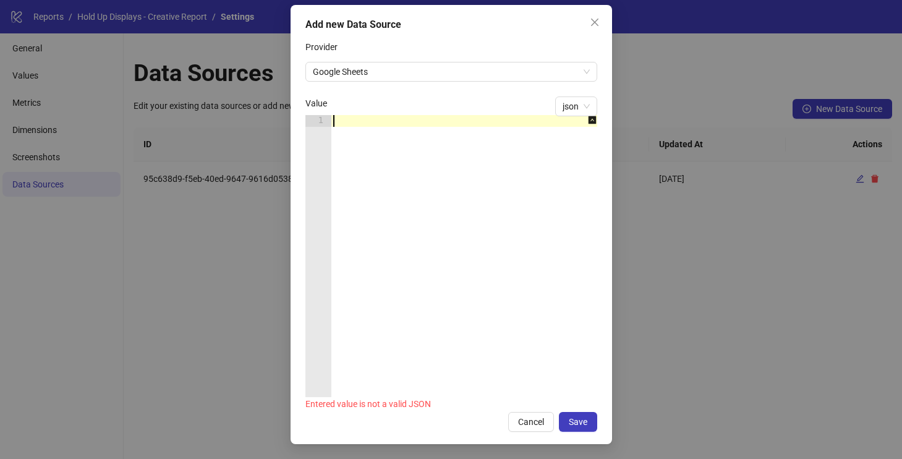
paste textarea "*"
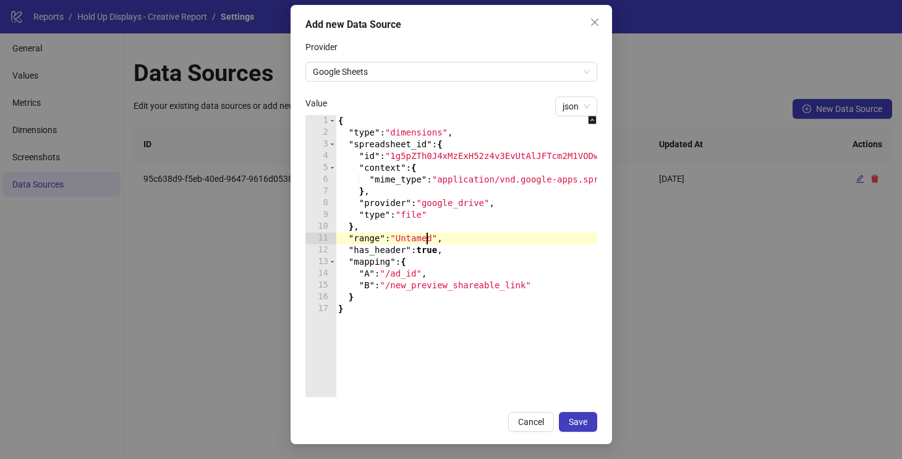
click at [425, 238] on div "{ "type" : "dimensions" , "spreadsheet_id" : { "id" : "1g5pZTh0J4xMzExH52z4v3Ev…" at bounding box center [494, 267] width 317 height 305
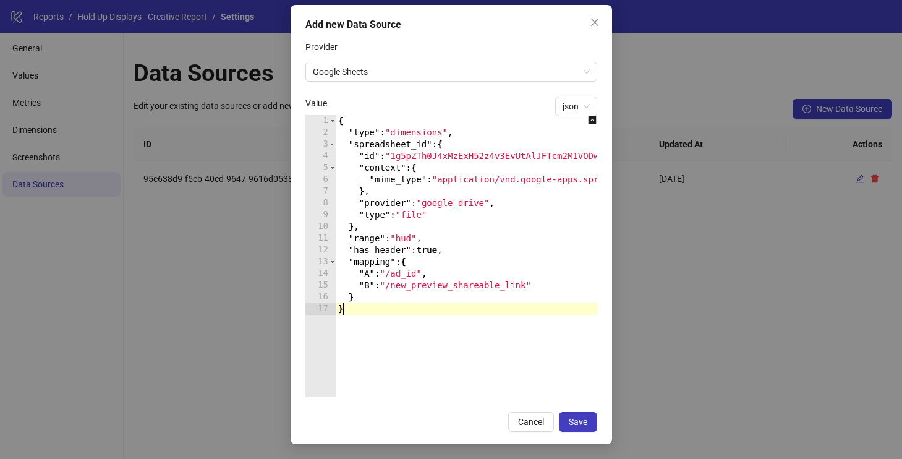
click at [444, 325] on div "{ "type" : "dimensions" , "spreadsheet_id" : { "id" : "1g5pZTh0J4xMzExH52z4v3Ev…" at bounding box center [494, 267] width 317 height 305
type textarea "*"
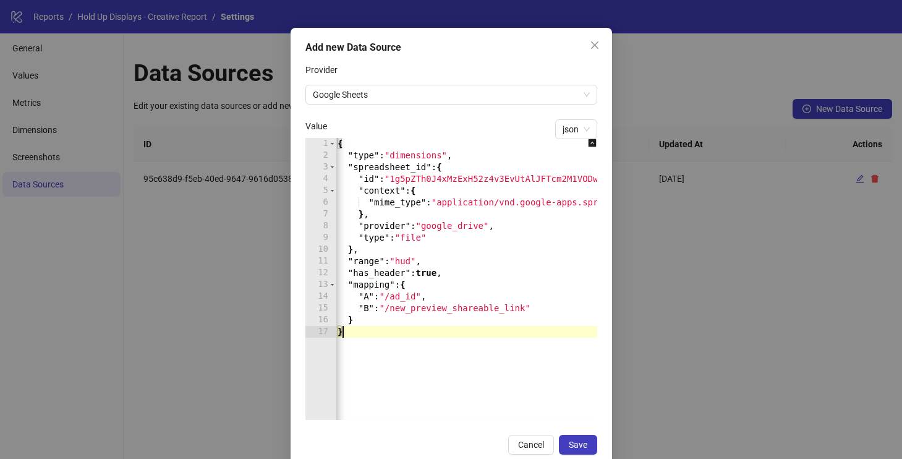
scroll to position [57, 0]
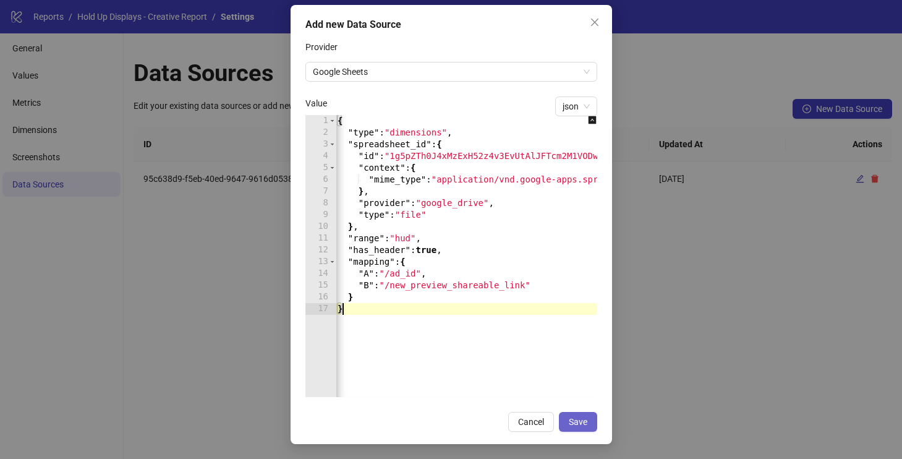
click at [584, 413] on button "Save" at bounding box center [578, 422] width 38 height 20
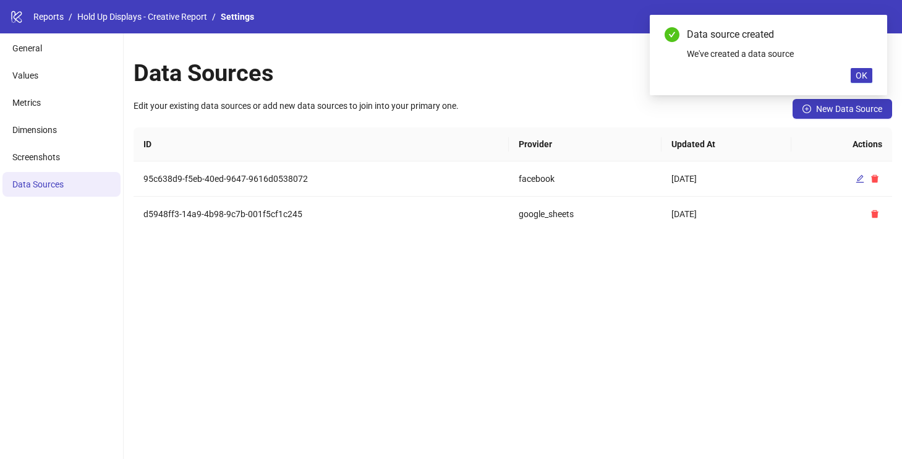
scroll to position [0, 0]
click at [862, 74] on span "OK" at bounding box center [862, 75] width 12 height 10
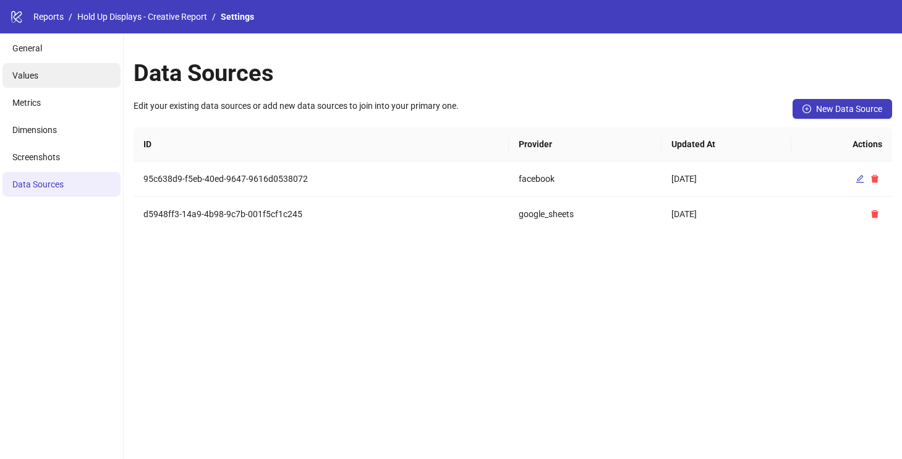
click at [80, 85] on li "Values" at bounding box center [61, 75] width 118 height 25
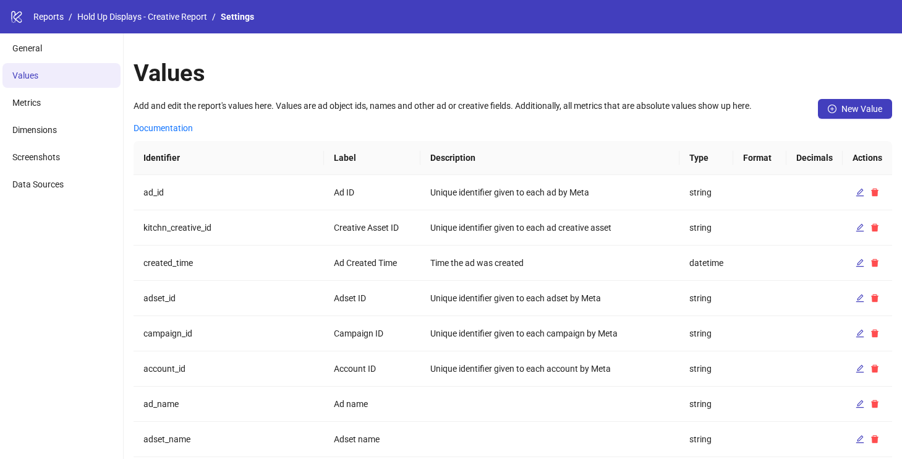
scroll to position [369, 0]
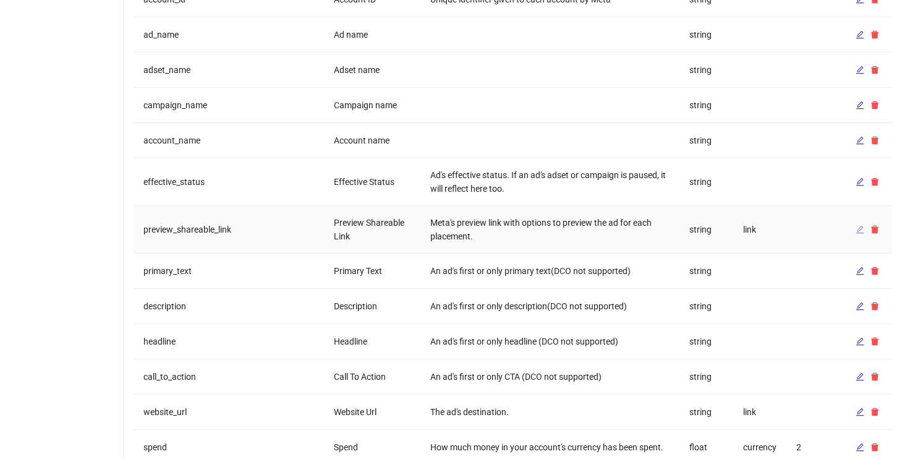
click at [858, 226] on icon "edit" at bounding box center [860, 229] width 9 height 9
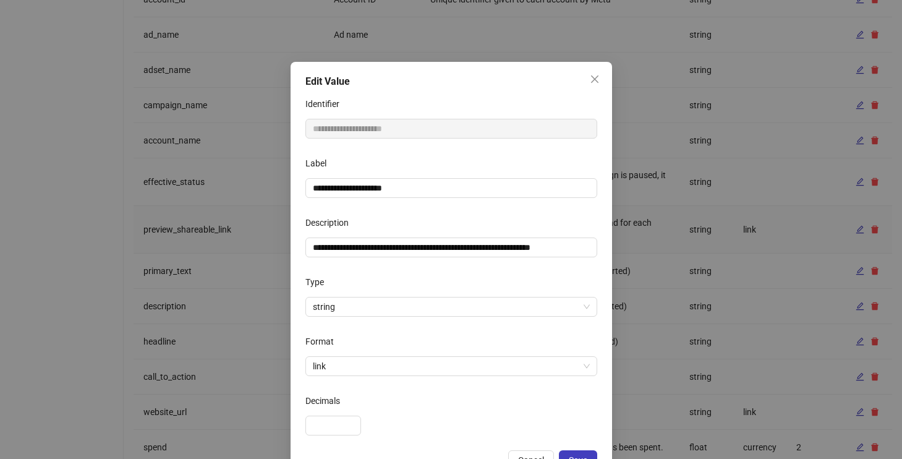
click at [431, 177] on div "Label" at bounding box center [451, 165] width 292 height 25
click at [431, 182] on input "**********" at bounding box center [451, 188] width 292 height 20
type input "**********"
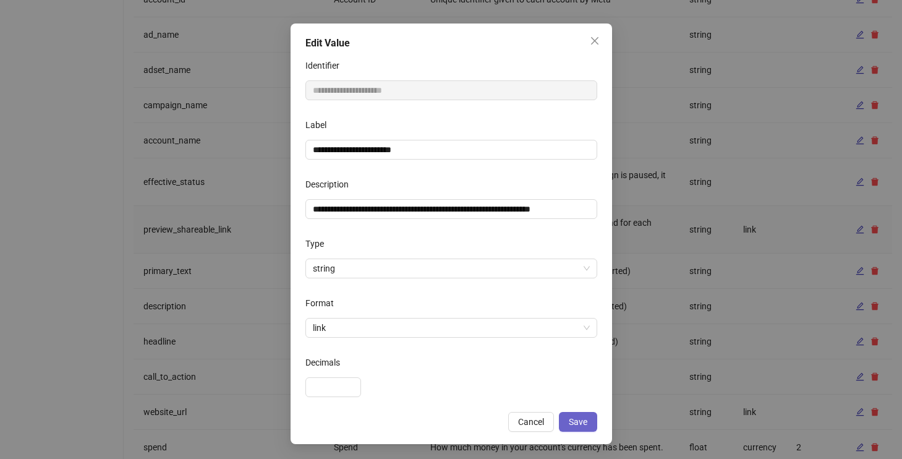
click at [585, 425] on span "Save" at bounding box center [578, 422] width 19 height 10
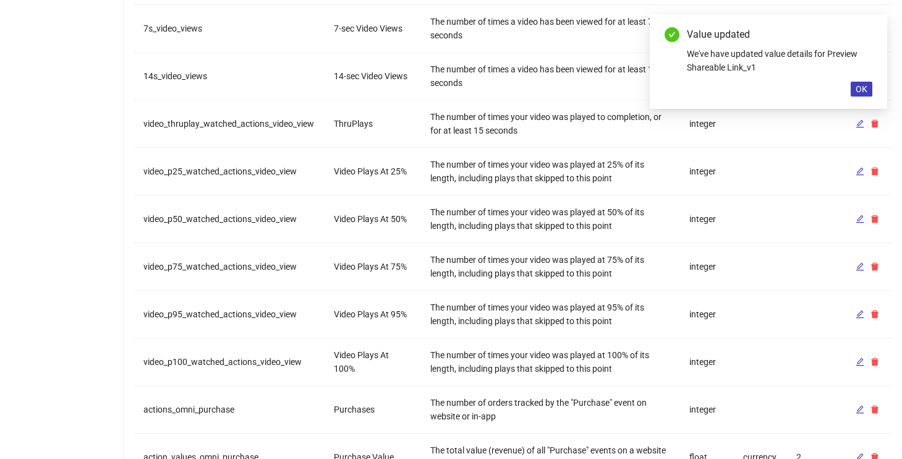
scroll to position [1262, 0]
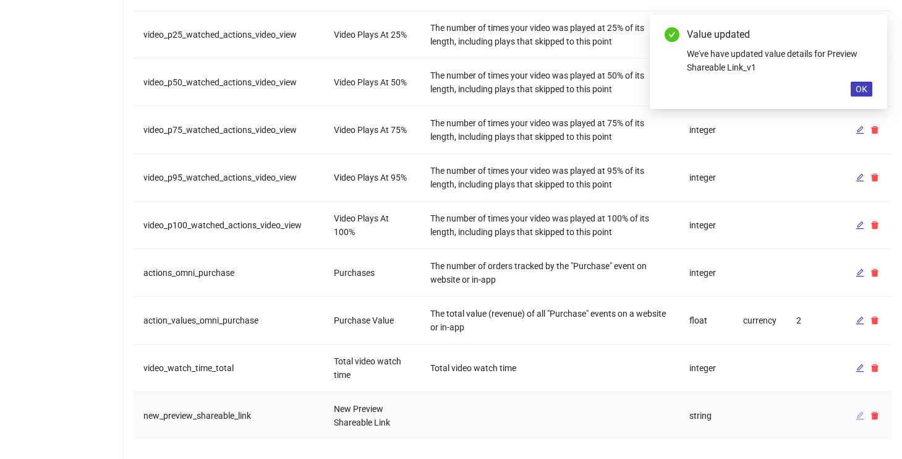
click at [856, 414] on icon "edit" at bounding box center [860, 415] width 9 height 9
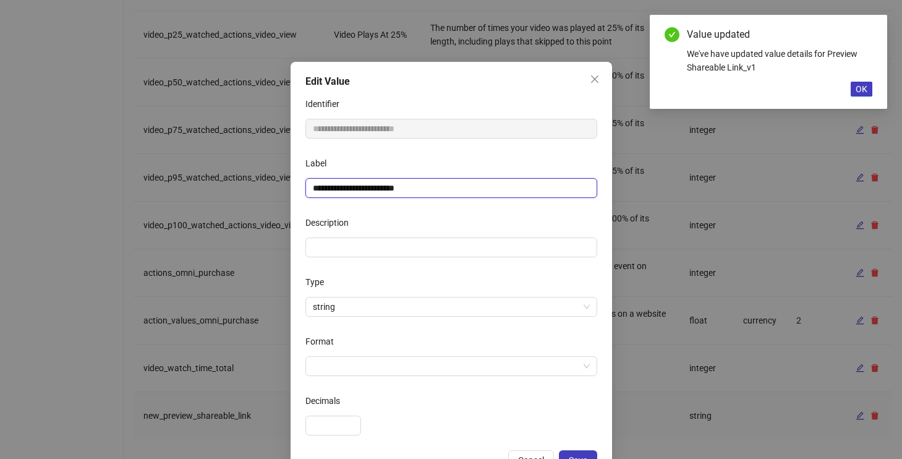
click at [457, 189] on input "**********" at bounding box center [451, 188] width 292 height 20
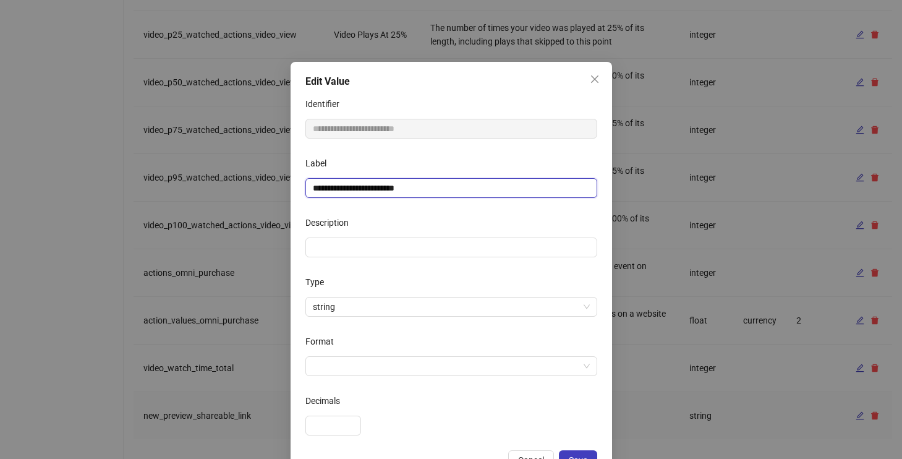
drag, startPoint x: 331, startPoint y: 188, endPoint x: 271, endPoint y: 188, distance: 60.0
click at [271, 188] on div "**********" at bounding box center [451, 229] width 902 height 459
type input "**********"
click at [370, 208] on form "**********" at bounding box center [451, 264] width 292 height 341
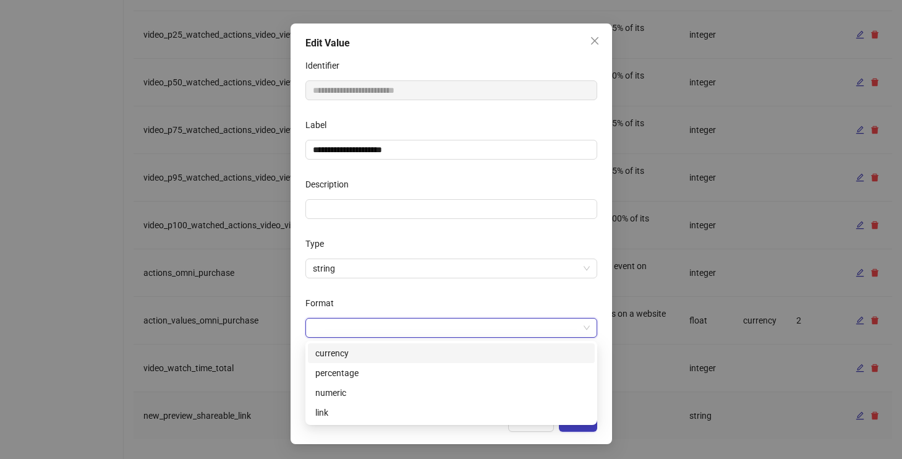
click at [373, 326] on input "Format" at bounding box center [446, 327] width 266 height 19
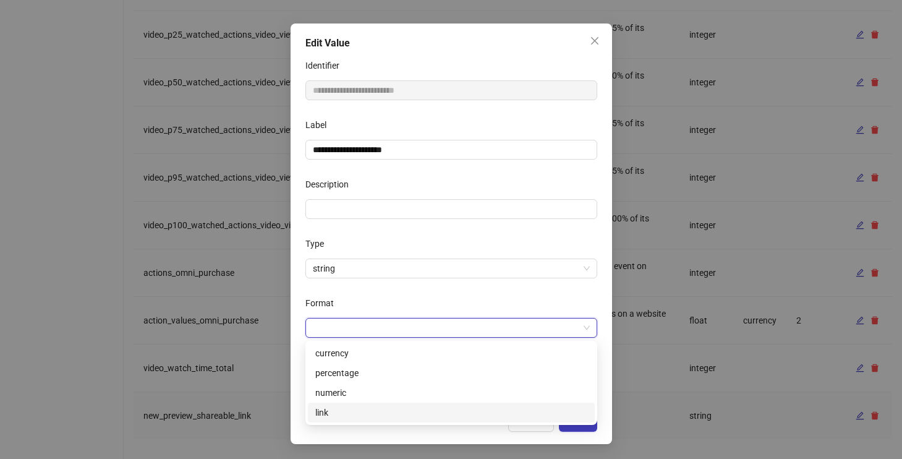
click at [334, 403] on div "link" at bounding box center [451, 412] width 287 height 20
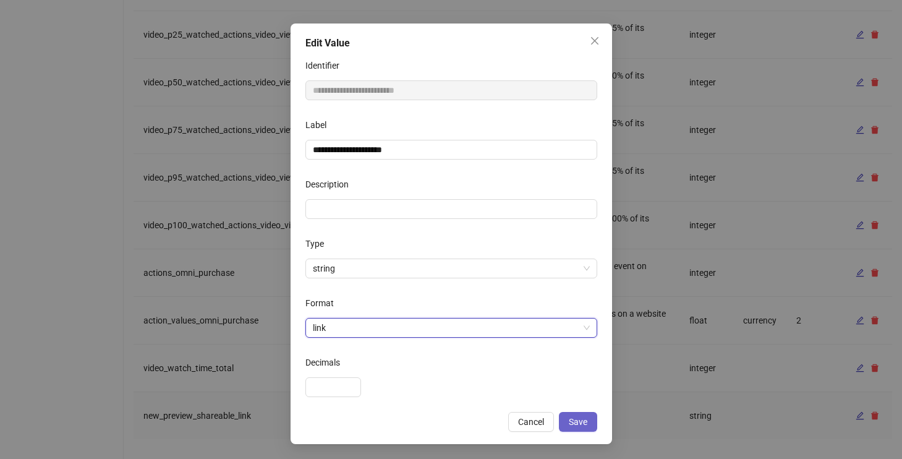
click at [582, 420] on span "Save" at bounding box center [578, 422] width 19 height 10
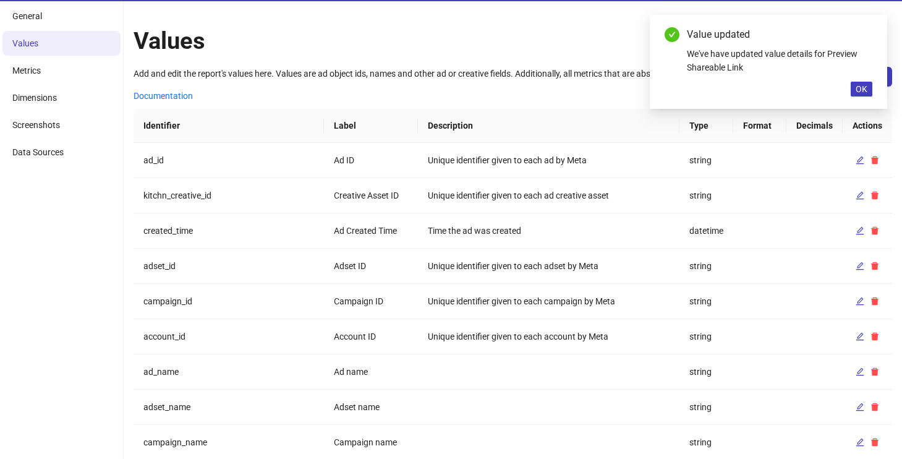
scroll to position [0, 0]
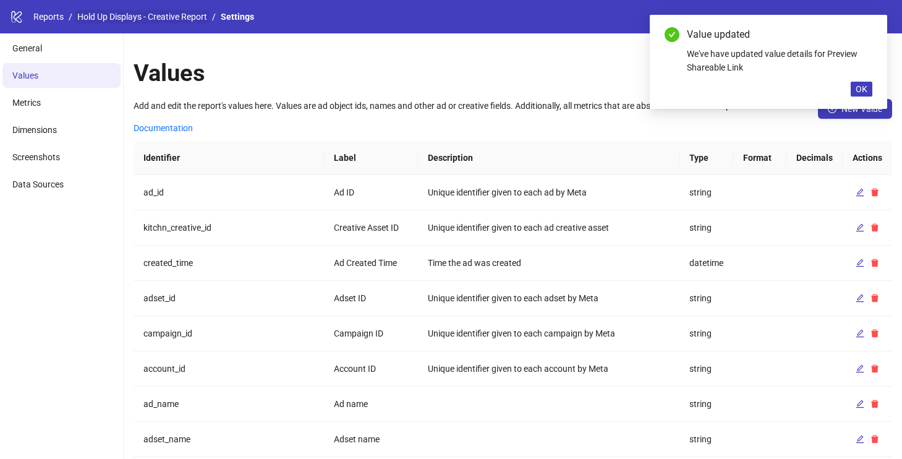
click at [147, 15] on link "Hold Up Displays - Creative Report" at bounding box center [142, 17] width 135 height 14
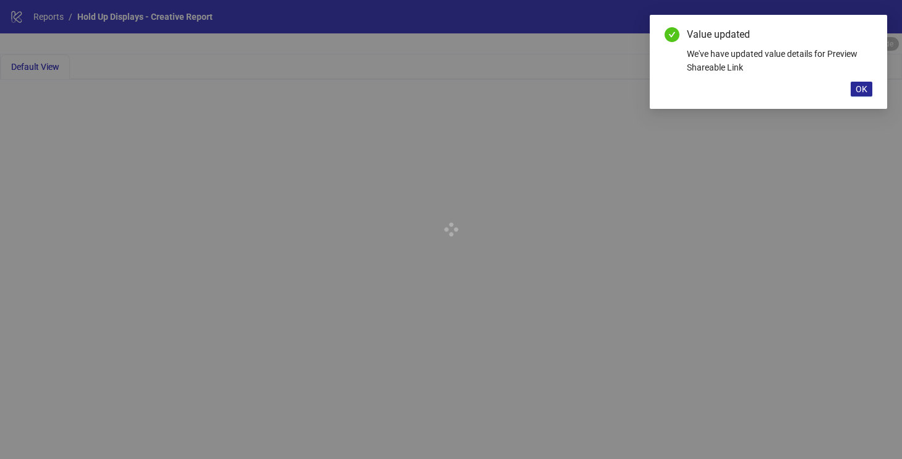
click at [856, 84] on span "OK" at bounding box center [862, 89] width 12 height 10
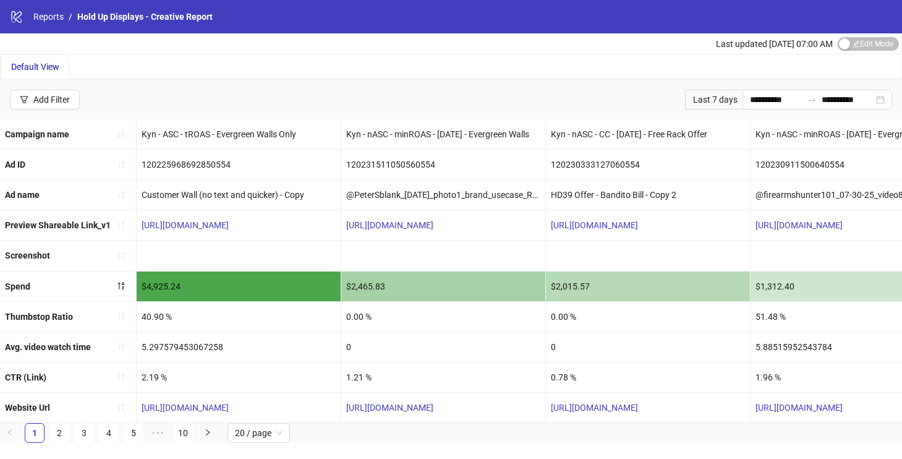
click at [866, 49] on span "Edit Mode Edit Mode" at bounding box center [868, 44] width 61 height 14
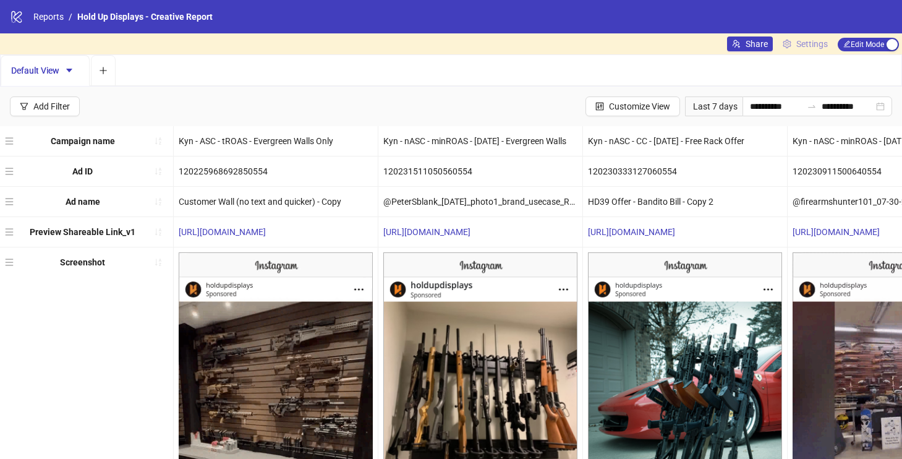
click at [791, 45] on link "Settings" at bounding box center [805, 43] width 55 height 15
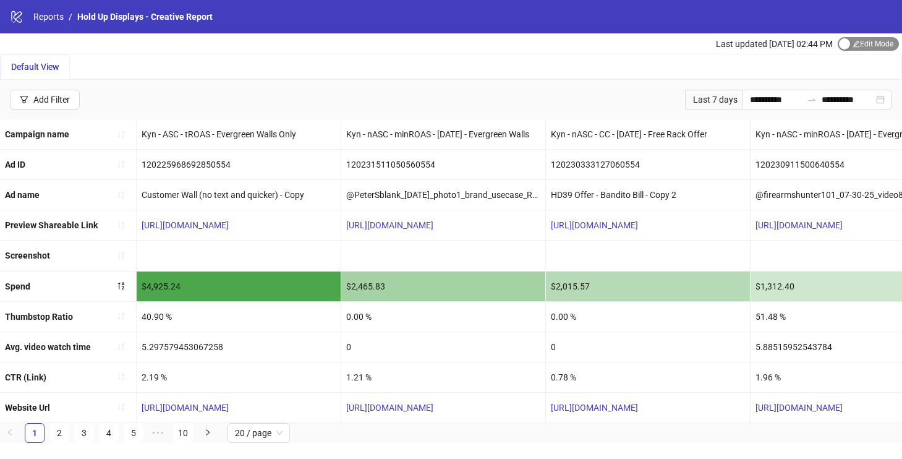
click at [847, 46] on div "button" at bounding box center [844, 43] width 11 height 11
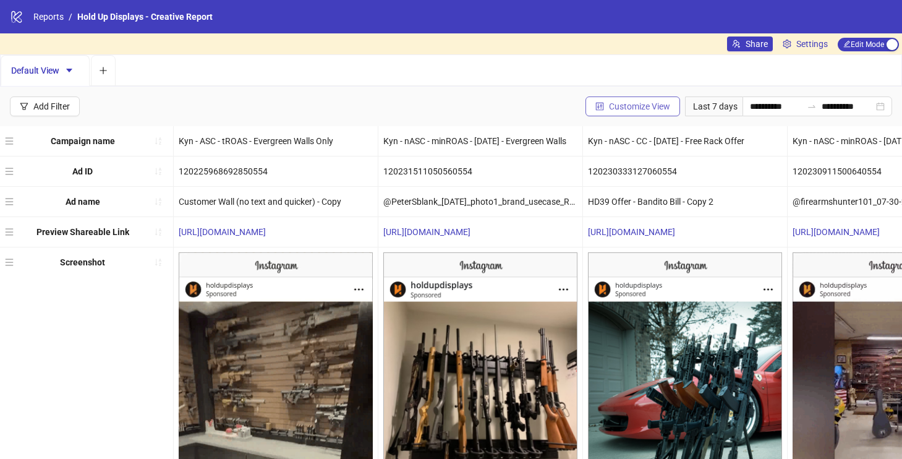
click at [650, 109] on span "Customize View" at bounding box center [639, 106] width 61 height 10
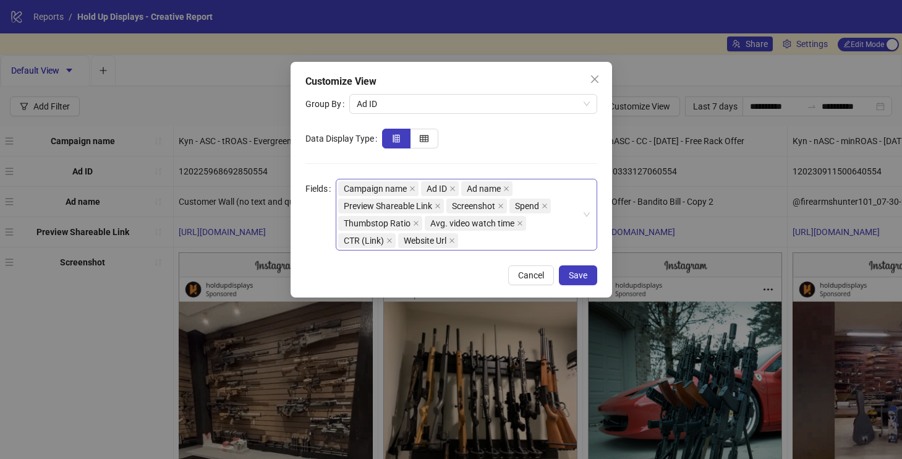
click at [483, 244] on div "Campaign name Ad ID Ad name Preview Shareable Link Screenshot Spend Thumbstop R…" at bounding box center [460, 214] width 244 height 69
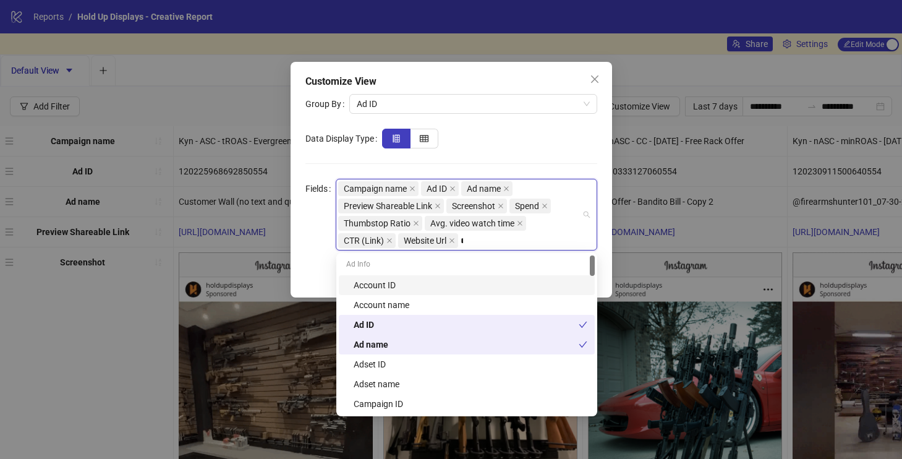
type input "***"
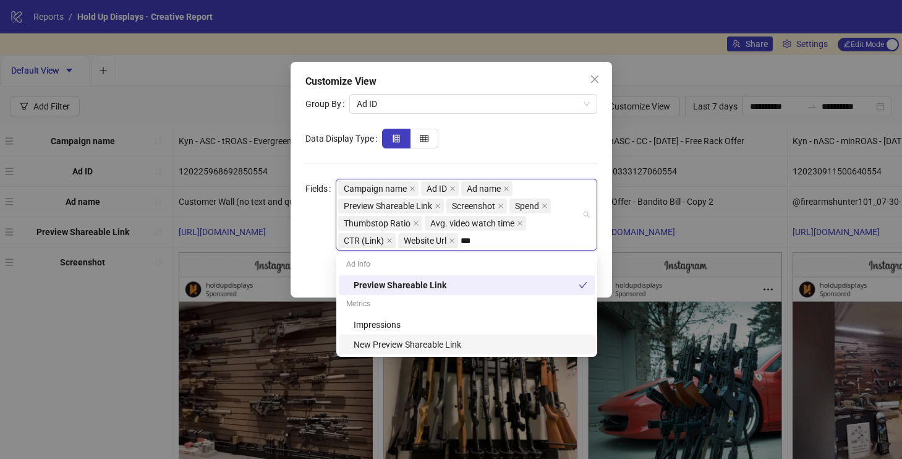
click at [431, 342] on div "New Preview Shareable Link" at bounding box center [471, 345] width 234 height 14
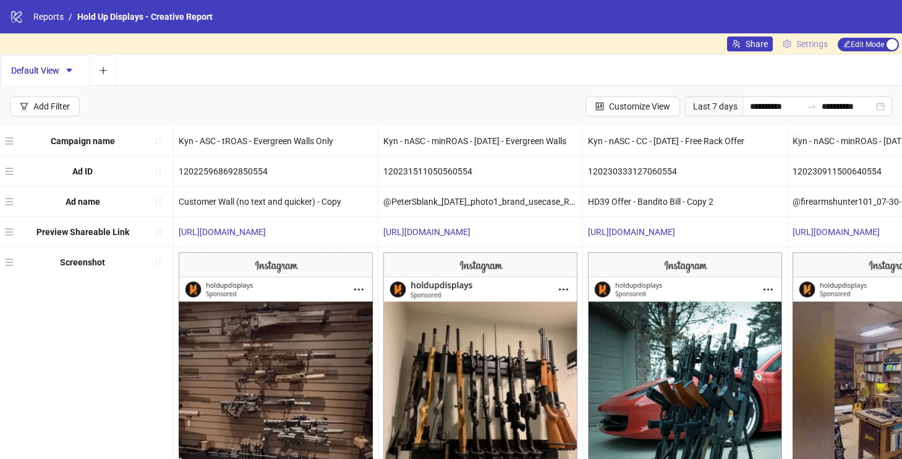
click at [793, 49] on link "Settings" at bounding box center [805, 43] width 55 height 15
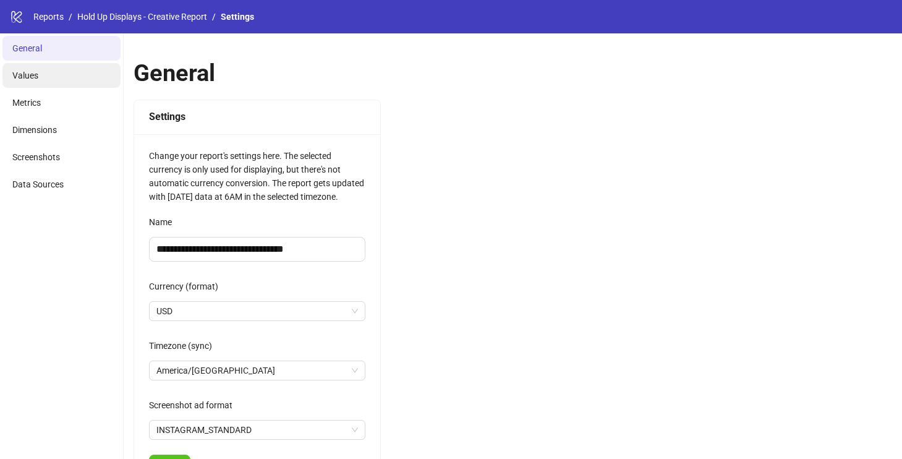
click at [72, 79] on li "Values" at bounding box center [61, 75] width 118 height 25
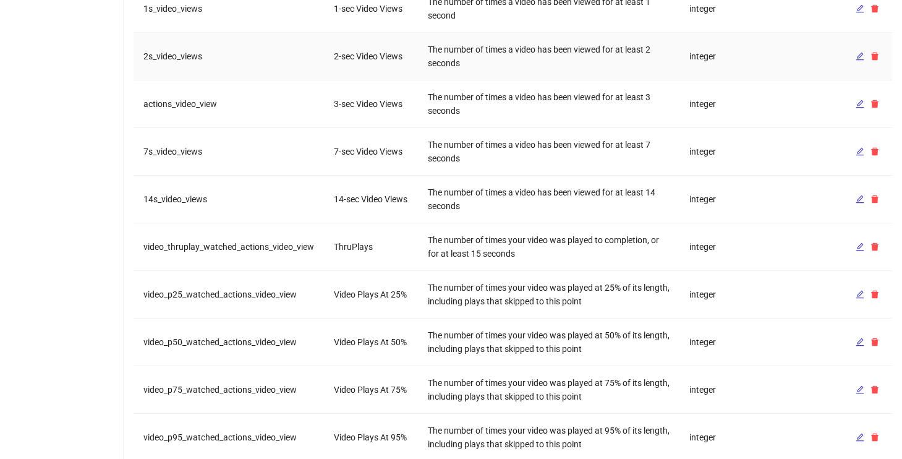
scroll to position [1262, 0]
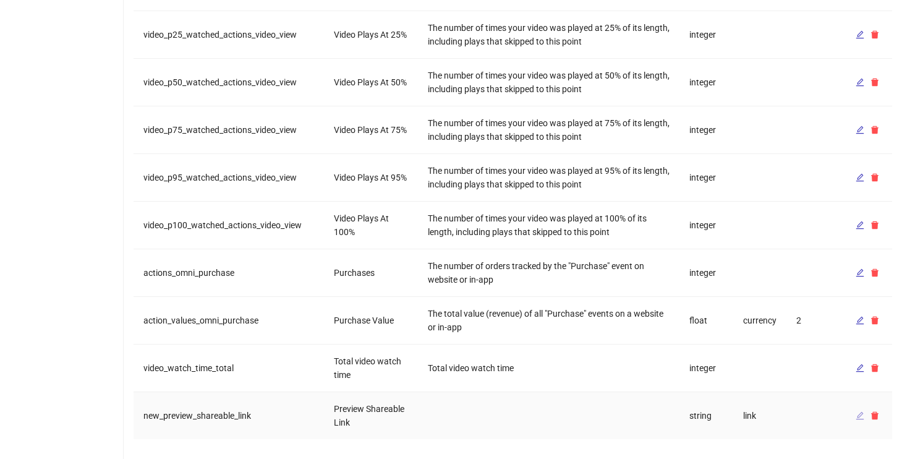
click at [864, 419] on icon "edit" at bounding box center [860, 415] width 9 height 9
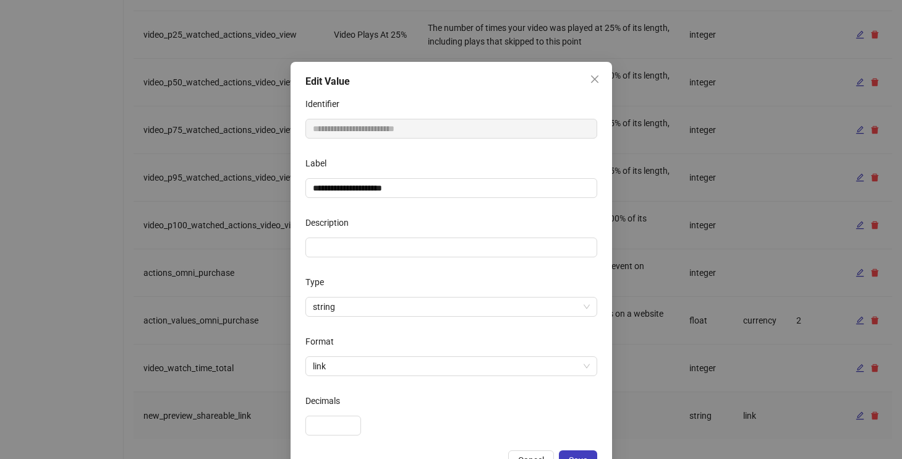
scroll to position [38, 0]
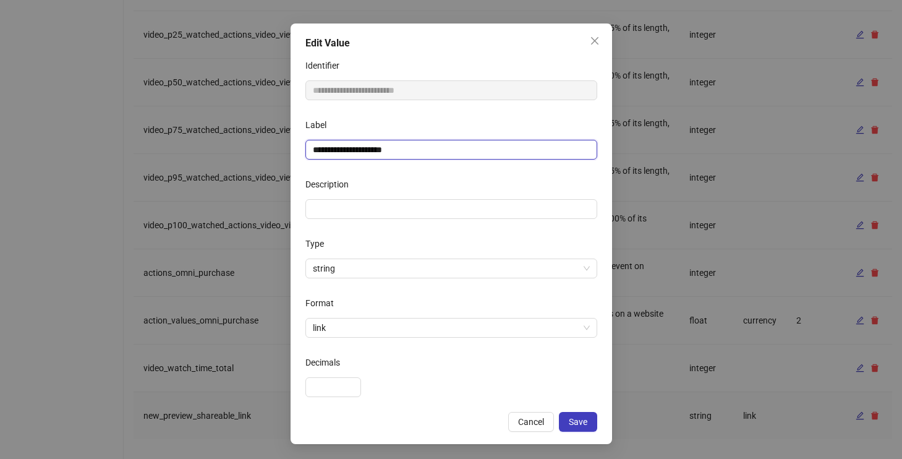
click at [315, 145] on input "**********" at bounding box center [451, 150] width 292 height 20
click at [588, 420] on button "Save" at bounding box center [578, 422] width 38 height 20
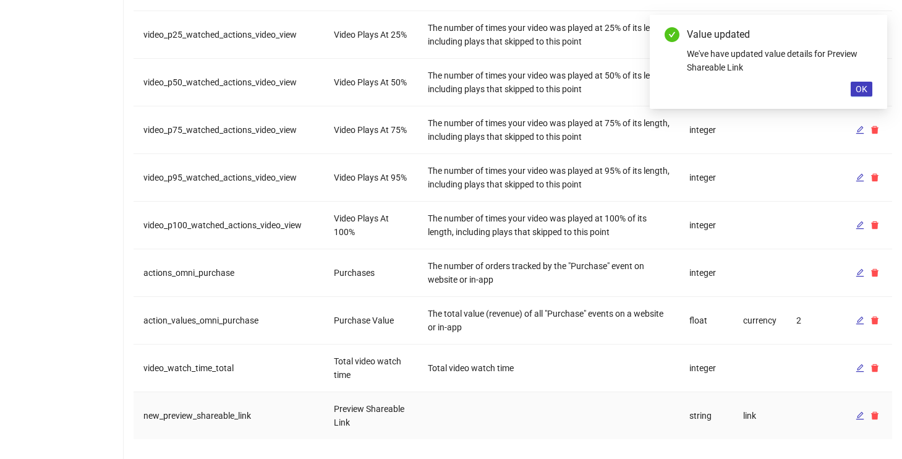
scroll to position [0, 0]
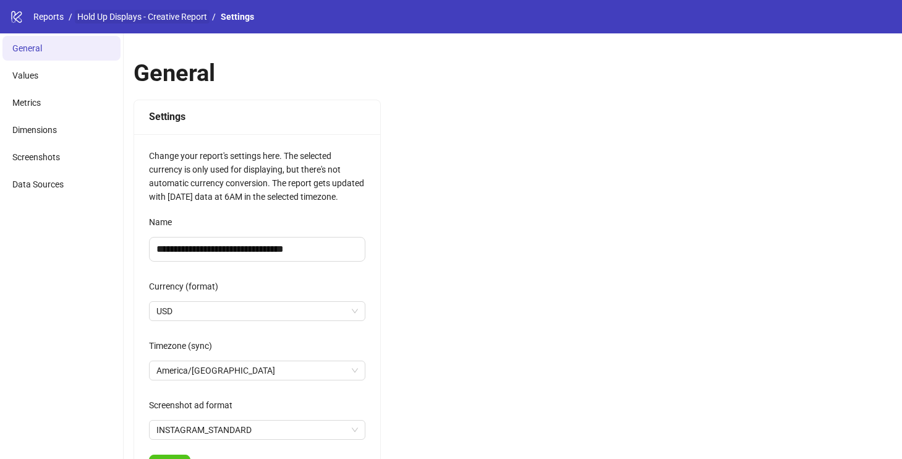
click at [153, 17] on link "Hold Up Displays - Creative Report" at bounding box center [142, 17] width 135 height 14
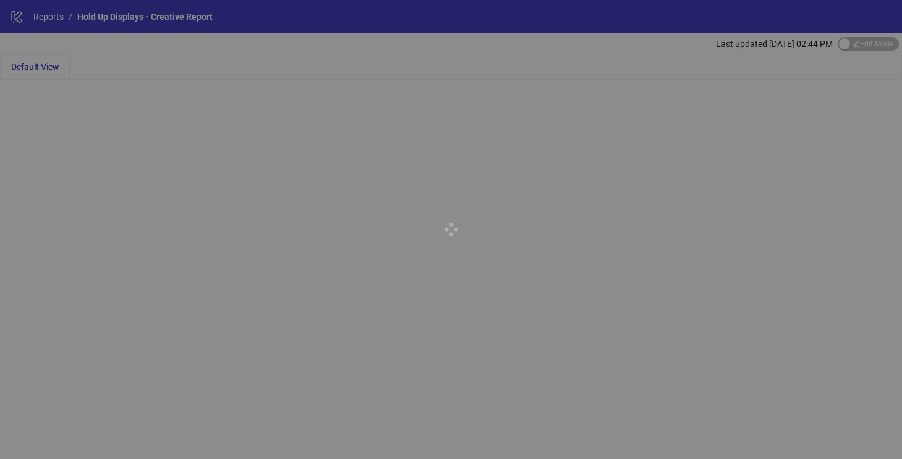
click at [861, 52] on div at bounding box center [451, 229] width 902 height 459
click at [864, 51] on div at bounding box center [451, 229] width 902 height 459
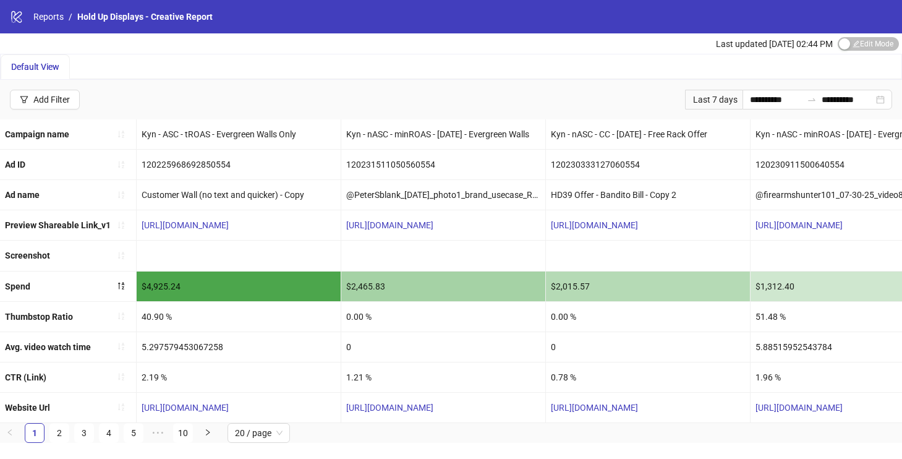
click at [875, 46] on span "Edit Mode Edit Mode" at bounding box center [868, 44] width 61 height 14
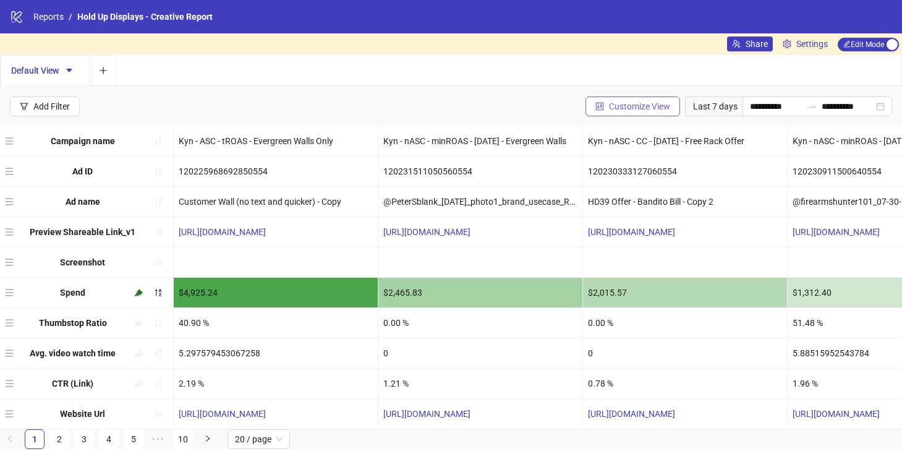
click at [650, 107] on span "Customize View" at bounding box center [639, 106] width 61 height 10
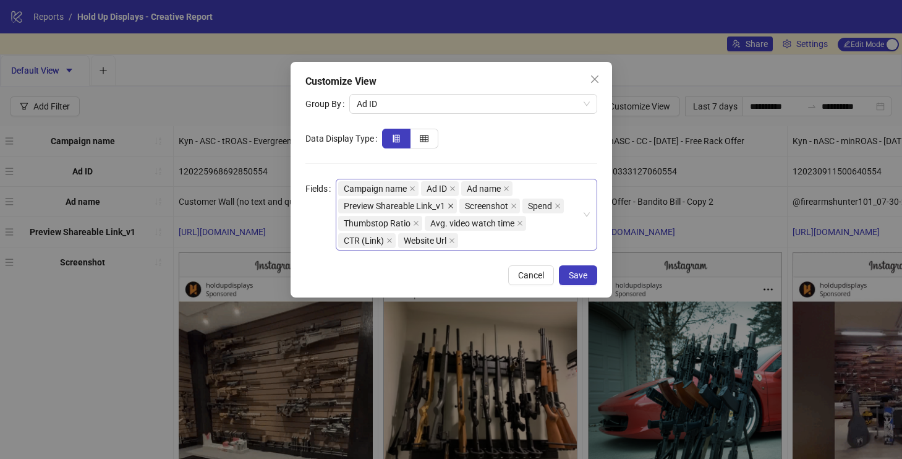
click at [450, 206] on icon "close" at bounding box center [451, 206] width 6 height 6
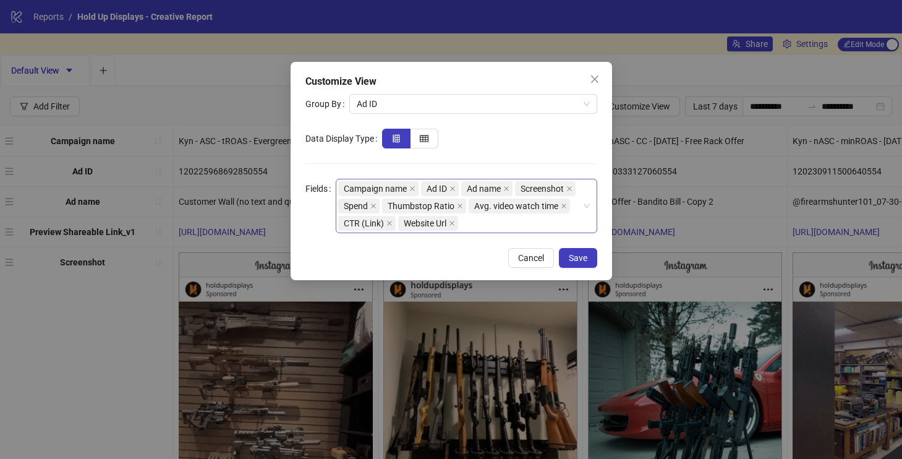
click at [484, 224] on div "Campaign name Ad ID Ad name Screenshot Spend Thumbstop Ratio Avg. video watch t…" at bounding box center [460, 206] width 244 height 52
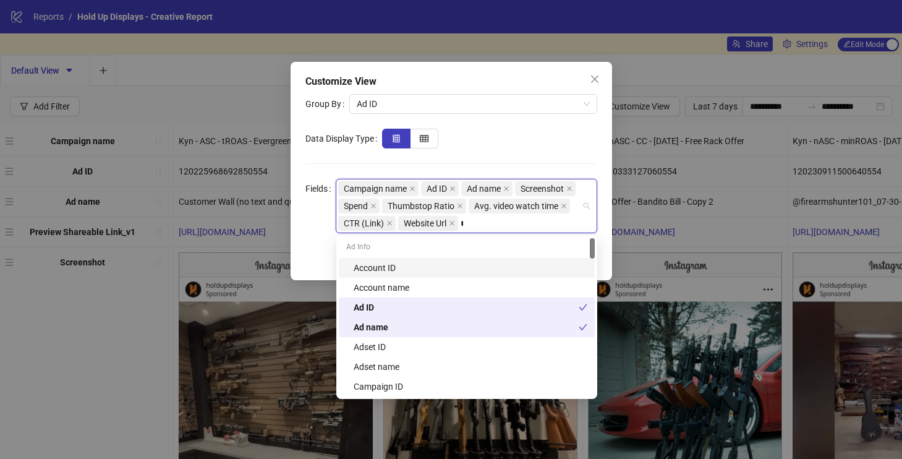
type input "***"
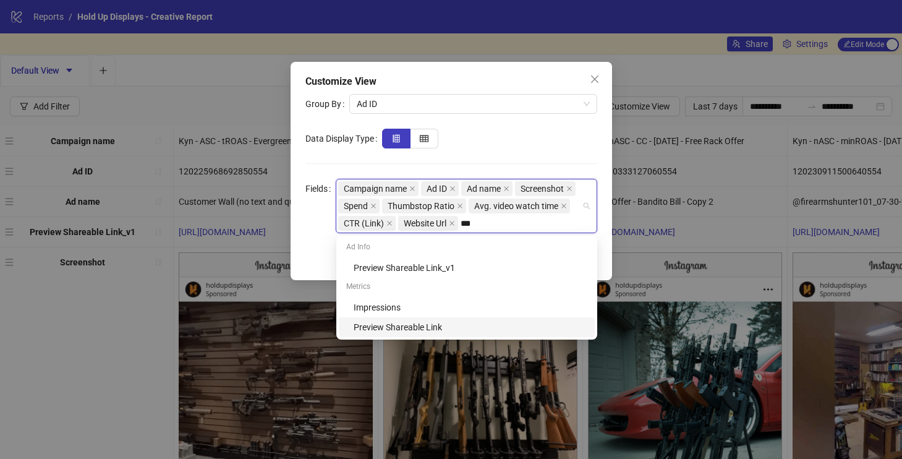
click at [459, 320] on div "Preview Shareable Link" at bounding box center [471, 327] width 234 height 14
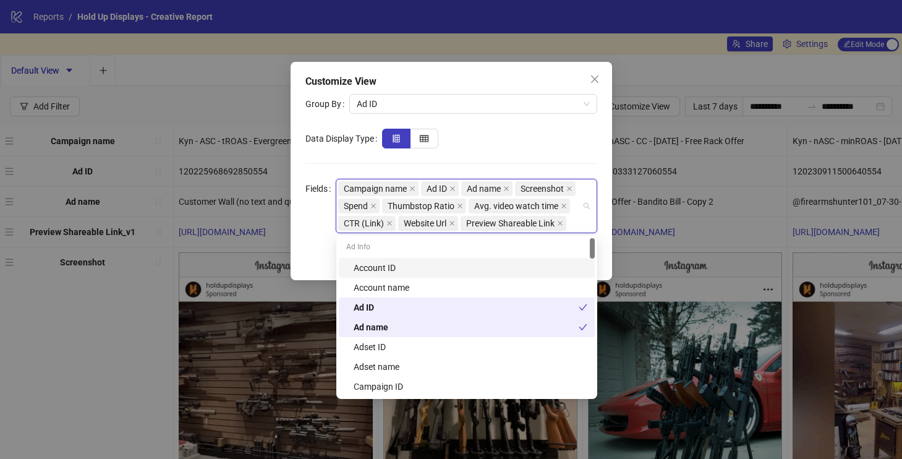
click at [574, 145] on div at bounding box center [489, 139] width 215 height 20
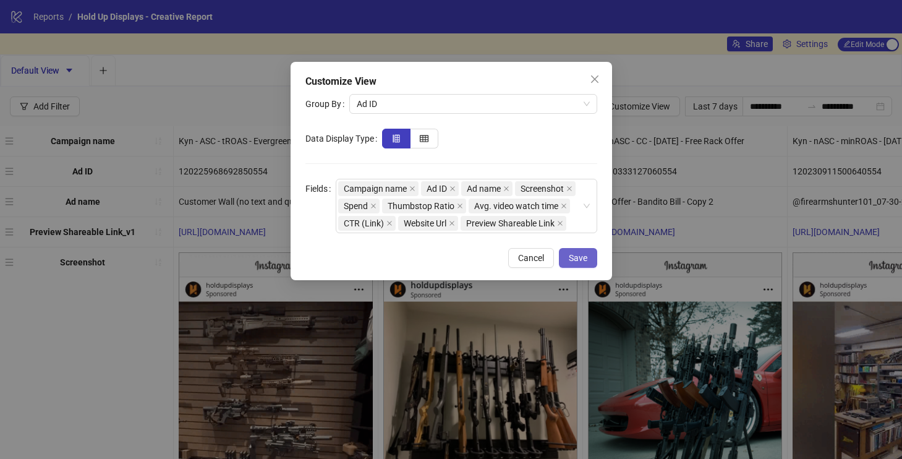
click at [587, 254] on button "Save" at bounding box center [578, 258] width 38 height 20
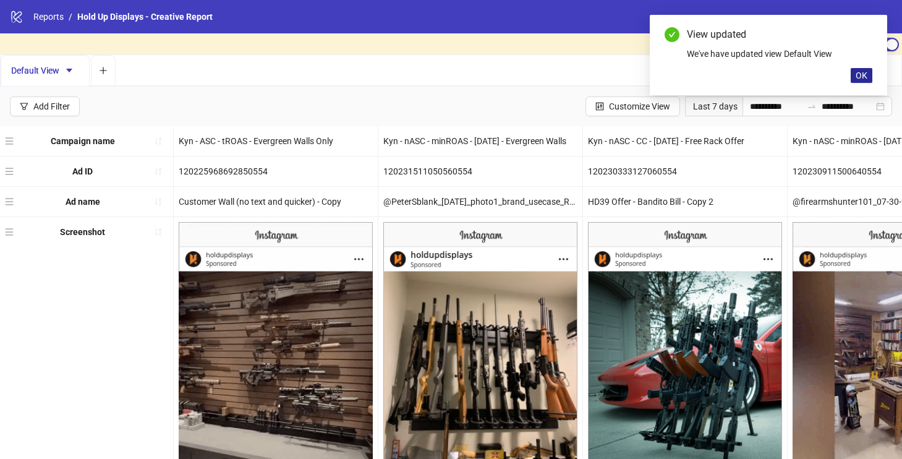
click at [866, 77] on span "OK" at bounding box center [862, 75] width 12 height 10
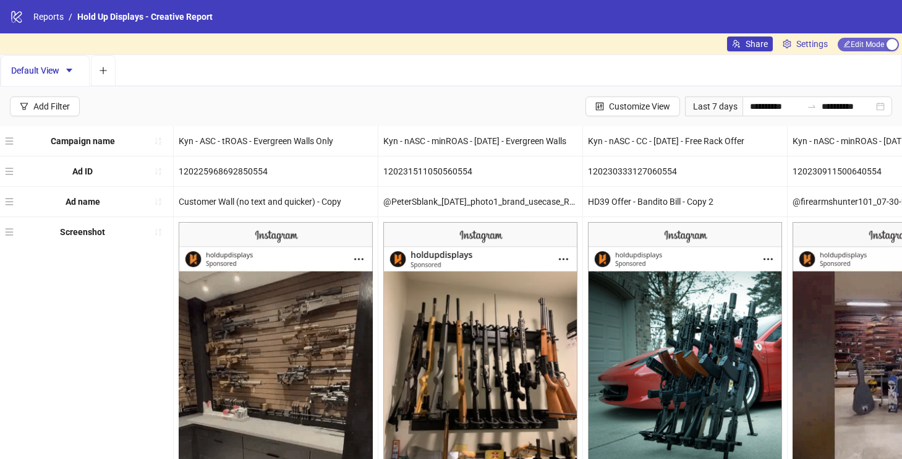
click at [872, 38] on span "Edit Mode Edit Mode" at bounding box center [868, 45] width 61 height 14
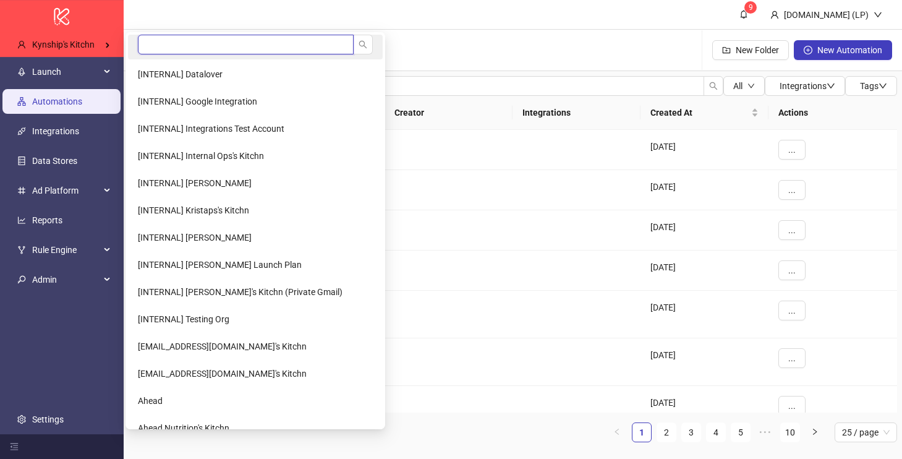
click at [147, 49] on input "search" at bounding box center [246, 45] width 216 height 20
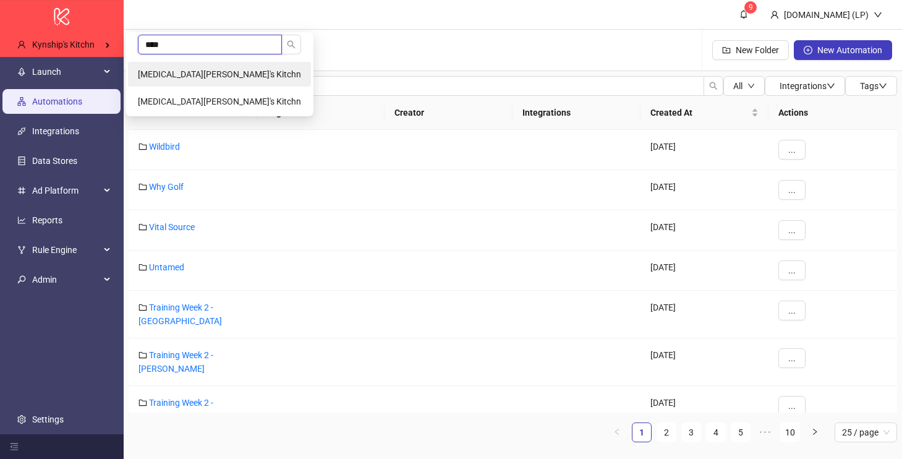
type input "****"
click at [152, 75] on span "[MEDICAL_DATA][PERSON_NAME]'s Kitchn" at bounding box center [219, 74] width 163 height 10
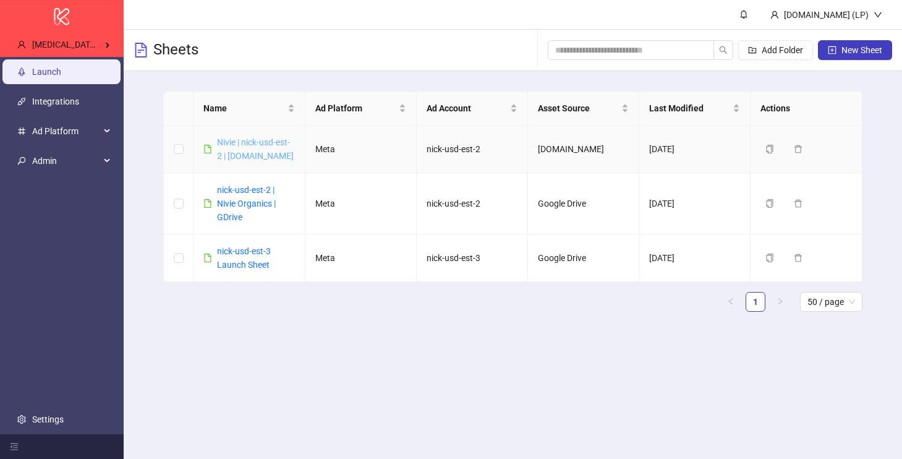
click at [230, 156] on link "Nivie | nick-usd-est-2 | Frame.io" at bounding box center [255, 148] width 77 height 23
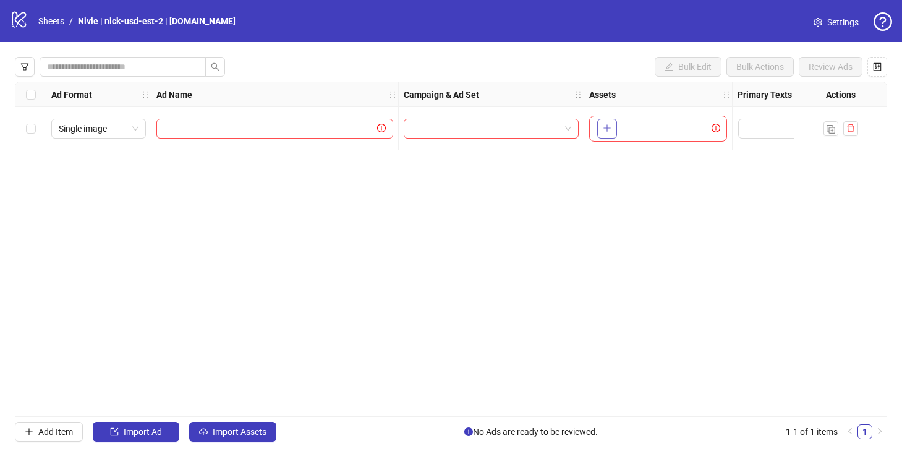
click at [611, 126] on icon "plus" at bounding box center [607, 128] width 9 height 9
